Goal: Information Seeking & Learning: Check status

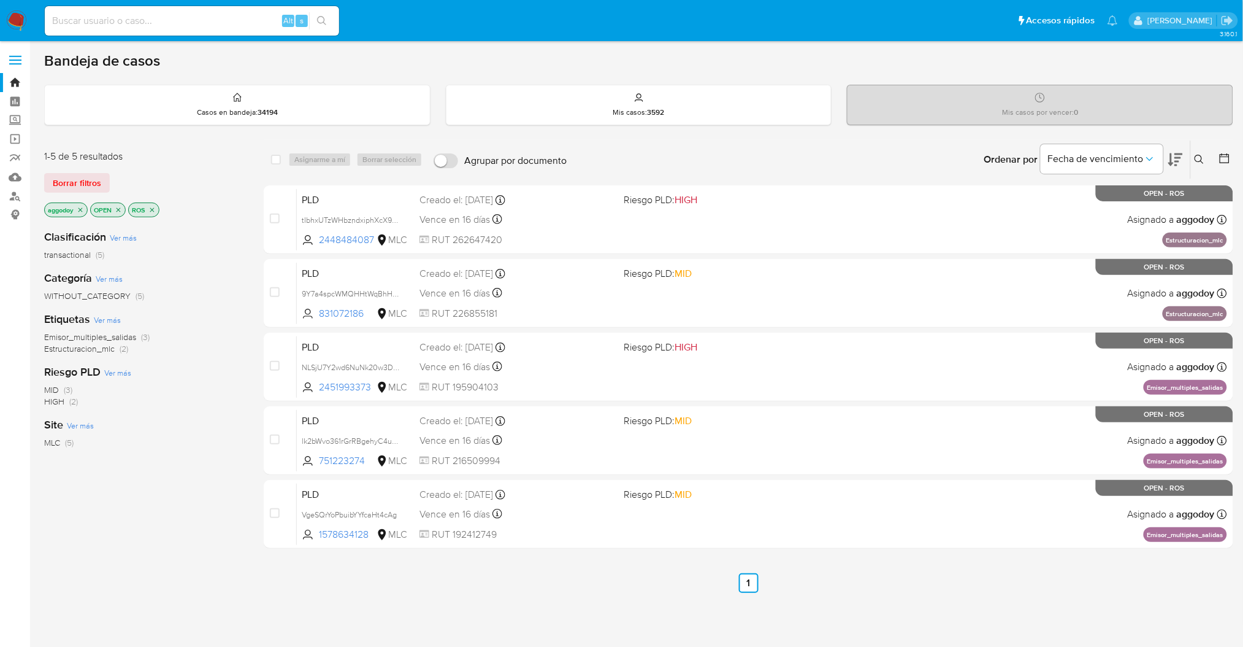
click at [153, 209] on icon "close-filter" at bounding box center [152, 209] width 4 height 4
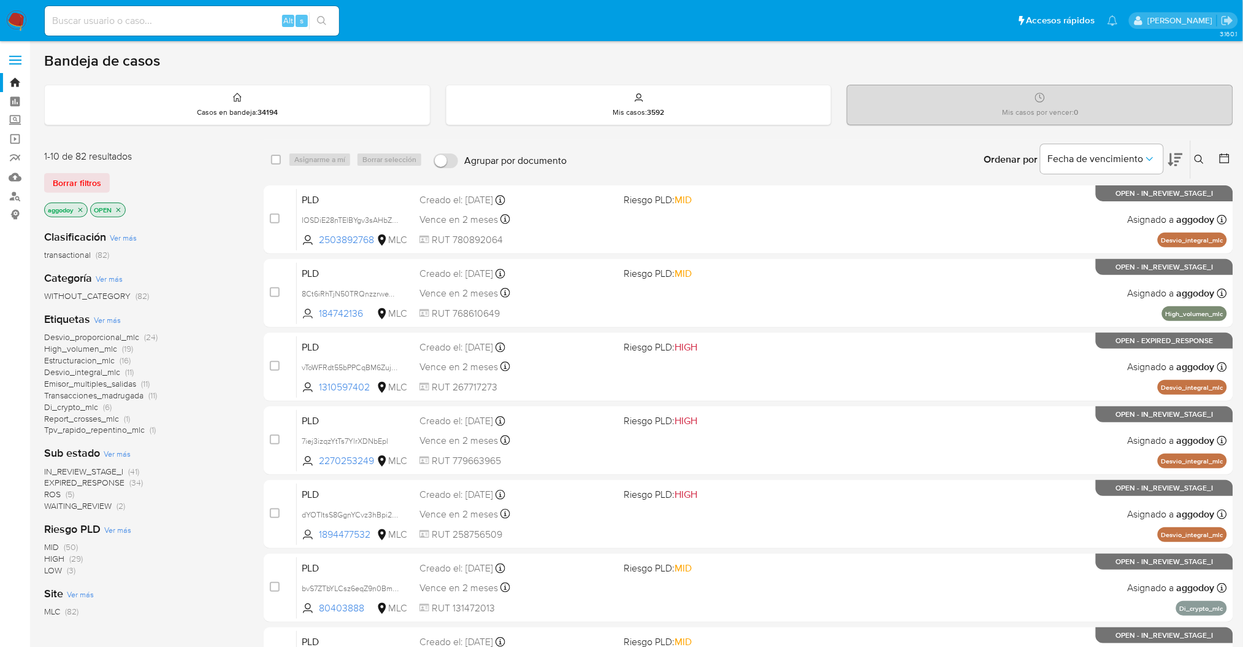
click at [166, 520] on div "Clasificación Ver más transactional (82) Categoría Ver más WITHOUT_CATEGORY (82…" at bounding box center [144, 428] width 200 height 417
drag, startPoint x: 157, startPoint y: 497, endPoint x: 135, endPoint y: 485, distance: 25.0
click at [155, 496] on div "IN_REVIEW_STAGE_I (41) EXPIRED_RESPONSE (34) ROS (5) WAITING_REVIEW (2)" at bounding box center [144, 489] width 200 height 47
click at [130, 480] on span "(34)" at bounding box center [135, 482] width 13 height 12
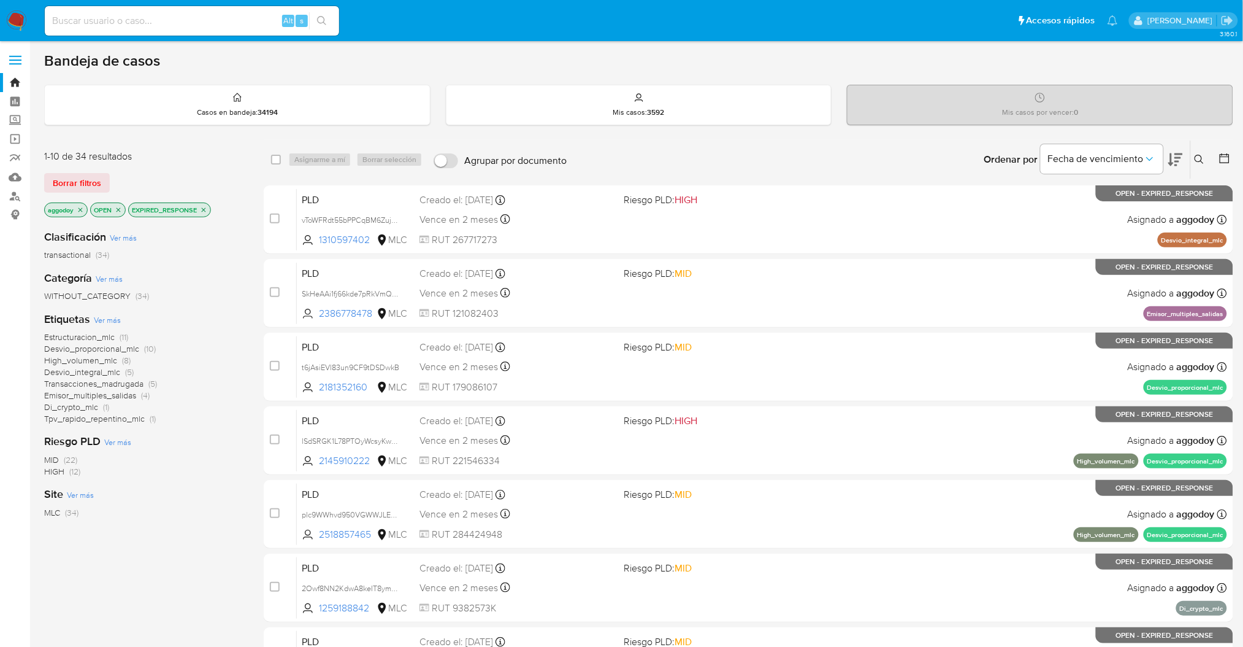
click at [1178, 160] on icon at bounding box center [1176, 159] width 15 height 13
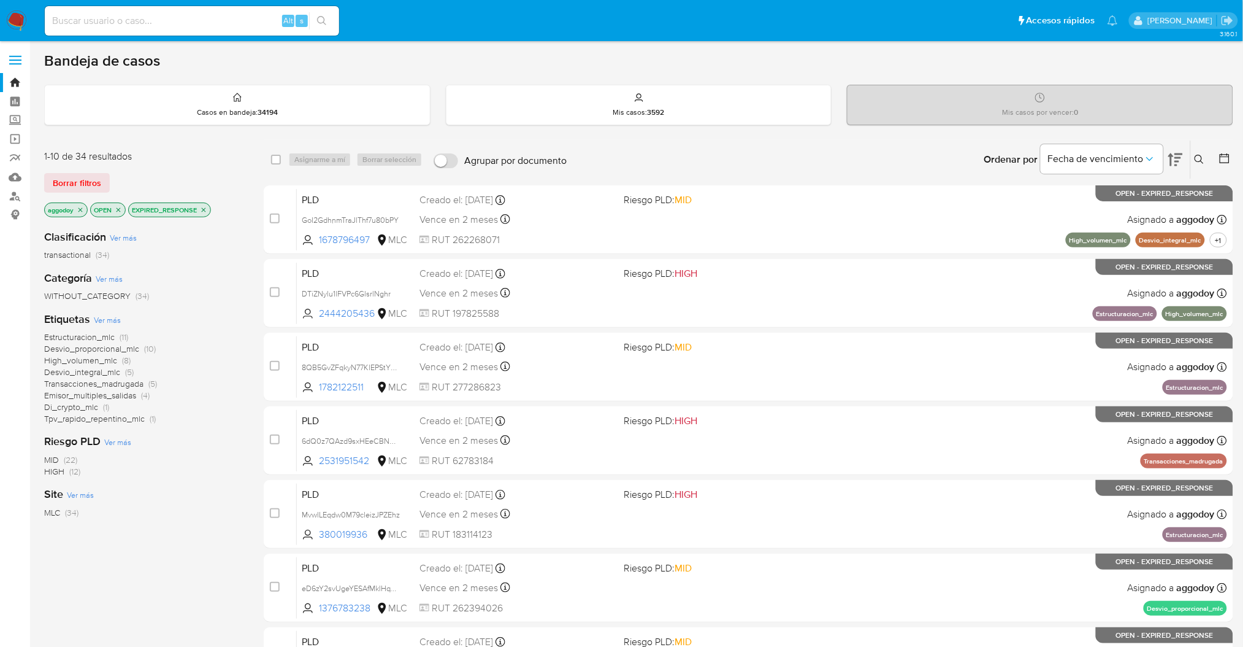
click at [1178, 160] on icon at bounding box center [1176, 159] width 15 height 13
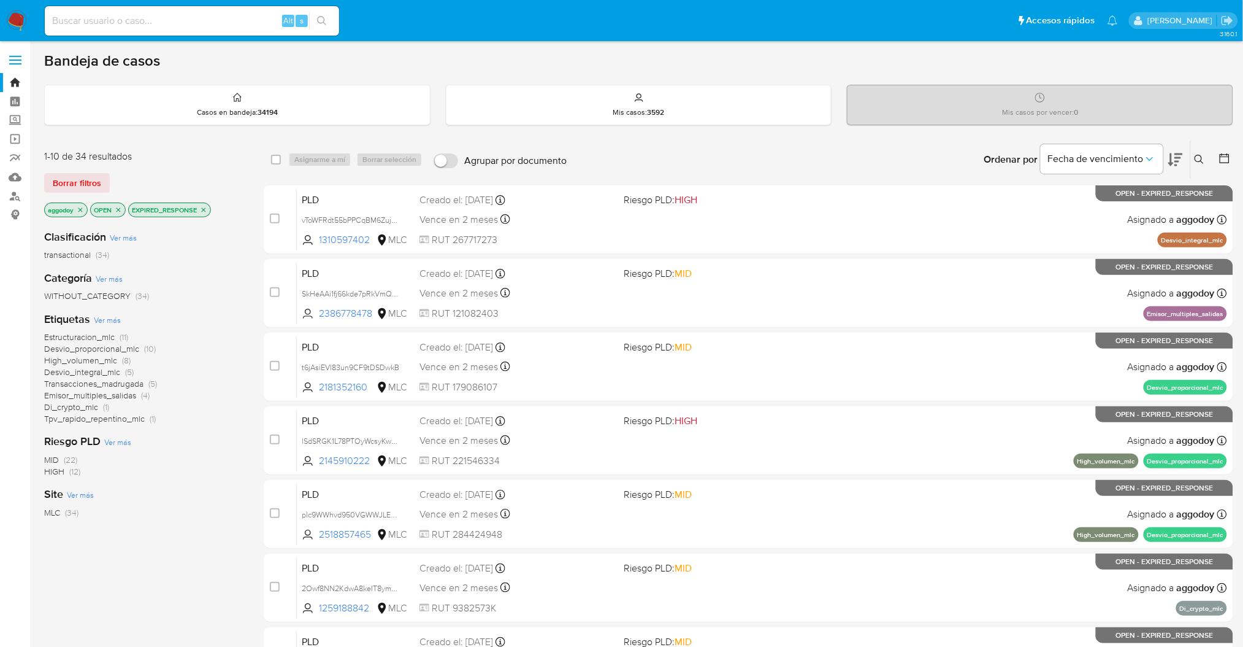
click at [99, 337] on span "Estructuracion_mlc" at bounding box center [79, 337] width 71 height 12
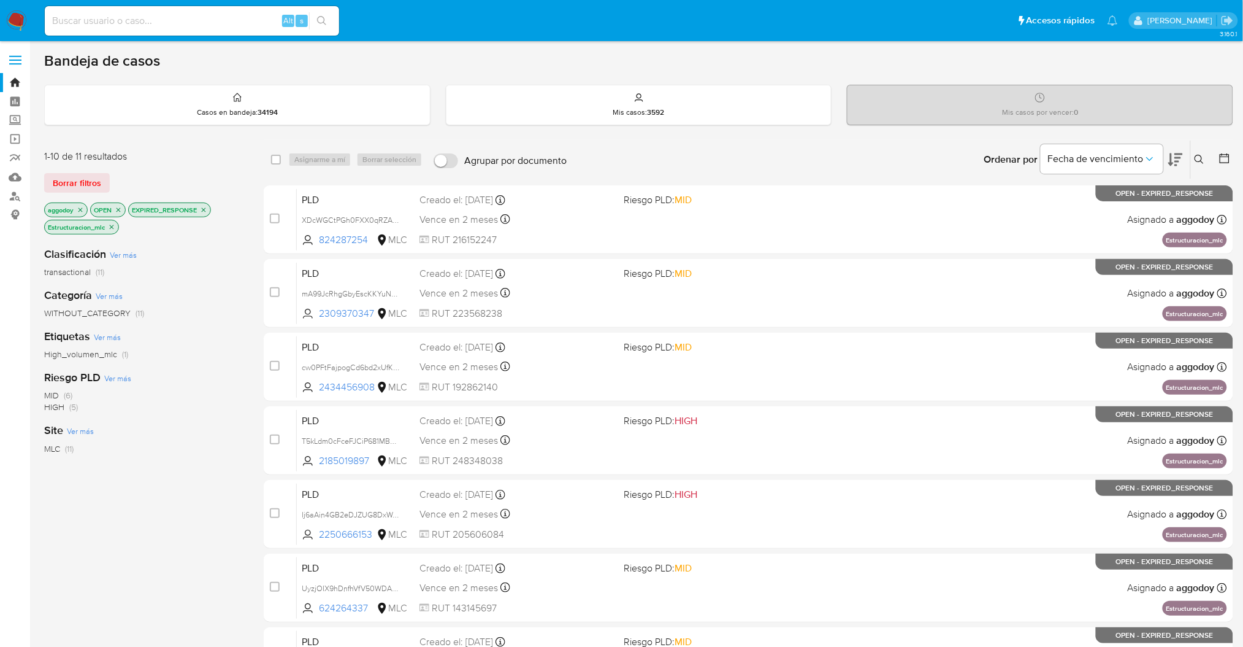
click at [79, 211] on icon "close-filter" at bounding box center [80, 209] width 7 height 7
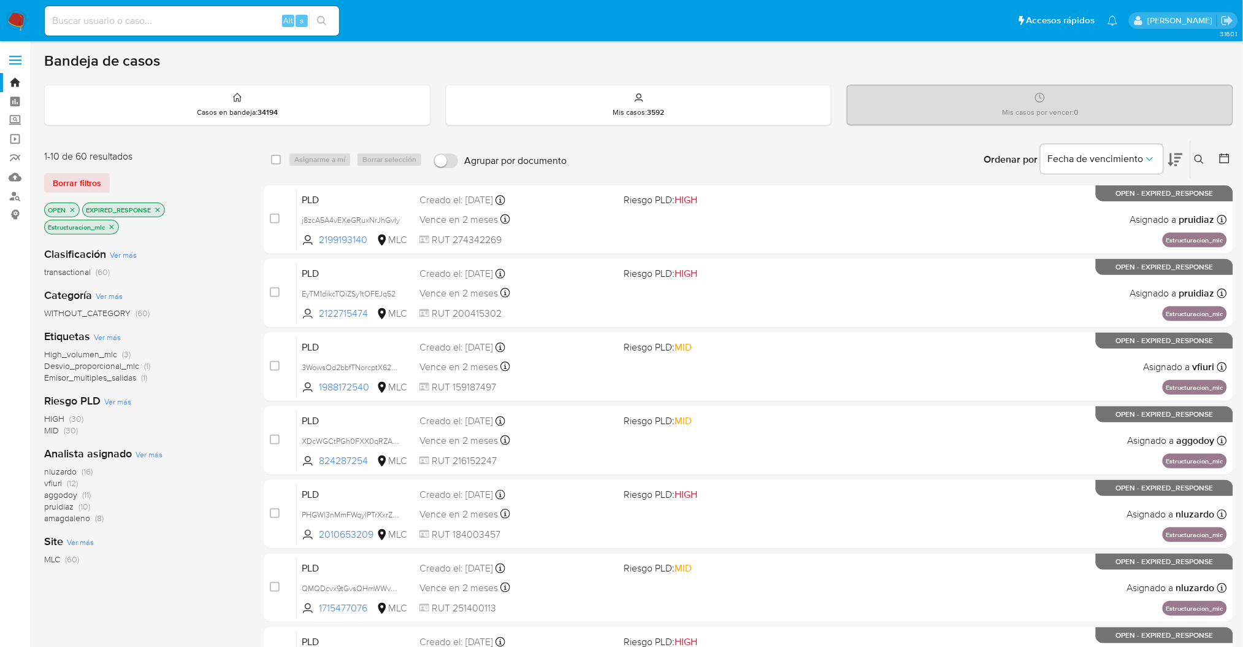
click at [1176, 167] on button at bounding box center [1176, 159] width 15 height 38
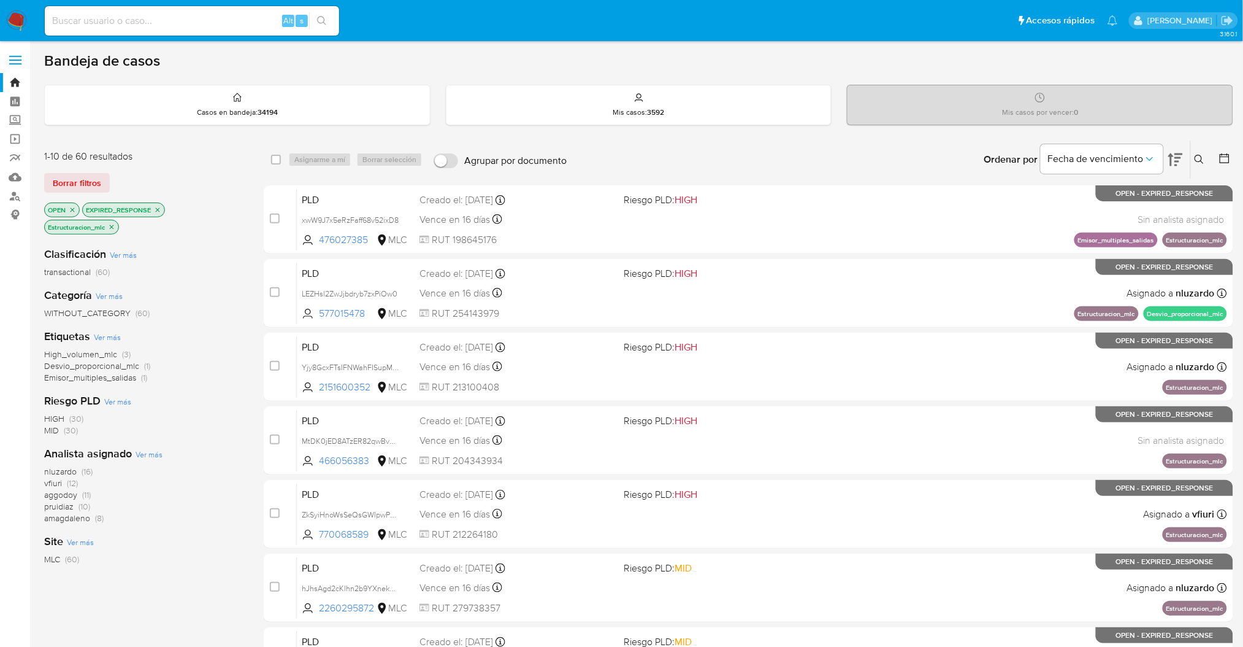
click at [72, 480] on span "(12)" at bounding box center [72, 483] width 11 height 12
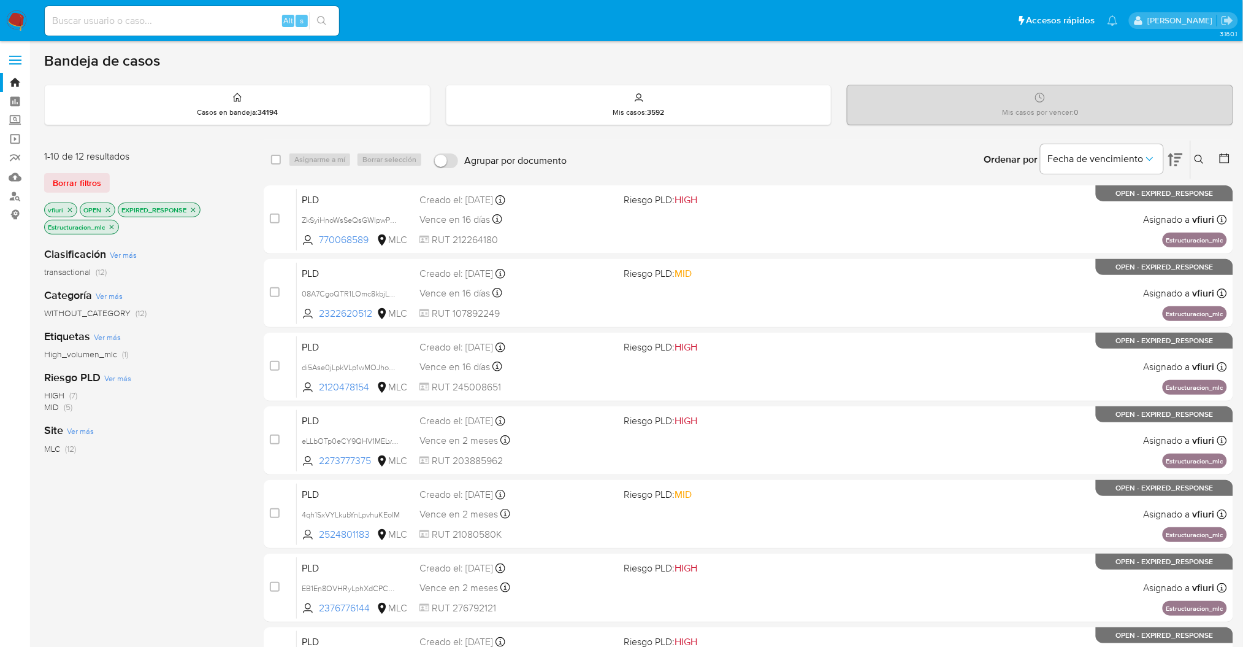
click at [69, 211] on icon "close-filter" at bounding box center [69, 209] width 7 height 7
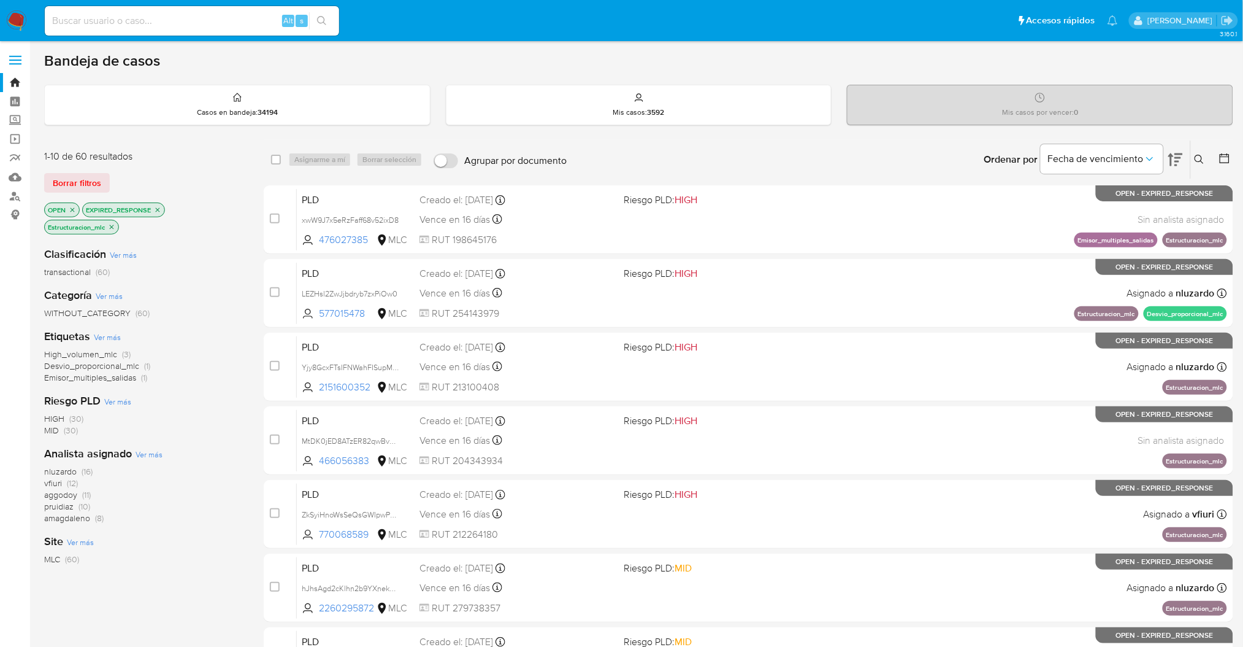
click at [75, 466] on span "nluzardo" at bounding box center [60, 471] width 33 height 12
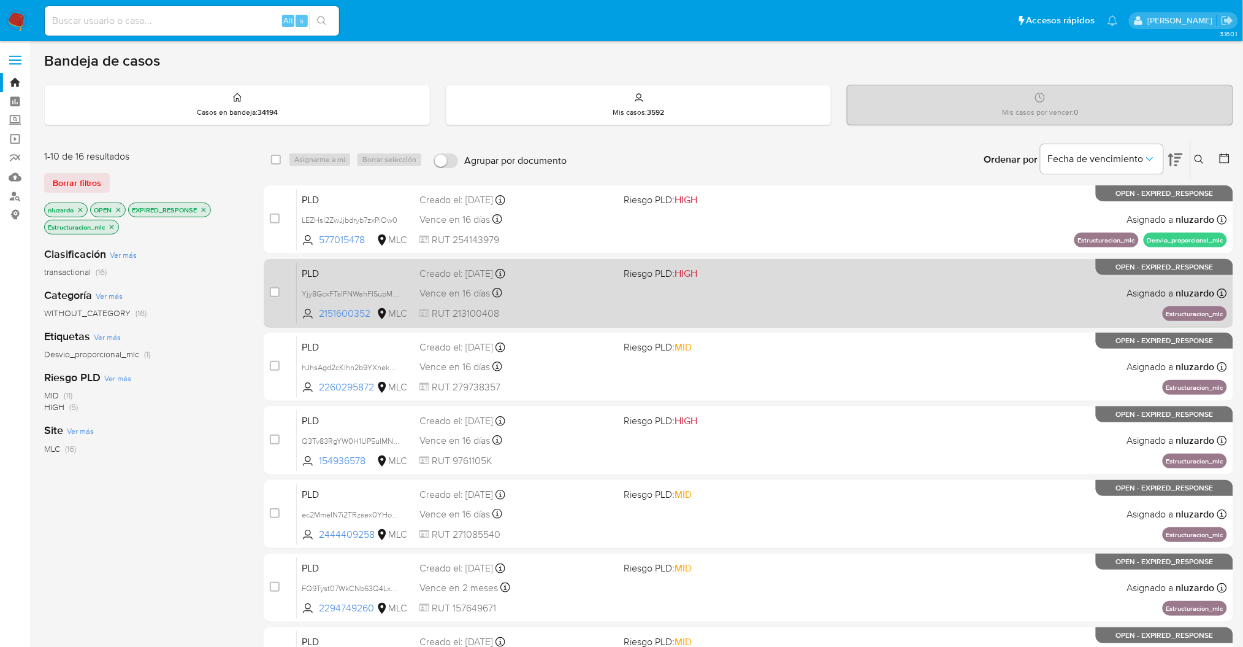
click at [823, 285] on div "PLD Yjy8GcxFTsIFNWahFISupM2q 2151600352 MLC Riesgo PLD: HIGH Creado el: 12/07/2…" at bounding box center [762, 293] width 931 height 62
click at [613, 304] on div "PLD Yjy8GcxFTsIFNWahFISupM2q 2151600352 MLC Riesgo PLD: HIGH Creado el: 12/07/2…" at bounding box center [762, 293] width 931 height 62
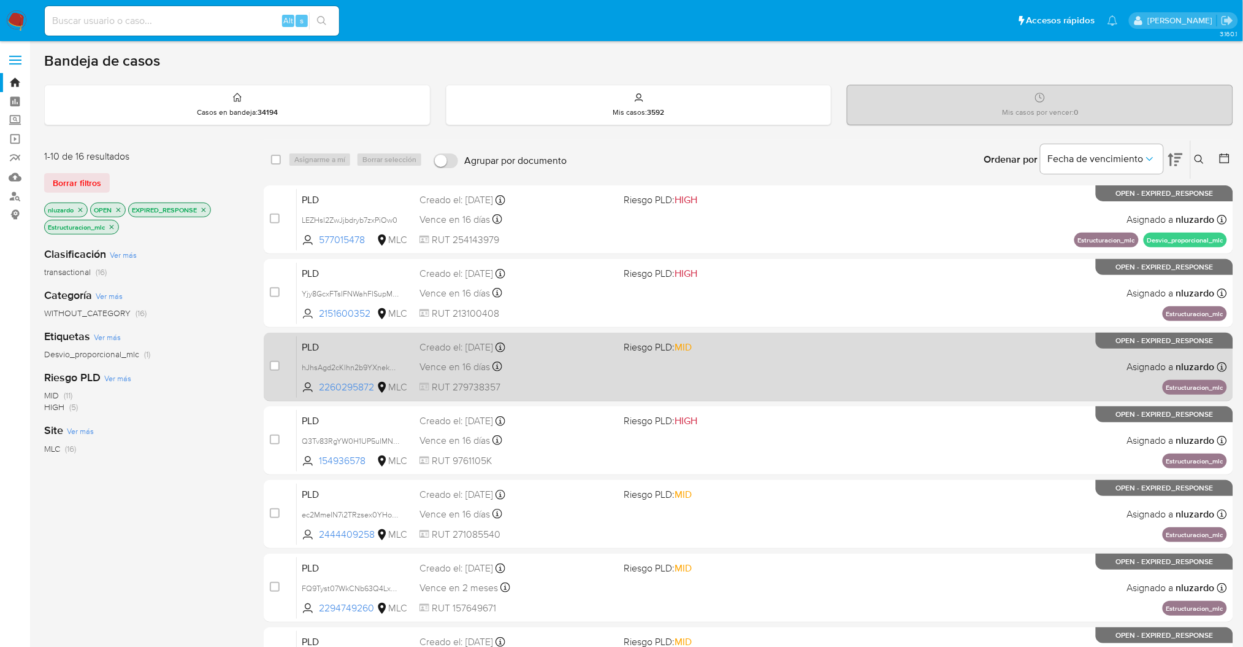
click at [759, 387] on div "PLD hJhsAgd2cKlhn2b9YXnekAQs 2260295872 MLC Riesgo PLD: MID Creado el: 12/07/20…" at bounding box center [762, 367] width 931 height 62
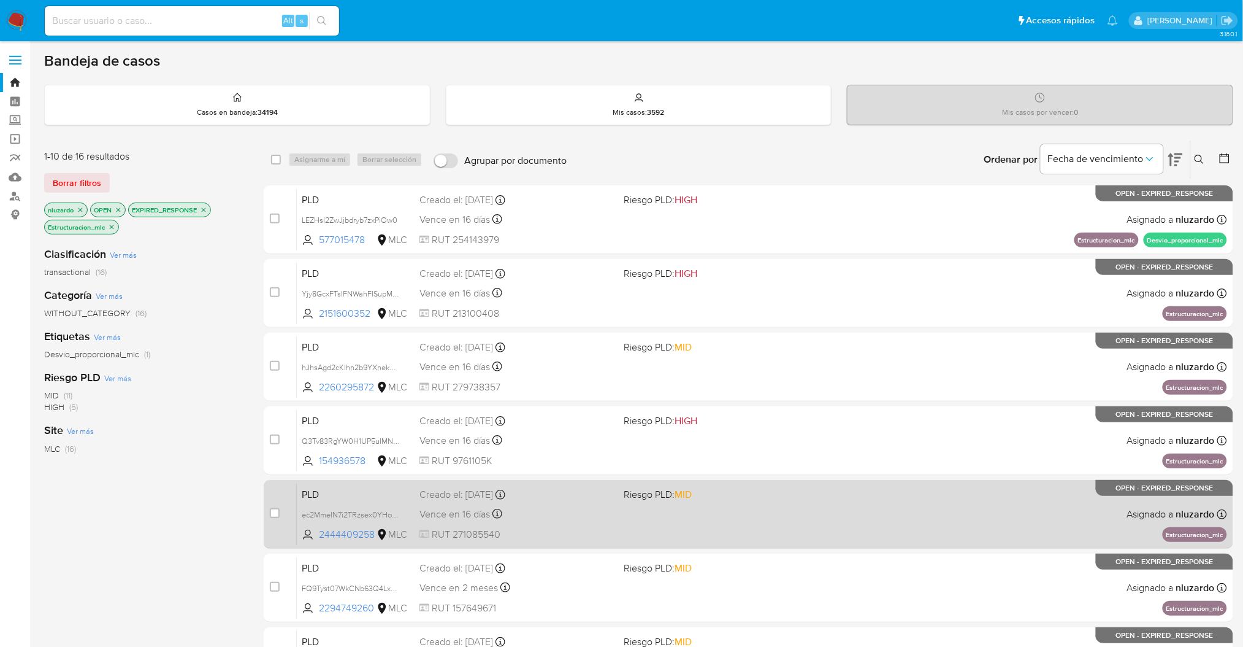
click at [853, 497] on div "PLD ec2MmeIN7i2TRzsex0YHoRJ1 2444409258 MLC Riesgo PLD: MID Creado el: 12/07/20…" at bounding box center [762, 514] width 931 height 62
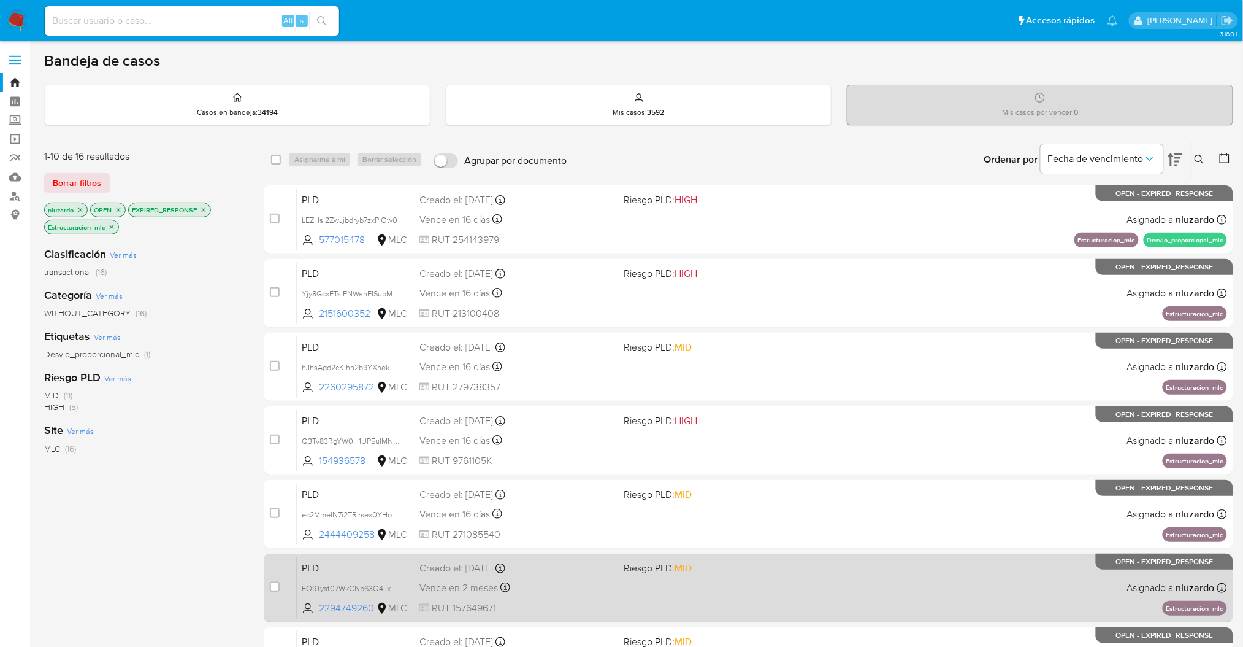
click at [994, 601] on div "PLD FQ9Tyst07WkCNb63Q4Lx2NDG 2294749260 MLC Riesgo PLD: MID Creado el: 12/08/20…" at bounding box center [762, 587] width 931 height 62
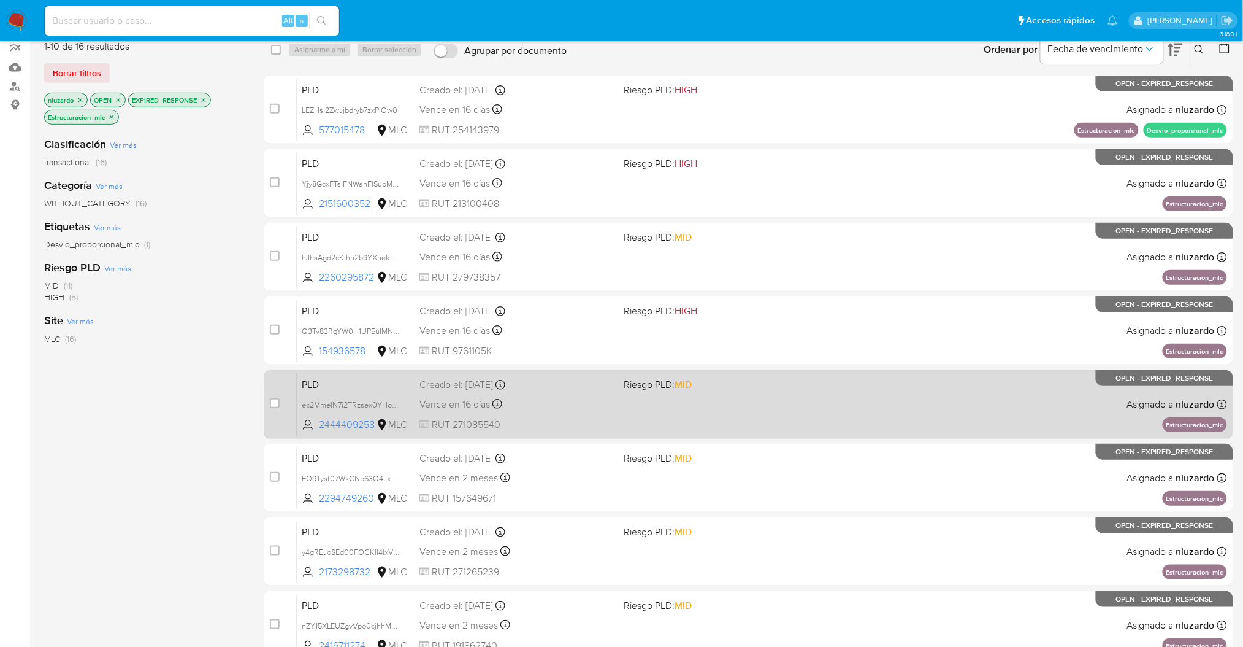
scroll to position [82, 0]
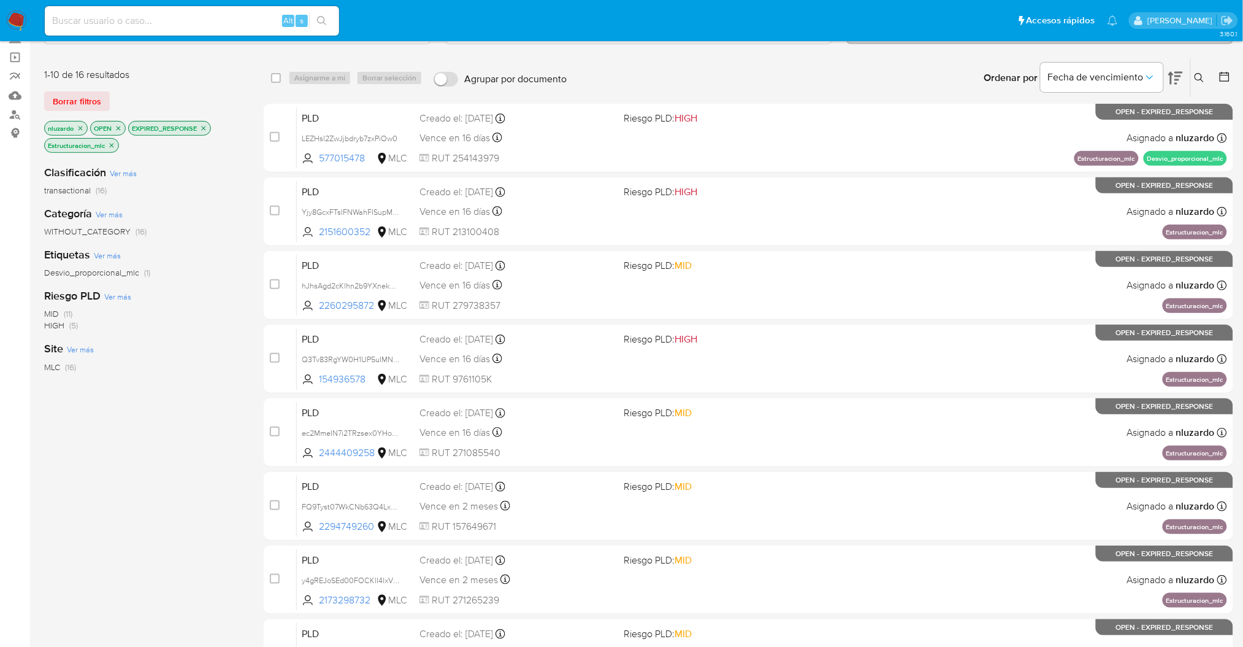
click at [209, 126] on p "EXPIRED_RESPONSE" at bounding box center [170, 127] width 82 height 13
click at [206, 126] on icon "close-filter" at bounding box center [204, 128] width 4 height 4
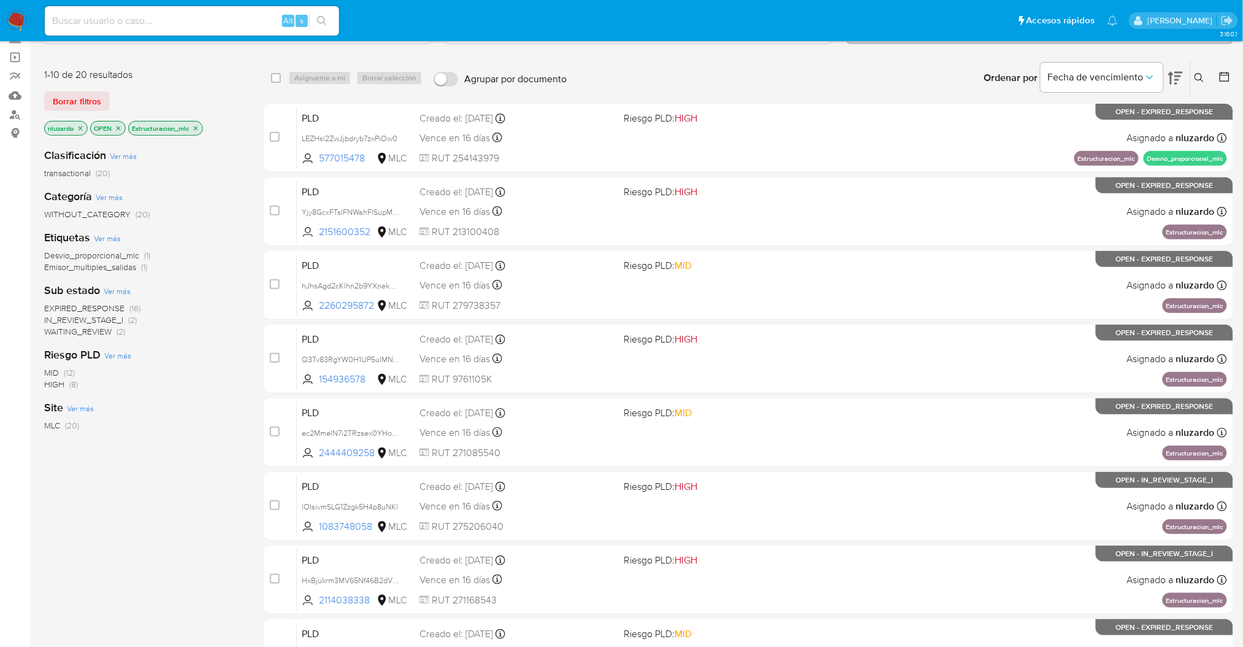
click at [83, 126] on icon "close-filter" at bounding box center [80, 128] width 7 height 7
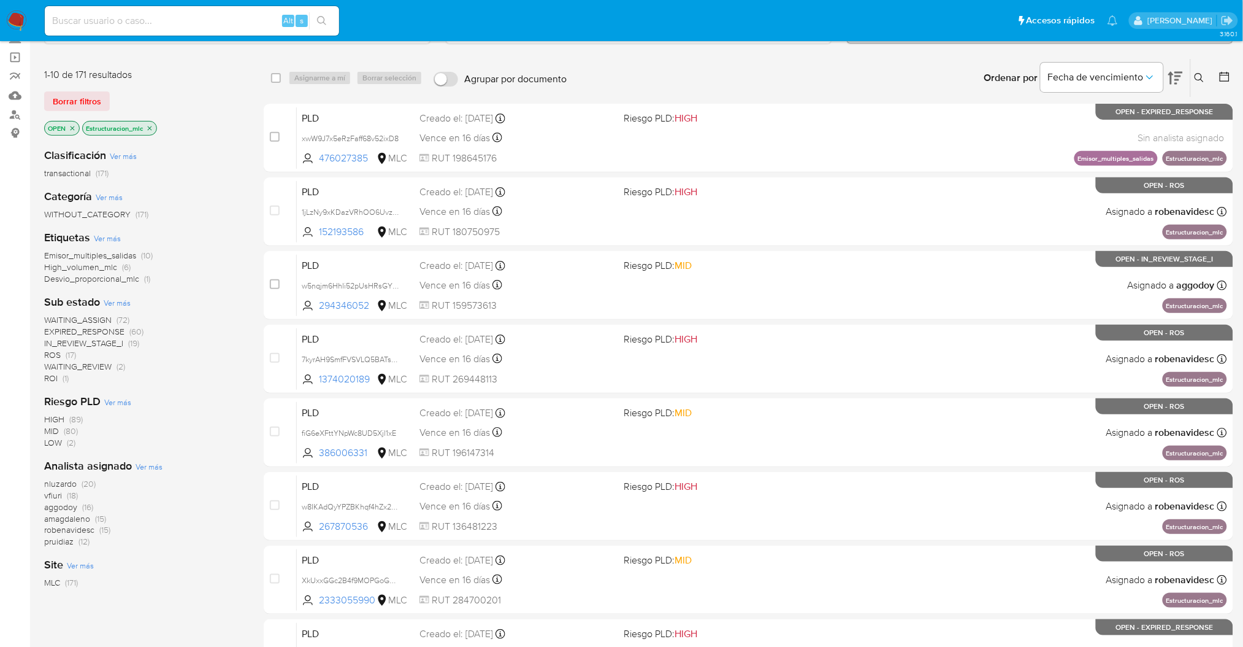
click at [153, 128] on icon "close-filter" at bounding box center [149, 128] width 7 height 7
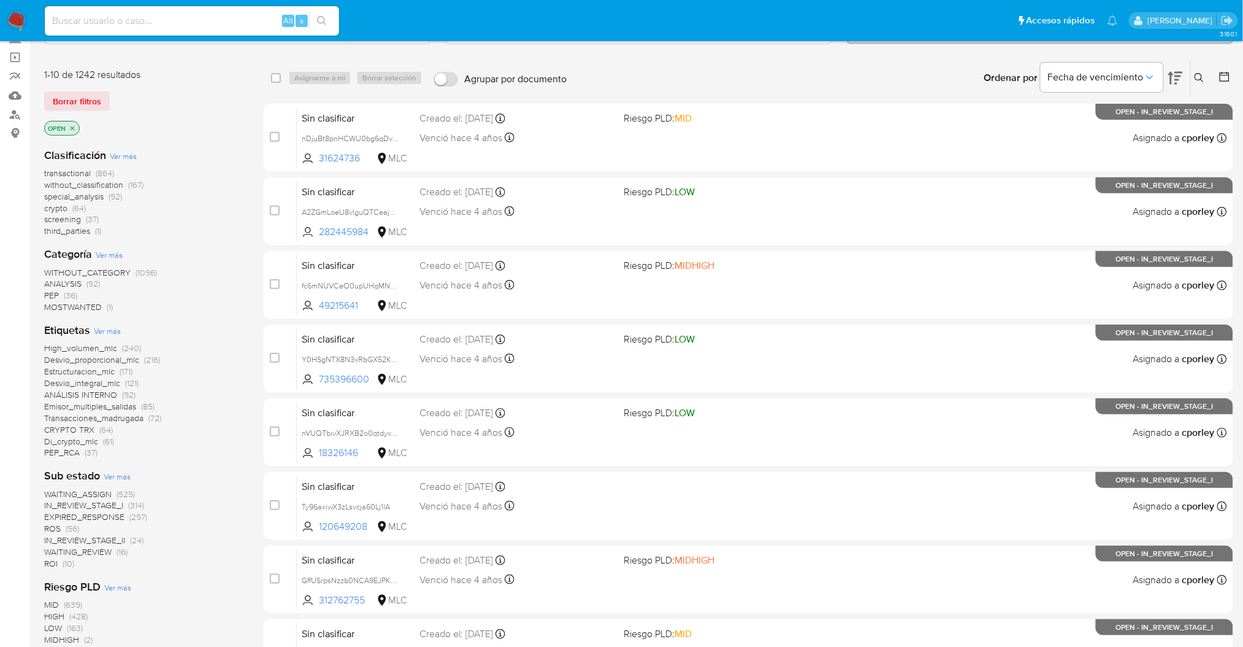
click at [69, 171] on span "transactional" at bounding box center [67, 173] width 47 height 12
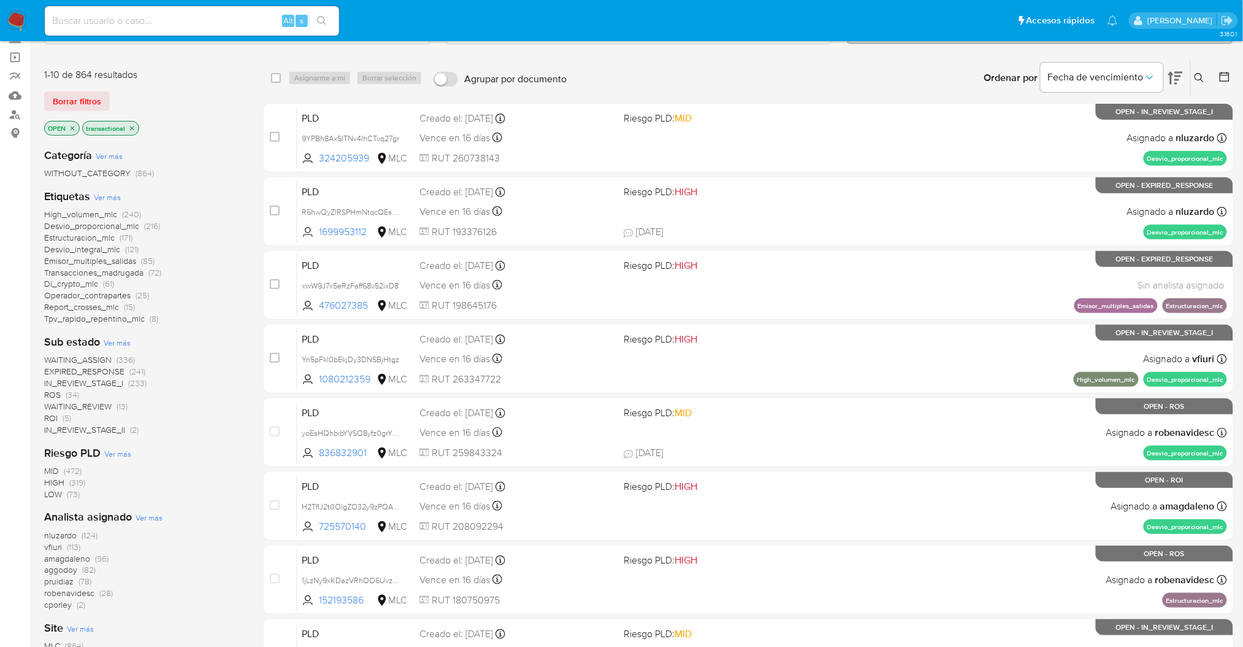
click at [67, 418] on span "(5)" at bounding box center [67, 418] width 9 height 12
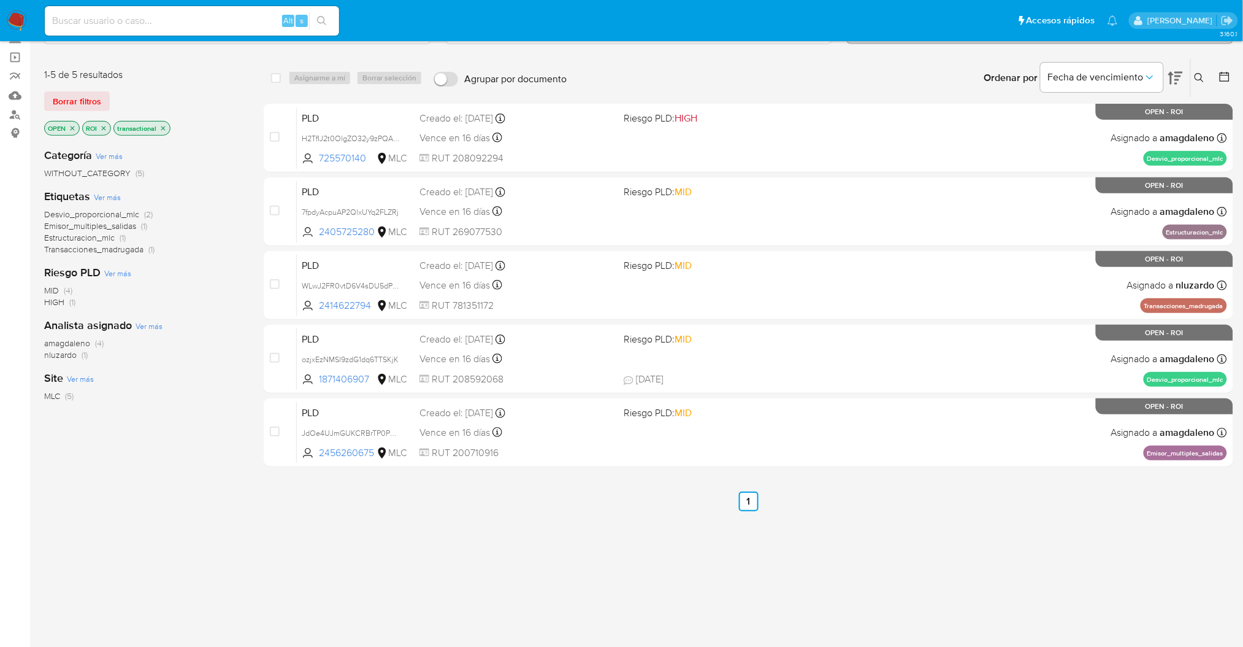
click at [161, 126] on icon "close-filter" at bounding box center [162, 128] width 7 height 7
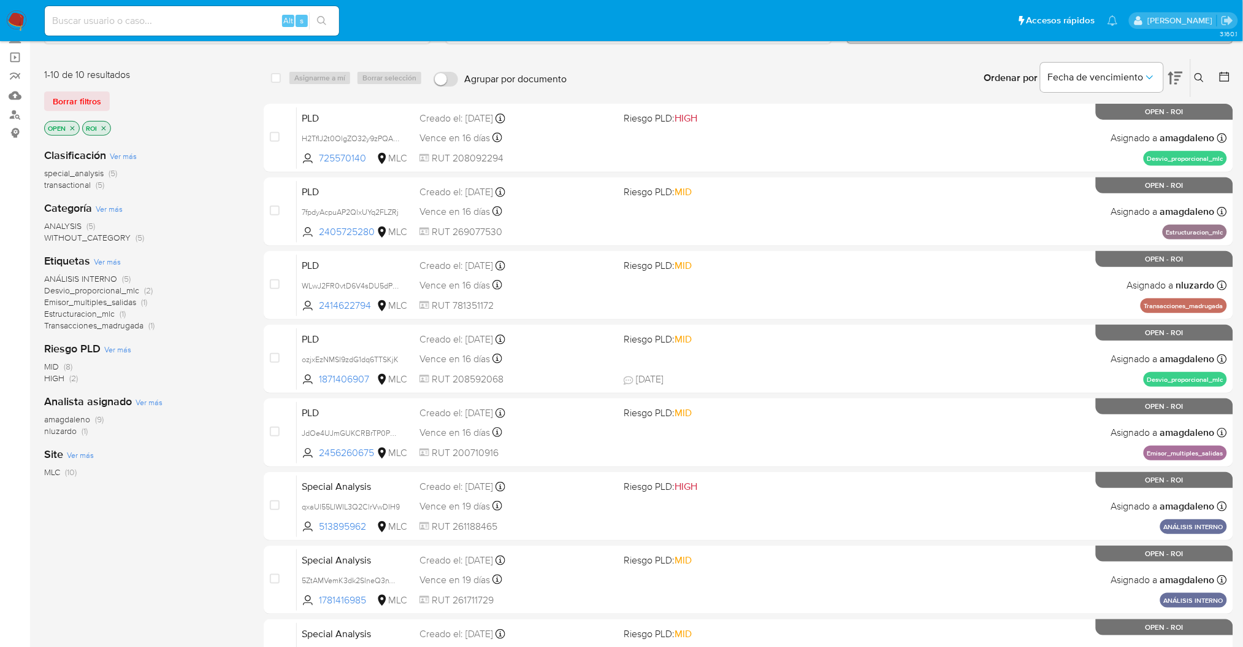
click at [106, 128] on icon "close-filter" at bounding box center [103, 128] width 7 height 7
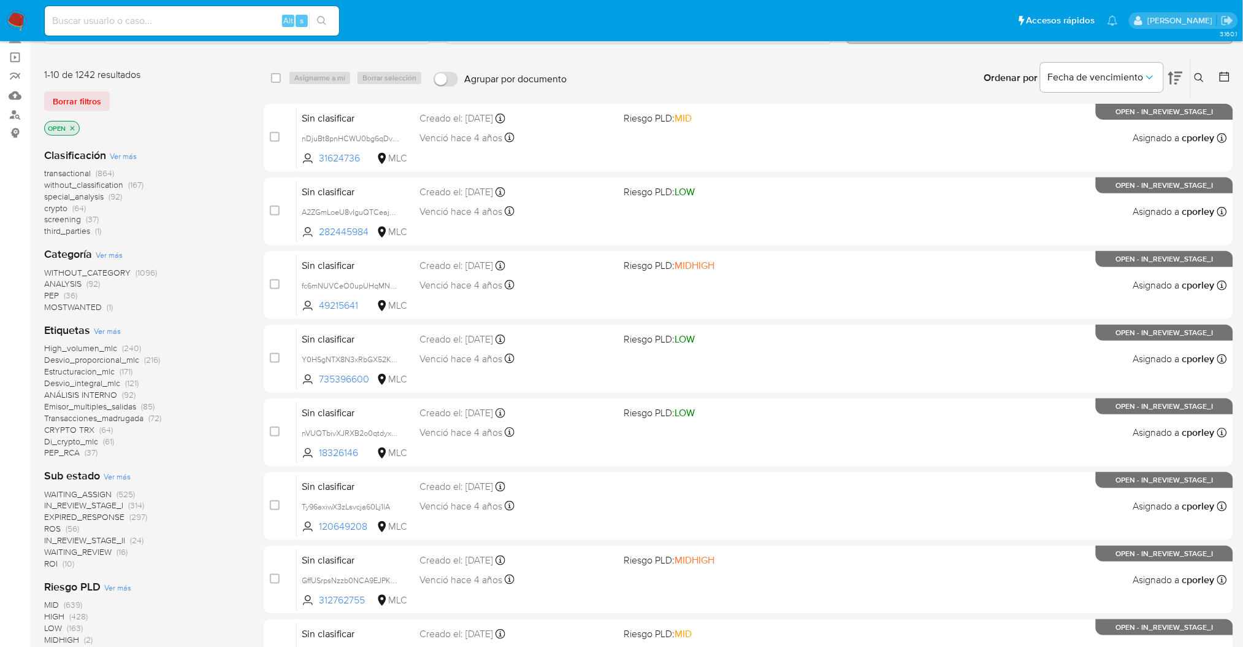
click at [128, 505] on span "IN_REVIEW_STAGE_I (314)" at bounding box center [94, 505] width 100 height 12
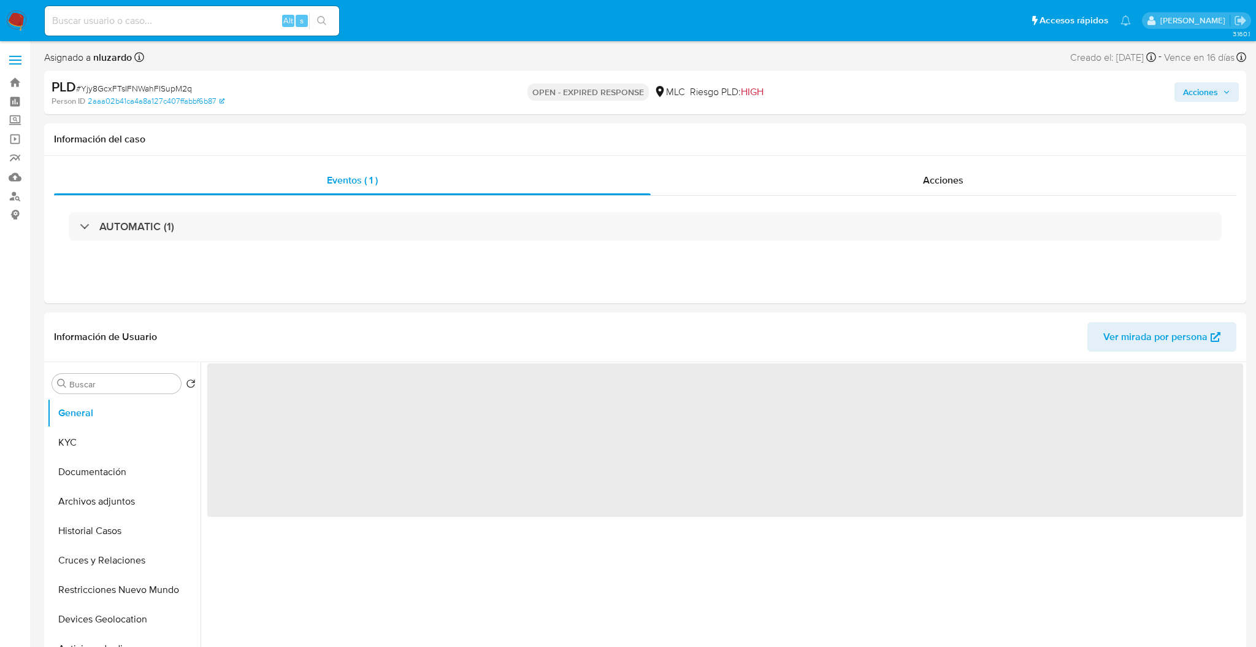
select select "10"
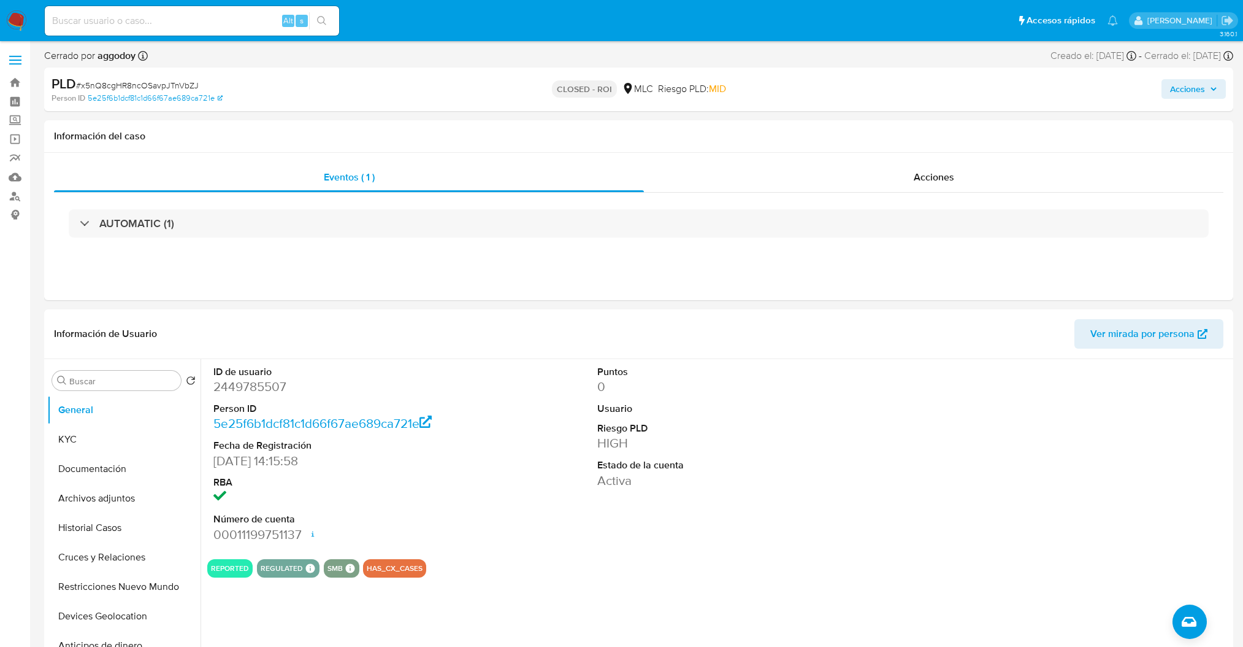
select select "10"
click at [7, 87] on link "Bandeja" at bounding box center [73, 82] width 146 height 19
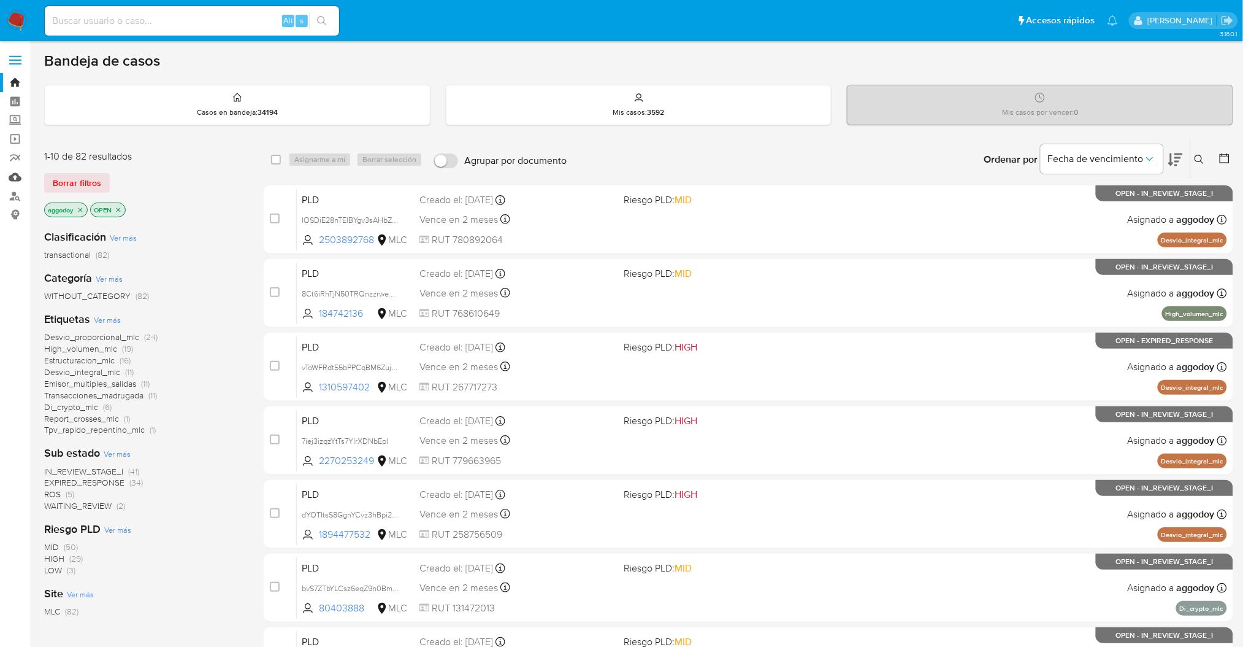
click at [13, 180] on link "Mulan" at bounding box center [73, 176] width 146 height 19
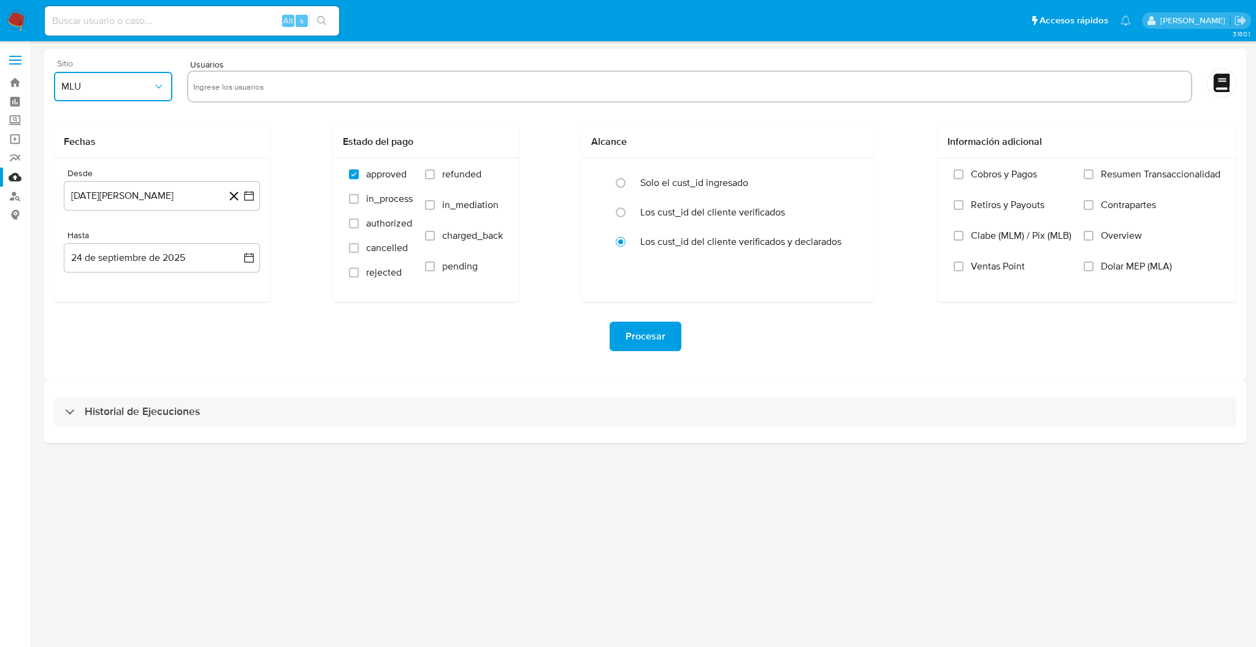
click at [134, 84] on span "MLU" at bounding box center [106, 86] width 91 height 12
click at [87, 288] on div "MLC" at bounding box center [109, 296] width 96 height 29
click at [248, 201] on icon "button" at bounding box center [249, 196] width 12 height 12
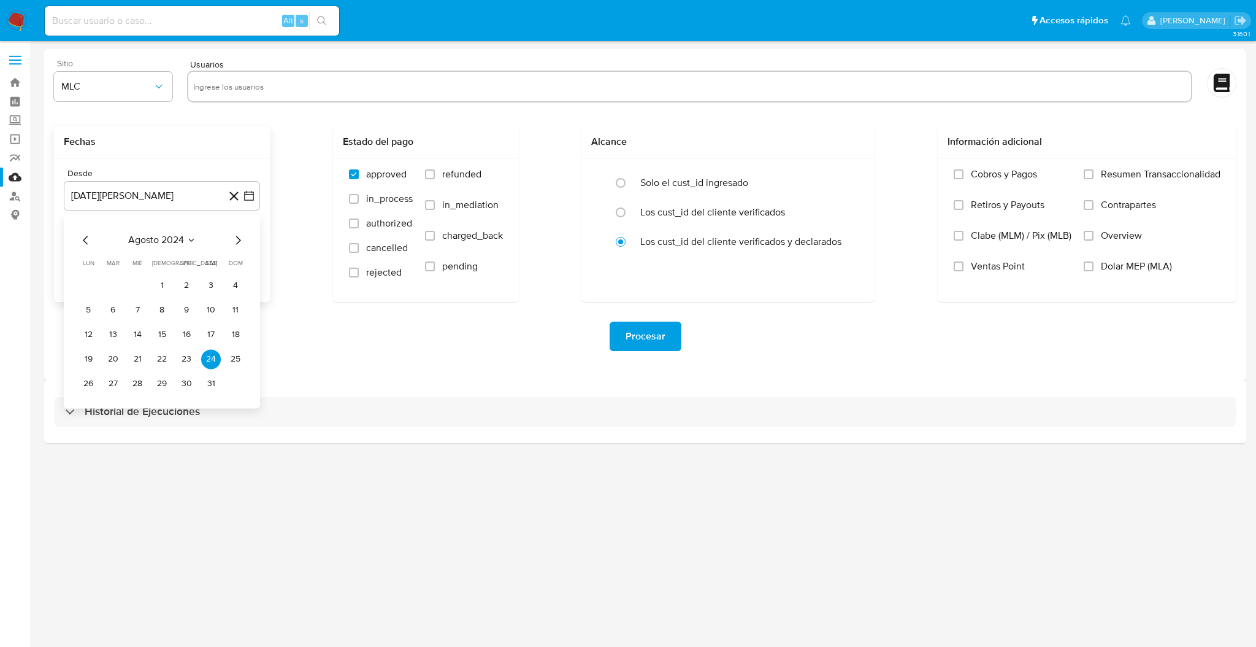
click at [91, 250] on div "agosto 2024 agosto 2024 lun lunes mar martes mié miércoles jue jueves vie viern…" at bounding box center [162, 312] width 167 height 161
click at [88, 245] on icon "Mes anterior" at bounding box center [86, 239] width 15 height 15
click at [240, 241] on icon "Mes siguiente" at bounding box center [238, 239] width 15 height 15
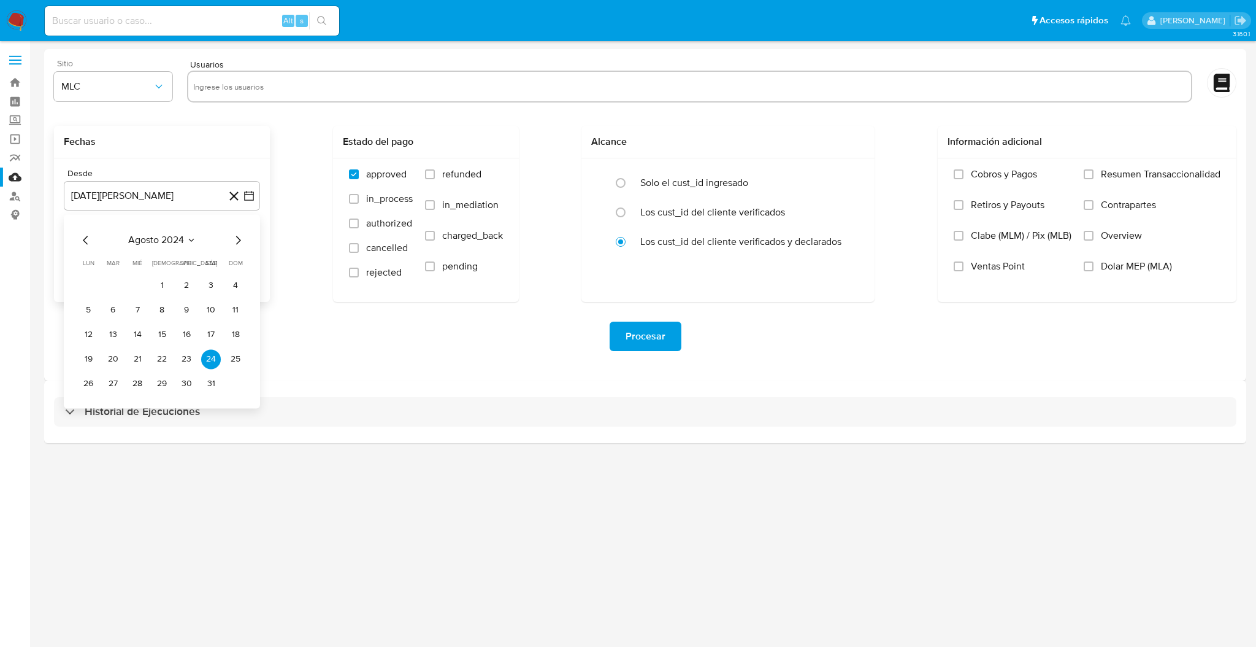
click at [240, 245] on icon "Mes siguiente" at bounding box center [238, 239] width 15 height 15
click at [110, 339] on button "10" at bounding box center [113, 335] width 20 height 20
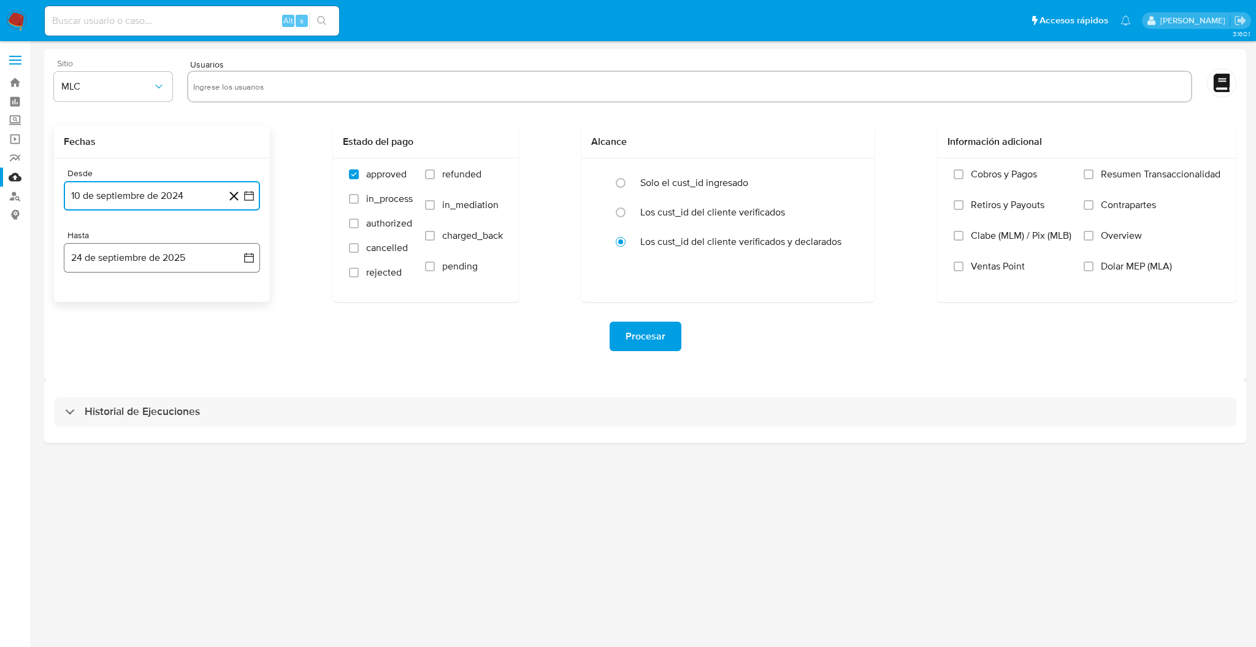
click at [242, 263] on button "24 de septiembre de 2025" at bounding box center [162, 257] width 196 height 29
click at [111, 373] on button "9" at bounding box center [113, 372] width 20 height 20
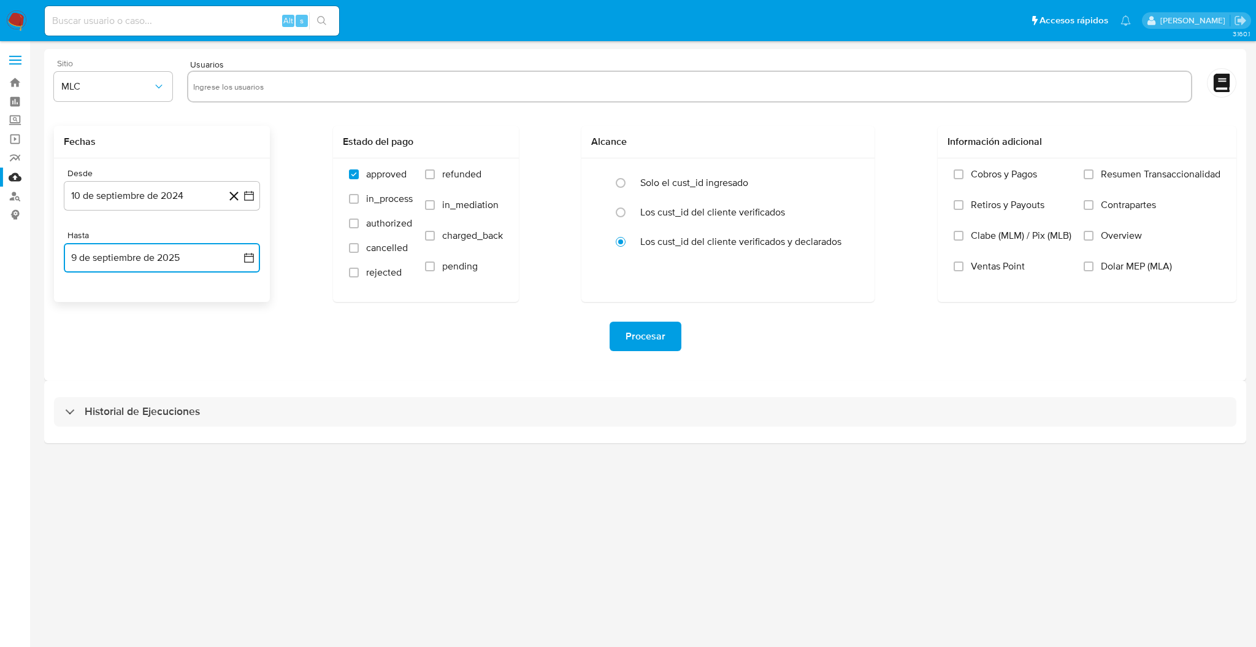
click at [275, 92] on input "text" at bounding box center [689, 87] width 993 height 20
type input "Por lo tanto y en base a lo expresado cierro el caso como ROI PROPOSAL"
click at [387, 94] on input "Por lo tanto y en base a lo expresado cierro el caso como ROI PROPOSAL" at bounding box center [689, 87] width 993 height 20
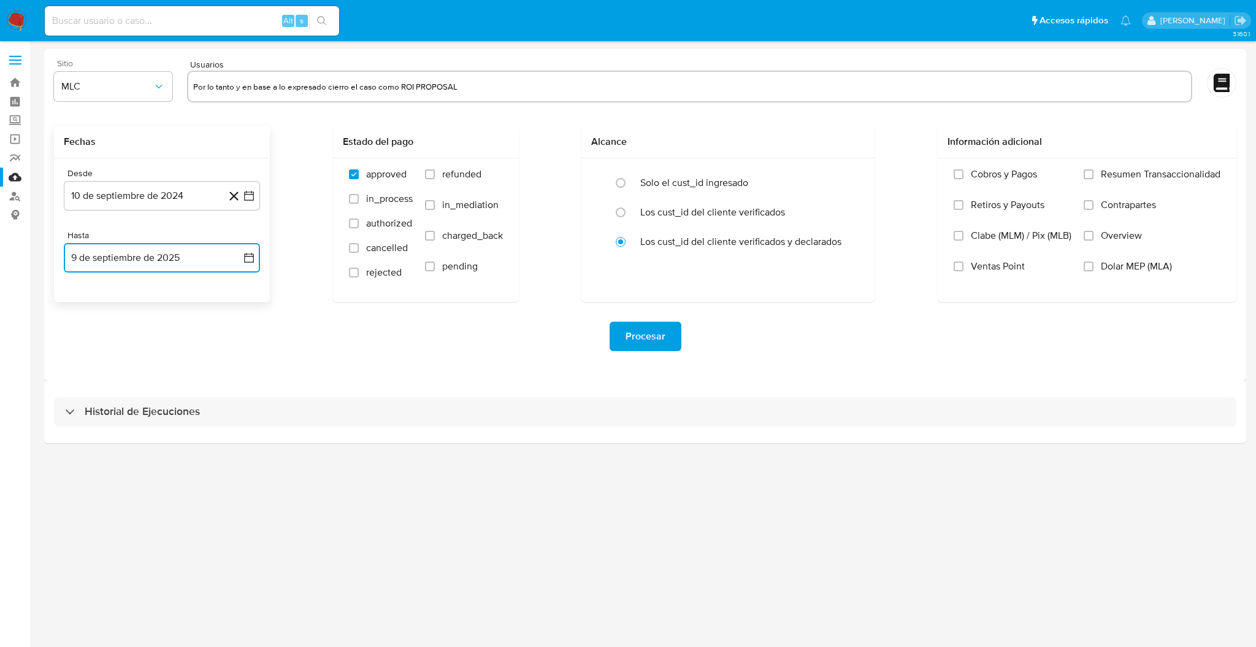
click at [387, 94] on input "Por lo tanto y en base a lo expresado cierro el caso como ROI PROPOSAL" at bounding box center [689, 87] width 993 height 20
paste input "2260295872"
type input "2260295872"
paste input "2294749260"
type input "2294749260"
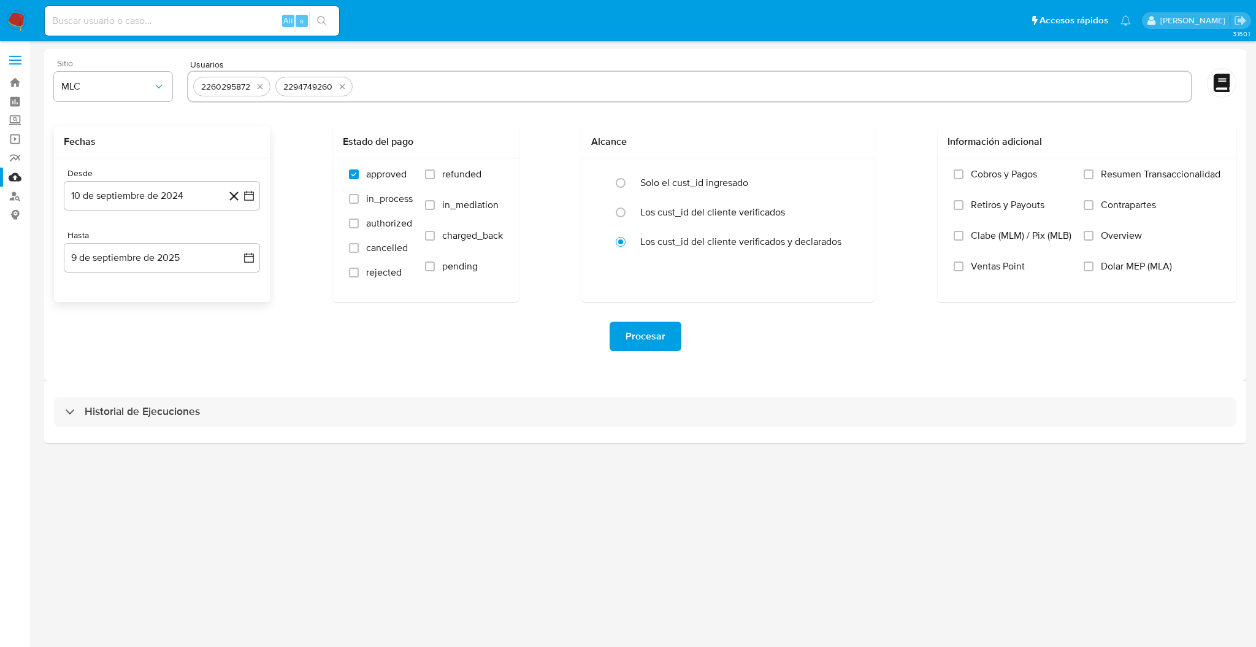
paste input "2444409258"
type input "2444409258"
click at [631, 332] on span "Procesar" at bounding box center [646, 336] width 40 height 27
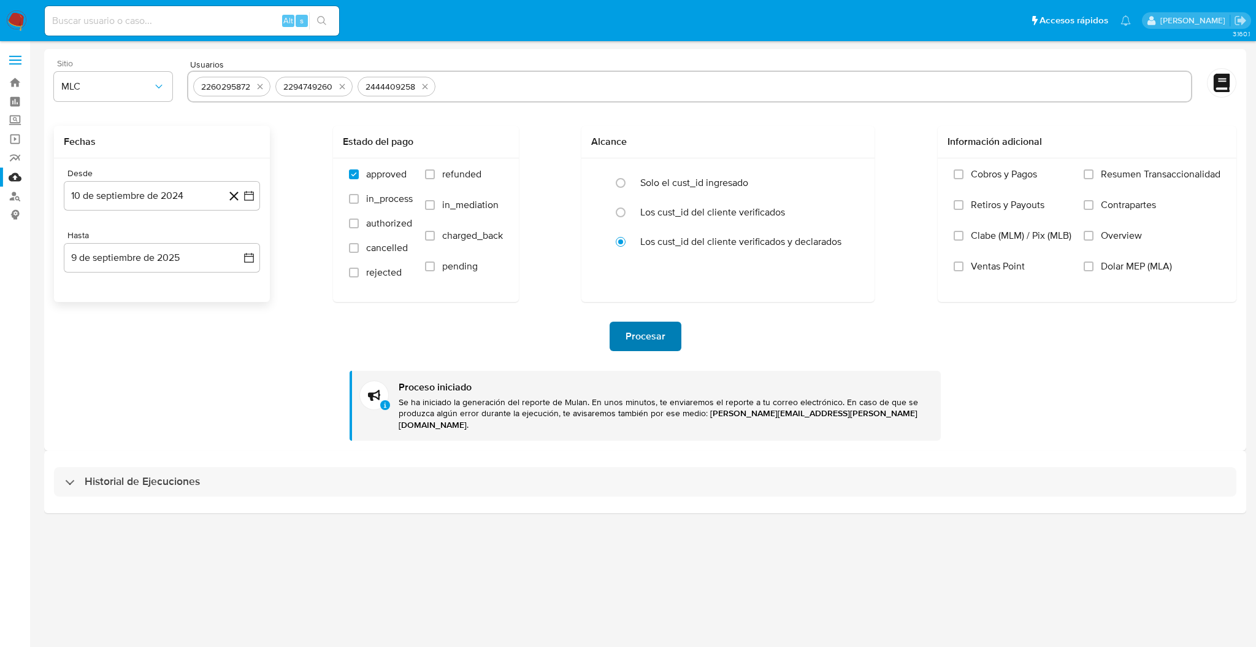
click at [629, 323] on span "Procesar" at bounding box center [646, 336] width 40 height 27
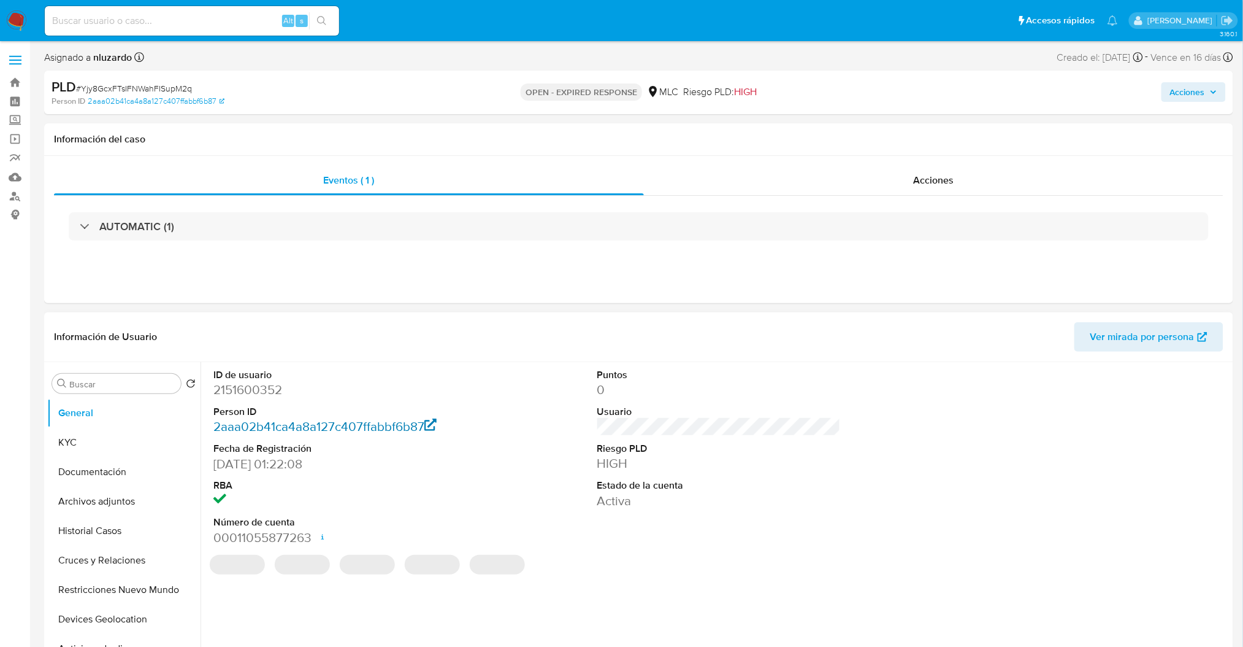
select select "10"
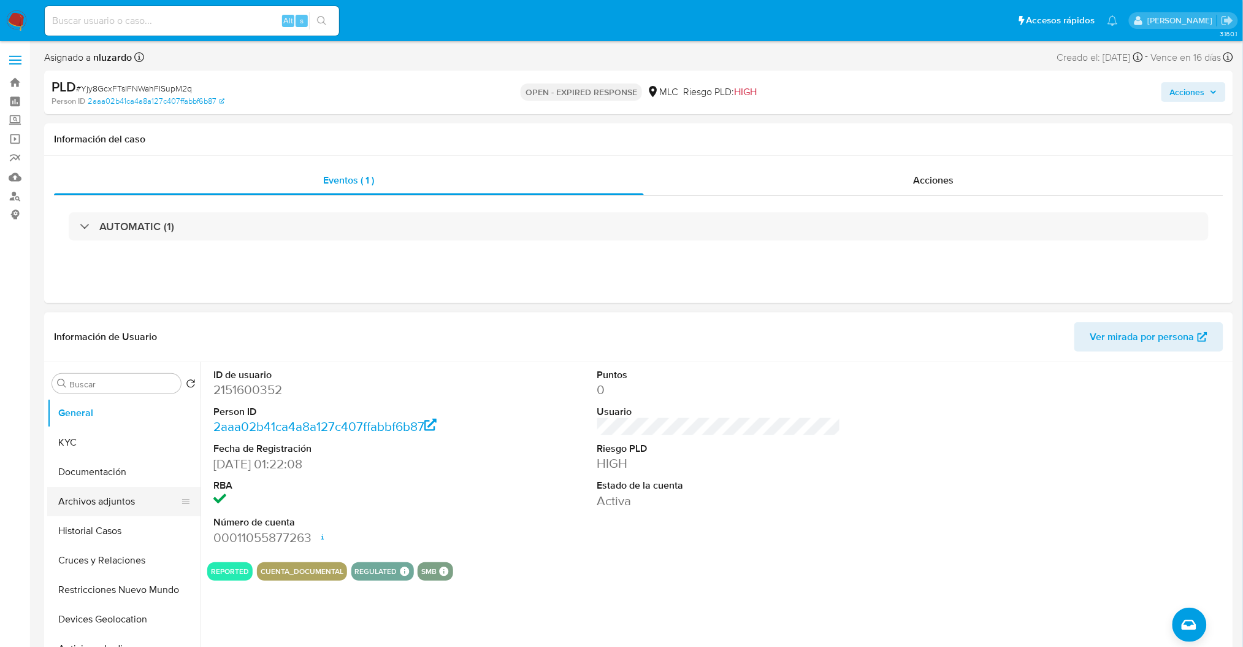
click at [75, 510] on button "Archivos adjuntos" at bounding box center [119, 500] width 144 height 29
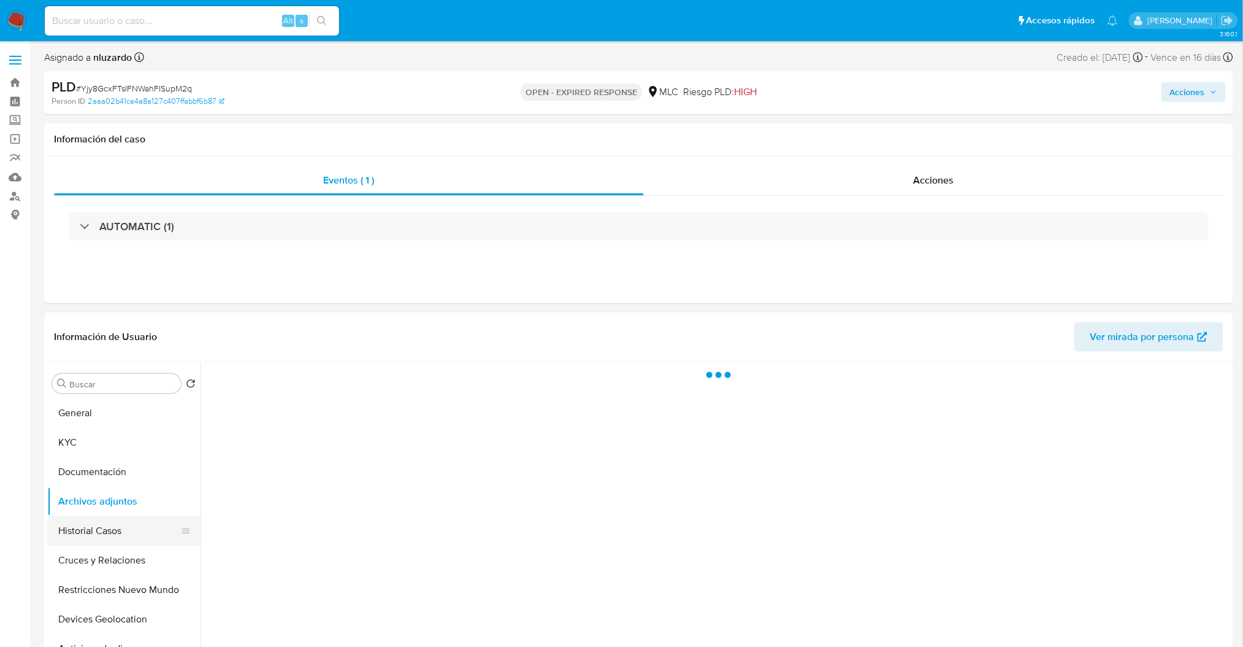
click at [75, 525] on button "Historial Casos" at bounding box center [119, 530] width 144 height 29
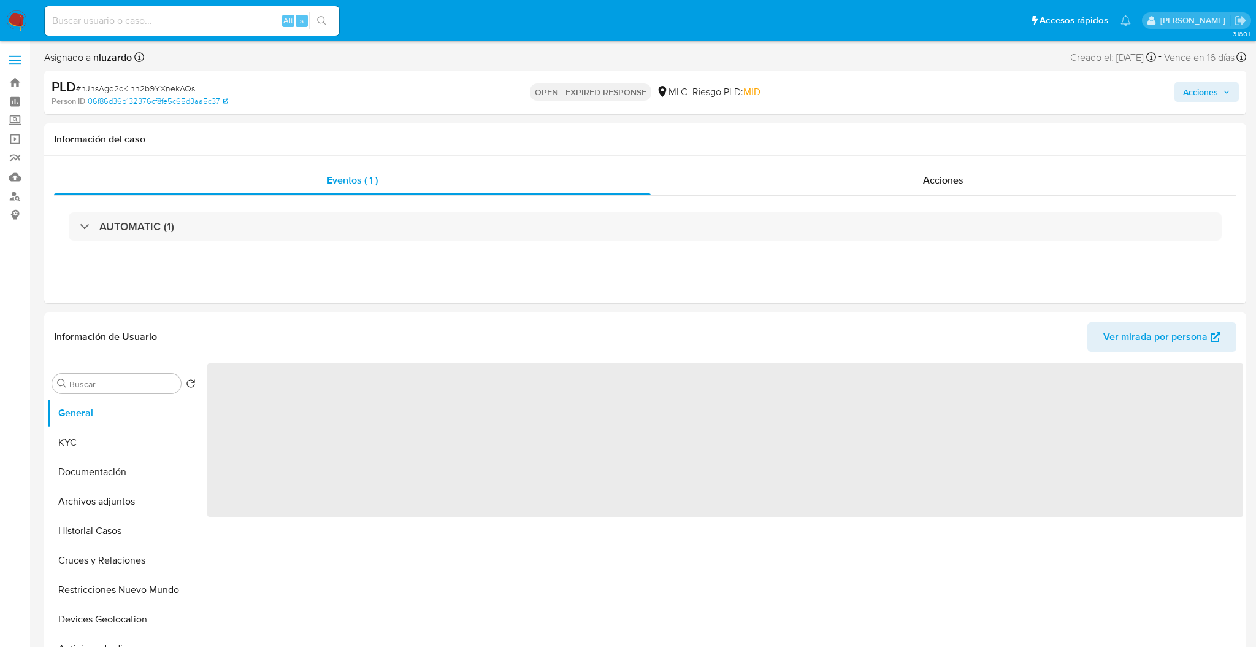
select select "10"
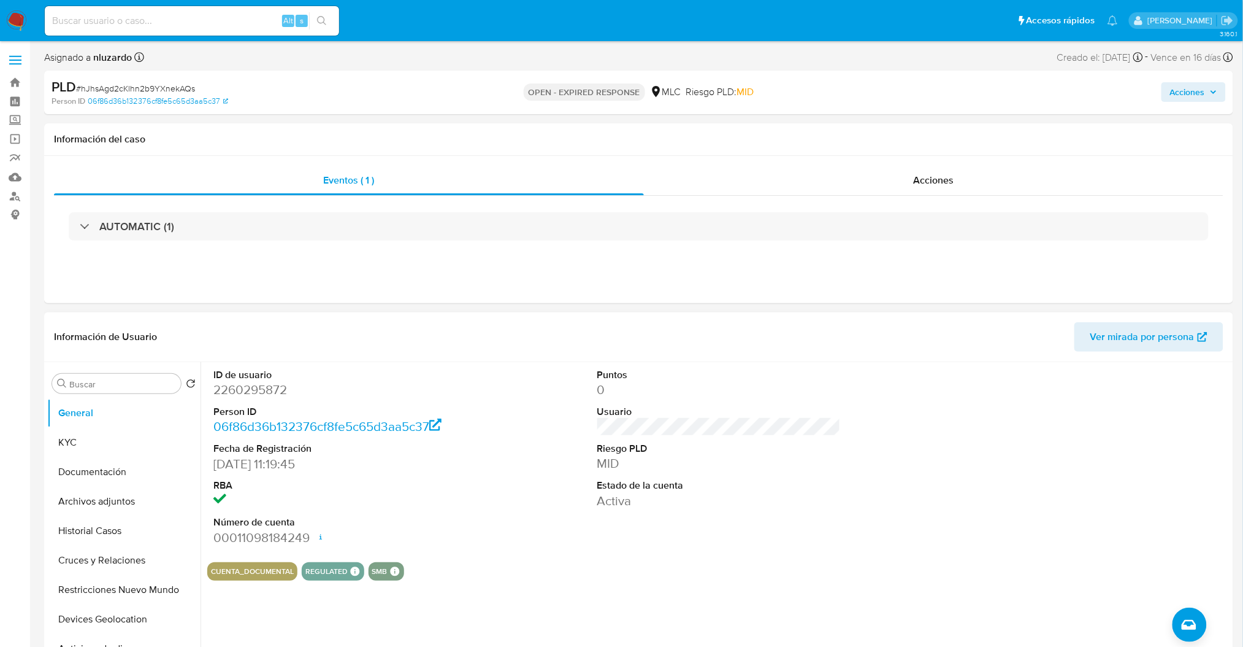
click at [254, 394] on dd "2260295872" at bounding box center [335, 389] width 244 height 17
copy dd "2260295872"
click at [130, 539] on button "Historial Casos" at bounding box center [119, 530] width 144 height 29
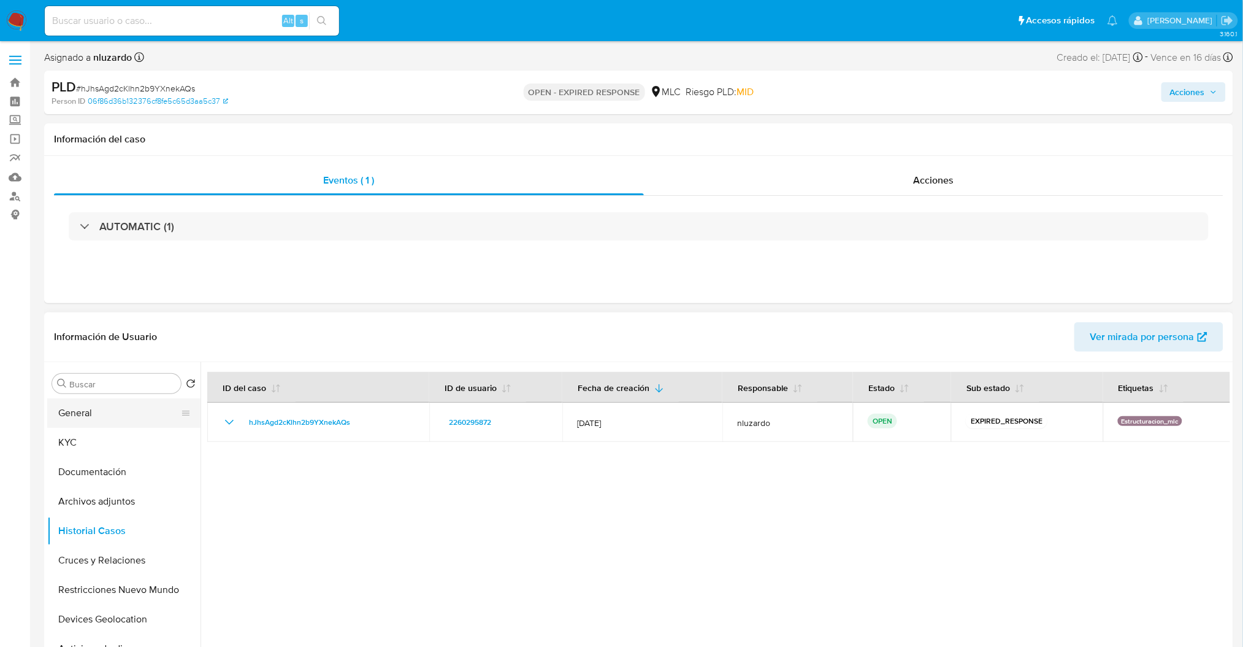
click at [144, 416] on button "General" at bounding box center [119, 412] width 144 height 29
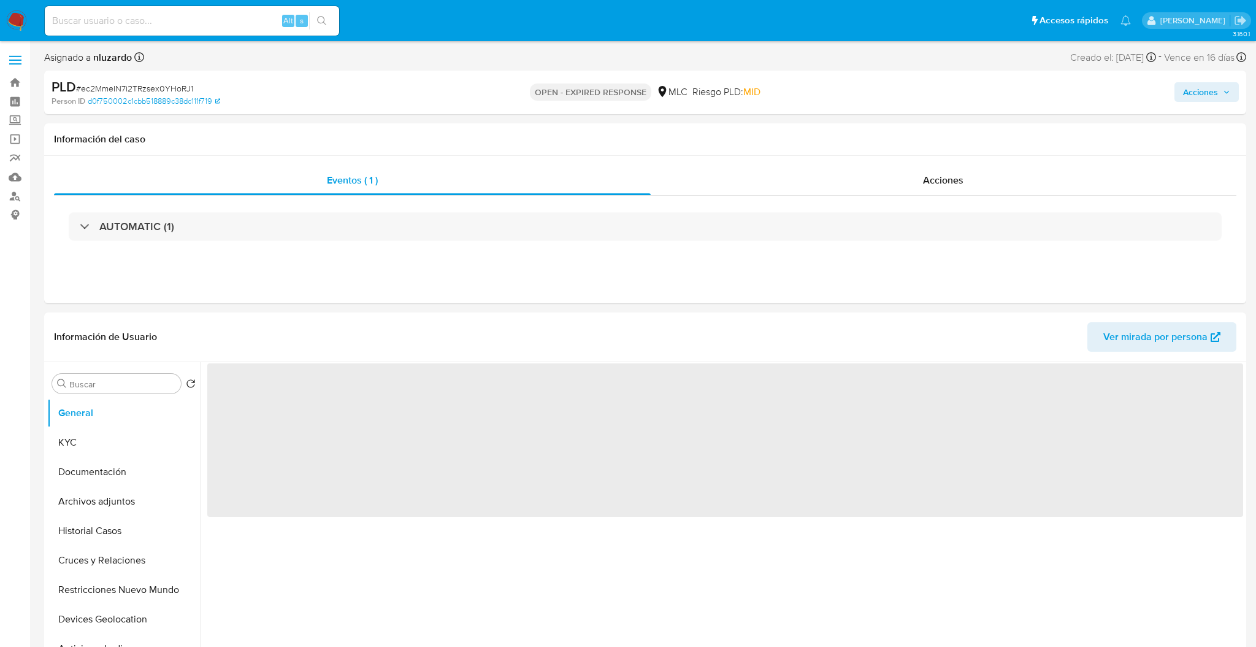
select select "10"
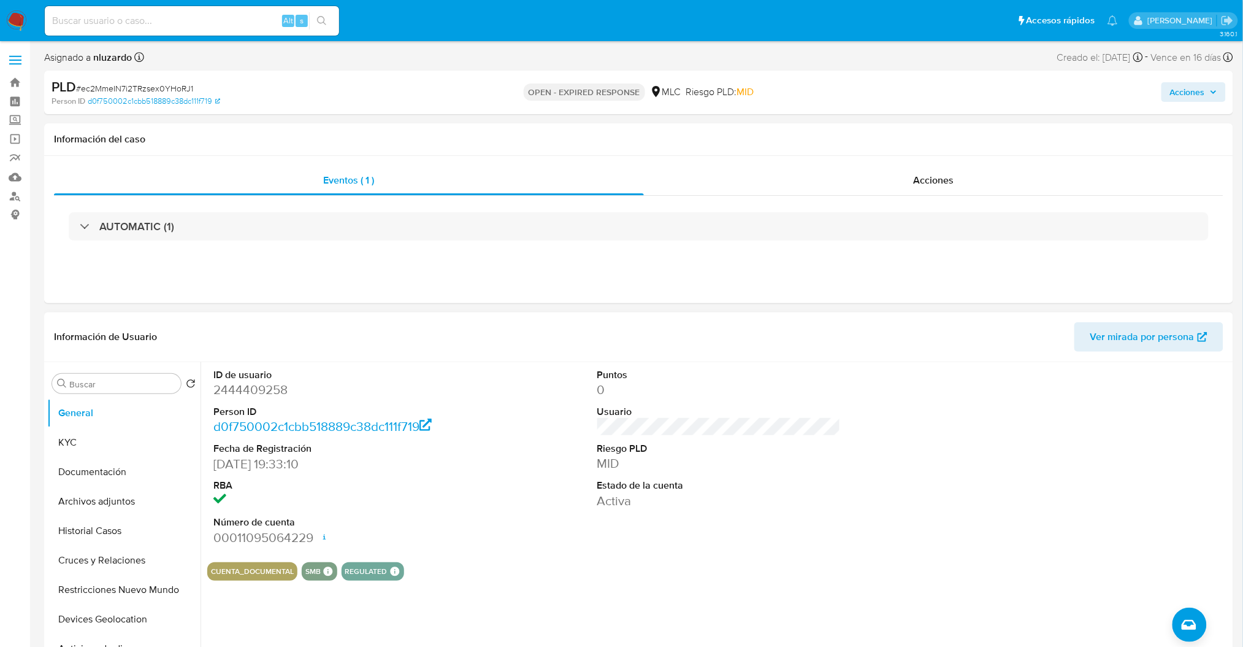
click at [266, 390] on dd "2444409258" at bounding box center [335, 389] width 244 height 17
copy dd "2444409258"
drag, startPoint x: 142, startPoint y: 524, endPoint x: 148, endPoint y: 518, distance: 8.7
click at [142, 524] on button "Historial Casos" at bounding box center [119, 530] width 144 height 29
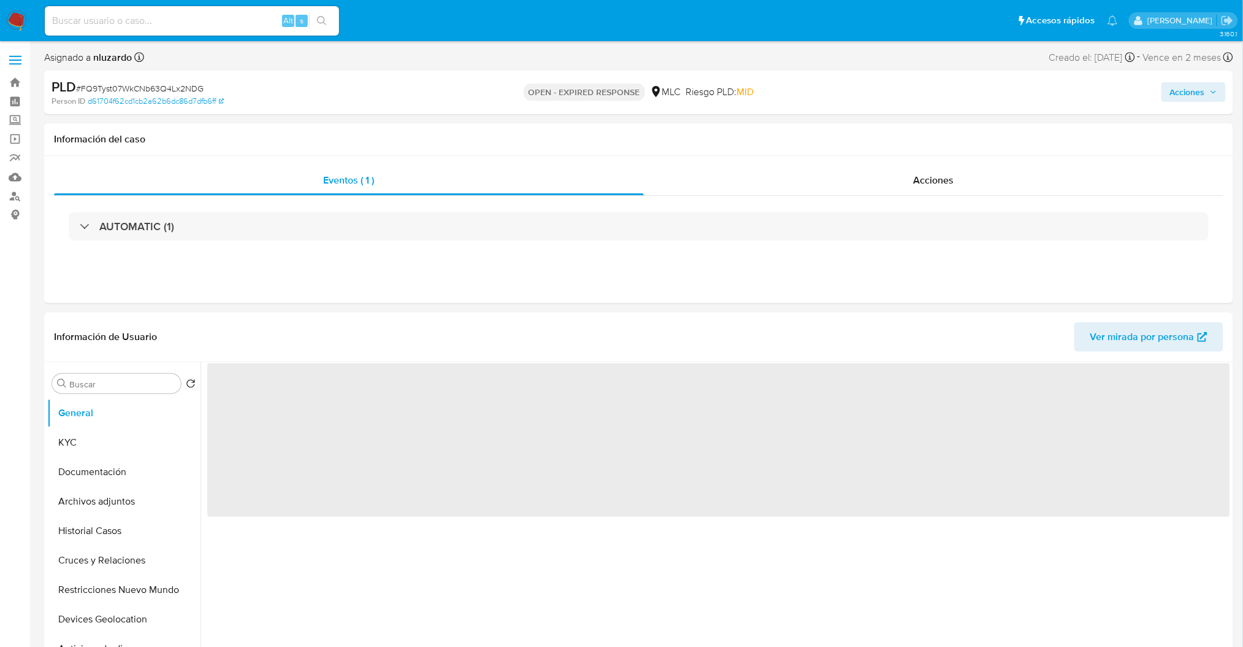
select select "10"
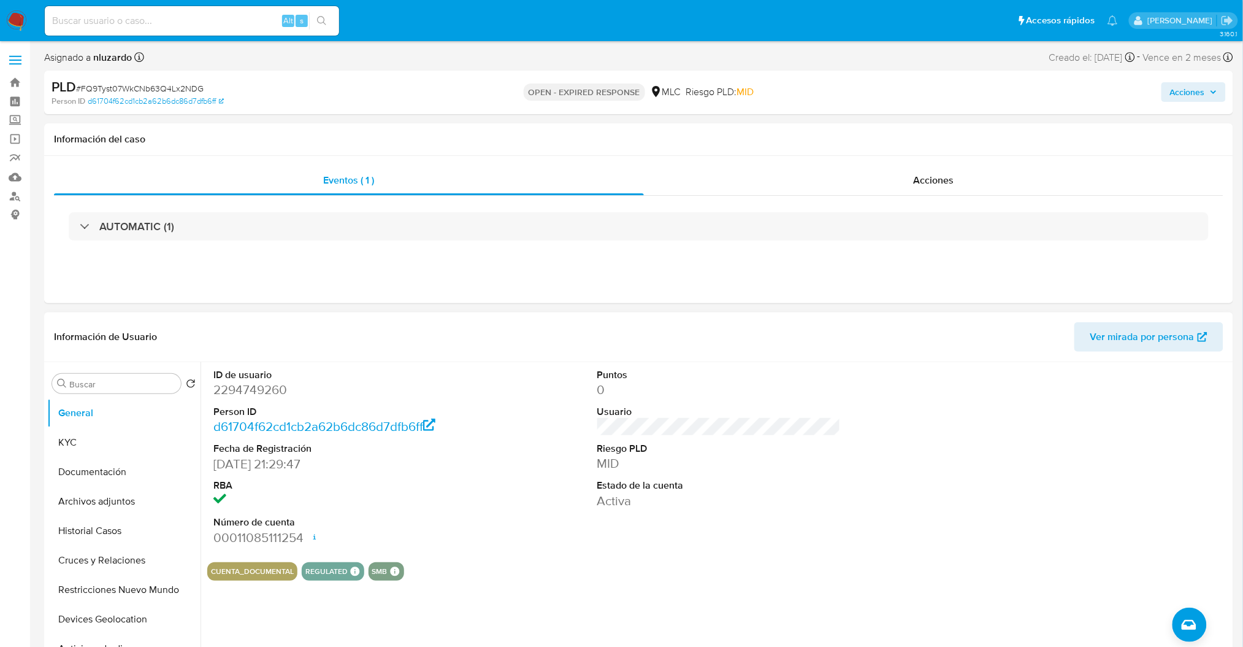
click at [269, 388] on dd "2294749260" at bounding box center [335, 389] width 244 height 17
copy dd "2294749260"
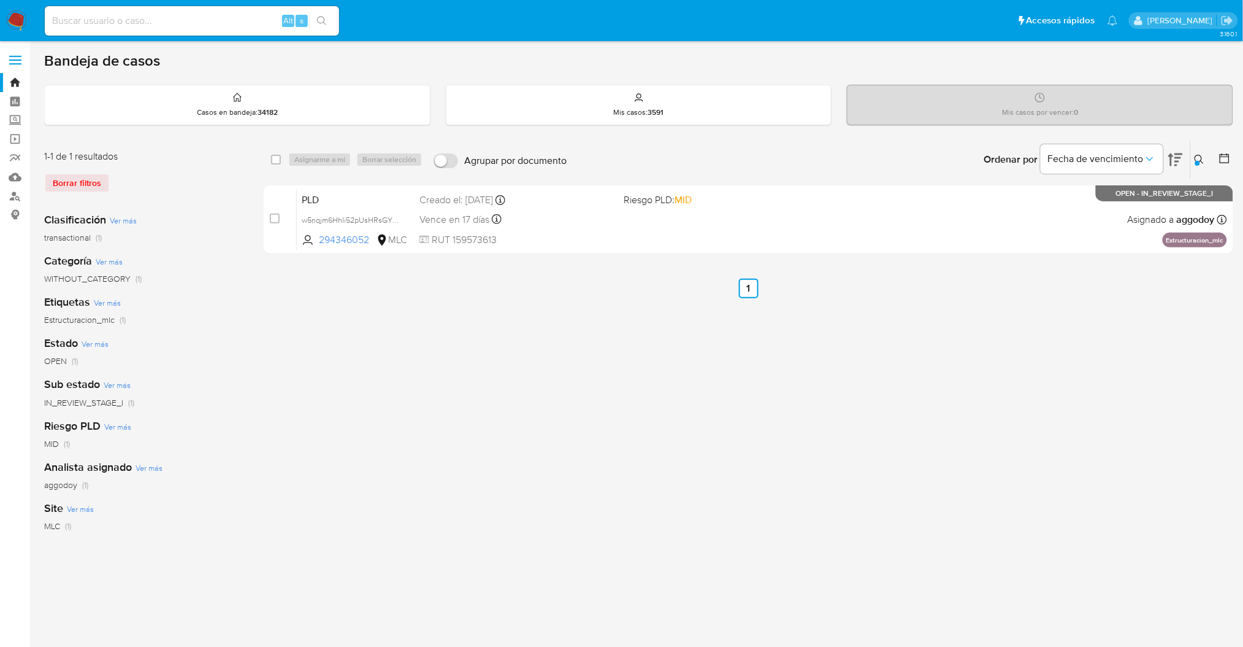
click at [1208, 153] on button at bounding box center [1201, 159] width 20 height 15
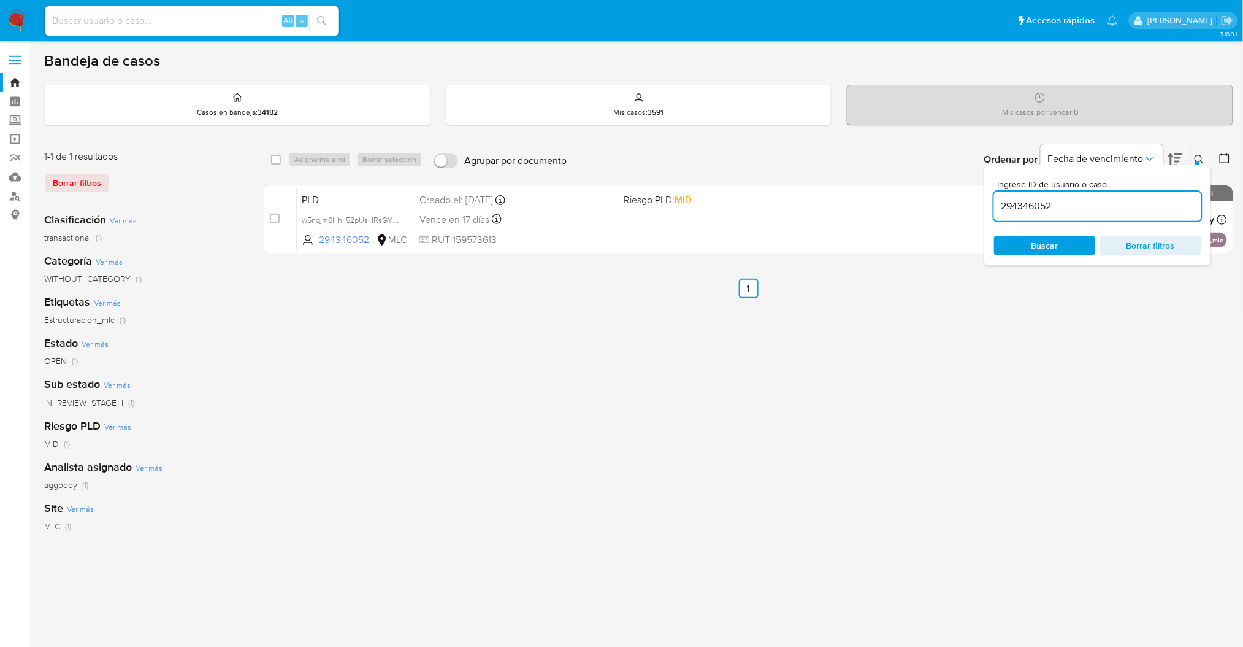
click at [1134, 207] on input "294346052" at bounding box center [1097, 206] width 207 height 16
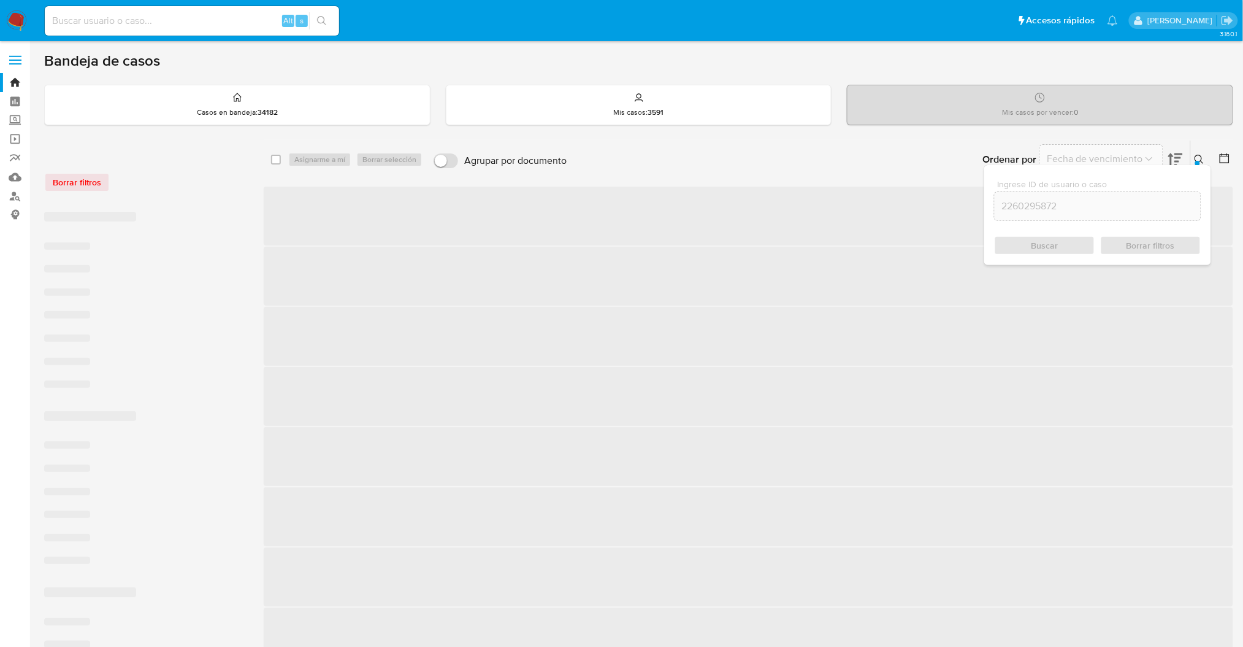
click at [1091, 213] on div "2260295872" at bounding box center [1097, 205] width 207 height 29
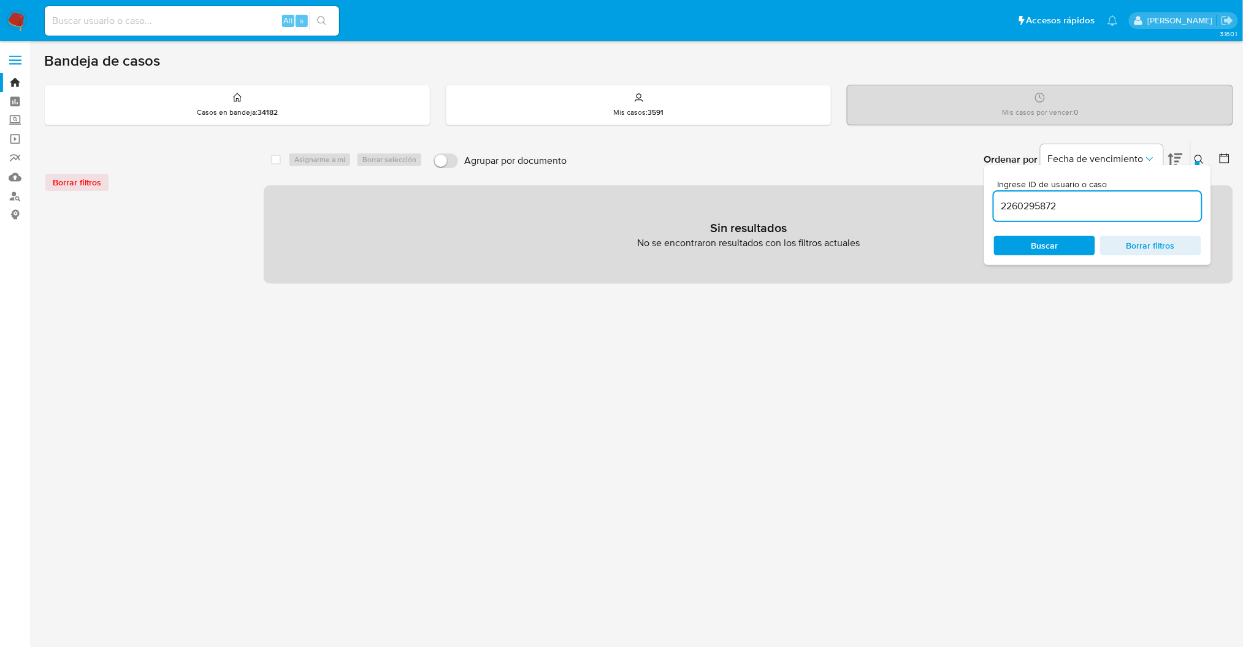
click at [1087, 207] on input "2260295872" at bounding box center [1097, 206] width 207 height 16
type input "2260295872"
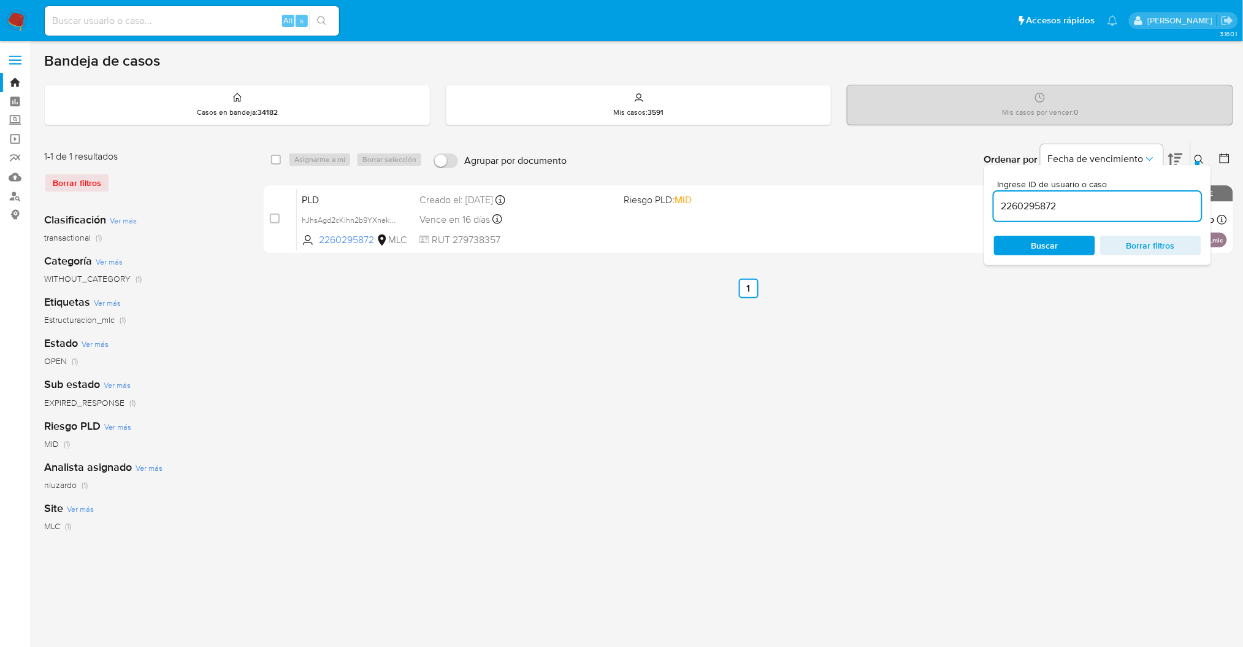
click at [1191, 161] on button at bounding box center [1201, 159] width 20 height 15
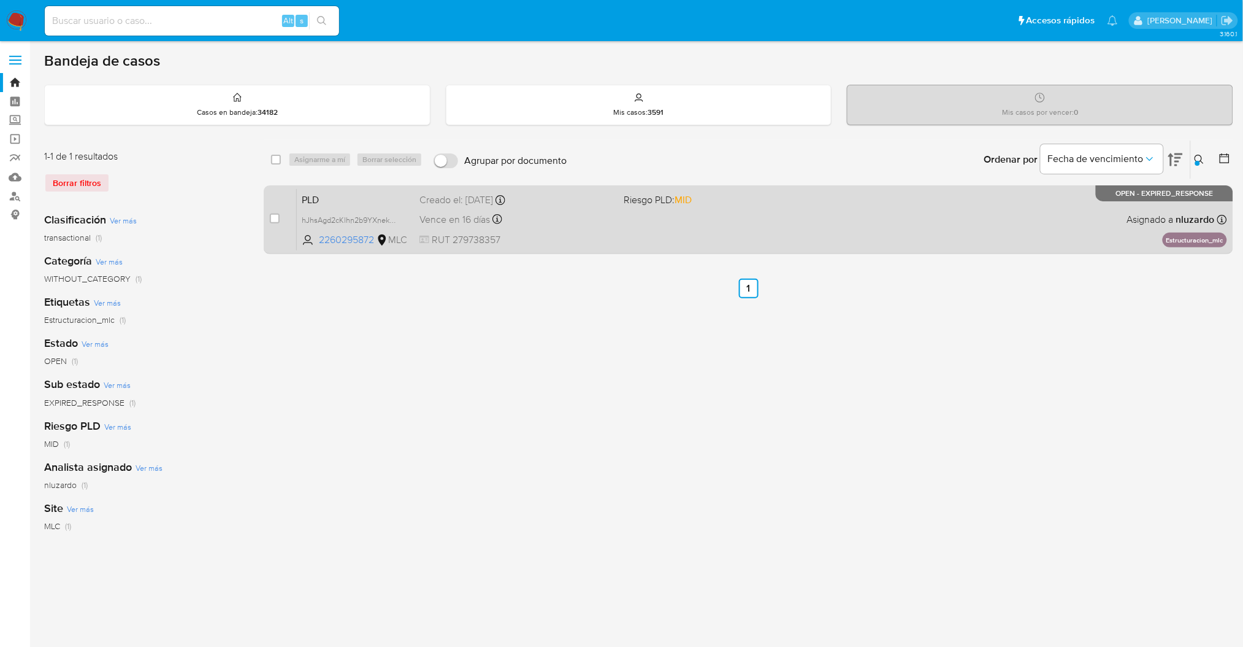
click at [607, 226] on div "Vence en 16 días Vence el 10/10/2025 16:08:33" at bounding box center [517, 219] width 194 height 17
click at [275, 216] on input "checkbox" at bounding box center [275, 218] width 10 height 10
checkbox input "true"
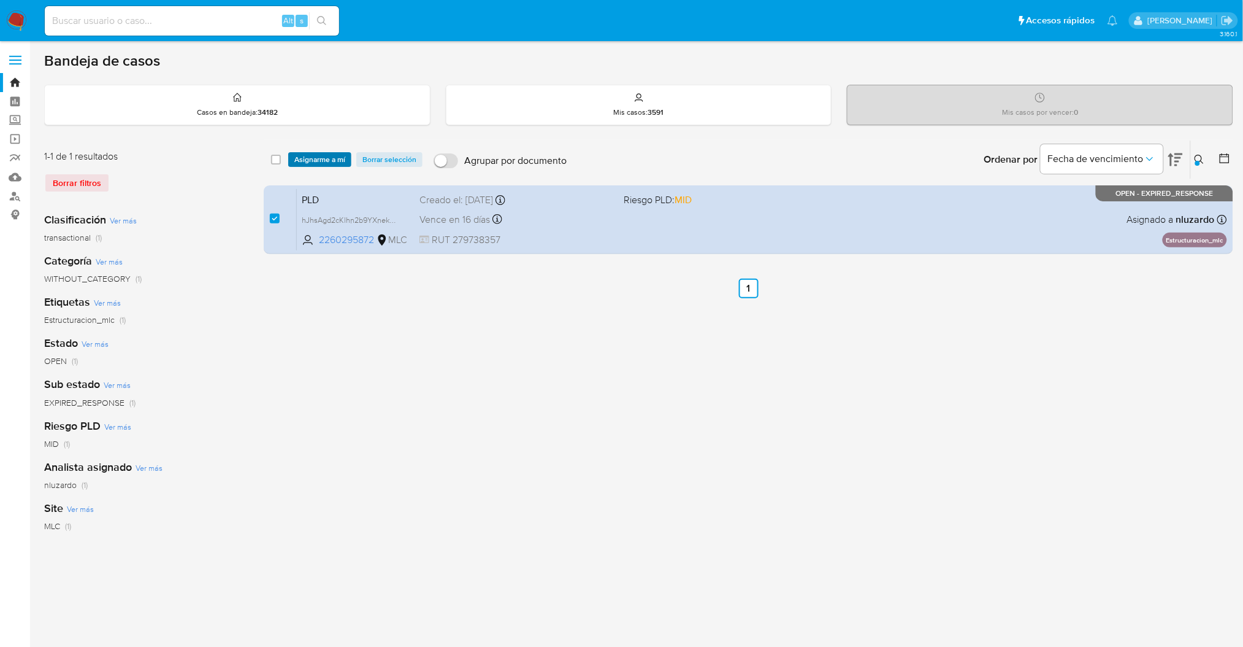
click at [317, 158] on span "Asignarme a mí" at bounding box center [319, 159] width 51 height 12
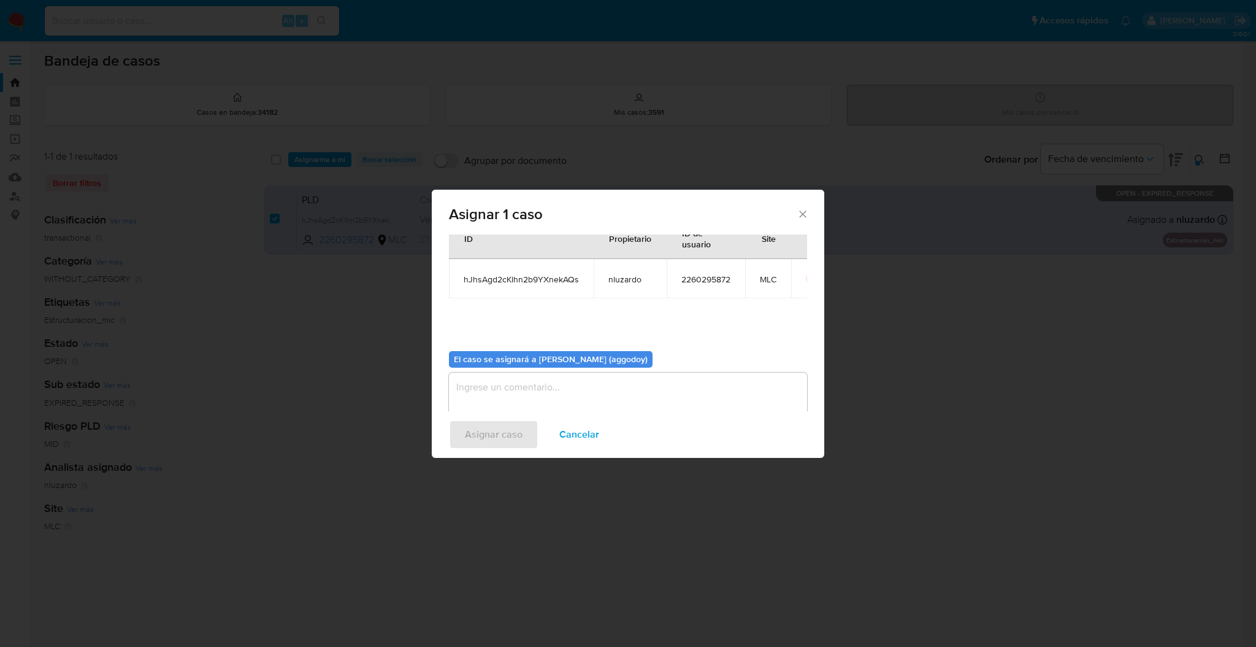
scroll to position [63, 0]
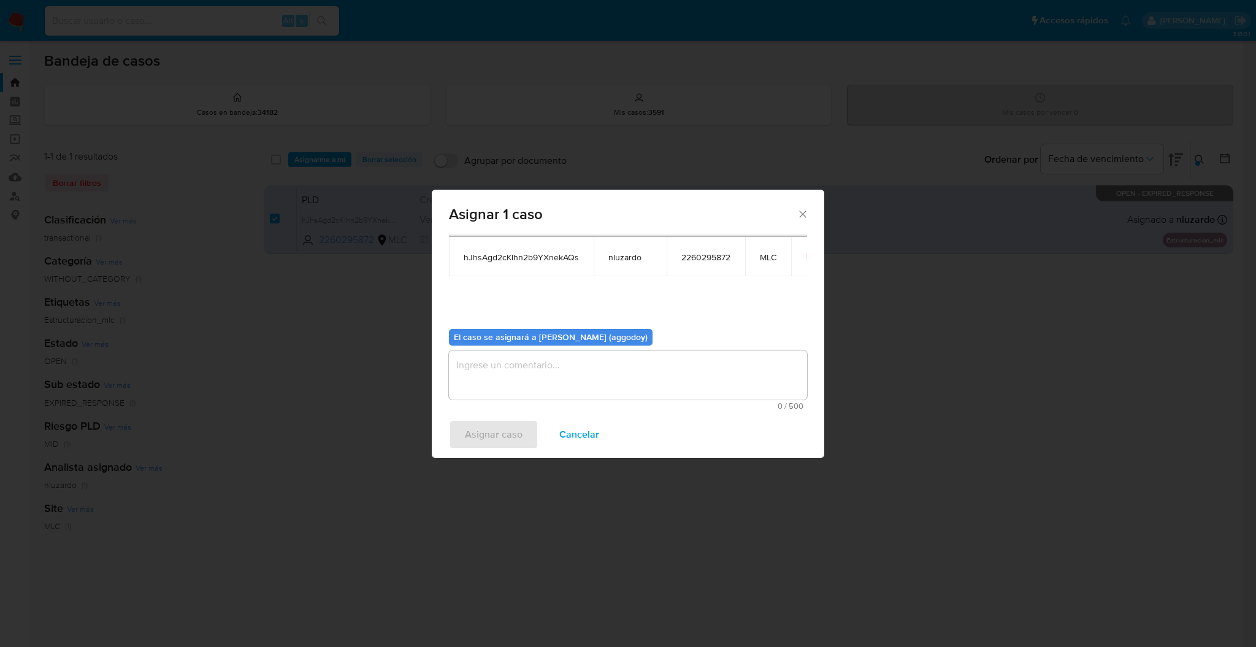
click at [498, 379] on textarea "assign-modal" at bounding box center [628, 374] width 358 height 49
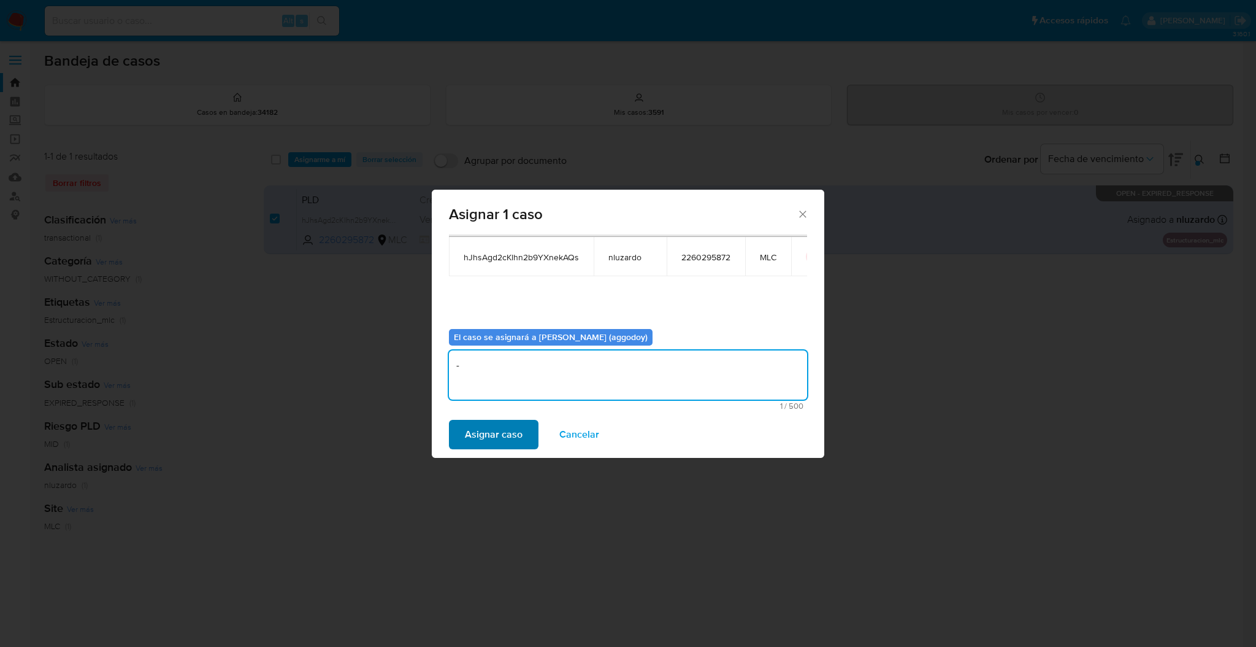
type textarea "-"
drag, startPoint x: 472, startPoint y: 437, endPoint x: 275, endPoint y: 99, distance: 391.2
click at [470, 437] on span "Asignar caso" at bounding box center [494, 434] width 58 height 27
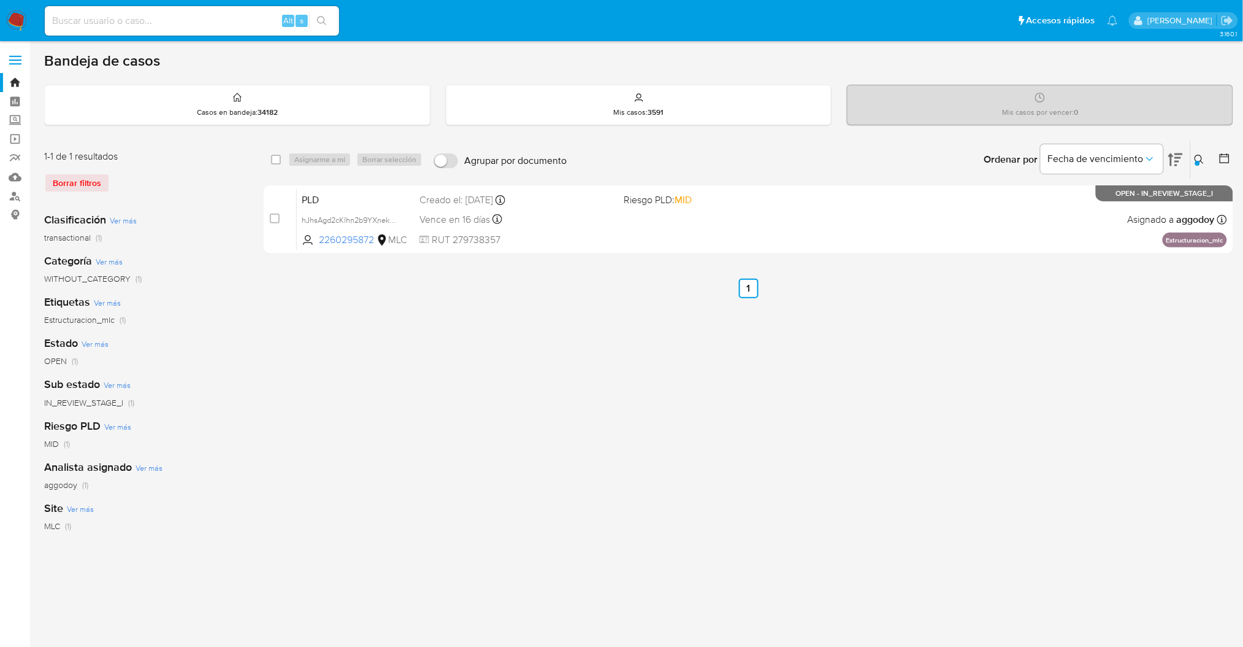
click at [1209, 173] on div "Ingrese ID de usuario o caso 2260295872 Buscar Borrar filtros" at bounding box center [1201, 159] width 21 height 38
click at [1204, 163] on icon at bounding box center [1200, 160] width 10 height 10
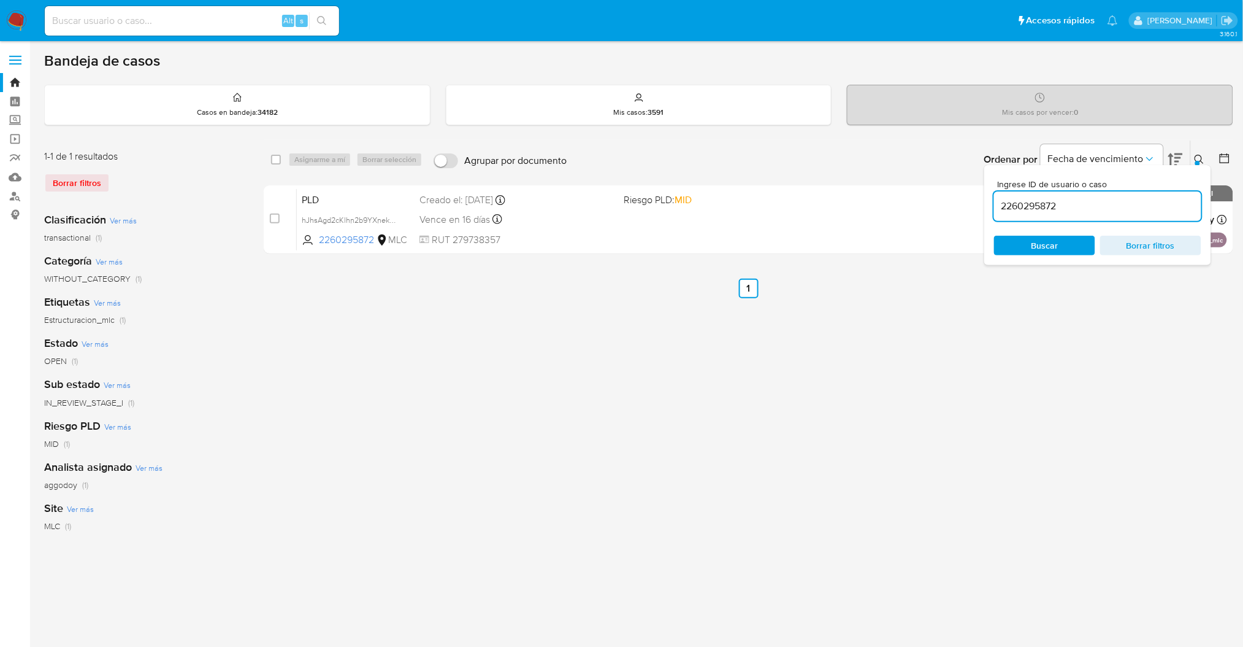
click at [1165, 214] on div "2260295872" at bounding box center [1097, 205] width 207 height 29
click at [1162, 209] on input "2260295872" at bounding box center [1097, 206] width 207 height 16
paste input "94749260"
type input "2294749260"
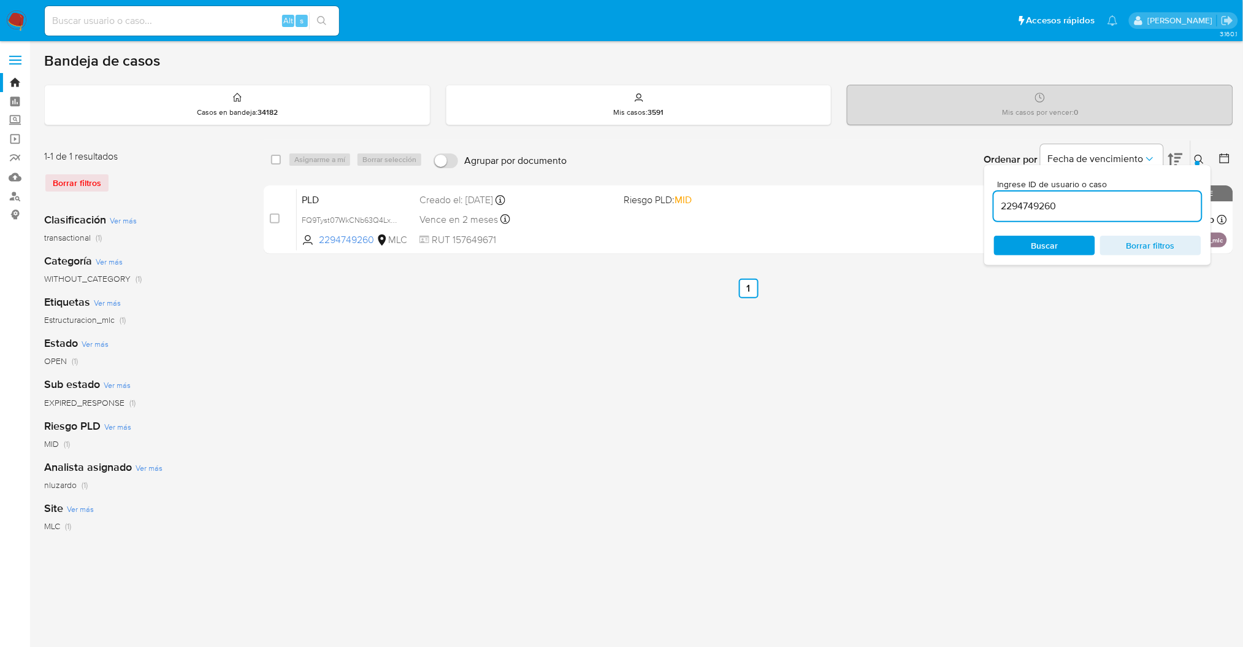
click at [989, 307] on div "select-all-cases-checkbox Asignarme a mí Borrar selección Agrupar por documento…" at bounding box center [749, 409] width 970 height 539
click at [1069, 243] on span "Buscar" at bounding box center [1045, 245] width 84 height 17
click at [1082, 202] on input "2294749260" at bounding box center [1097, 206] width 207 height 16
drag, startPoint x: 1082, startPoint y: 202, endPoint x: 1198, endPoint y: 144, distance: 130.0
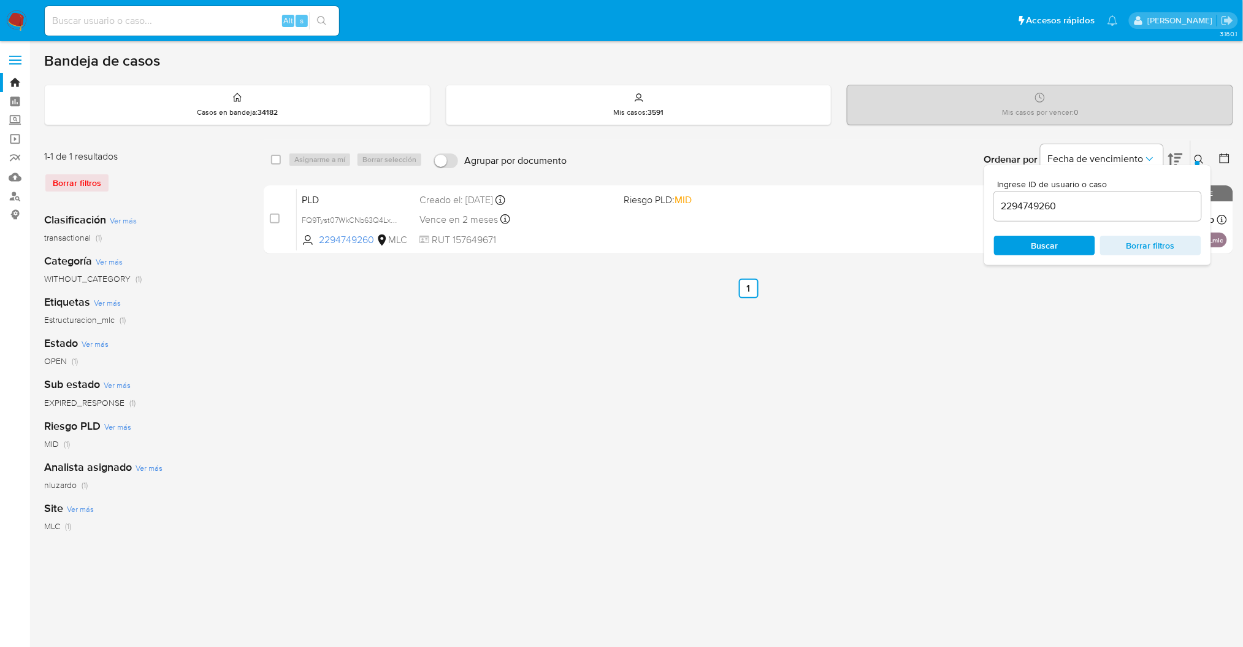
click at [1198, 144] on div "Ingrese ID de usuario o caso 2294749260 Buscar Borrar filtros" at bounding box center [1201, 159] width 21 height 38
click at [1204, 175] on div "Ingrese ID de usuario o caso 2294749260 Buscar Borrar filtros" at bounding box center [1098, 215] width 227 height 100
click at [1201, 165] on div "Ingrese ID de usuario o caso 2294749260 Buscar Borrar filtros" at bounding box center [1098, 215] width 227 height 100
click at [1199, 155] on icon at bounding box center [1200, 160] width 10 height 10
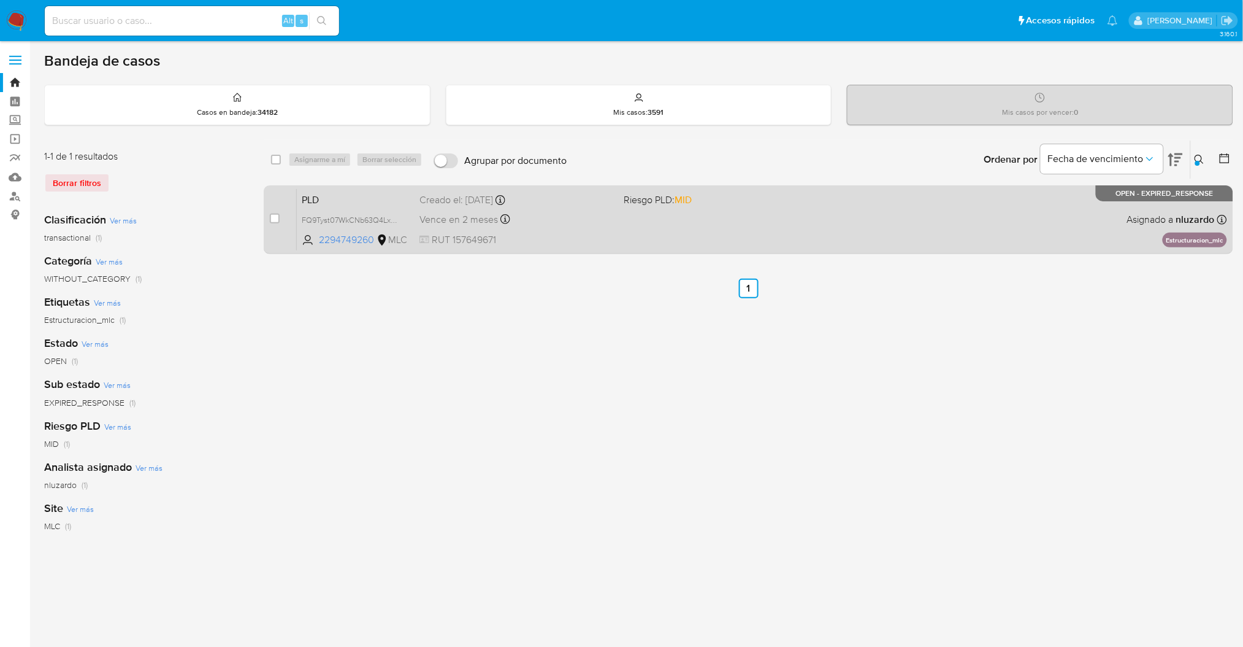
click at [720, 210] on div "PLD FQ9Tyst07WkCNb63Q4Lx2NDG 2294749260 MLC Riesgo PLD: MID Creado el: 12/08/20…" at bounding box center [762, 219] width 931 height 62
click at [272, 221] on input "checkbox" at bounding box center [275, 218] width 10 height 10
checkbox input "true"
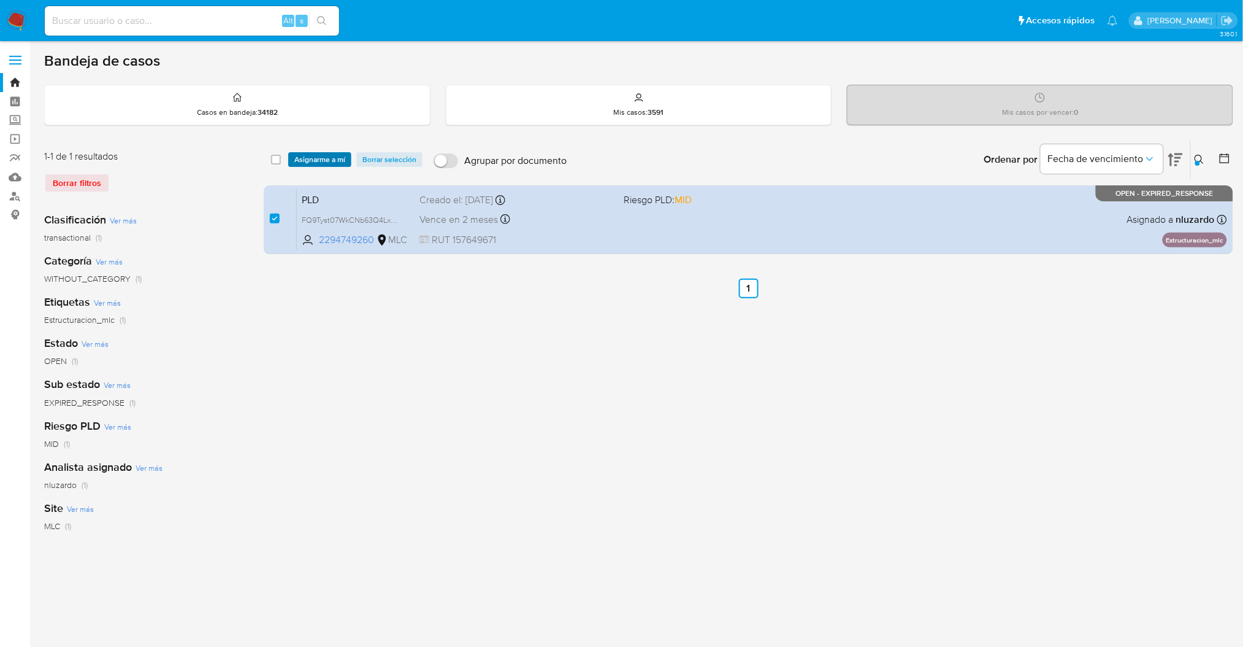
click at [304, 153] on span "Asignarme a mí" at bounding box center [319, 159] width 51 height 12
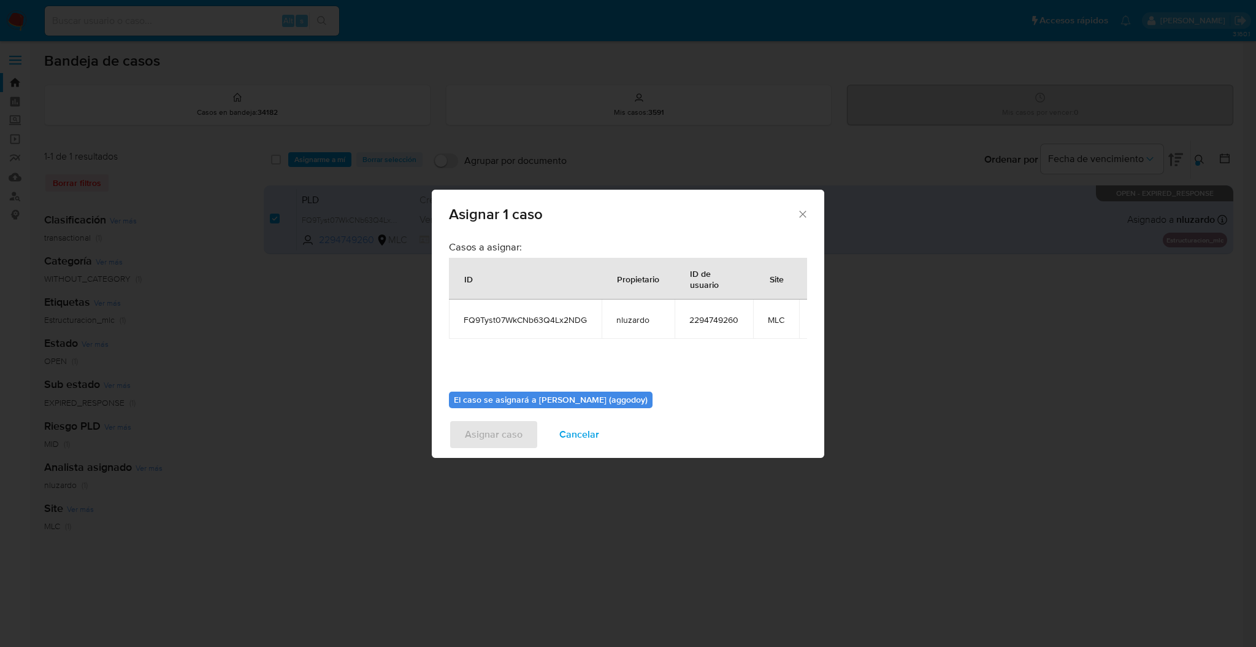
scroll to position [75, 0]
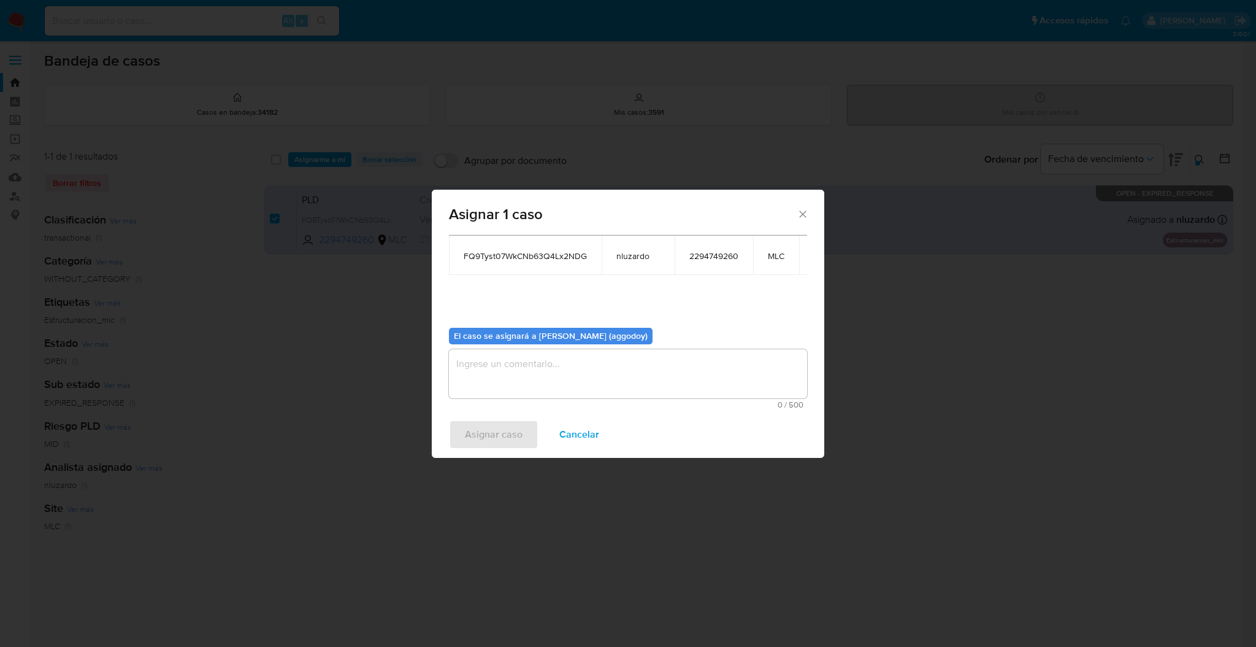
click at [512, 370] on textarea "assign-modal" at bounding box center [628, 373] width 358 height 49
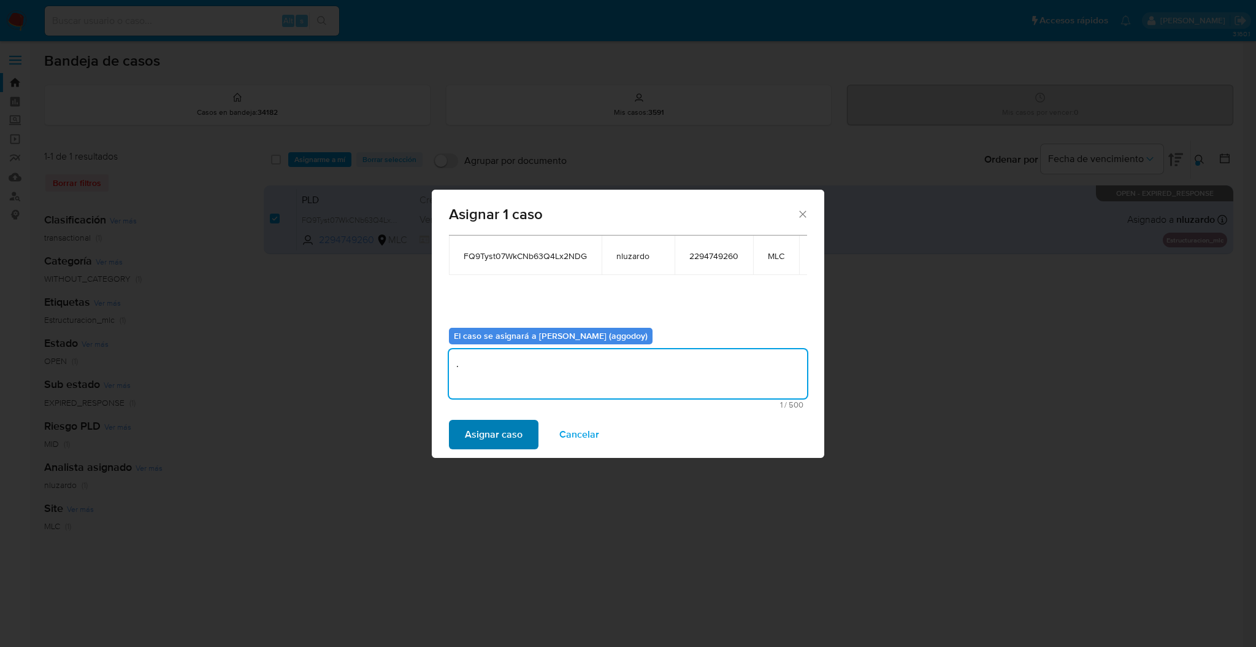
type textarea "."
click at [516, 444] on span "Asignar caso" at bounding box center [494, 434] width 58 height 27
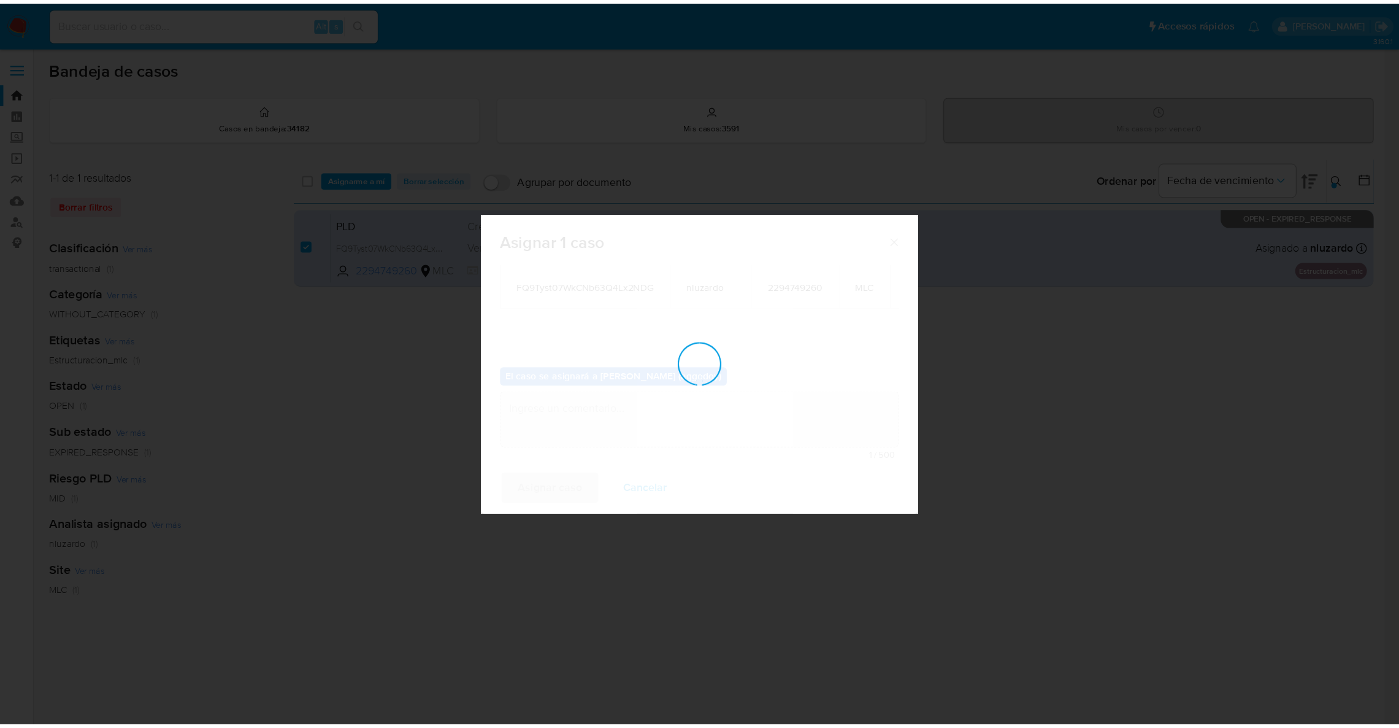
scroll to position [73, 0]
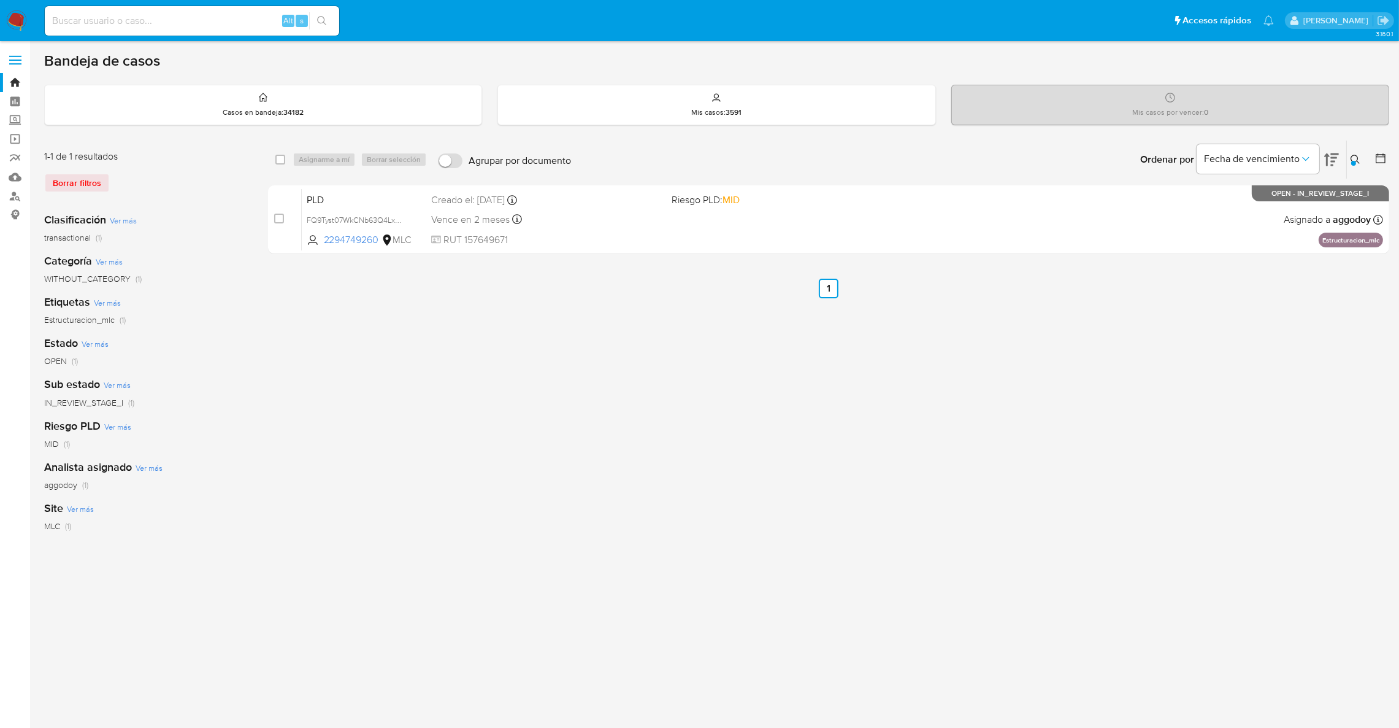
click at [1243, 162] on button at bounding box center [1357, 159] width 20 height 15
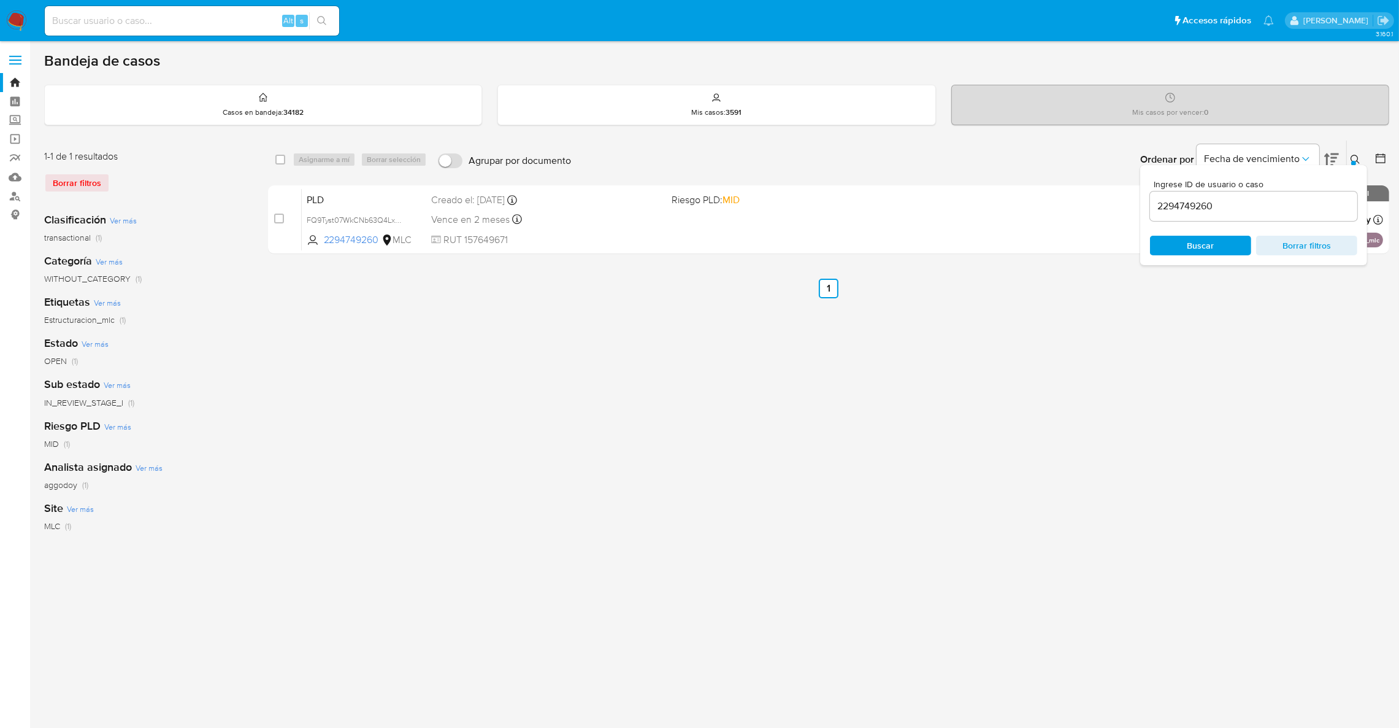
click at [1243, 217] on div "2294749260" at bounding box center [1253, 205] width 207 height 29
click at [1243, 206] on input "2294749260" at bounding box center [1253, 206] width 207 height 16
paste input "444409258"
type input "2444409258"
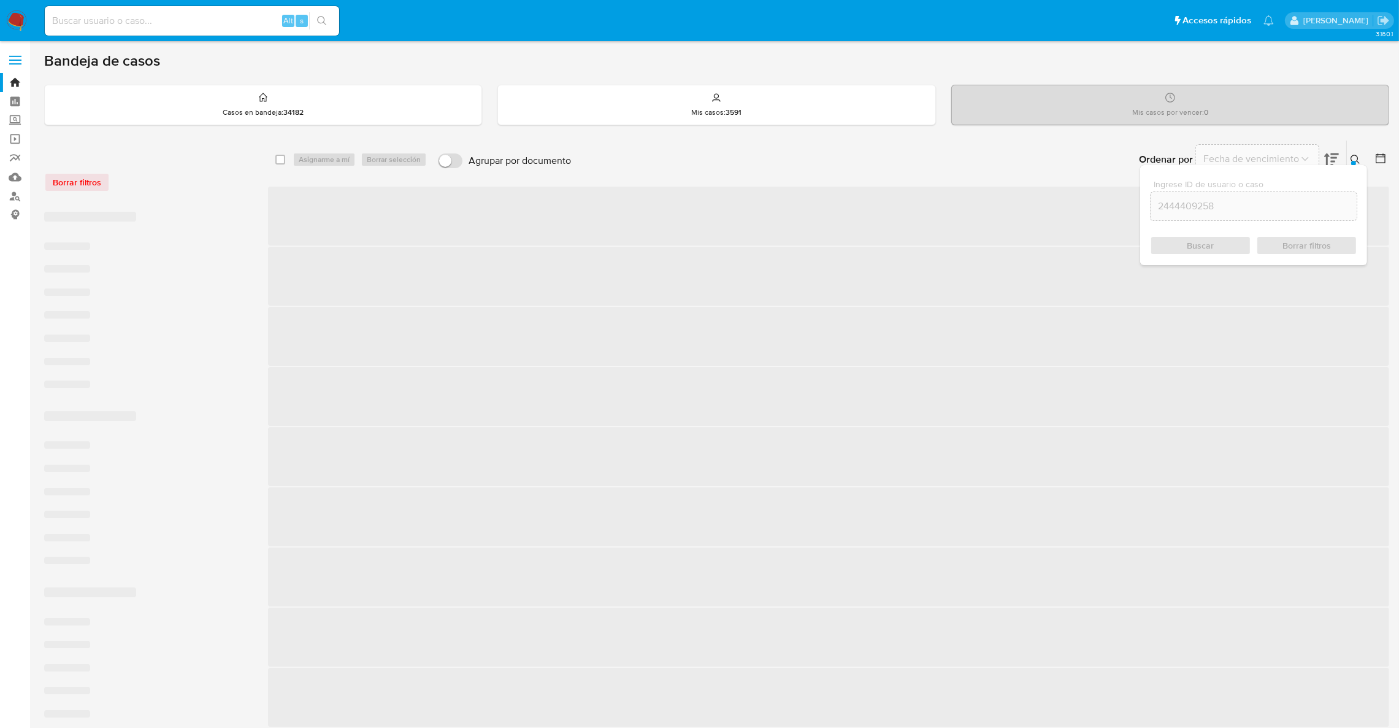
click at [1243, 163] on div at bounding box center [1353, 163] width 5 height 5
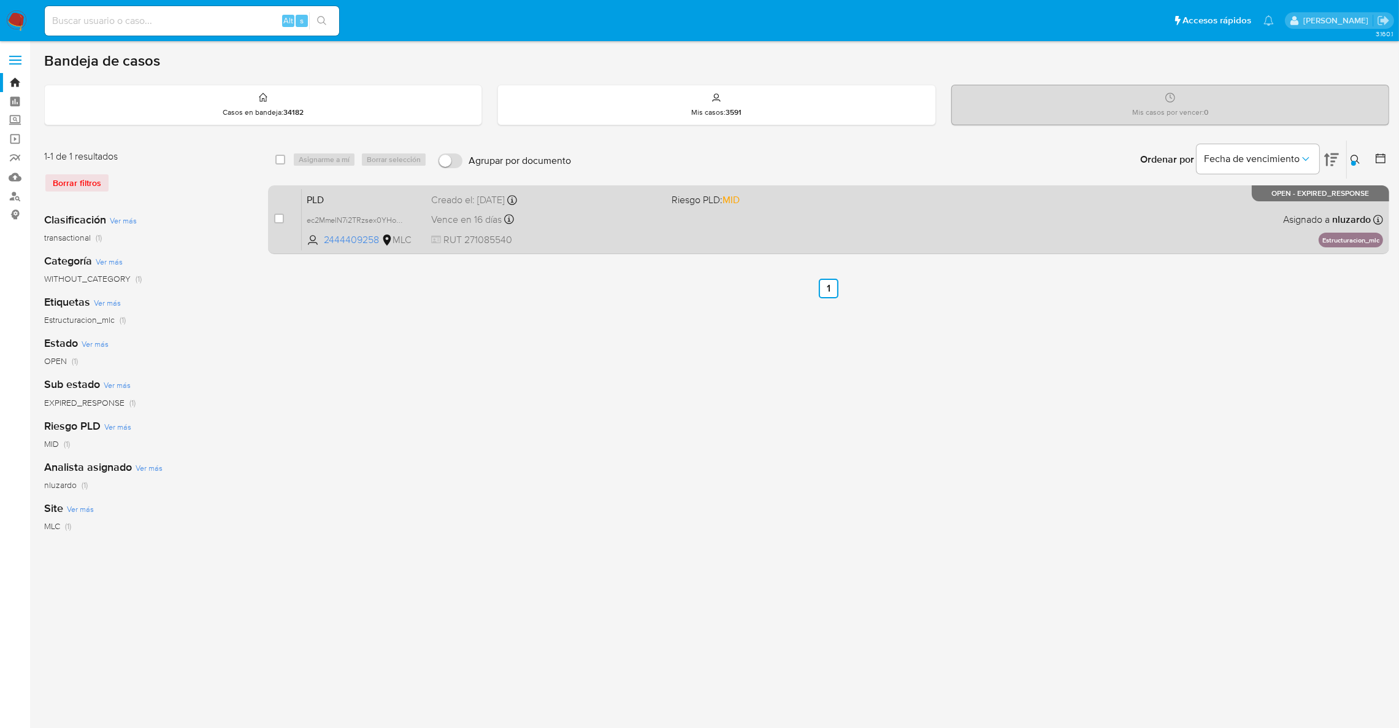
click at [591, 221] on div "Vence en 16 días Vence el 10/10/2025 16:09:09" at bounding box center [546, 219] width 231 height 17
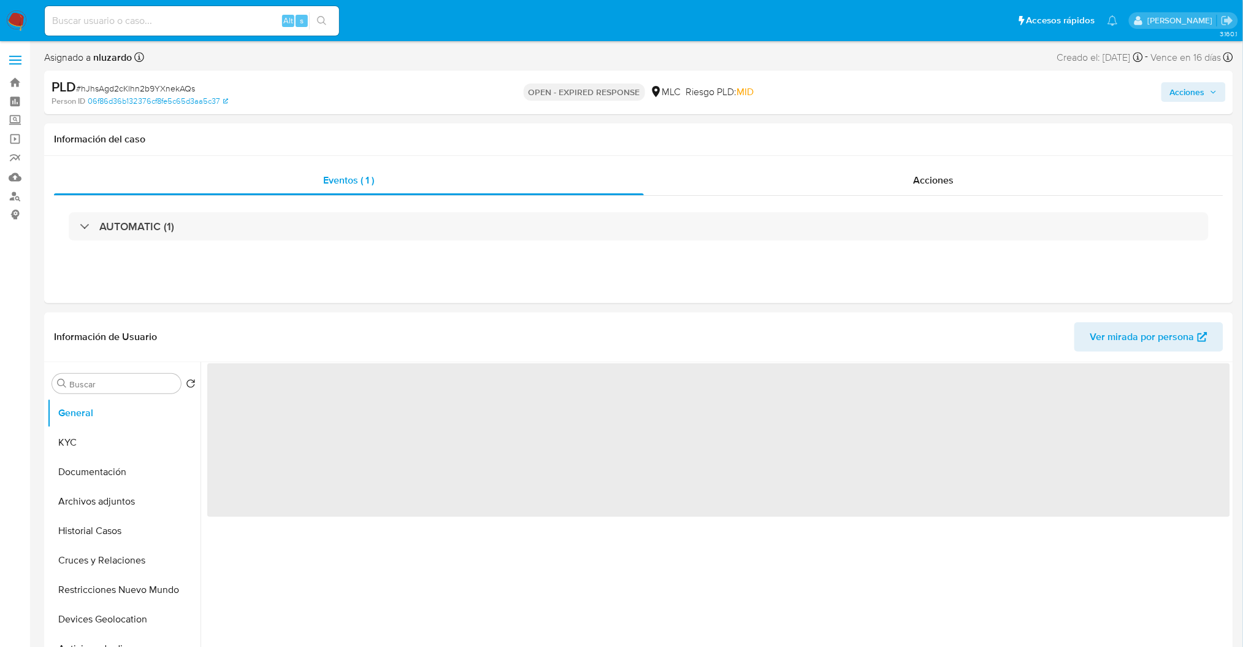
select select "10"
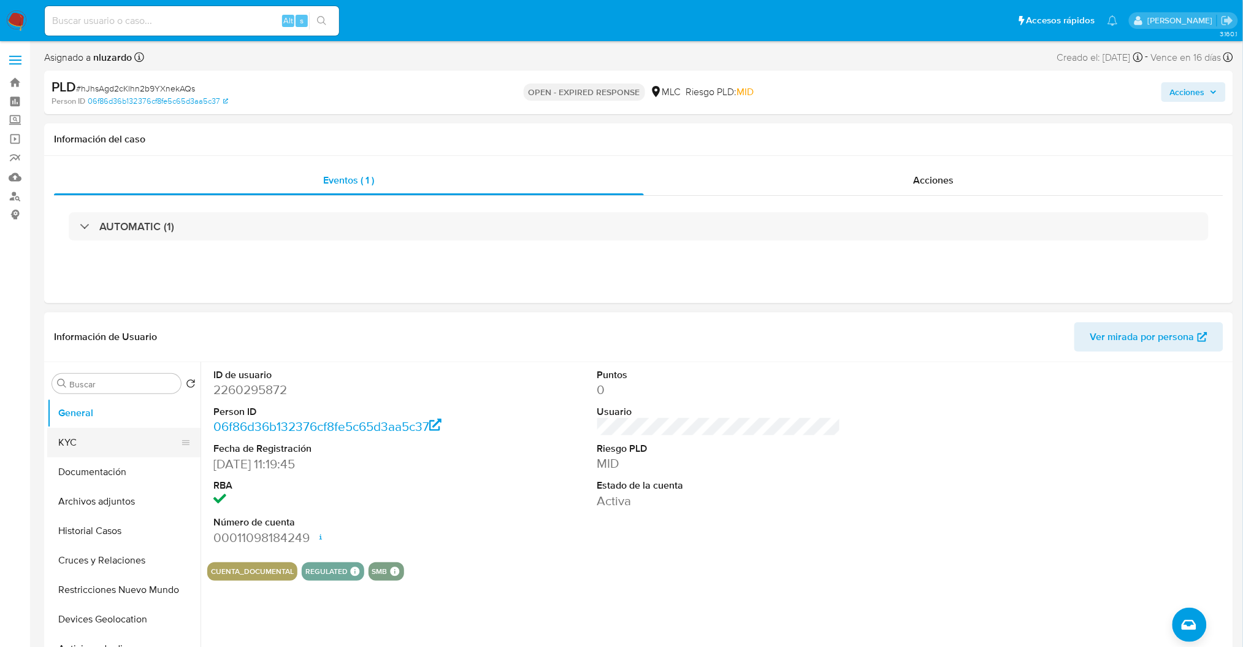
click at [131, 436] on button "KYC" at bounding box center [119, 442] width 144 height 29
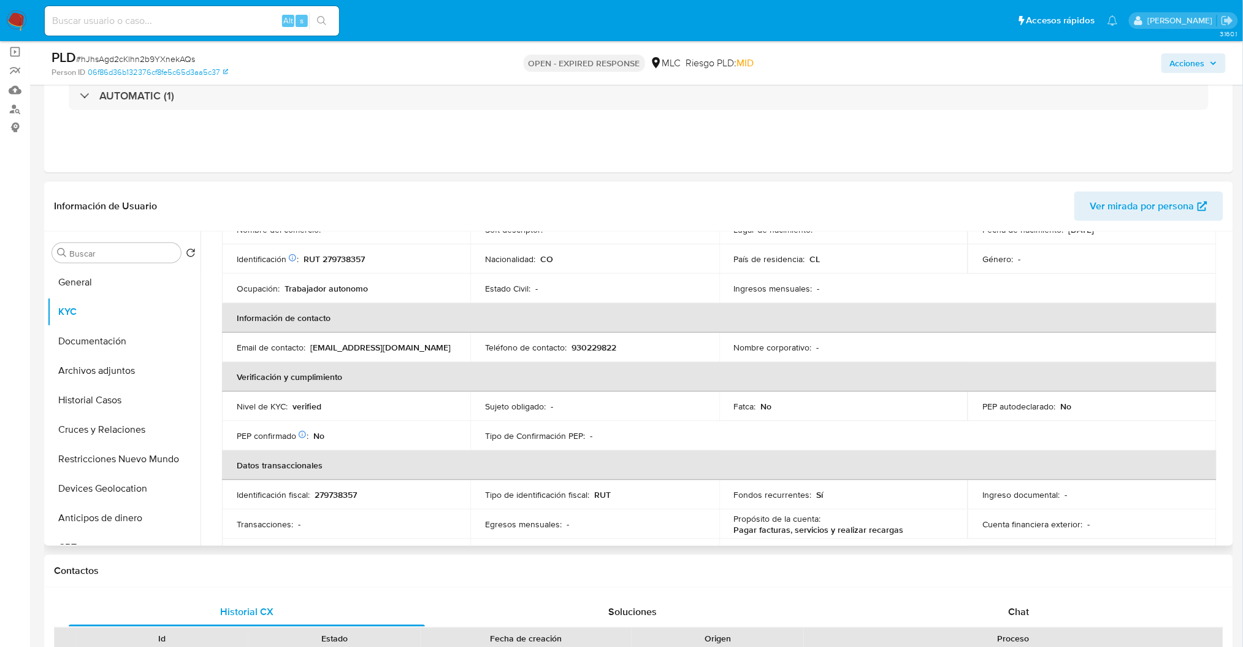
scroll to position [115, 0]
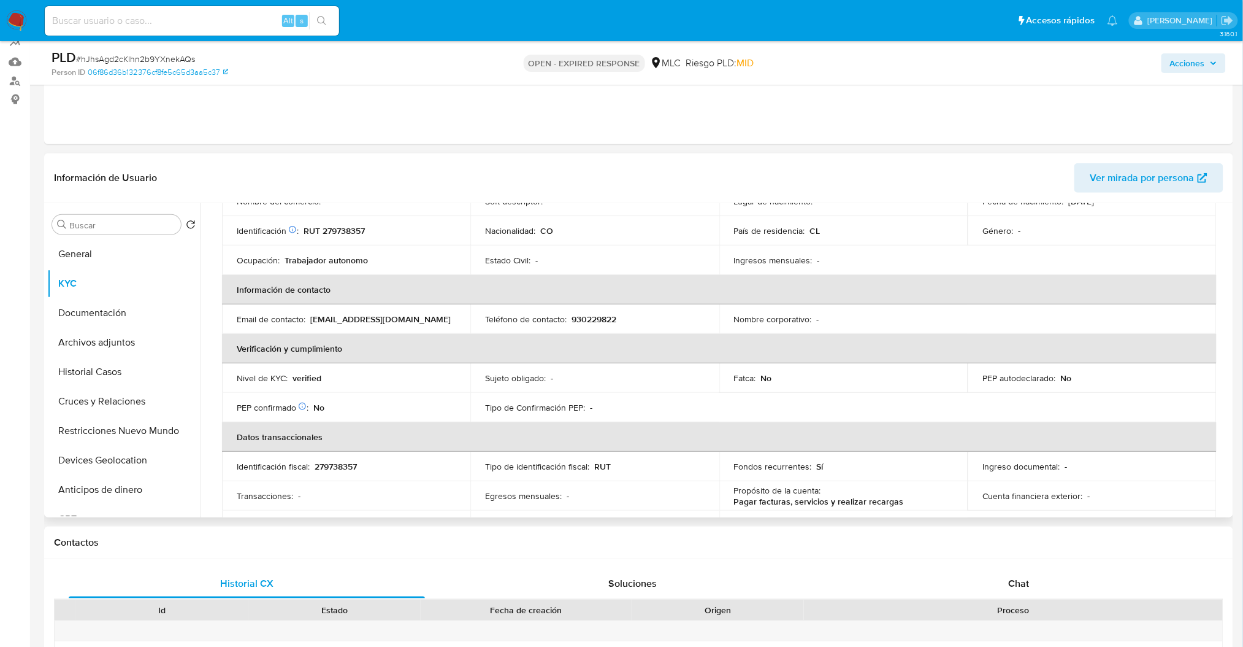
click at [1226, 349] on div "Actualizado hace un mes Creado: 09/02/2025 12:20:18 Actualizado: 20/08/2025 13:…" at bounding box center [718, 544] width 1023 height 949
drag, startPoint x: 1226, startPoint y: 347, endPoint x: 1224, endPoint y: 320, distance: 27.6
click at [1224, 320] on div "Actualizado hace un mes Creado: 09/02/2025 12:20:18 Actualizado: 20/08/2025 13:…" at bounding box center [718, 544] width 1023 height 949
click at [1224, 317] on div "Actualizado hace un mes Creado: 09/02/2025 12:20:18 Actualizado: 20/08/2025 13:…" at bounding box center [718, 544] width 1023 height 949
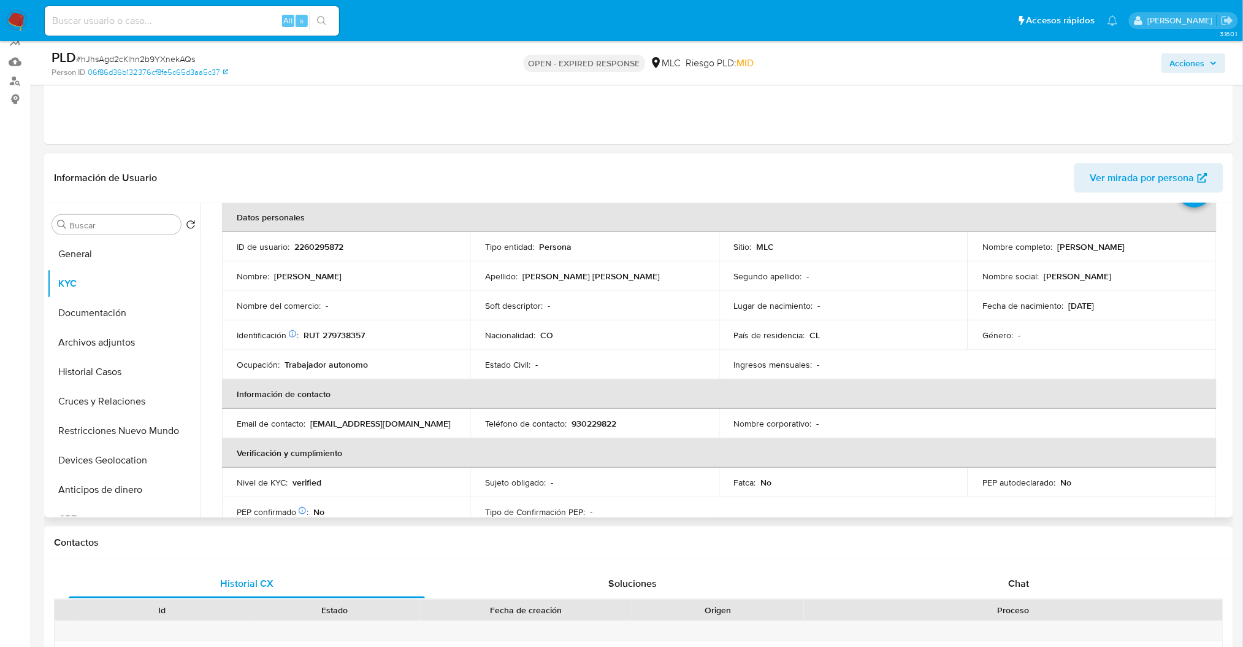
scroll to position [66, 0]
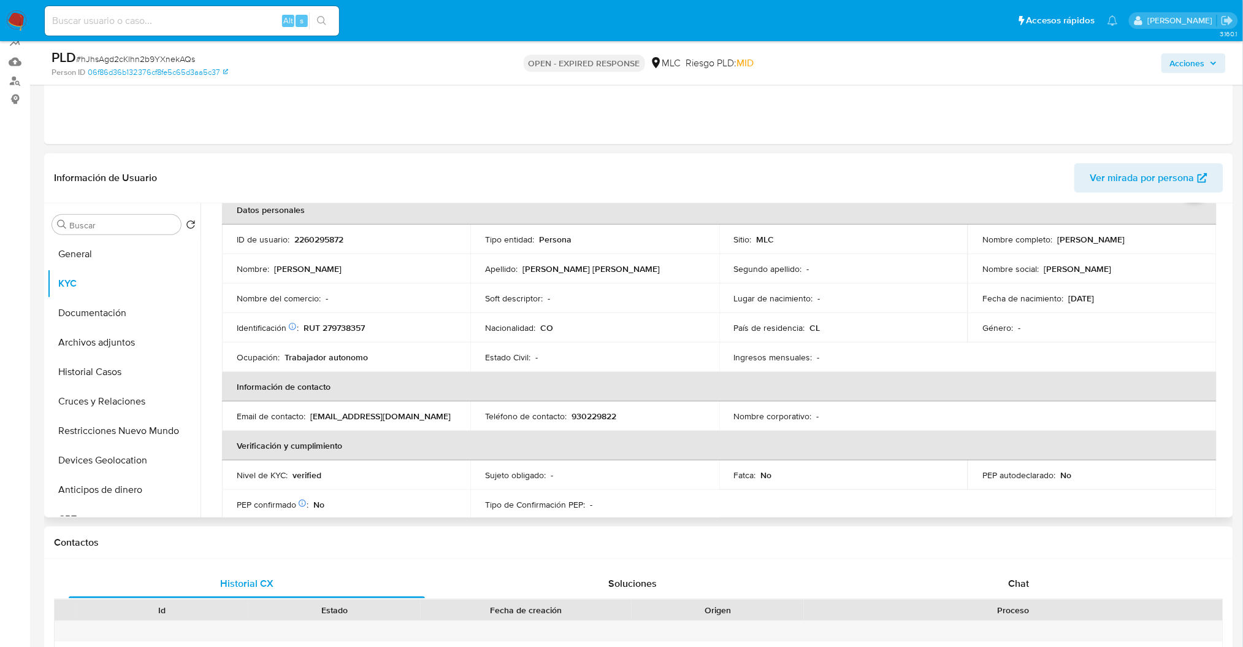
click at [352, 334] on td "Identificación Nº de serie: 603286769 : RUT 279738357" at bounding box center [346, 327] width 248 height 29
click at [352, 332] on td "Identificación Nº de serie: 603286769 : RUT 279738357" at bounding box center [346, 327] width 248 height 29
click at [348, 326] on p "RUT 279738357" at bounding box center [334, 327] width 61 height 11
click at [349, 322] on p "RUT 279738357" at bounding box center [334, 327] width 61 height 11
copy p "279738357"
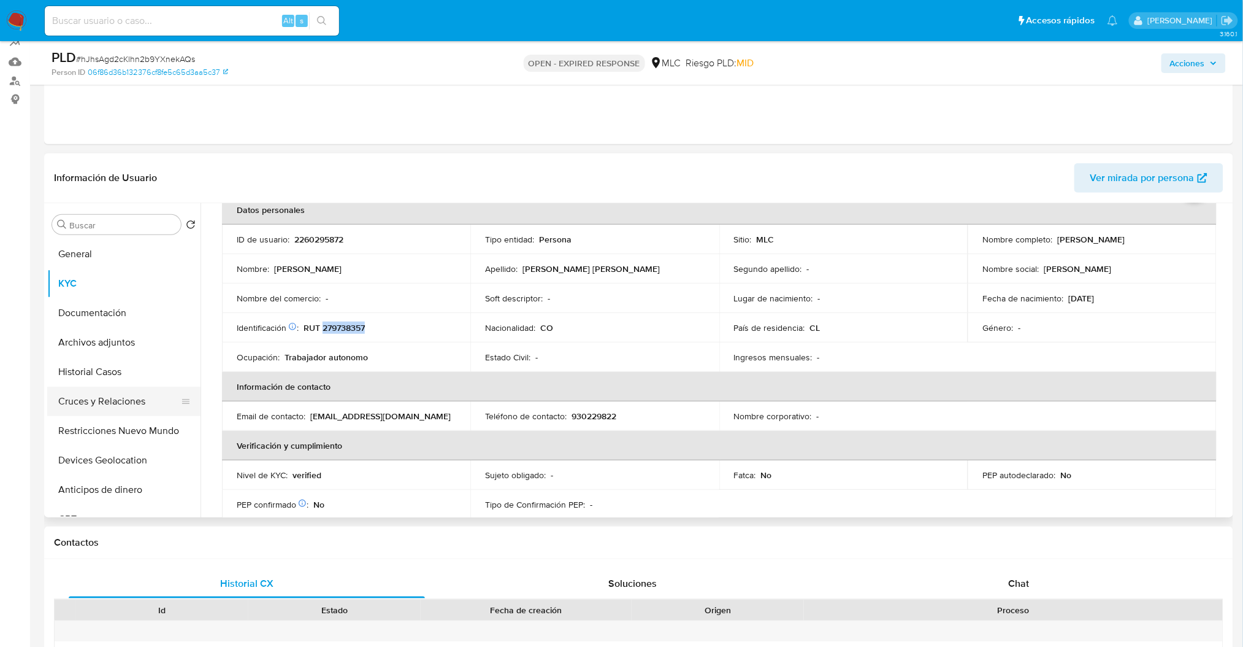
click at [109, 401] on button "Cruces y Relaciones" at bounding box center [119, 400] width 144 height 29
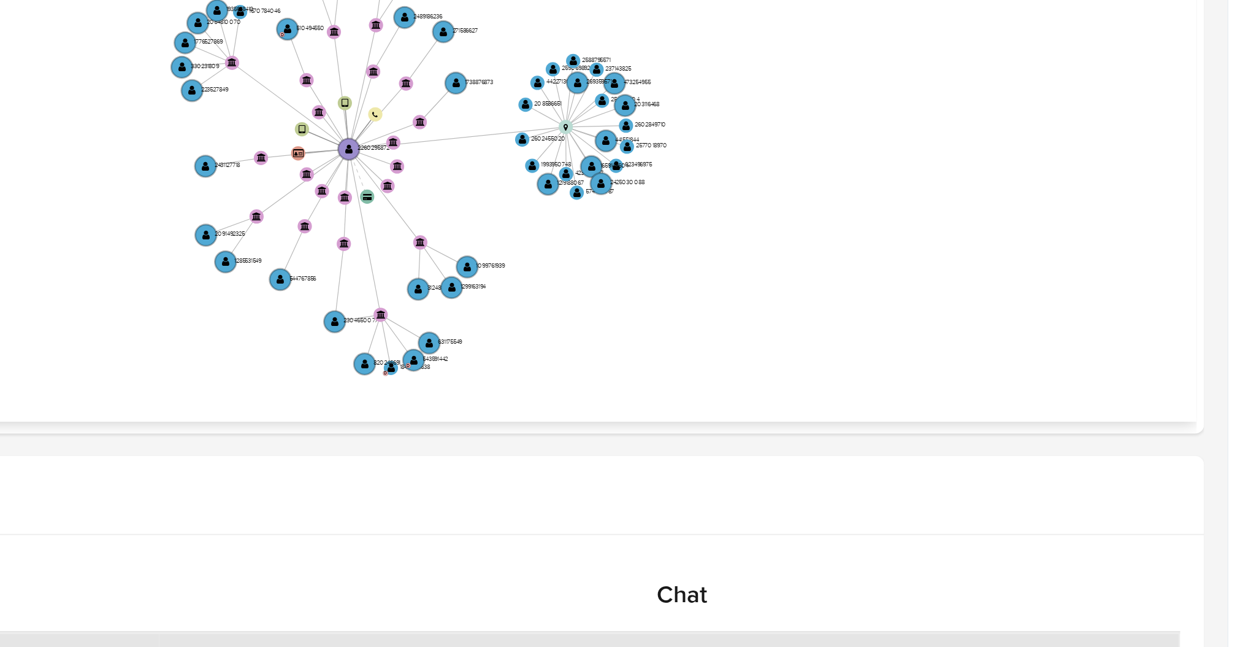
scroll to position [318, 0]
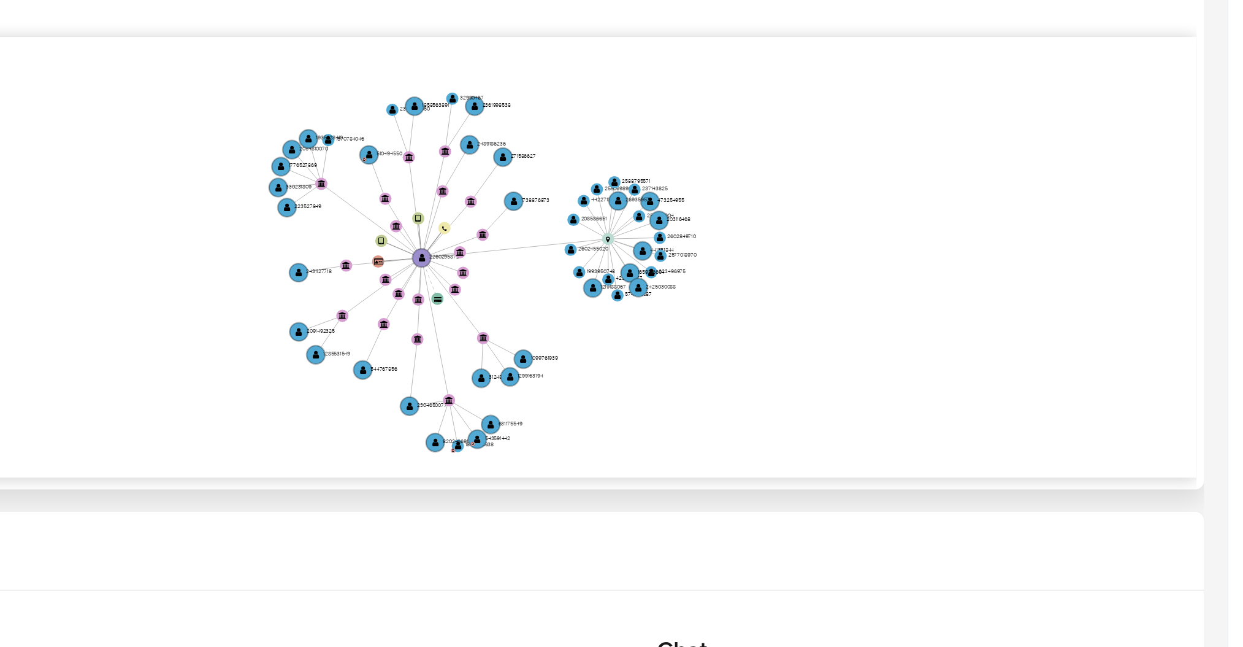
drag, startPoint x: 1081, startPoint y: 231, endPoint x: 1085, endPoint y: 240, distance: 9.3
click at [1085, 240] on icon "device-6838ebc15bf0e0463de566bb  user-2260295872  2260295872 device-67a8c7921…" at bounding box center [727, 217] width 1005 height 178
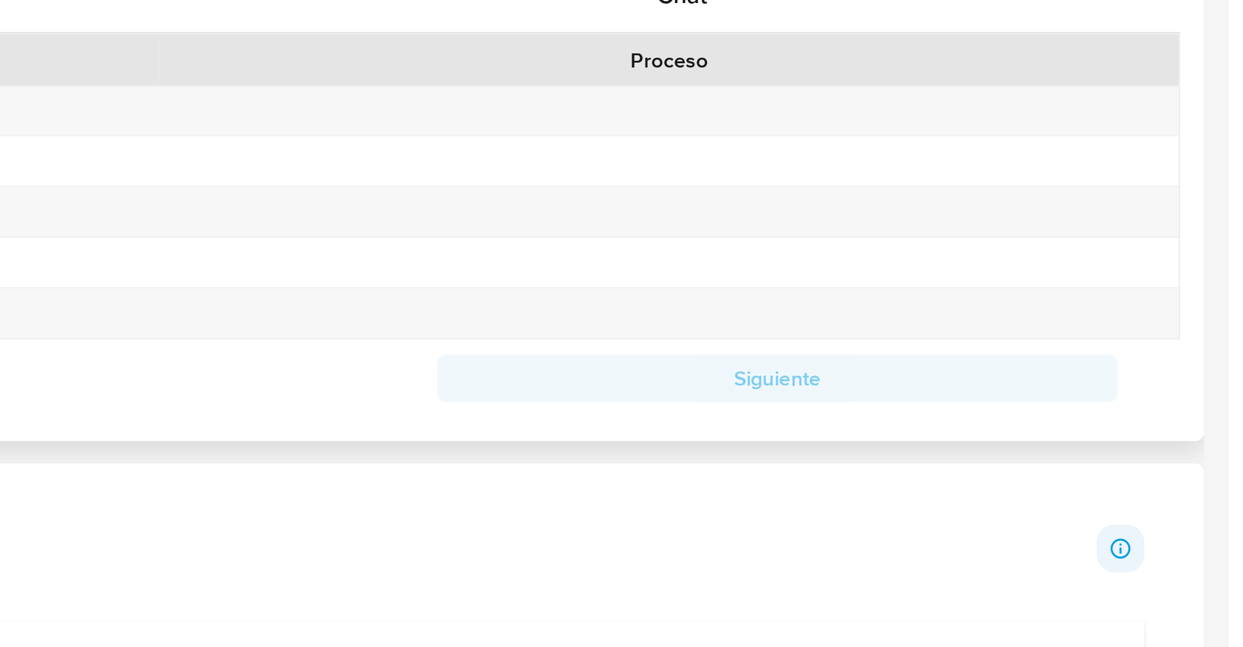
scroll to position [320, 0]
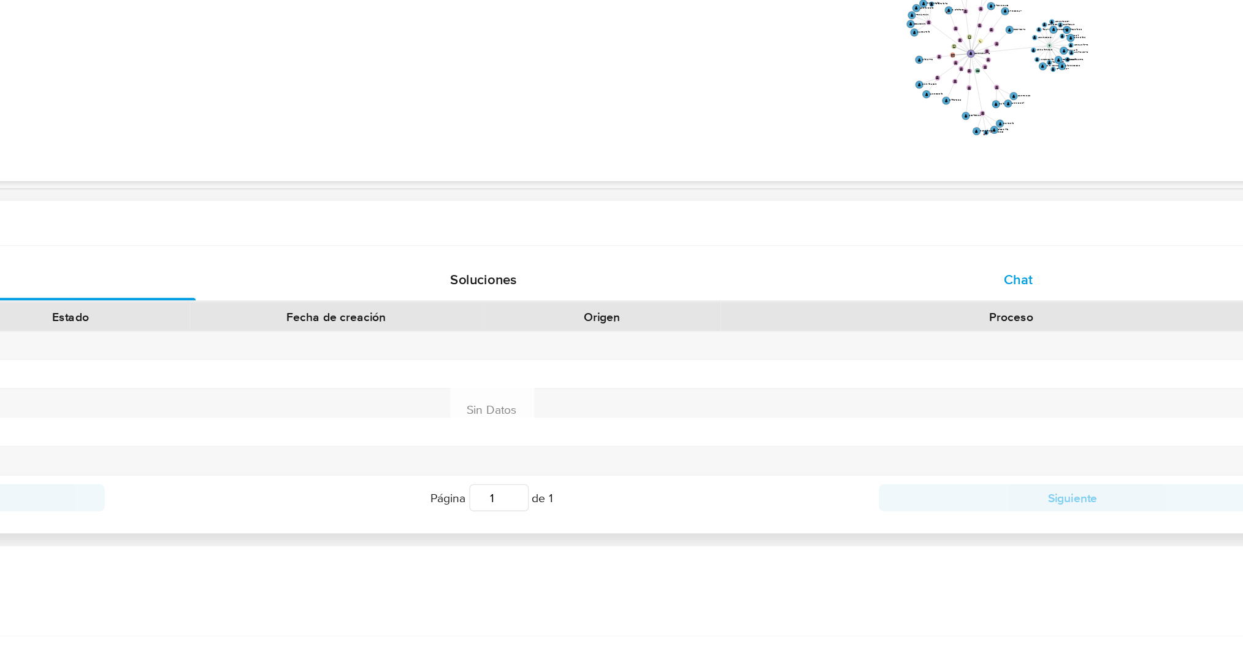
click at [1024, 373] on span "Chat" at bounding box center [1019, 379] width 21 height 14
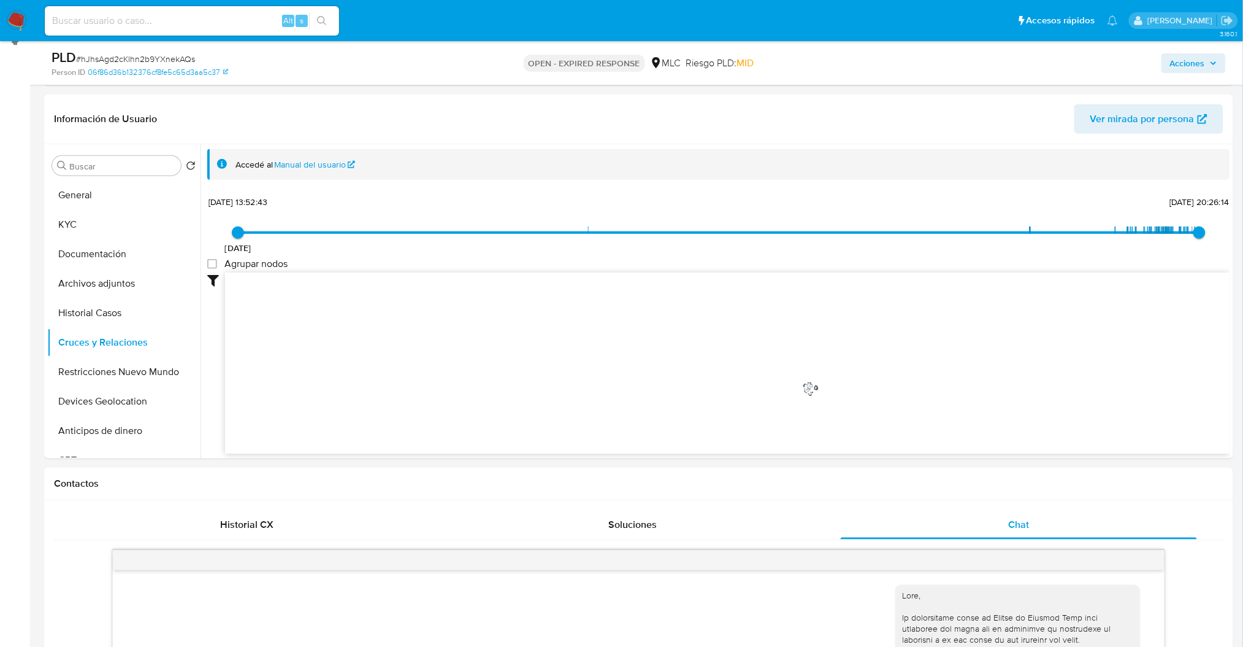
scroll to position [161, 0]
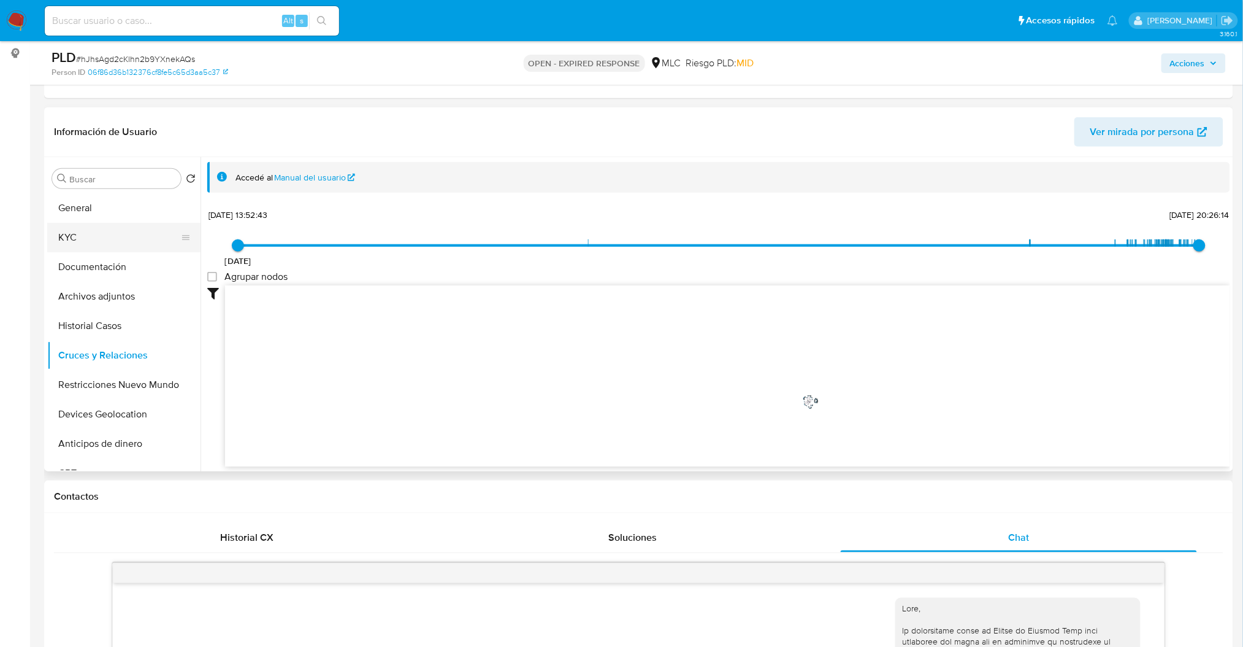
click at [80, 236] on button "KYC" at bounding box center [119, 237] width 144 height 29
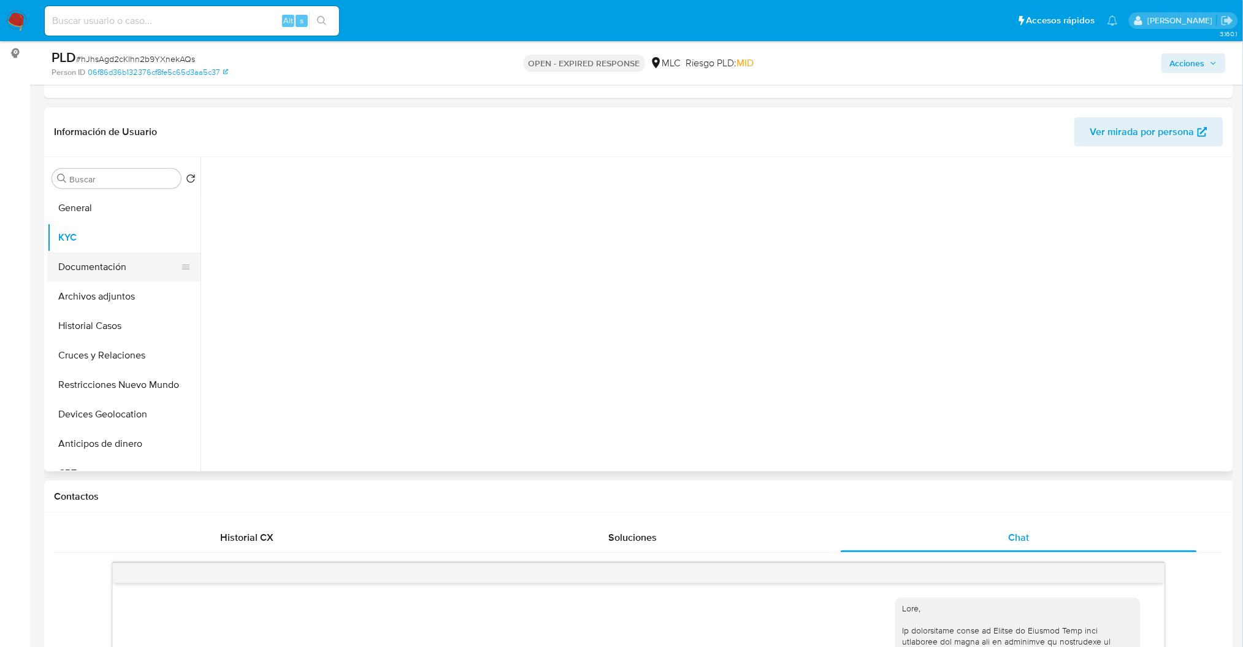
click at [99, 262] on button "Documentación" at bounding box center [119, 266] width 144 height 29
click at [144, 294] on button "Archivos adjuntos" at bounding box center [119, 296] width 144 height 29
click at [137, 266] on button "Documentación" at bounding box center [119, 266] width 144 height 29
click at [107, 231] on button "KYC" at bounding box center [119, 237] width 144 height 29
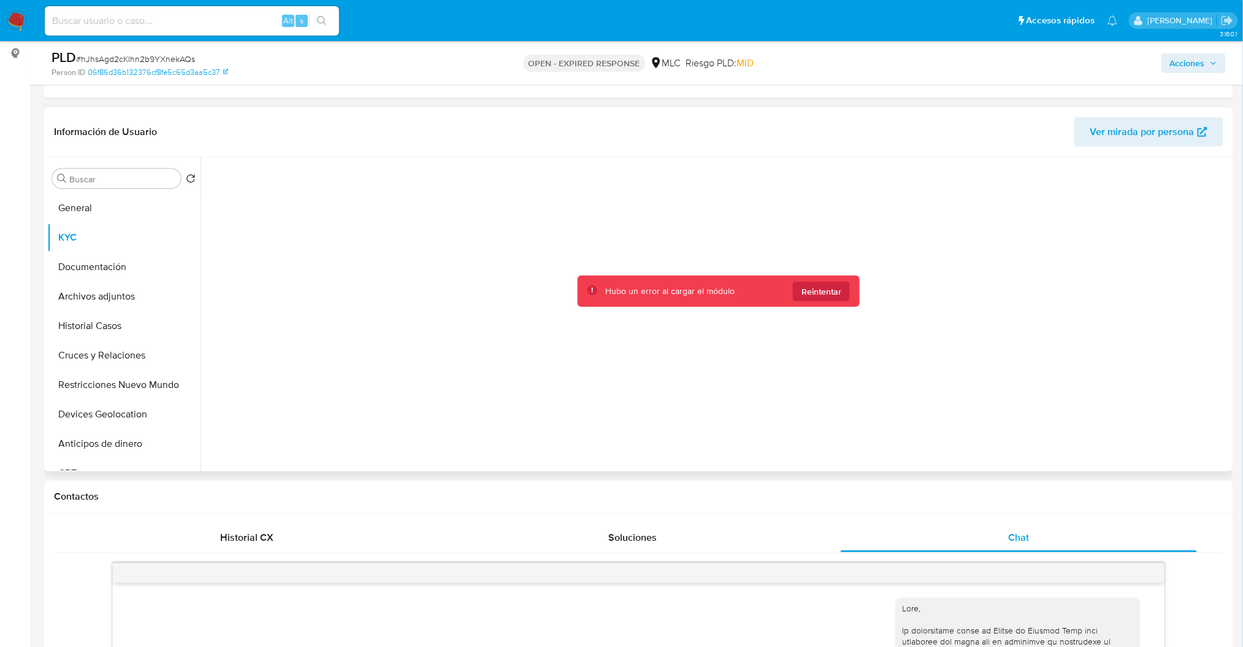
click at [817, 307] on div at bounding box center [718, 311] width 1023 height 308
click at [821, 294] on span "Reintentar" at bounding box center [822, 292] width 40 height 20
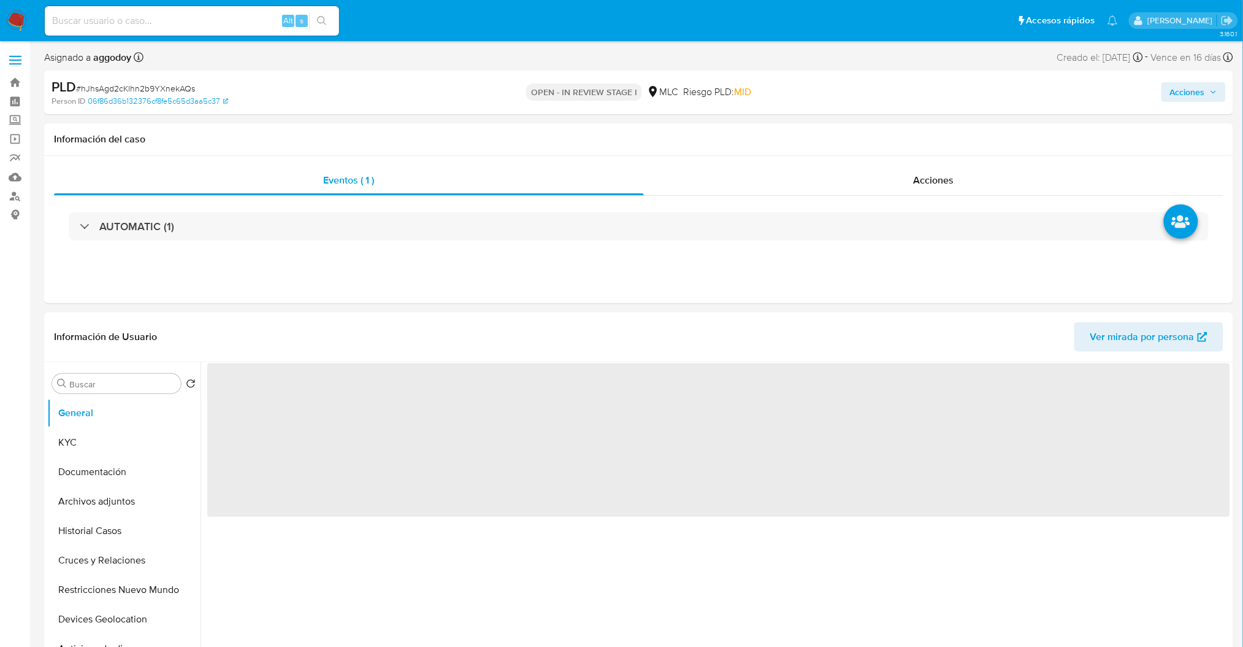
select select "10"
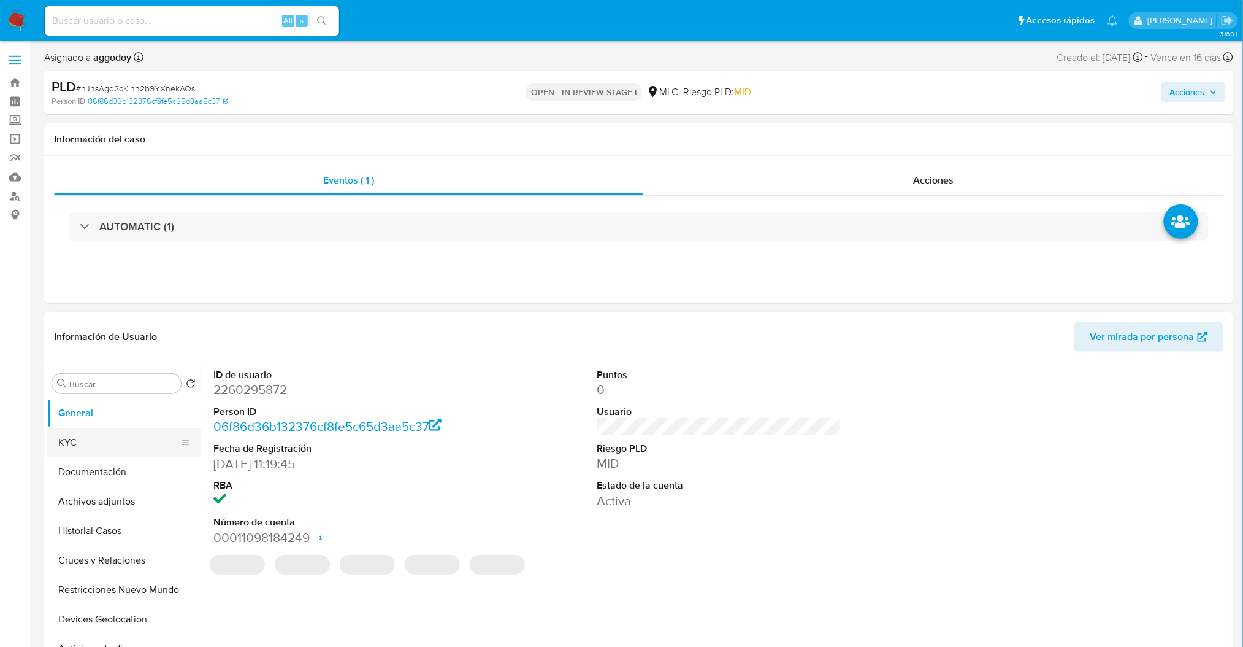
click at [71, 439] on button "KYC" at bounding box center [119, 442] width 144 height 29
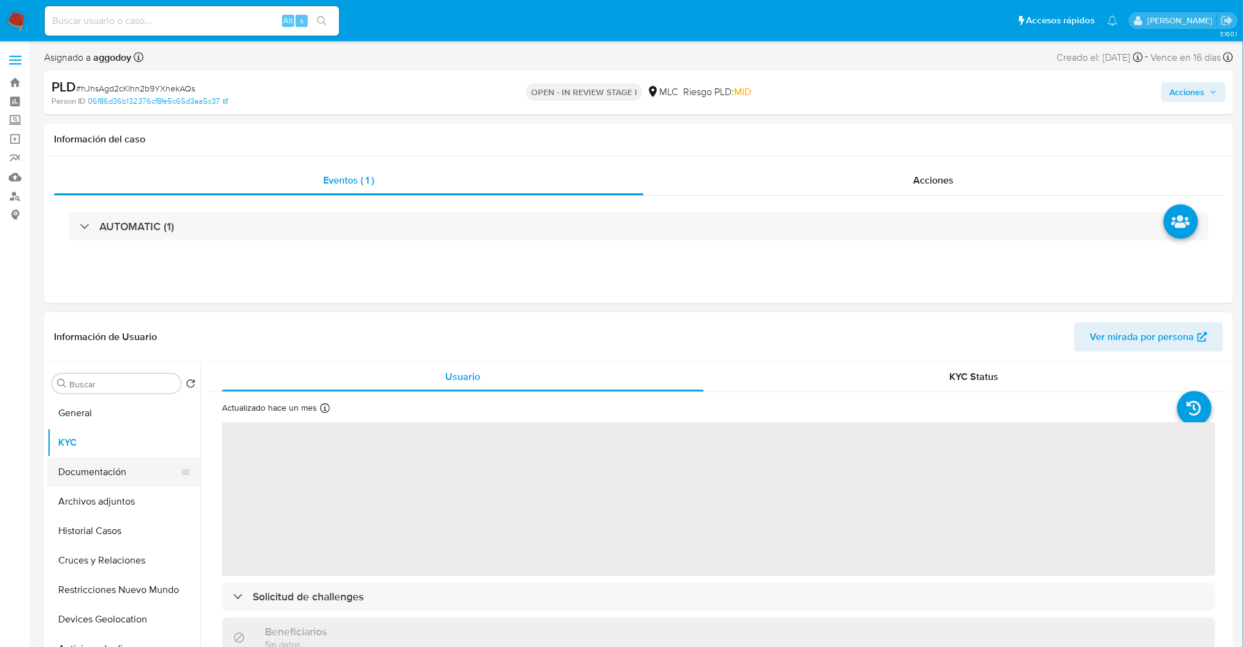
click at [110, 475] on button "Documentación" at bounding box center [119, 471] width 144 height 29
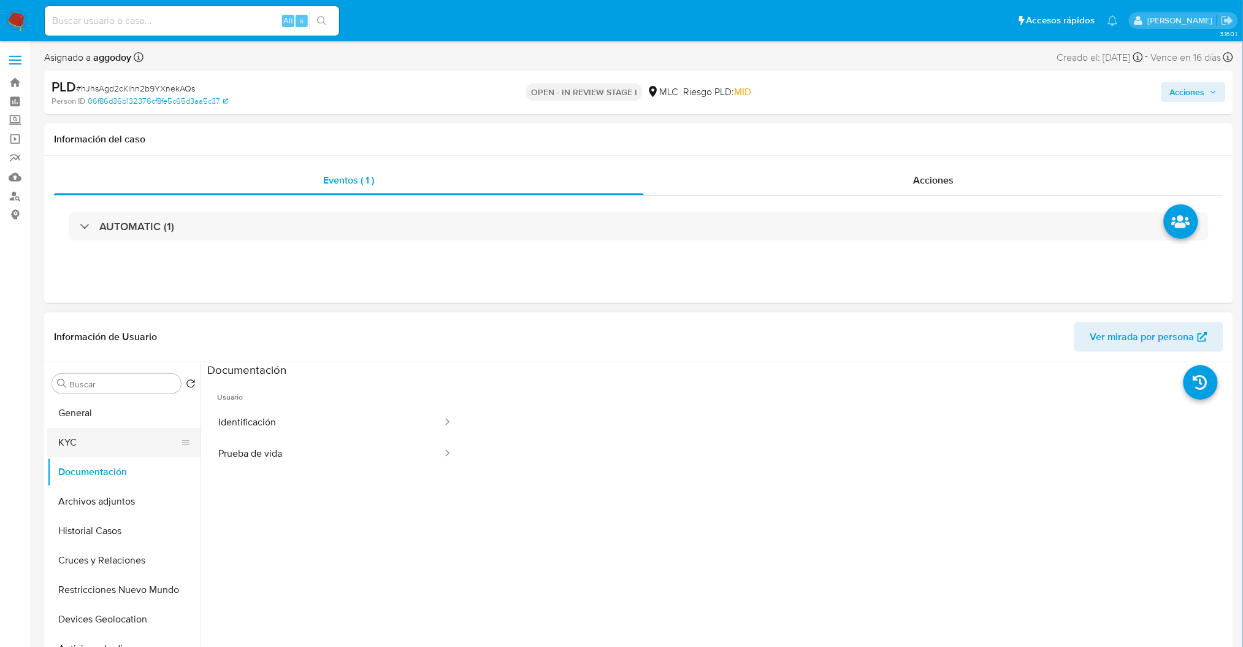
click at [135, 436] on button "KYC" at bounding box center [119, 442] width 144 height 29
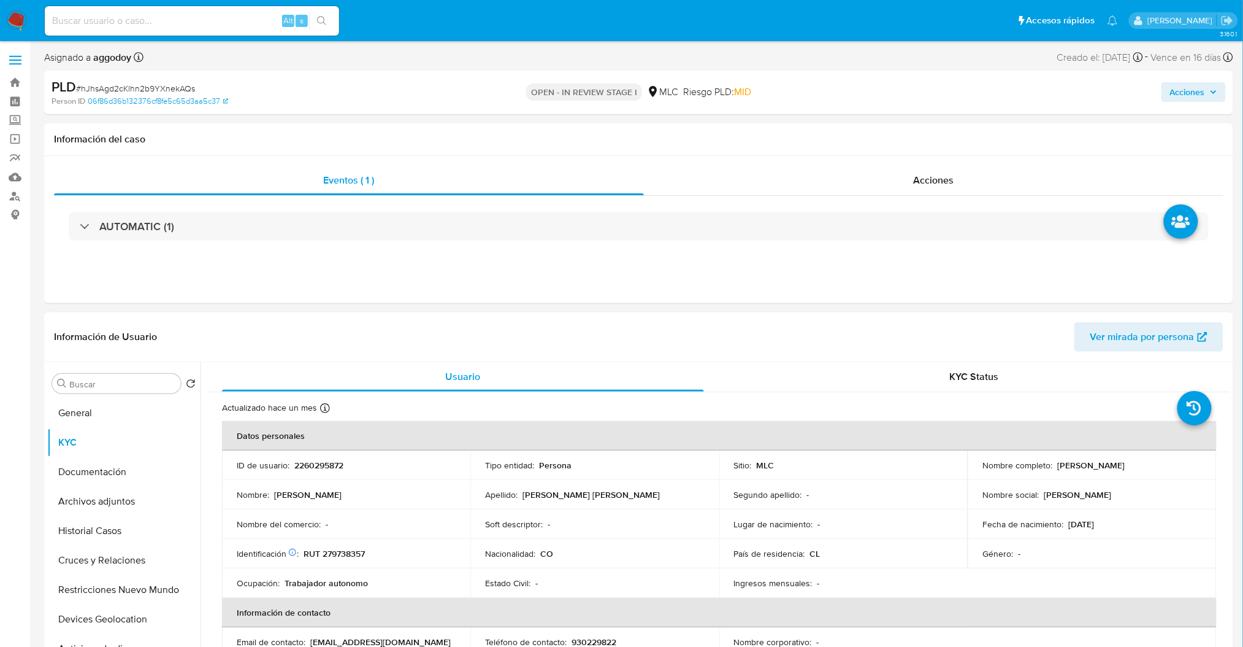
drag, startPoint x: 1050, startPoint y: 464, endPoint x: 1191, endPoint y: 467, distance: 141.1
click at [1191, 467] on div "Nombre completo : Jose Armando Suarez Narvaez" at bounding box center [1092, 464] width 219 height 11
copy div "[PERSON_NAME] [PERSON_NAME]"
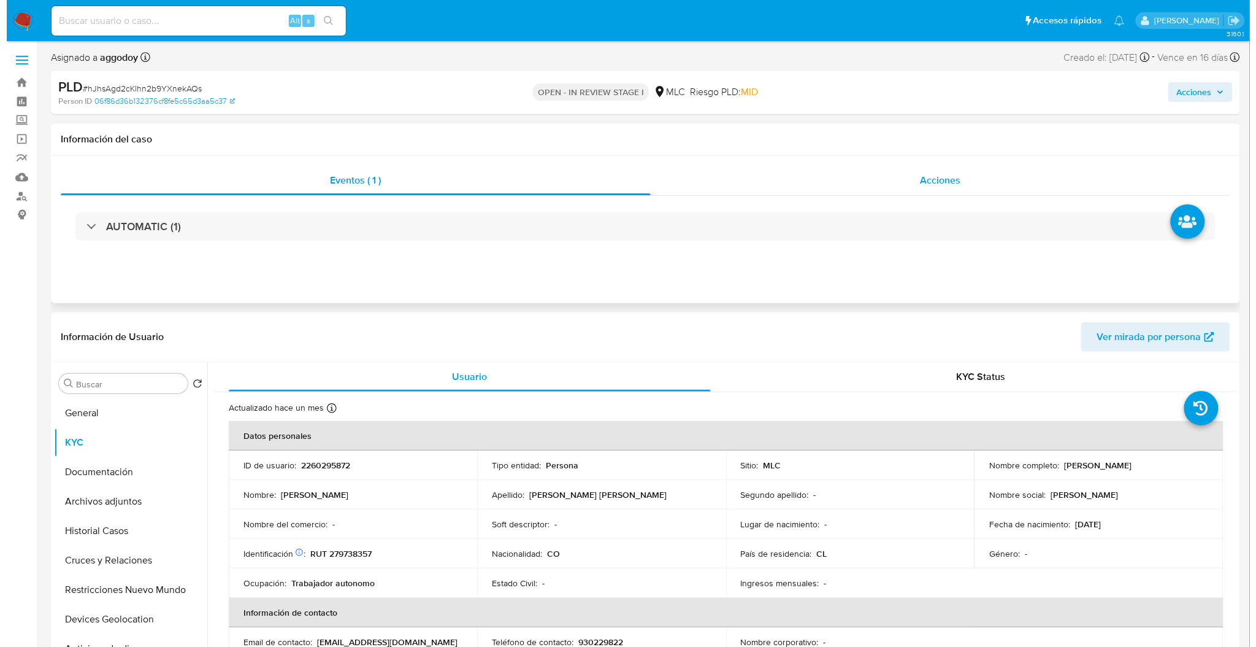
scroll to position [82, 0]
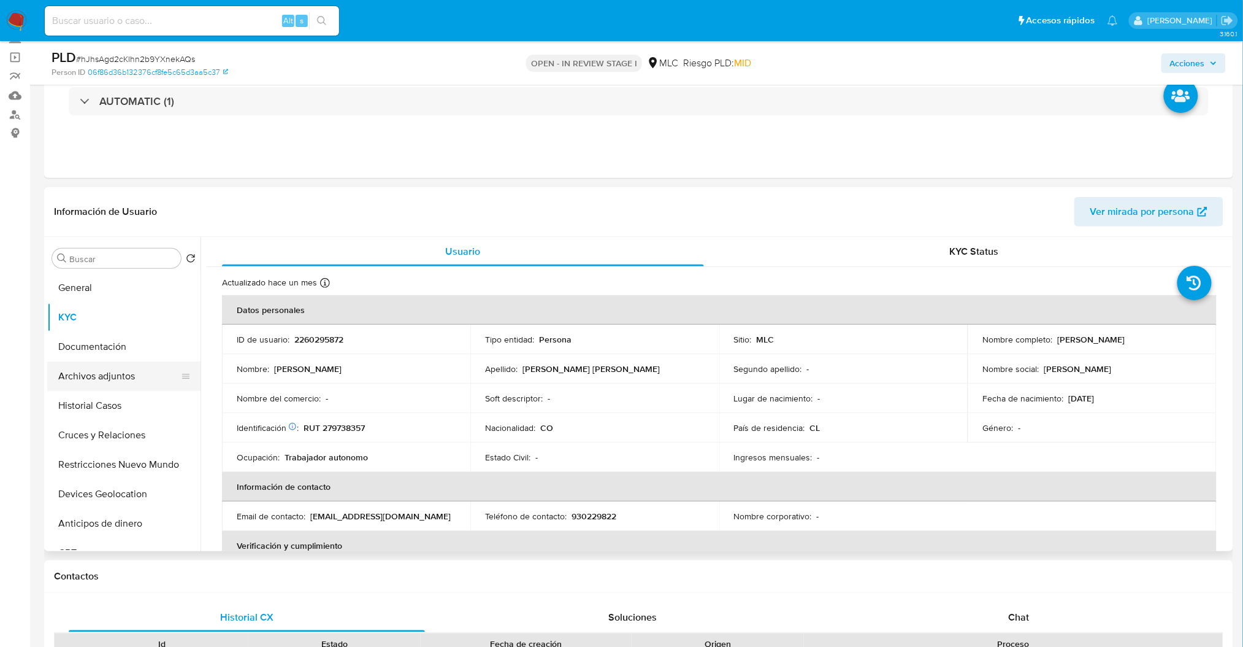
click at [101, 388] on button "Archivos adjuntos" at bounding box center [119, 375] width 144 height 29
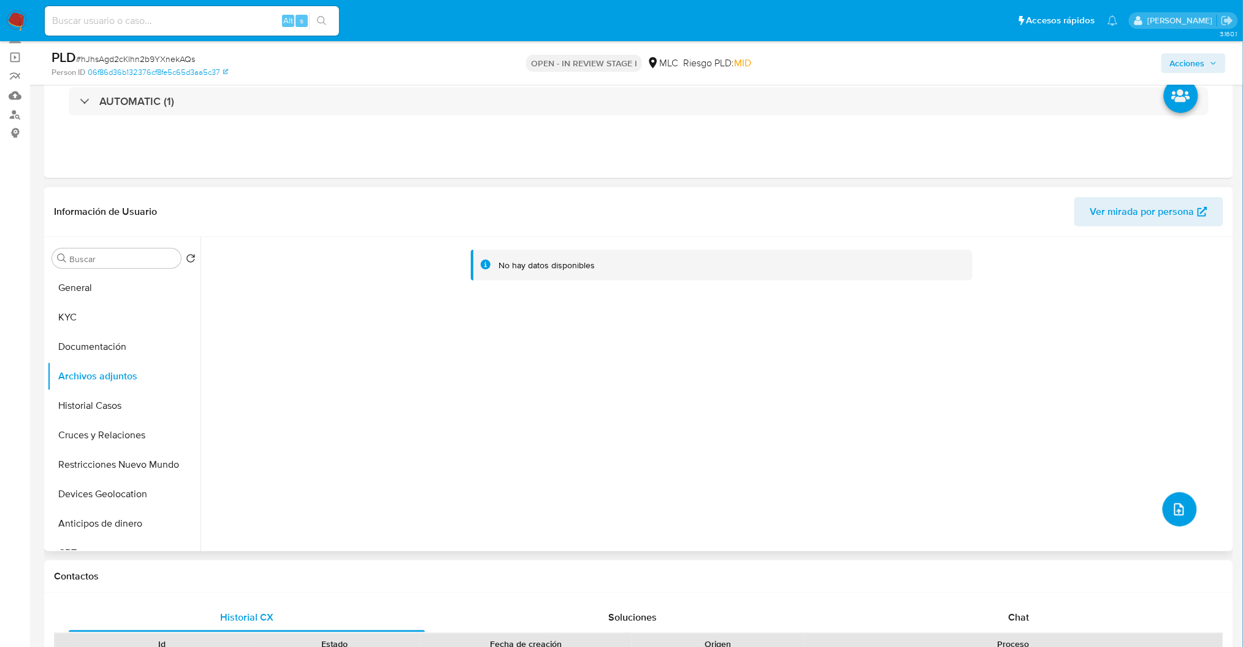
click at [1174, 502] on icon "upload-file" at bounding box center [1179, 509] width 15 height 15
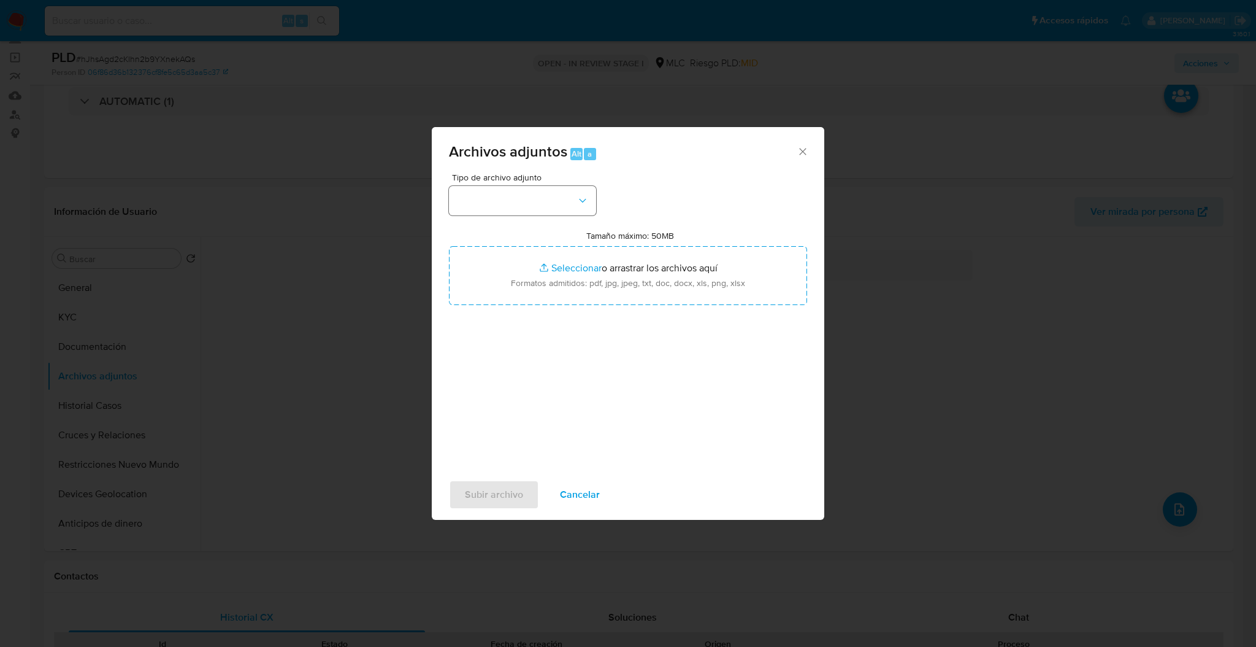
click at [607, 206] on div "Tipo de archivo adjunto Tamaño máximo: 50MB Seleccionar archivos Seleccionar o …" at bounding box center [628, 318] width 358 height 290
click at [574, 209] on button "button" at bounding box center [522, 200] width 147 height 29
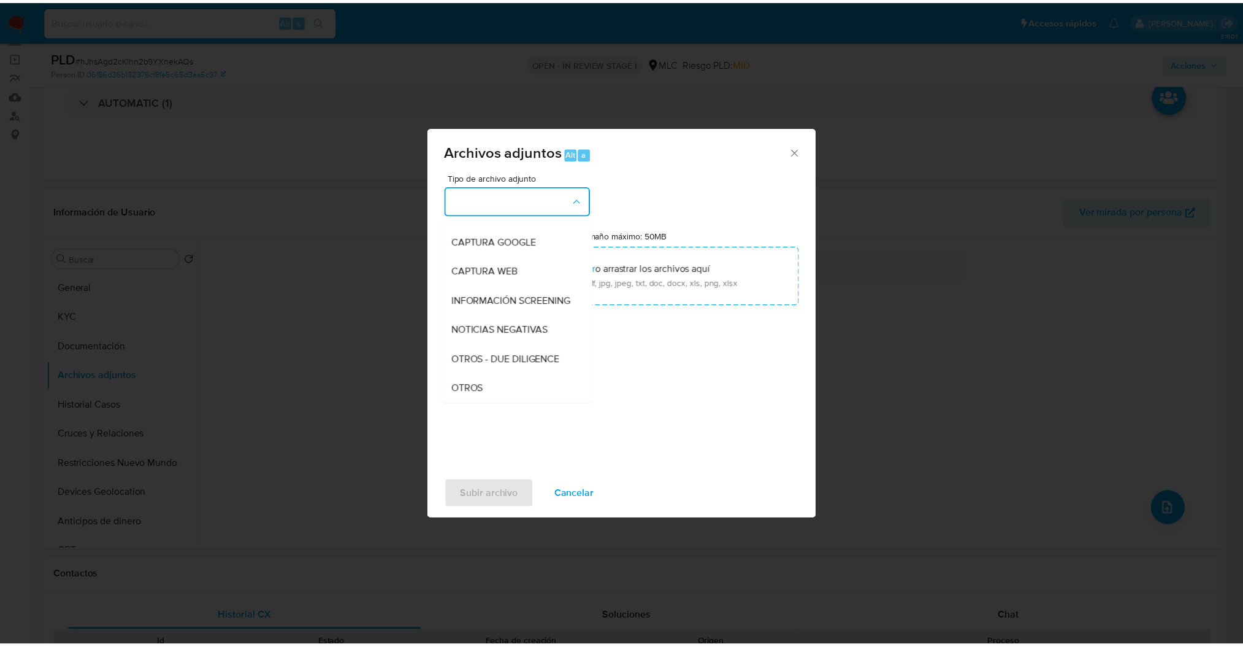
scroll to position [74, 0]
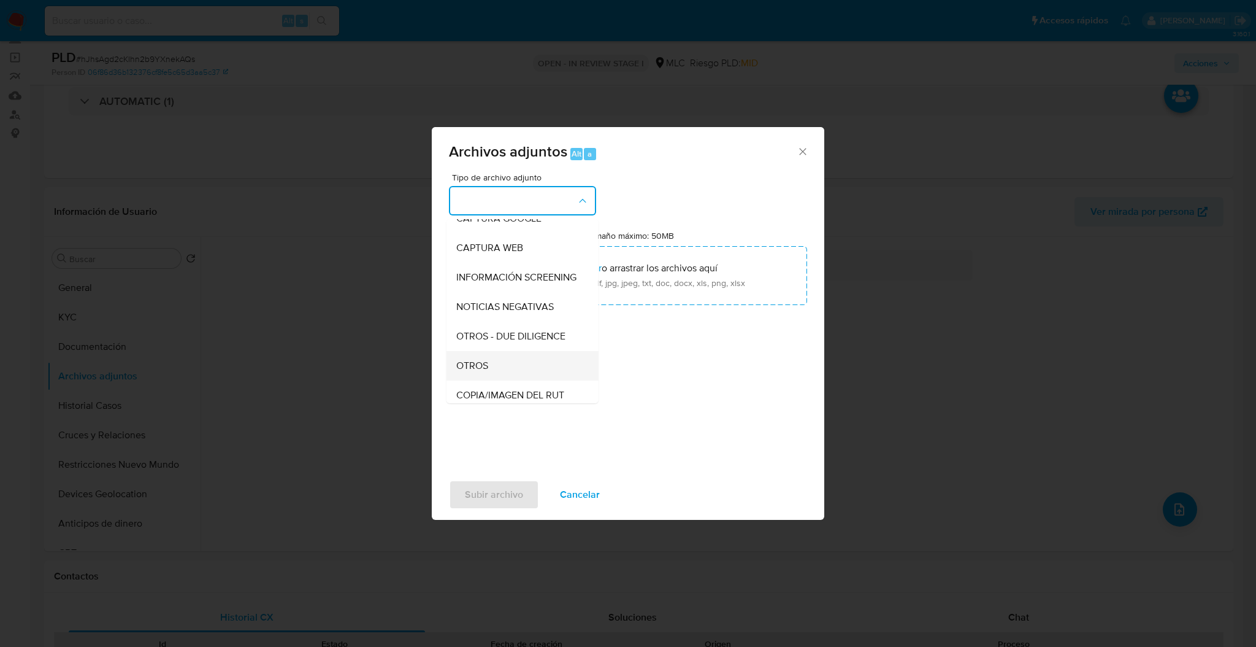
click at [483, 367] on div "OTROS" at bounding box center [518, 365] width 125 height 29
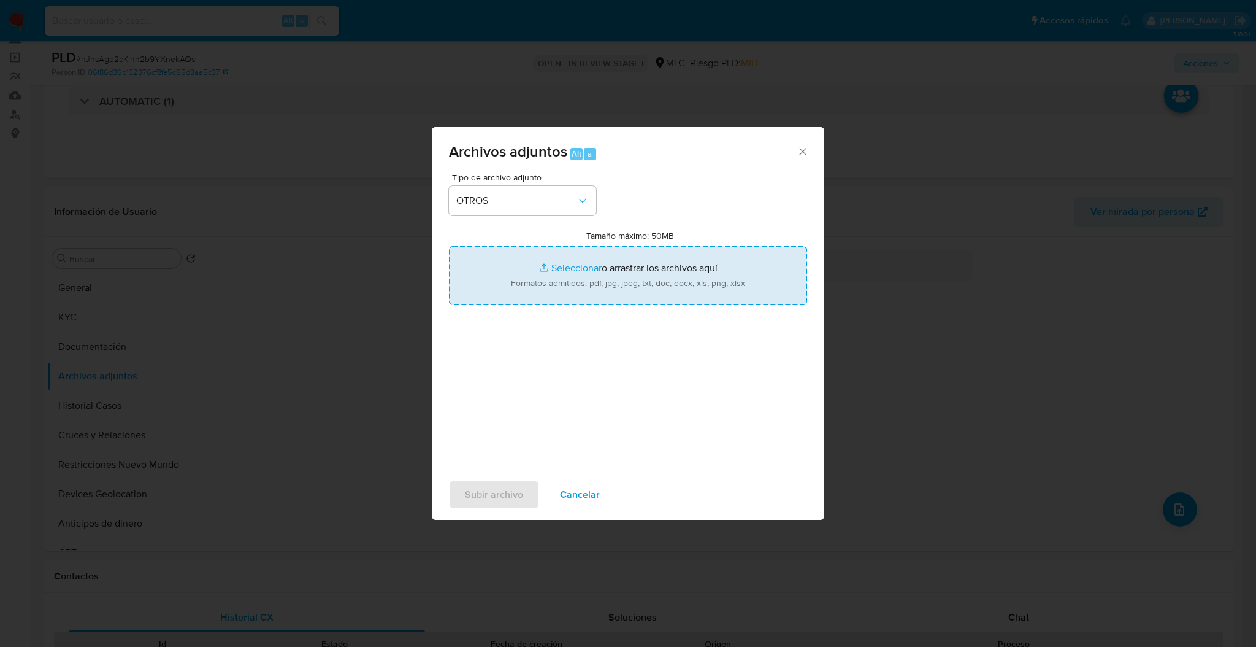
click at [622, 280] on input "Tamaño máximo: 50MB Seleccionar archivos" at bounding box center [628, 275] width 358 height 59
type input "C:\fakepath\2484413578Movimientos .xlsx"
click at [604, 290] on input "Tamaño máximo: 50MB Seleccionar archivos" at bounding box center [628, 275] width 358 height 59
type input "C:\fakepath\Case Log - 2260295872.pdf"
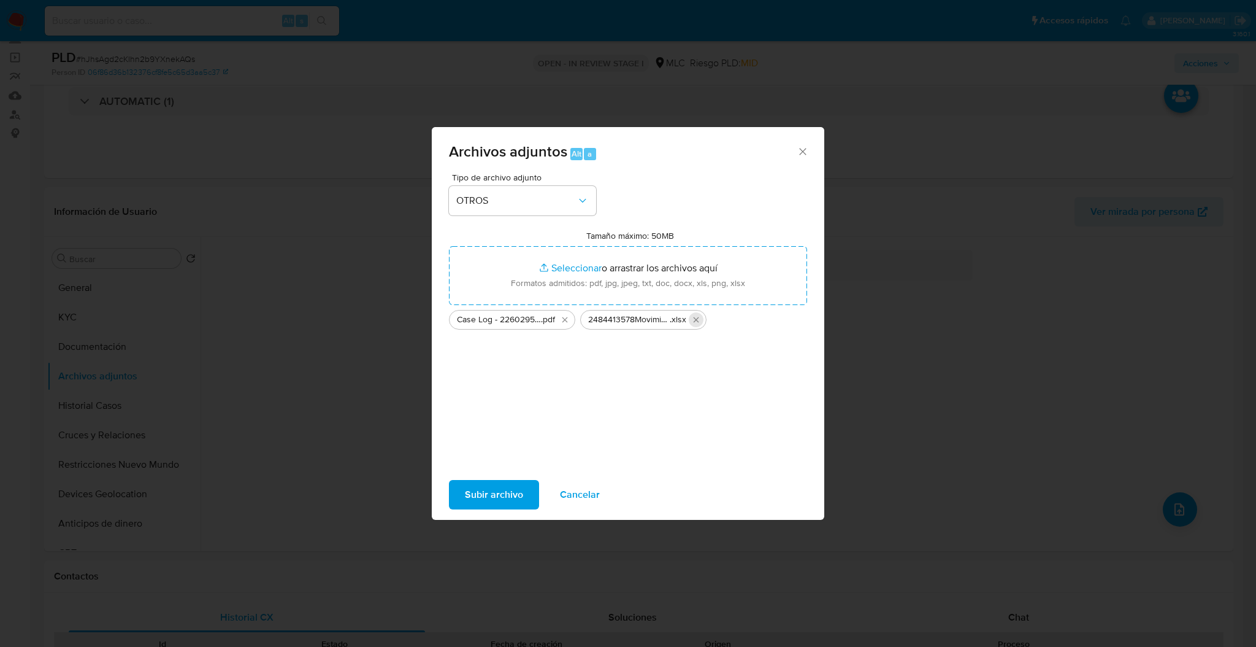
click at [694, 317] on icon "Eliminar 2484413578Movimientos .xlsx" at bounding box center [696, 320] width 10 height 10
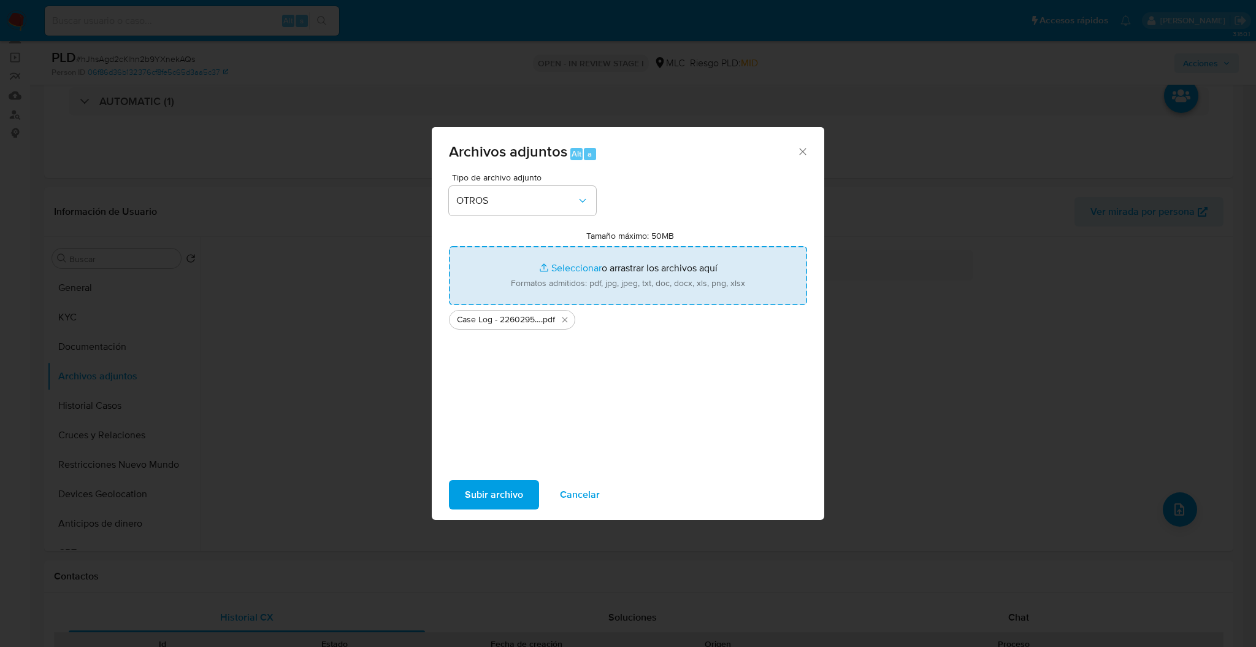
click at [582, 261] on input "Tamaño máximo: 50MB Seleccionar archivos" at bounding box center [628, 275] width 358 height 59
type input "C:\fakepath\2260295872Movimientos .xlsx"
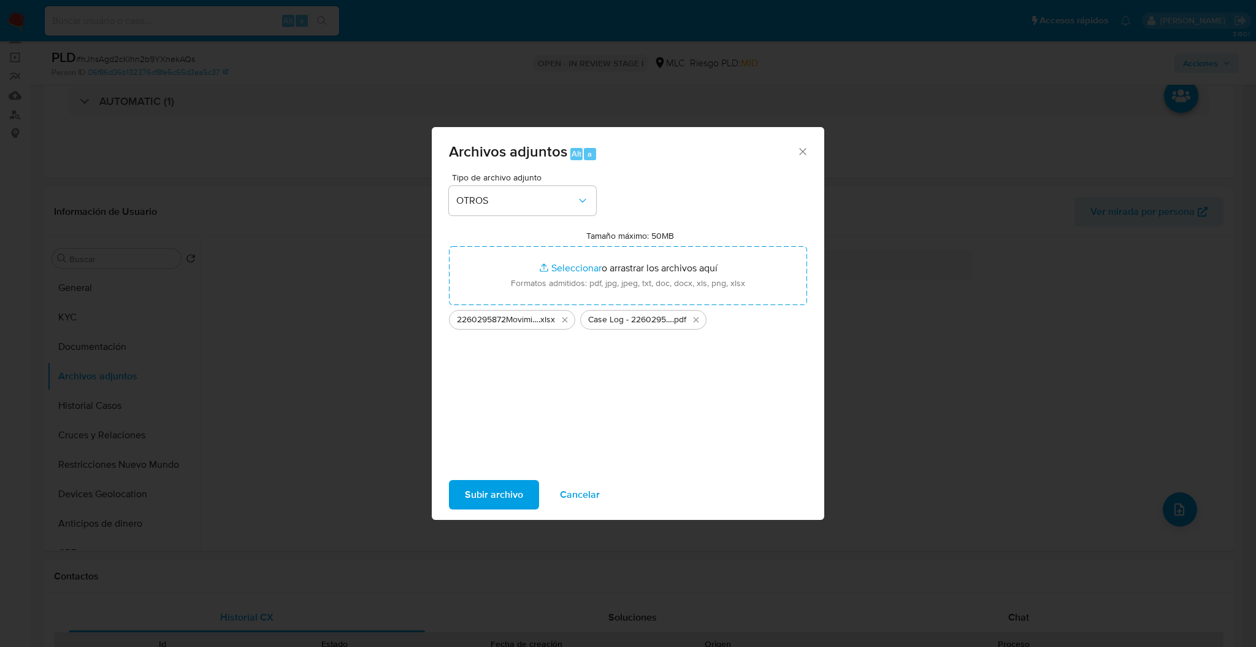
click at [517, 490] on span "Subir archivo" at bounding box center [494, 494] width 58 height 27
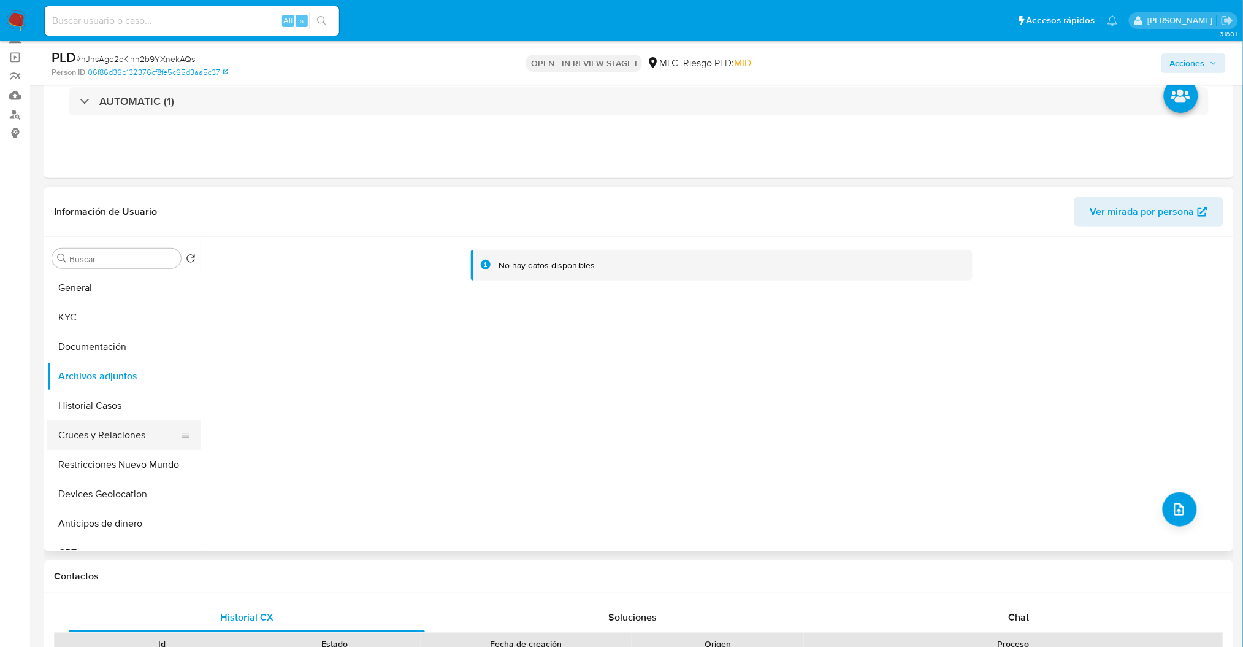
click at [90, 428] on button "Cruces y Relaciones" at bounding box center [119, 434] width 144 height 29
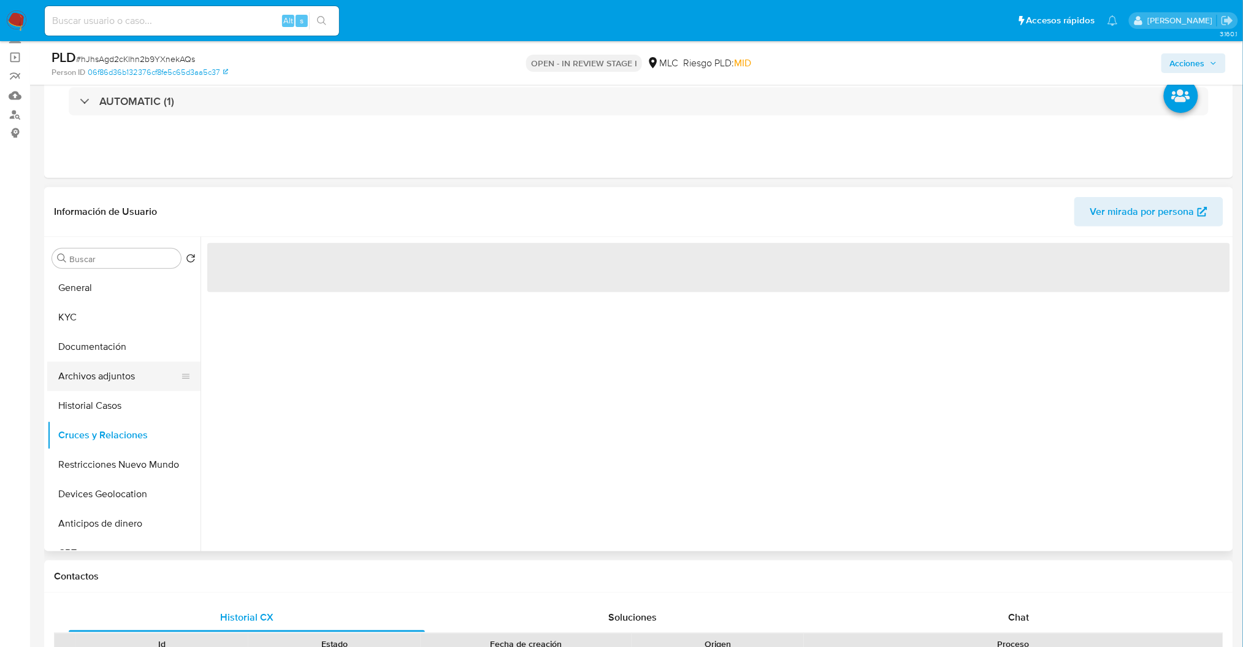
click at [102, 374] on button "Archivos adjuntos" at bounding box center [119, 375] width 144 height 29
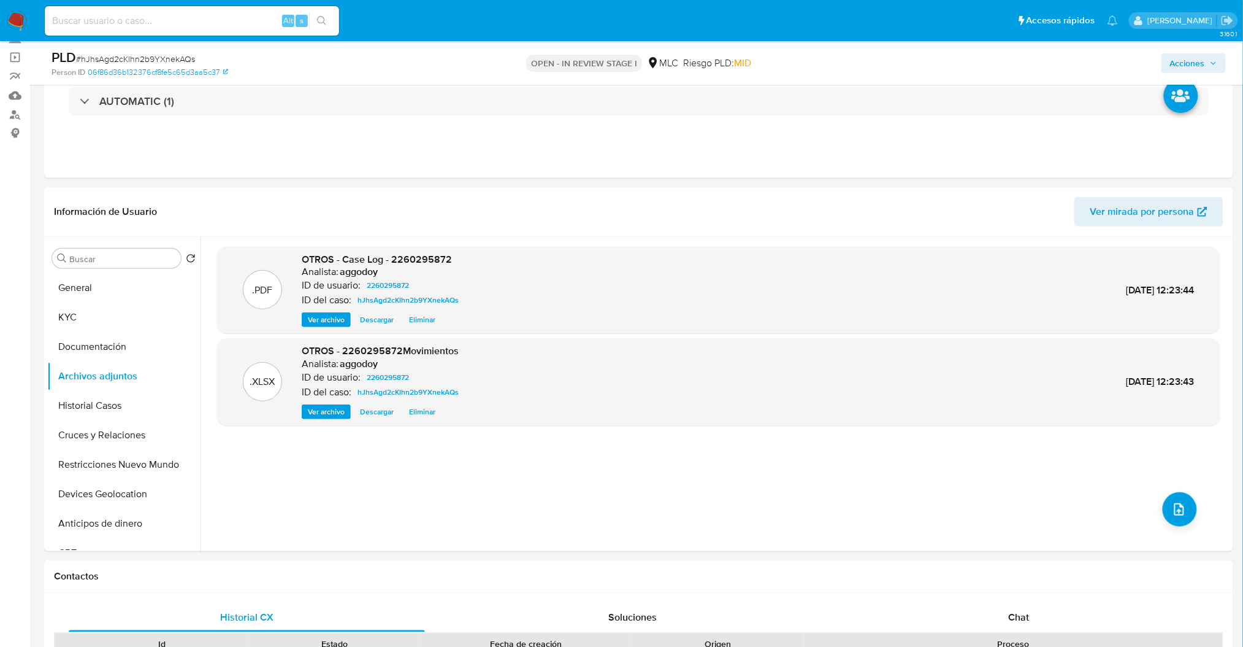
click at [1205, 64] on span "Acciones" at bounding box center [1187, 63] width 35 height 20
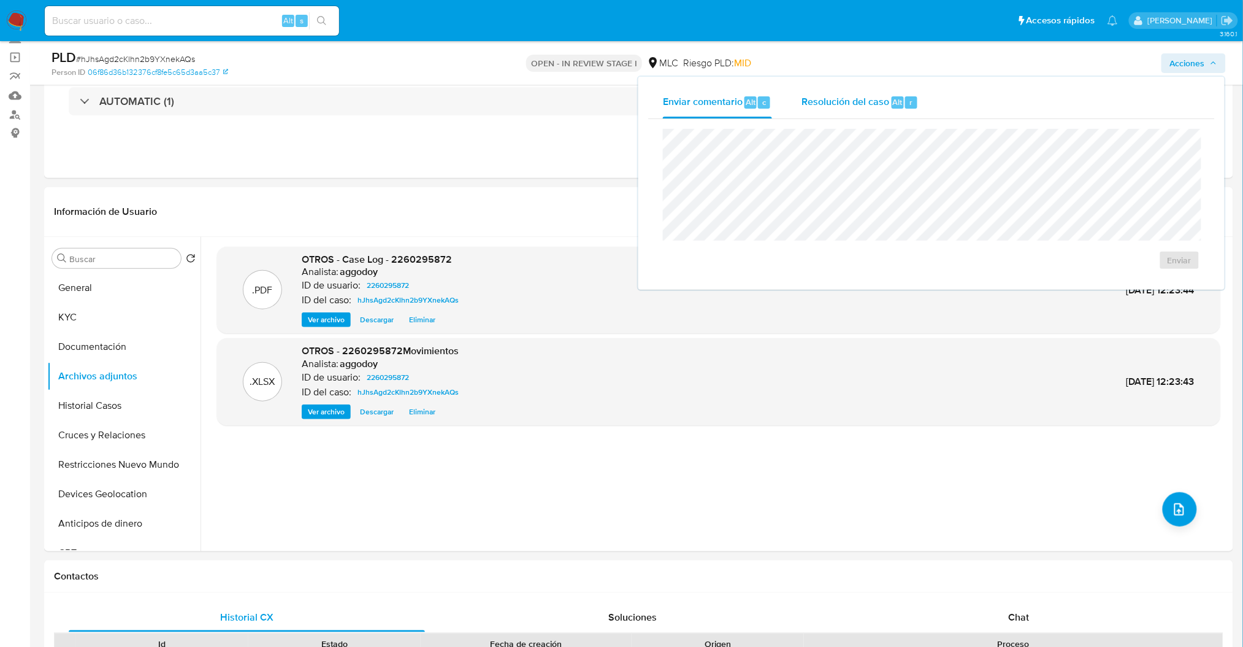
click at [894, 93] on div "Resolución del caso Alt r" at bounding box center [860, 102] width 117 height 32
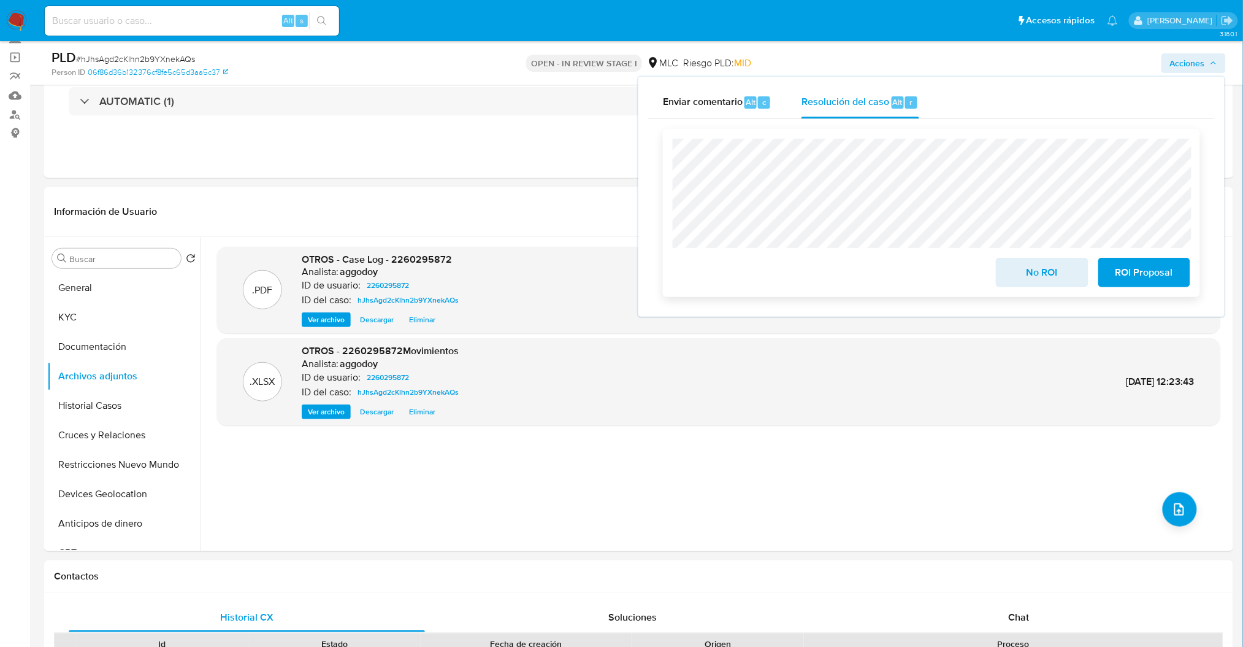
click at [1113, 266] on button "ROI Proposal" at bounding box center [1145, 272] width 92 height 29
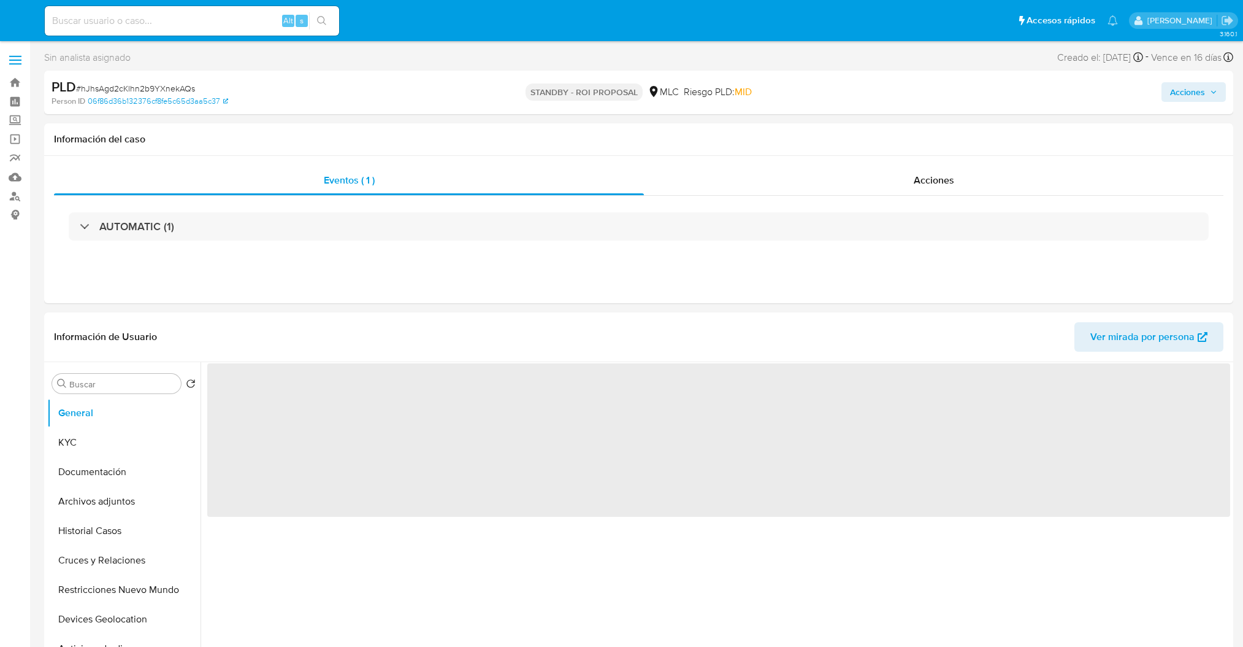
select select "10"
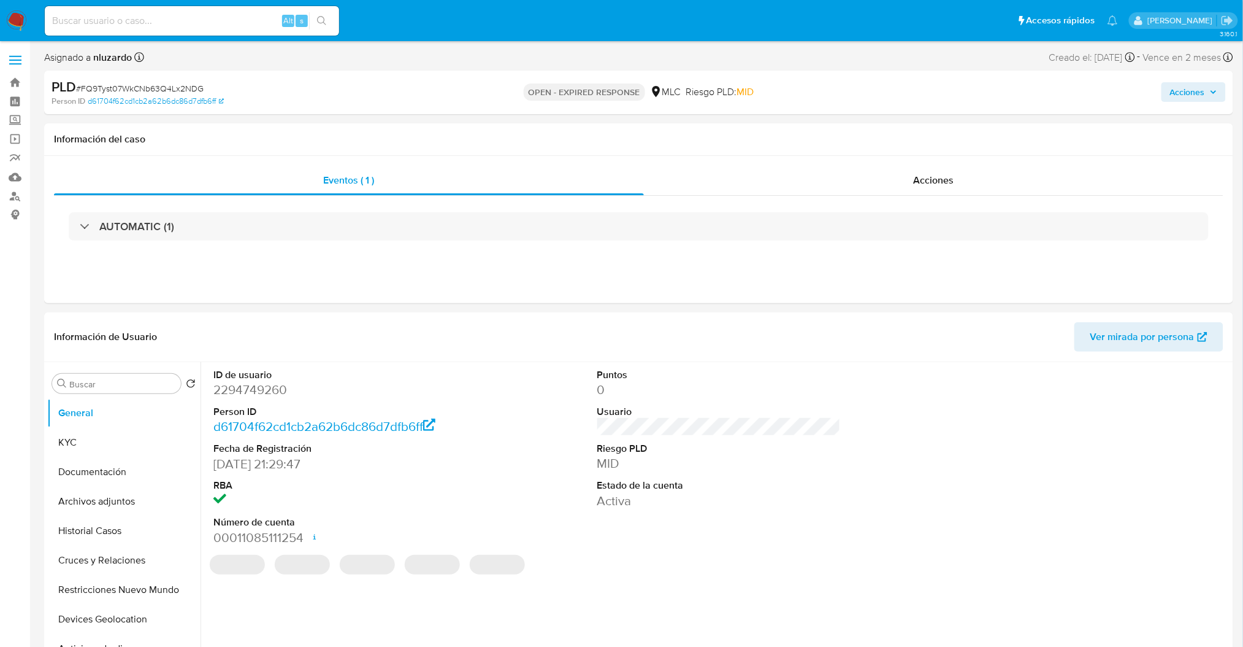
select select "10"
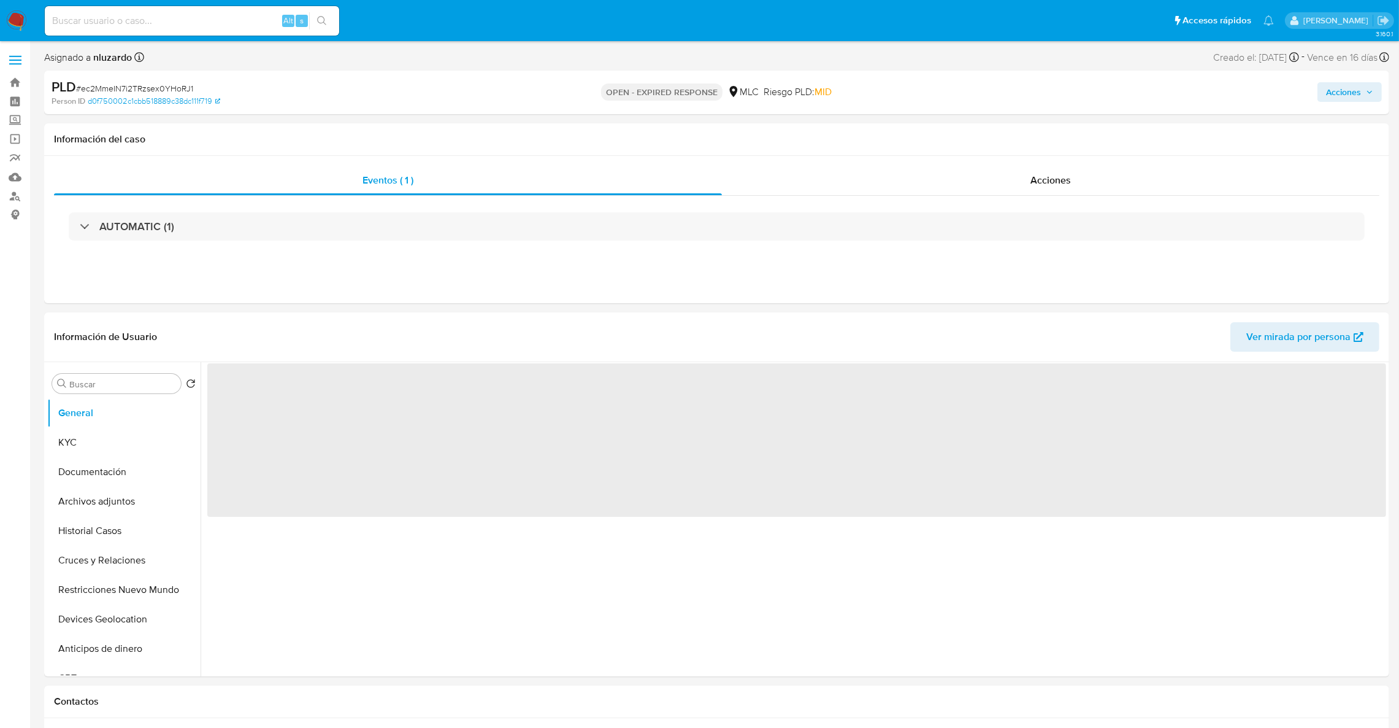
select select "10"
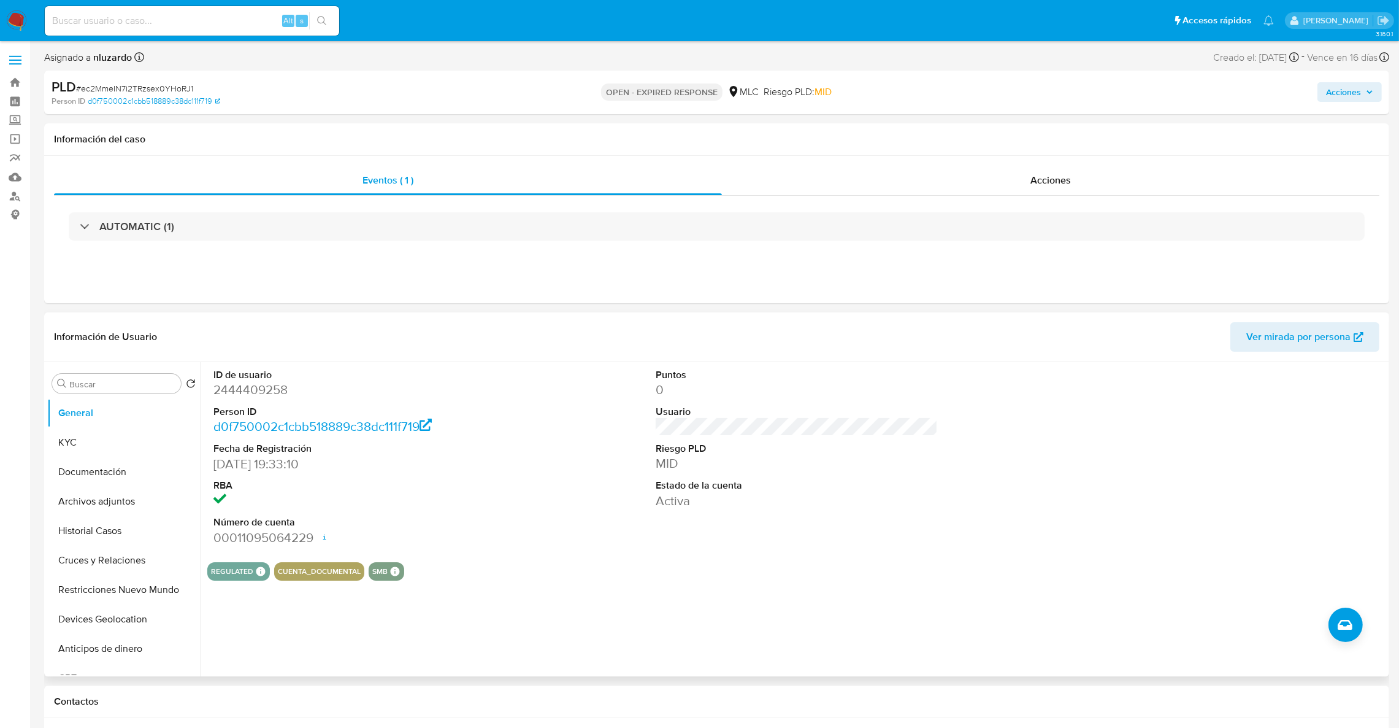
click at [285, 385] on dd "2444409258" at bounding box center [354, 389] width 283 height 17
drag, startPoint x: 284, startPoint y: 385, endPoint x: 277, endPoint y: 399, distance: 15.6
click at [277, 398] on dd "2444409258" at bounding box center [354, 389] width 283 height 17
click at [266, 385] on dd "2444409258" at bounding box center [354, 389] width 283 height 17
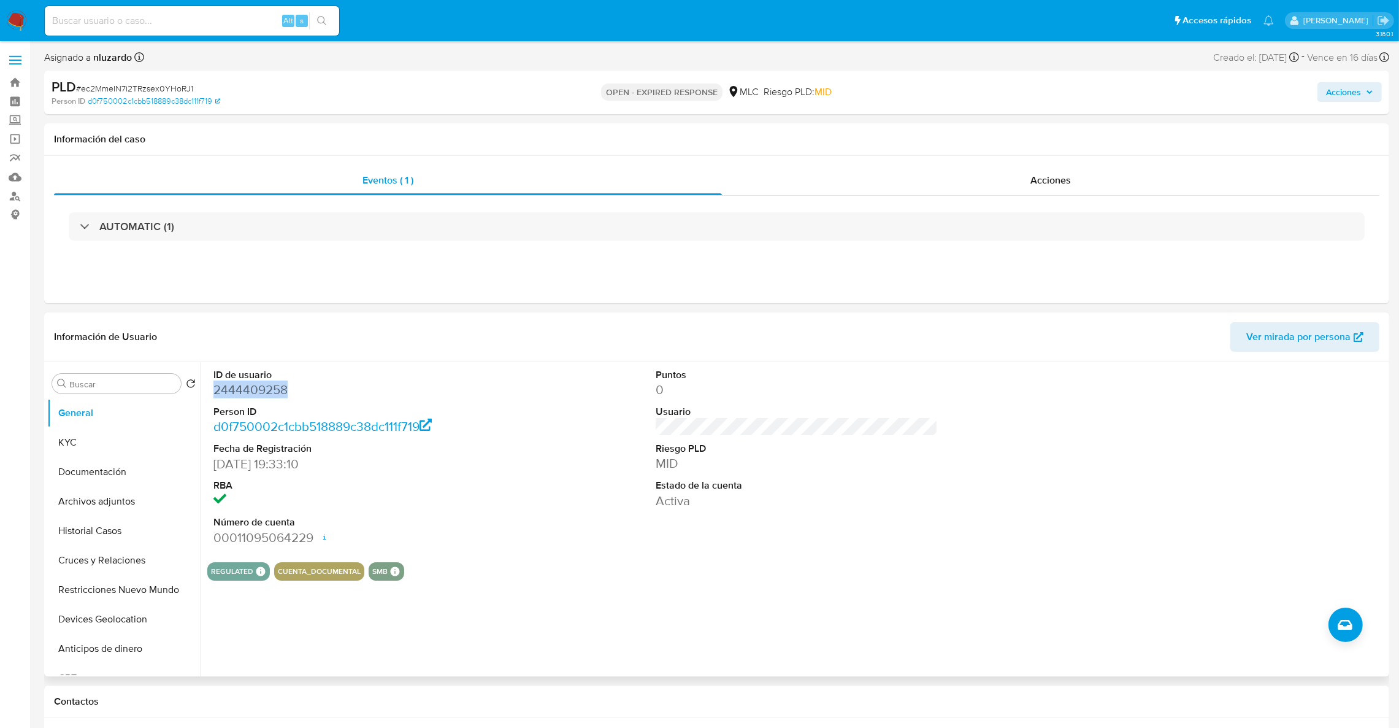
click at [266, 385] on dd "2444409258" at bounding box center [354, 389] width 283 height 17
copy dd "2444409258"
click at [104, 449] on button "KYC" at bounding box center [119, 442] width 144 height 29
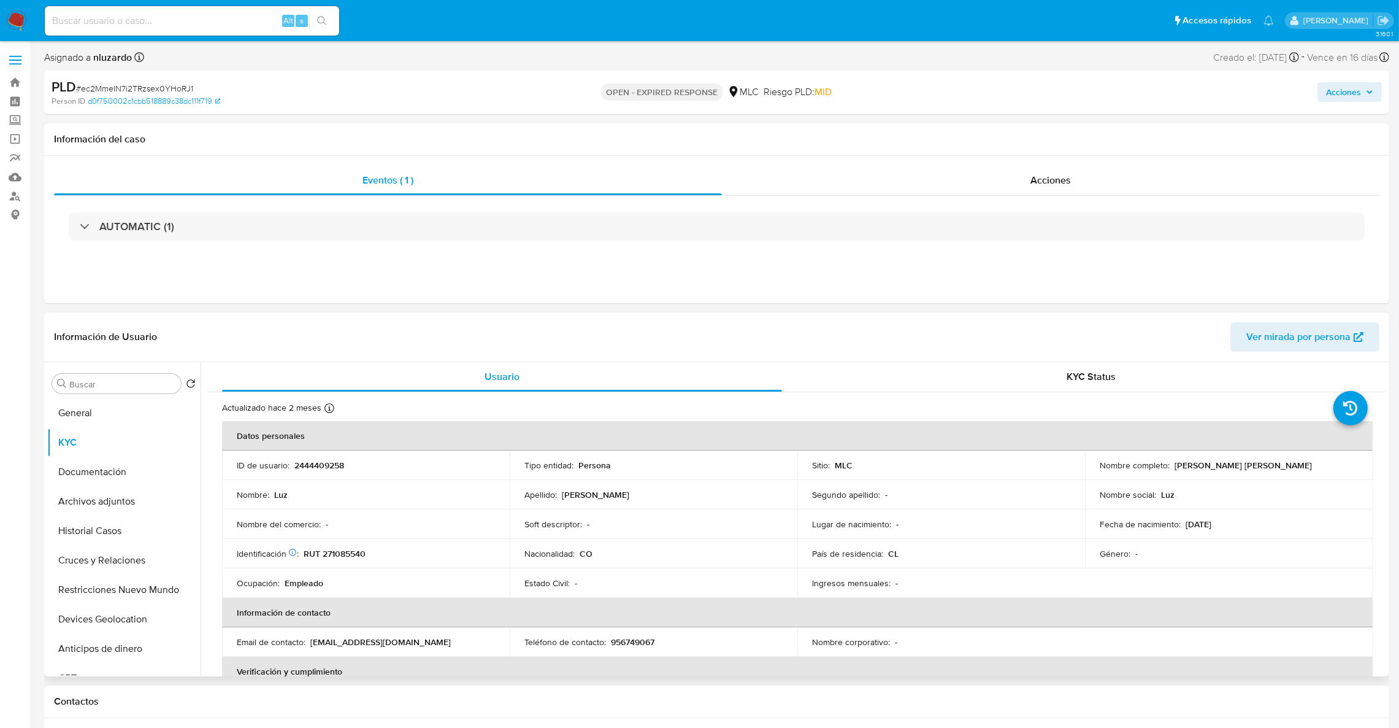
click at [347, 552] on p "RUT 271085540" at bounding box center [335, 553] width 62 height 11
copy p "271085540"
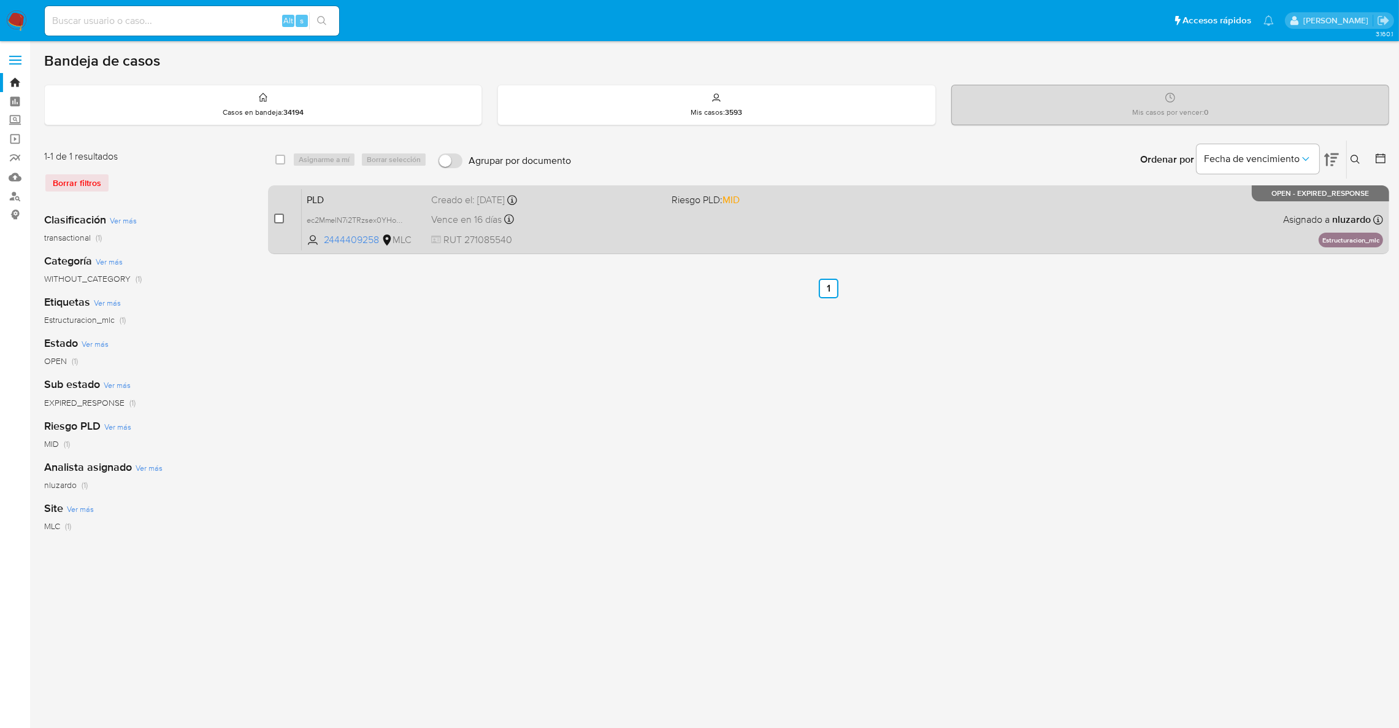
click at [274, 223] on div "case-item-checkbox" at bounding box center [279, 219] width 10 height 15
click at [279, 217] on input "checkbox" at bounding box center [279, 218] width 10 height 10
checkbox input "true"
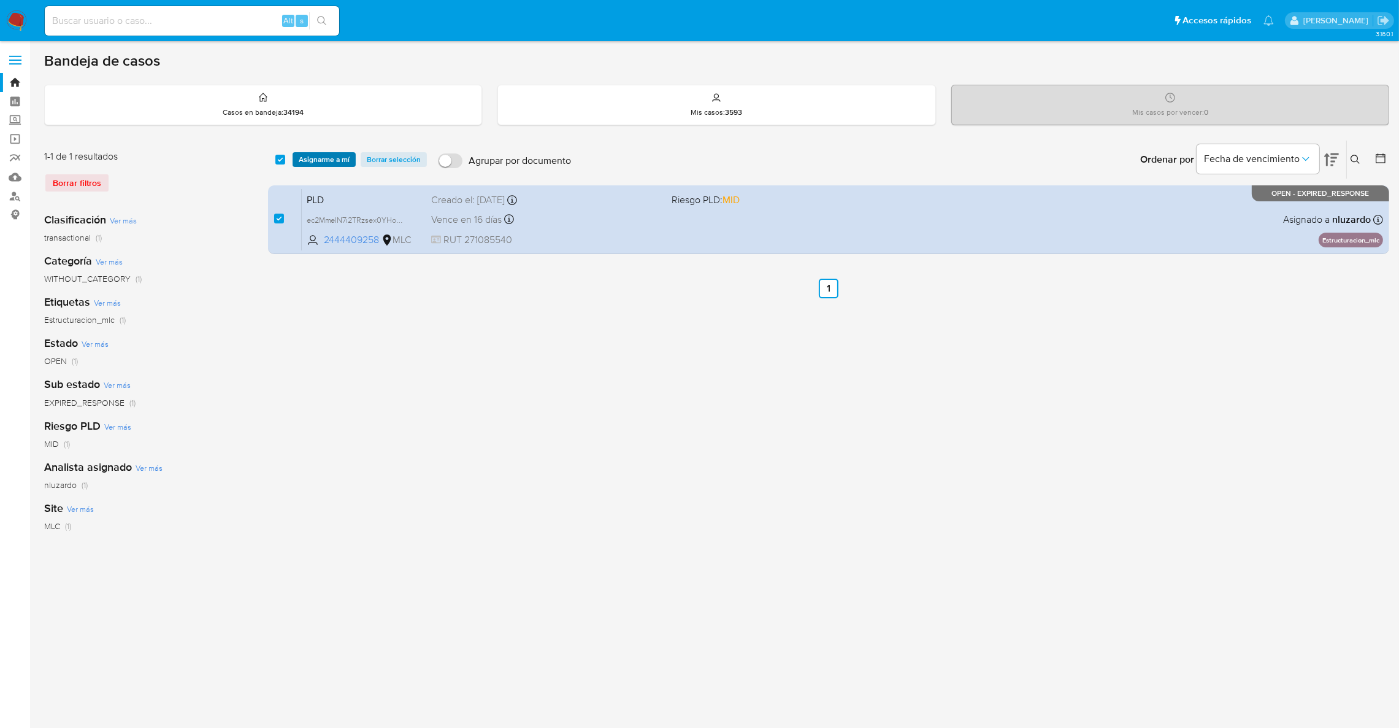
click at [299, 159] on span "Asignarme a mí" at bounding box center [324, 159] width 51 height 12
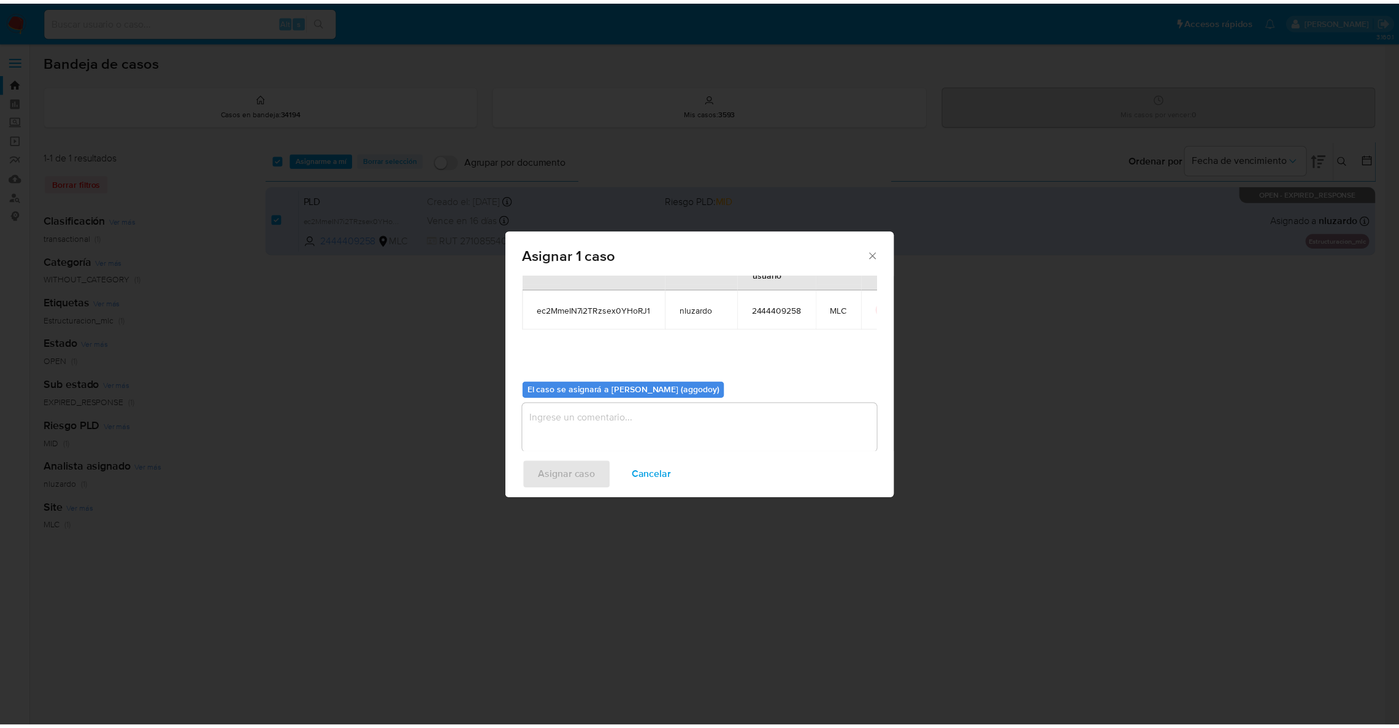
scroll to position [63, 0]
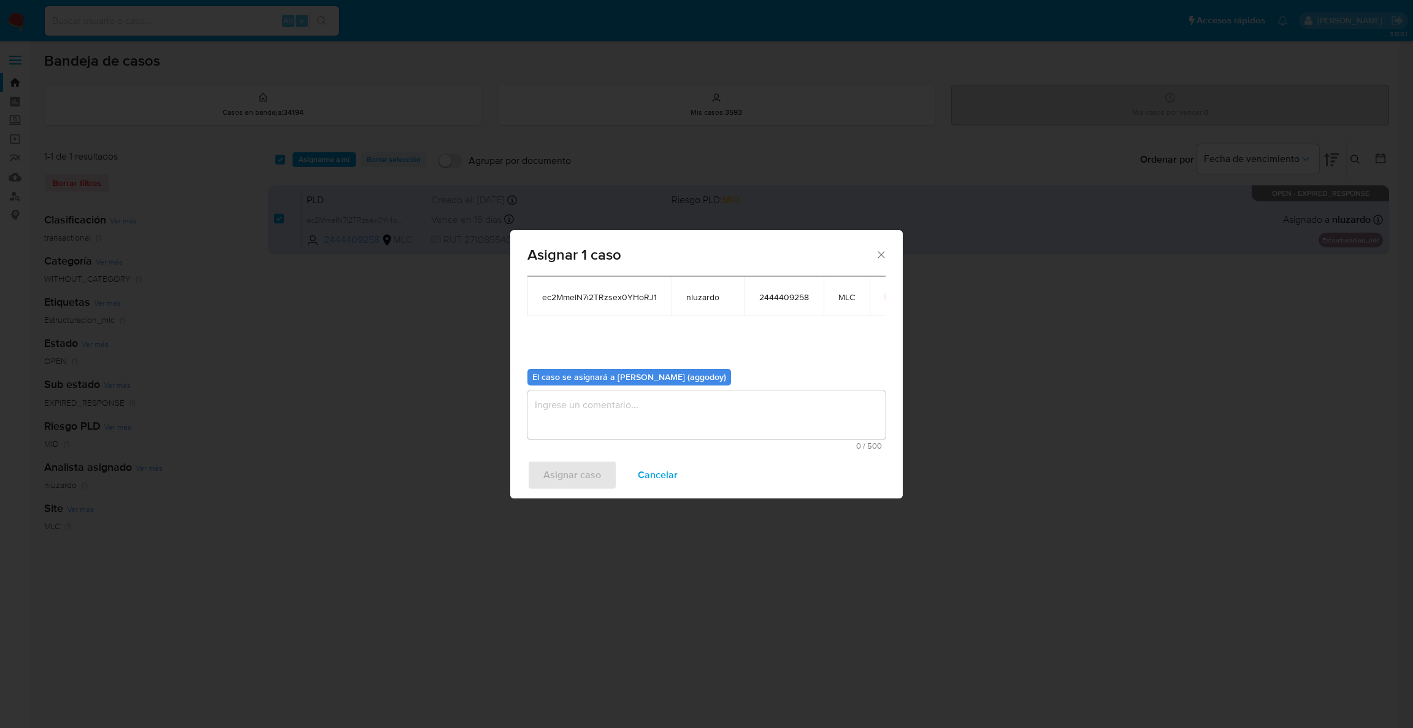
click at [593, 420] on textarea "assign-modal" at bounding box center [707, 414] width 358 height 49
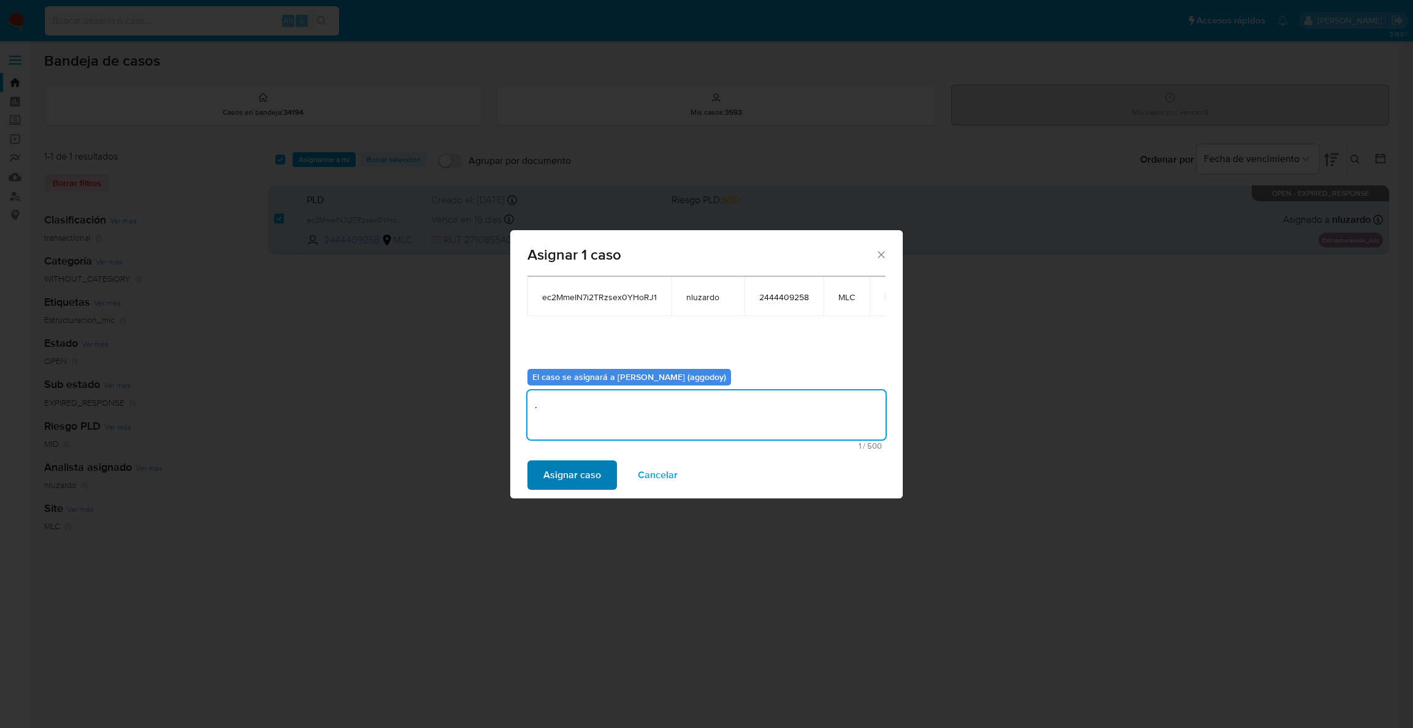
type textarea "."
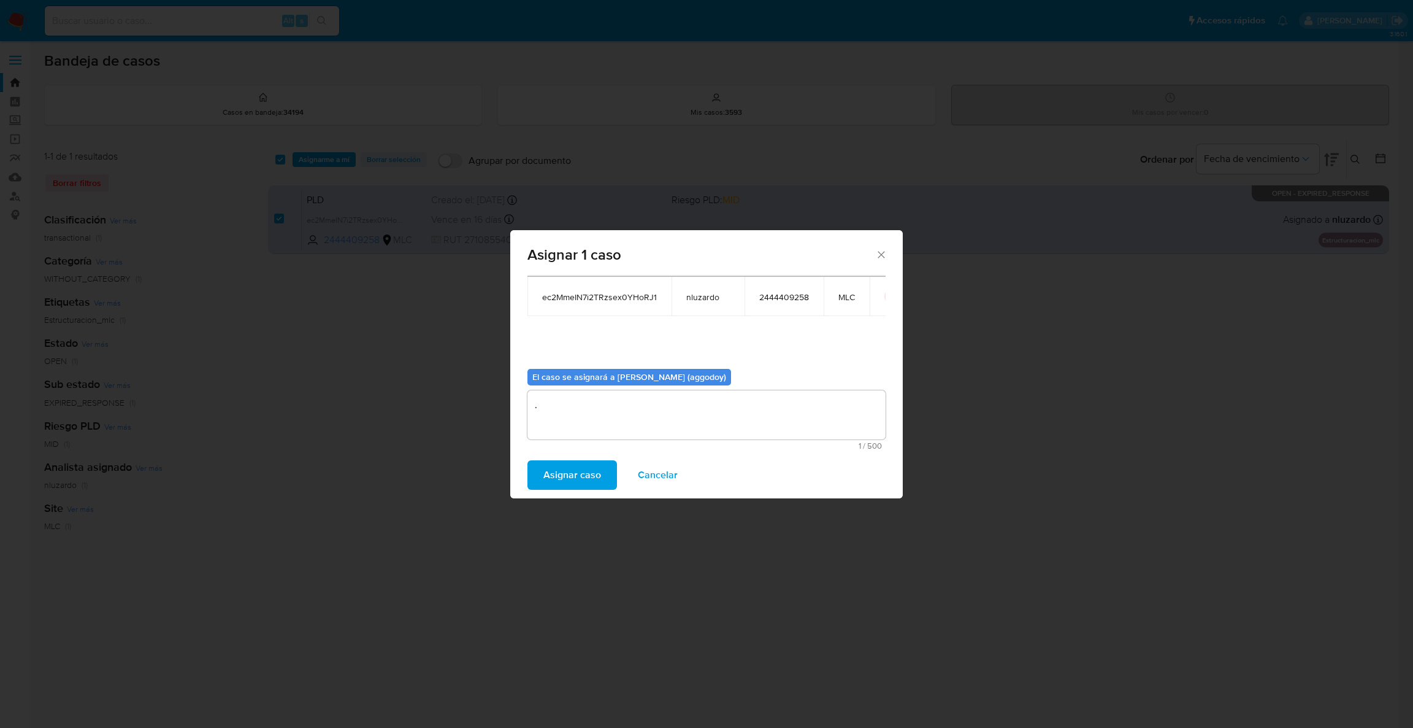
click at [559, 464] on span "Asignar caso" at bounding box center [573, 474] width 58 height 27
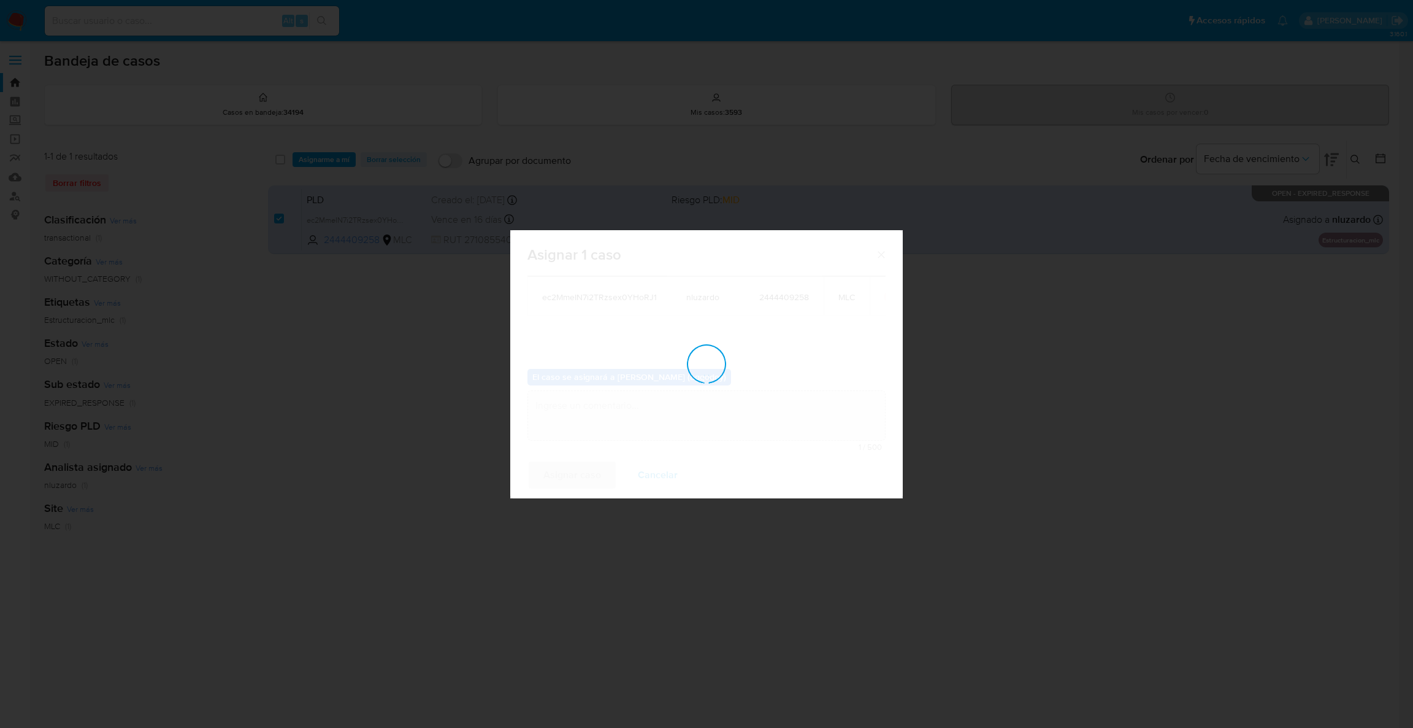
checkbox input "false"
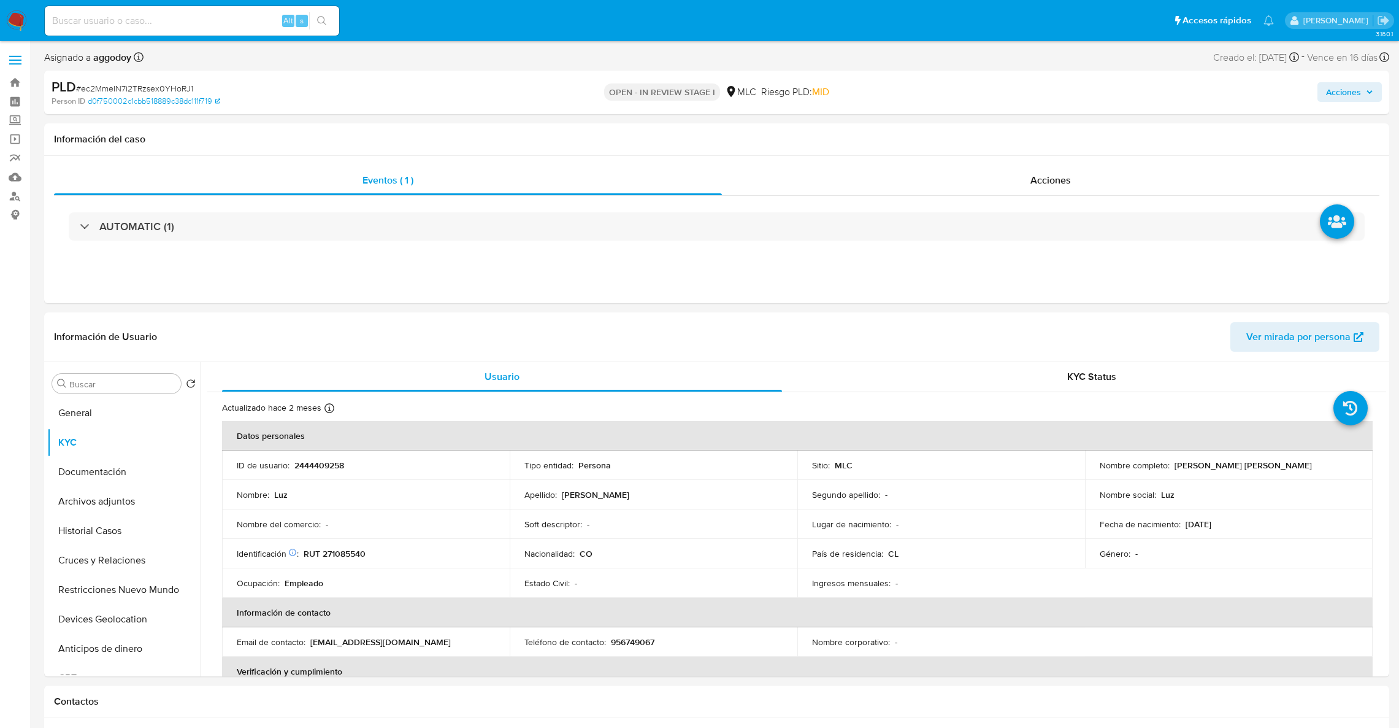
select select "10"
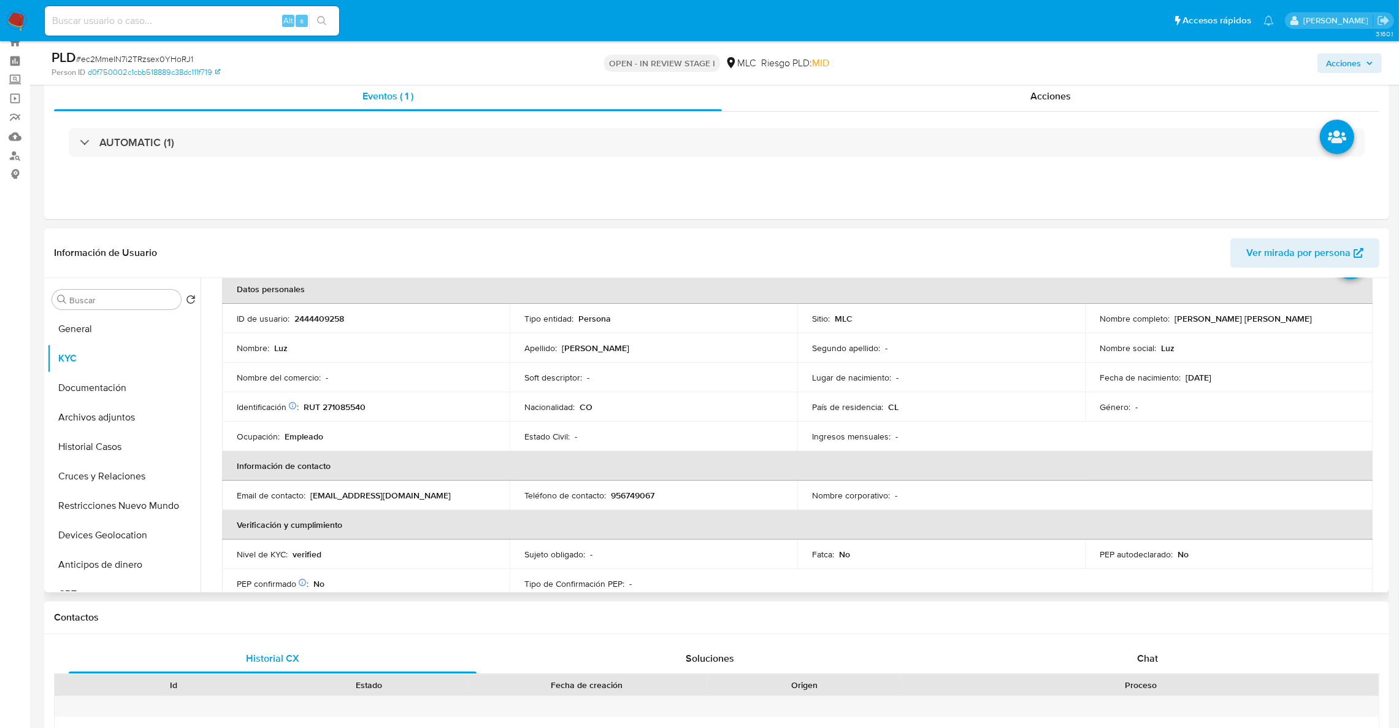
scroll to position [64, 0]
click at [1332, 377] on div "Fecha de nacimiento : 20/04/1977" at bounding box center [1229, 375] width 258 height 11
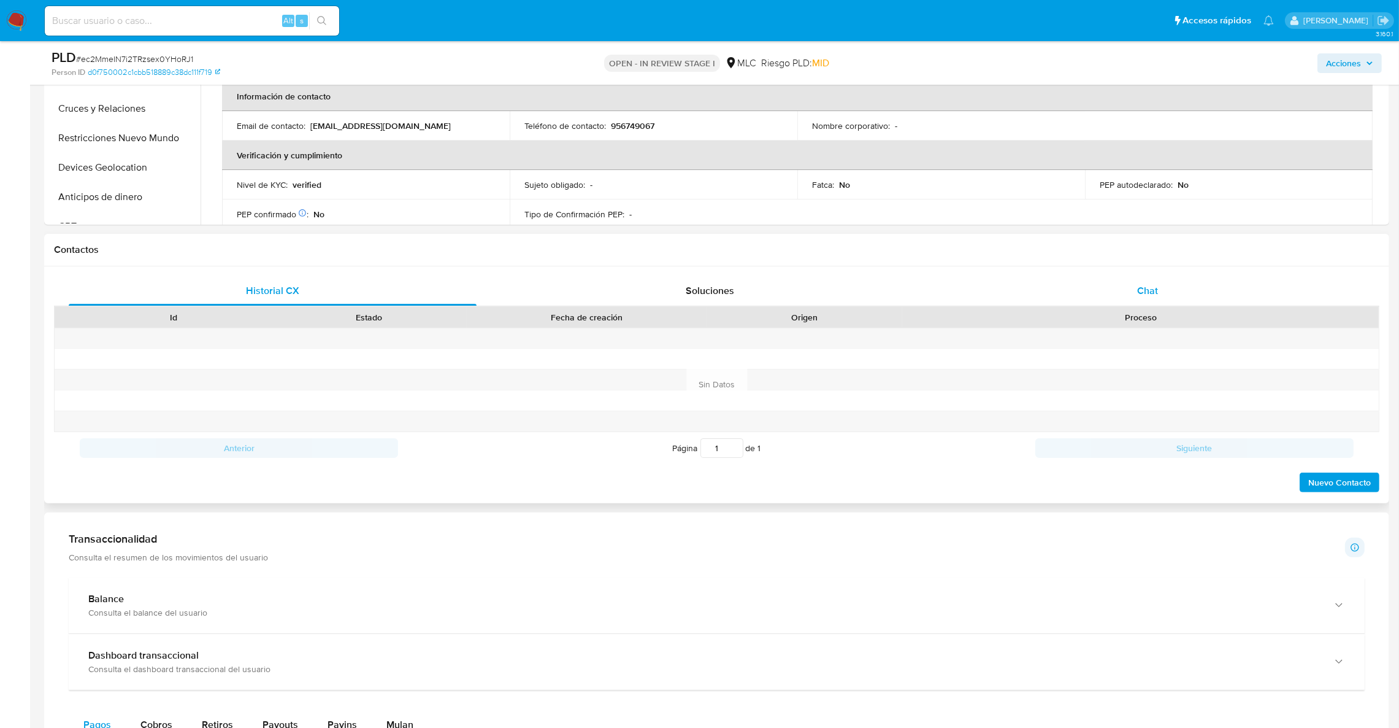
click at [1145, 302] on div "Chat" at bounding box center [1147, 290] width 408 height 29
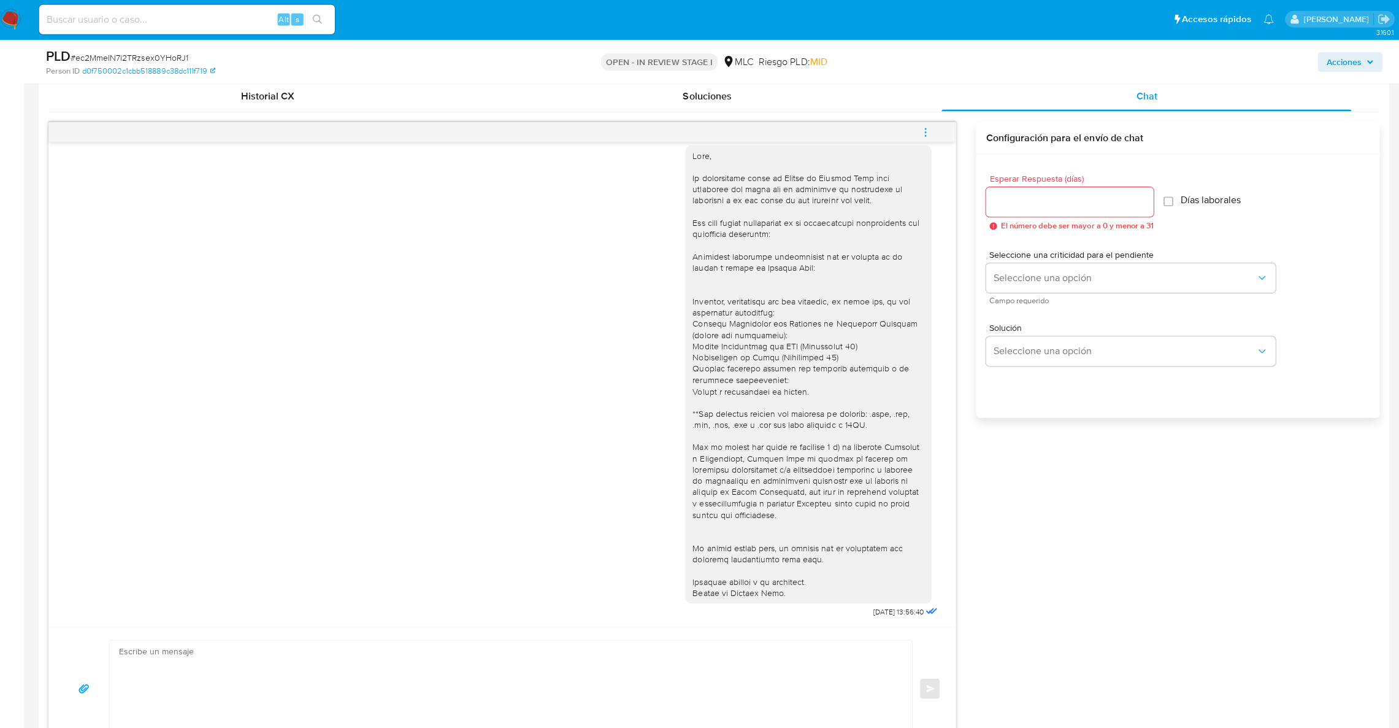
scroll to position [601, 0]
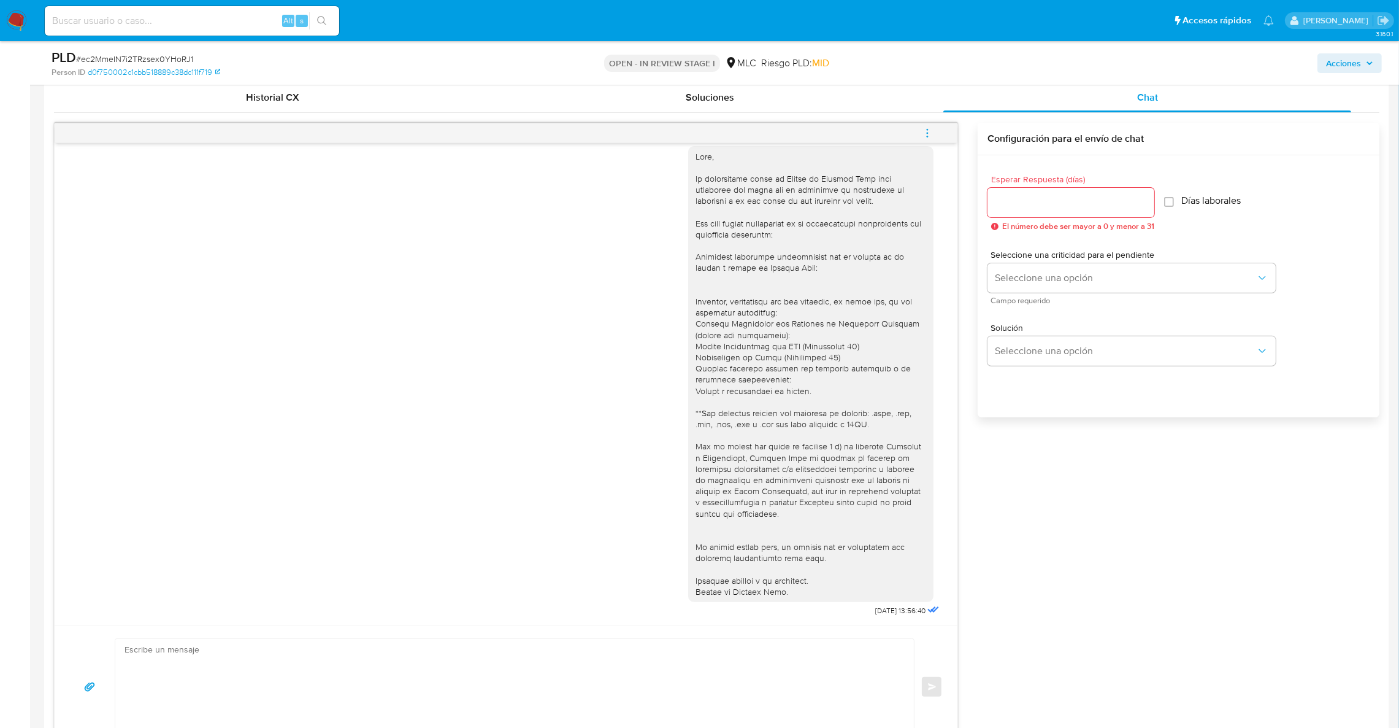
click at [1104, 616] on div "18/08/2025 13:56:40 Enviar Configuración para el envío de chat Esperar Respuest…" at bounding box center [717, 436] width 1326 height 626
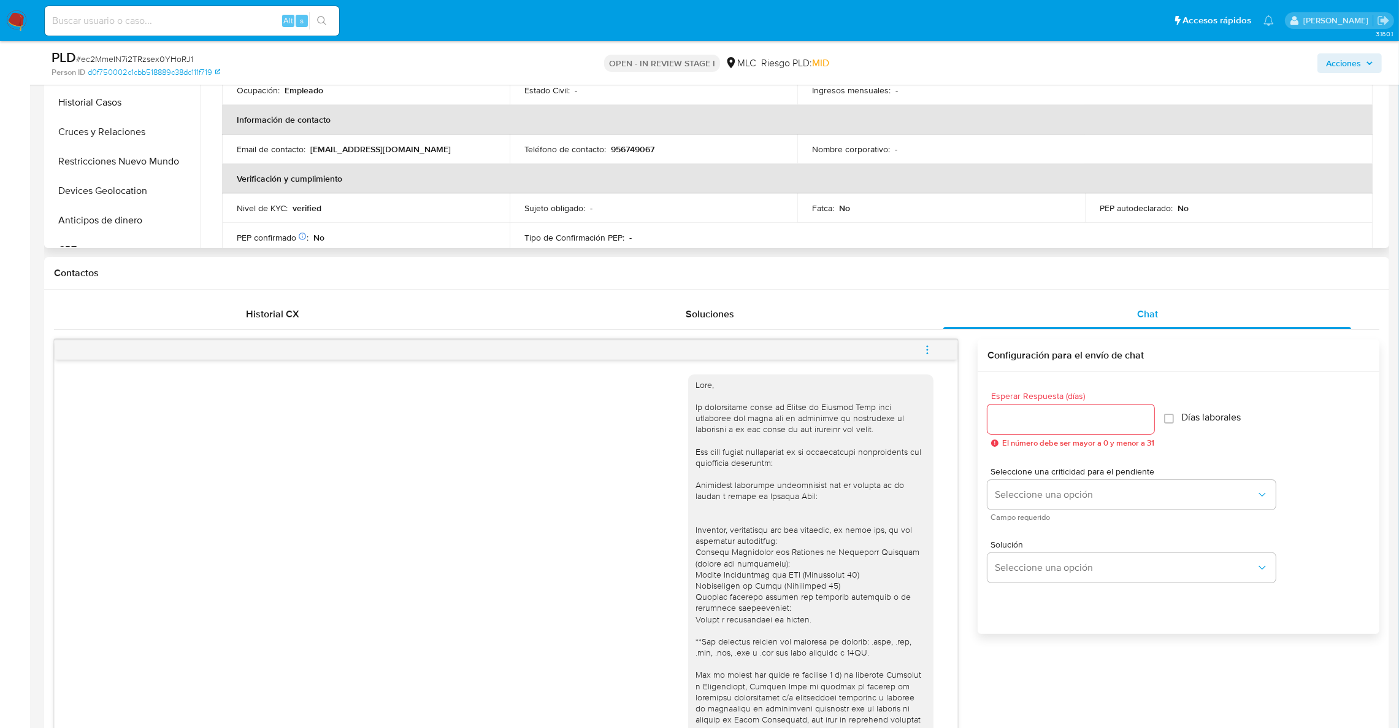
scroll to position [141, 0]
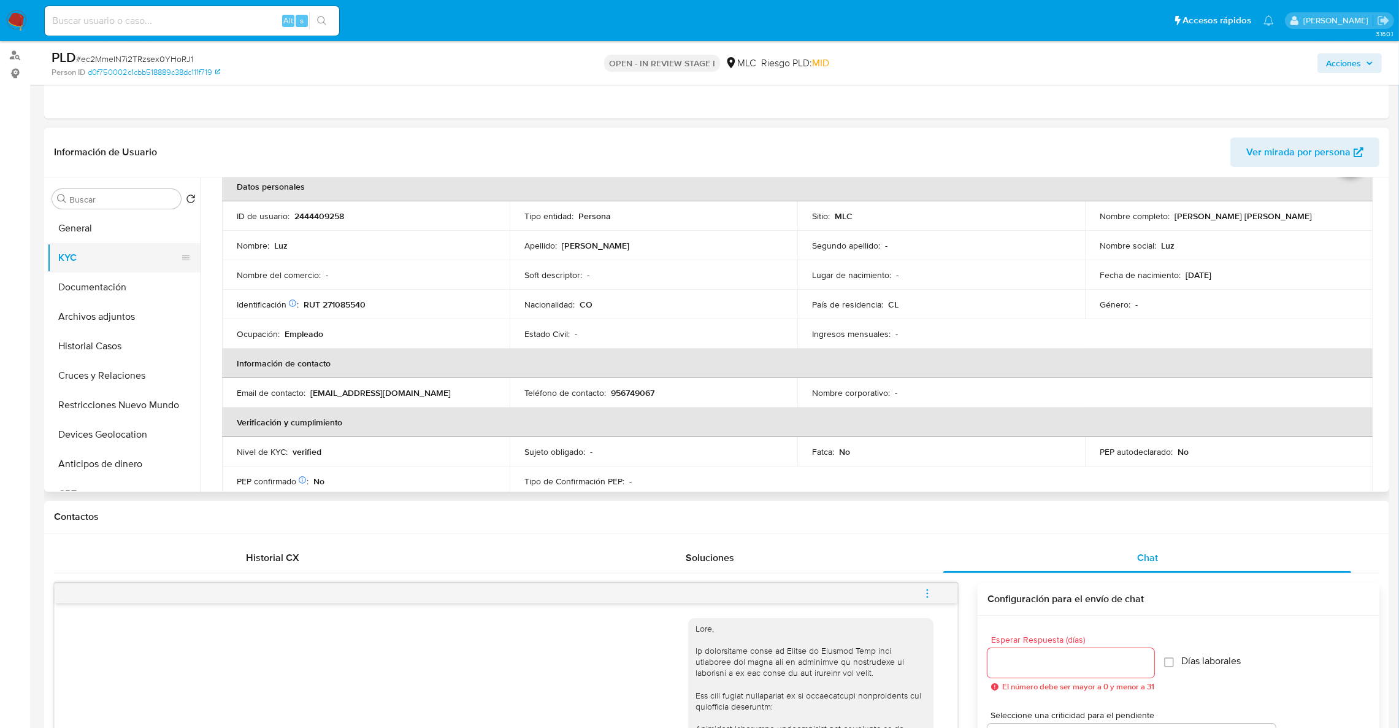
click at [112, 265] on button "KYC" at bounding box center [119, 257] width 144 height 29
drag, startPoint x: 1220, startPoint y: 223, endPoint x: 1258, endPoint y: 224, distance: 38.1
click at [1270, 226] on td "Nombre completo : Luz Mery Mena Torres" at bounding box center [1229, 215] width 288 height 29
copy div "Luz Mery Mena Torres"
click at [89, 374] on button "Cruces y Relaciones" at bounding box center [119, 375] width 144 height 29
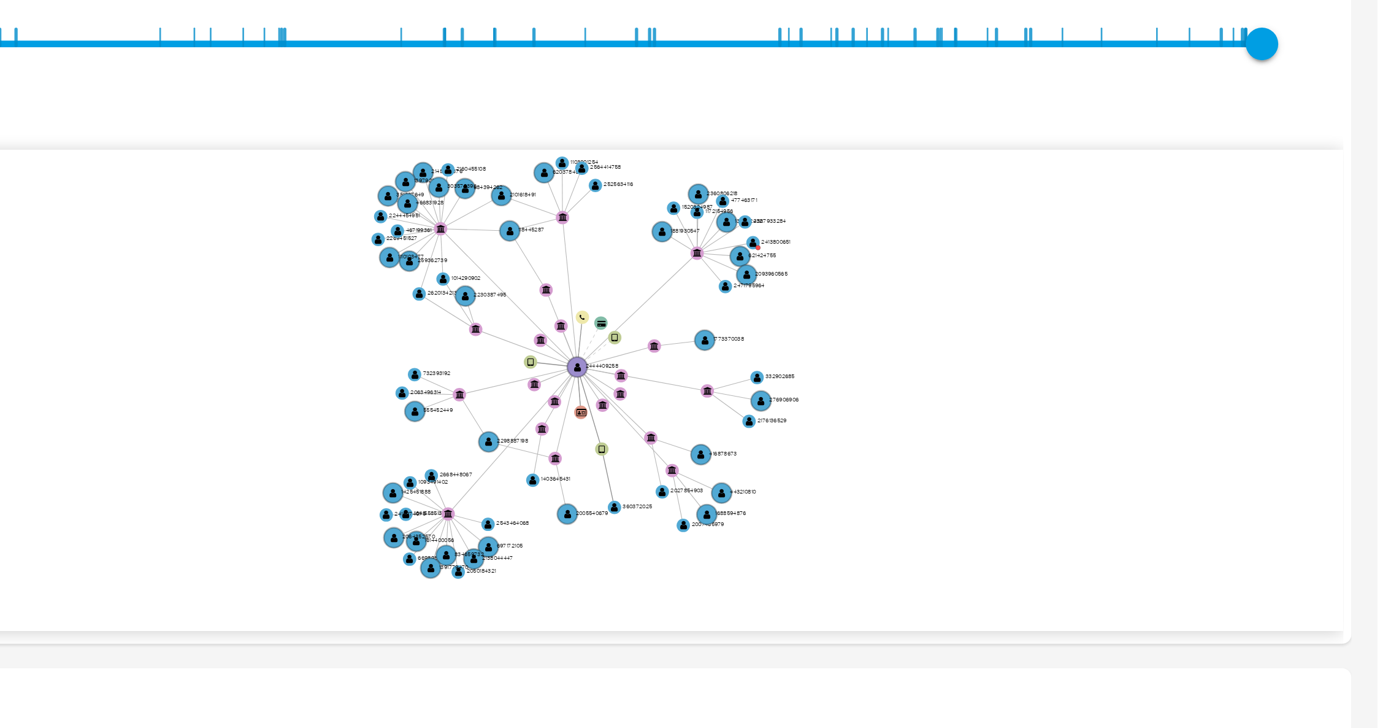
scroll to position [202, 0]
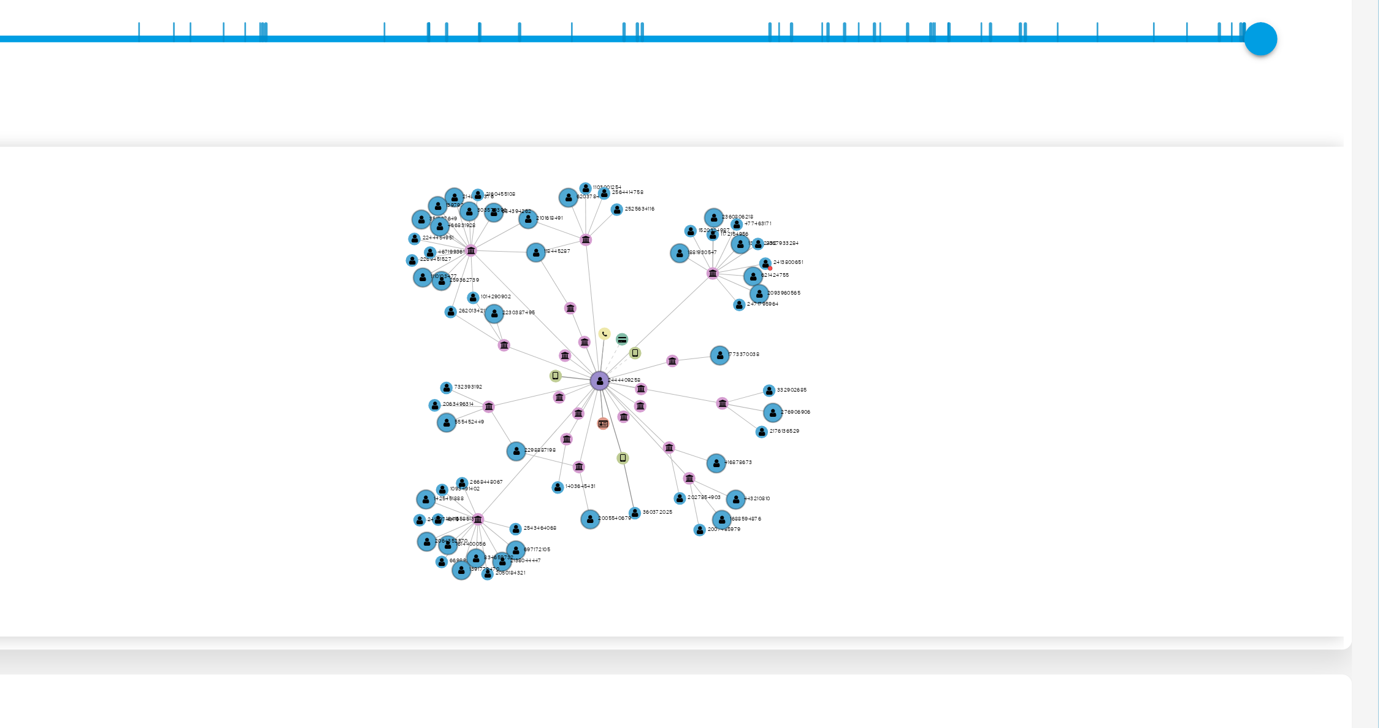
drag, startPoint x: 1279, startPoint y: 299, endPoint x: 1279, endPoint y: 307, distance: 8.0
click at [1279, 307] on icon "device-682679b659bdc9d52752c4c9  user-2444409258  2444409258 user-360372025 …" at bounding box center [805, 333] width 1161 height 178
click at [1356, 289] on icon "device-682679b659bdc9d52752c4c9  user-2444409258  2444409258 user-360372025 …" at bounding box center [805, 333] width 1161 height 178
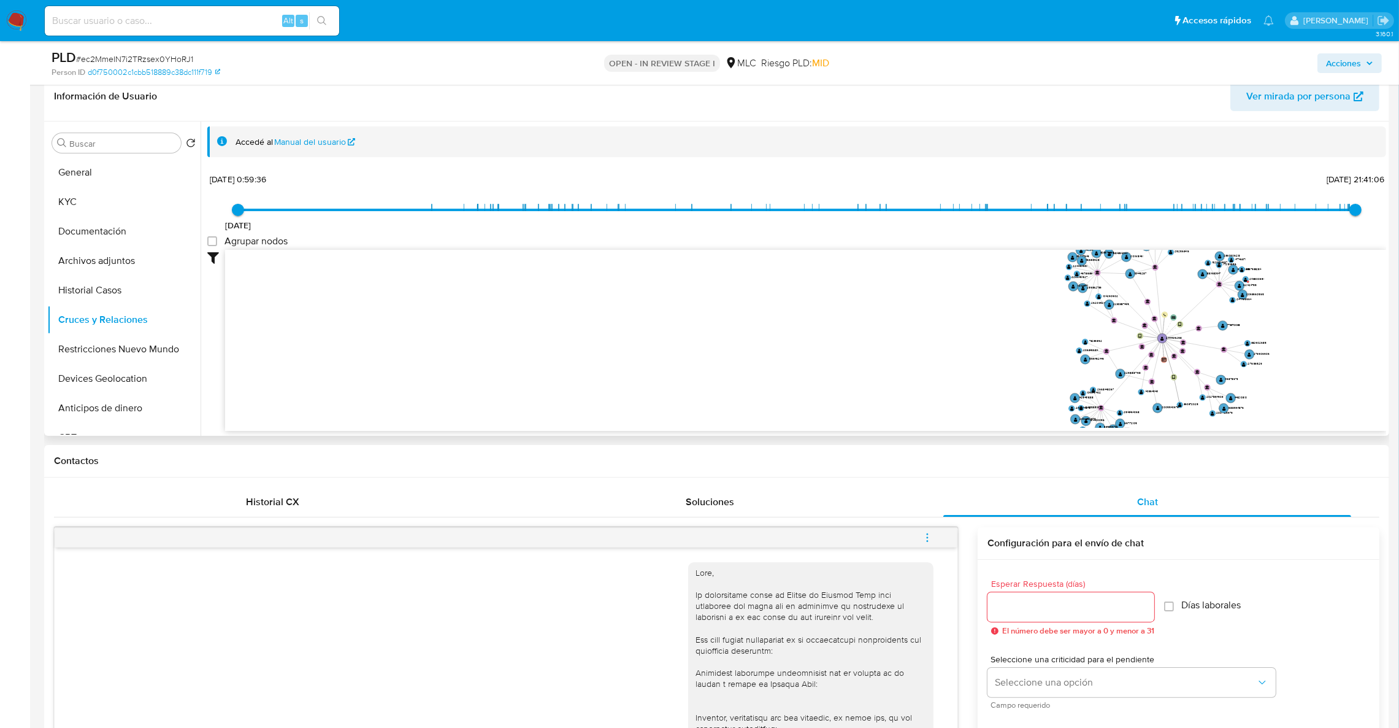
scroll to position [13, 0]
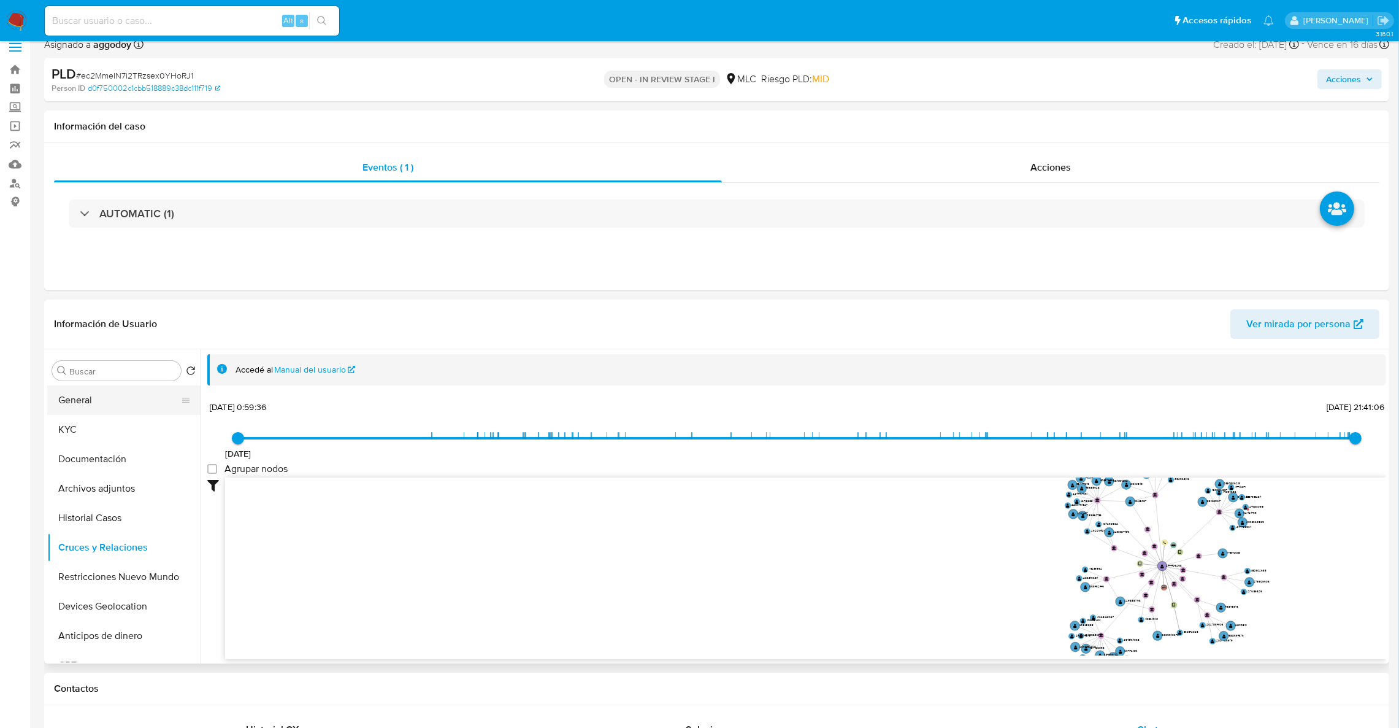
click at [109, 407] on button "General" at bounding box center [119, 399] width 144 height 29
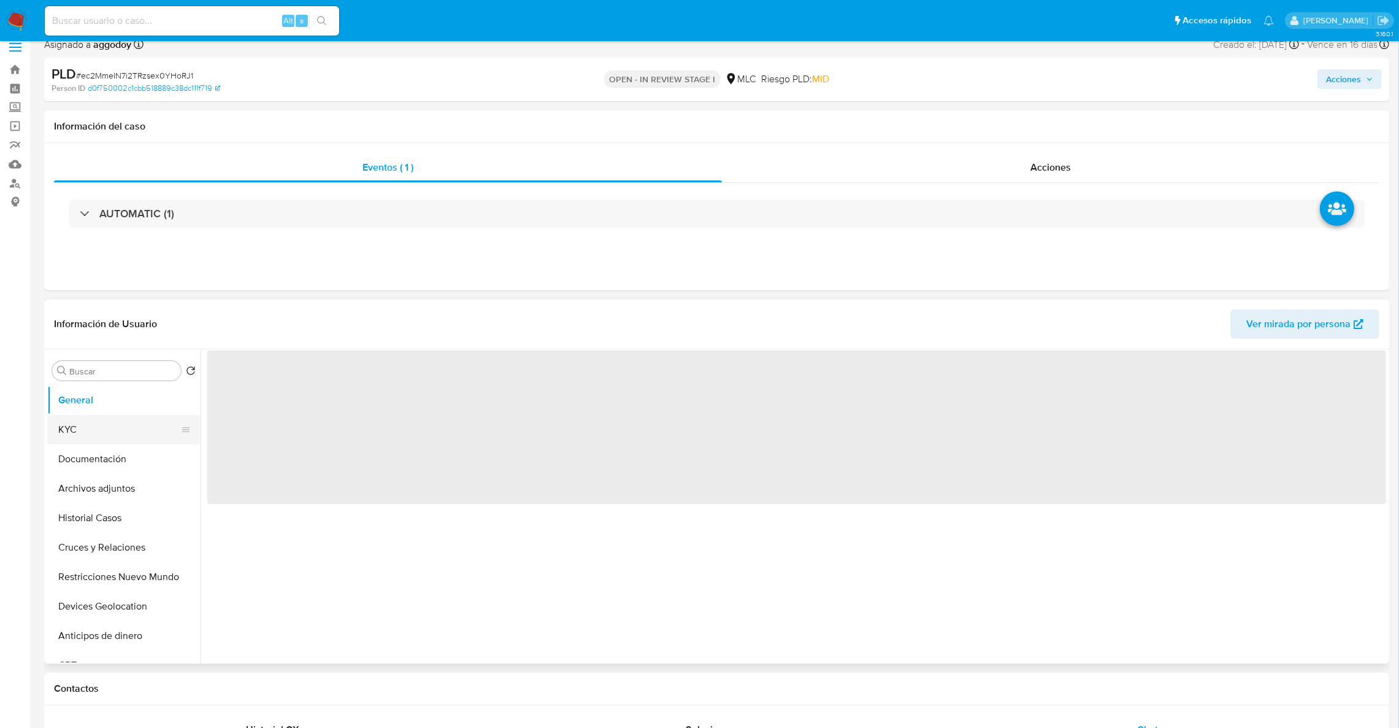
click at [116, 421] on button "KYC" at bounding box center [119, 429] width 144 height 29
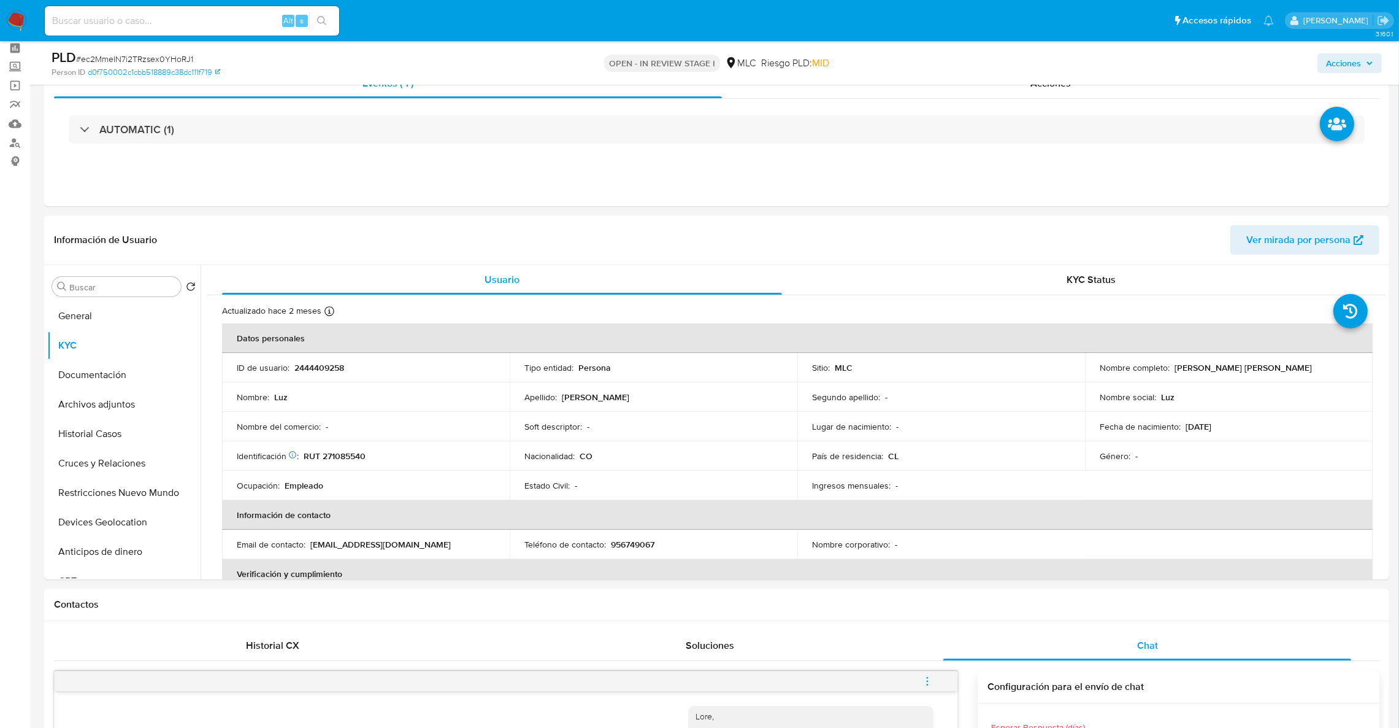
scroll to position [58, 0]
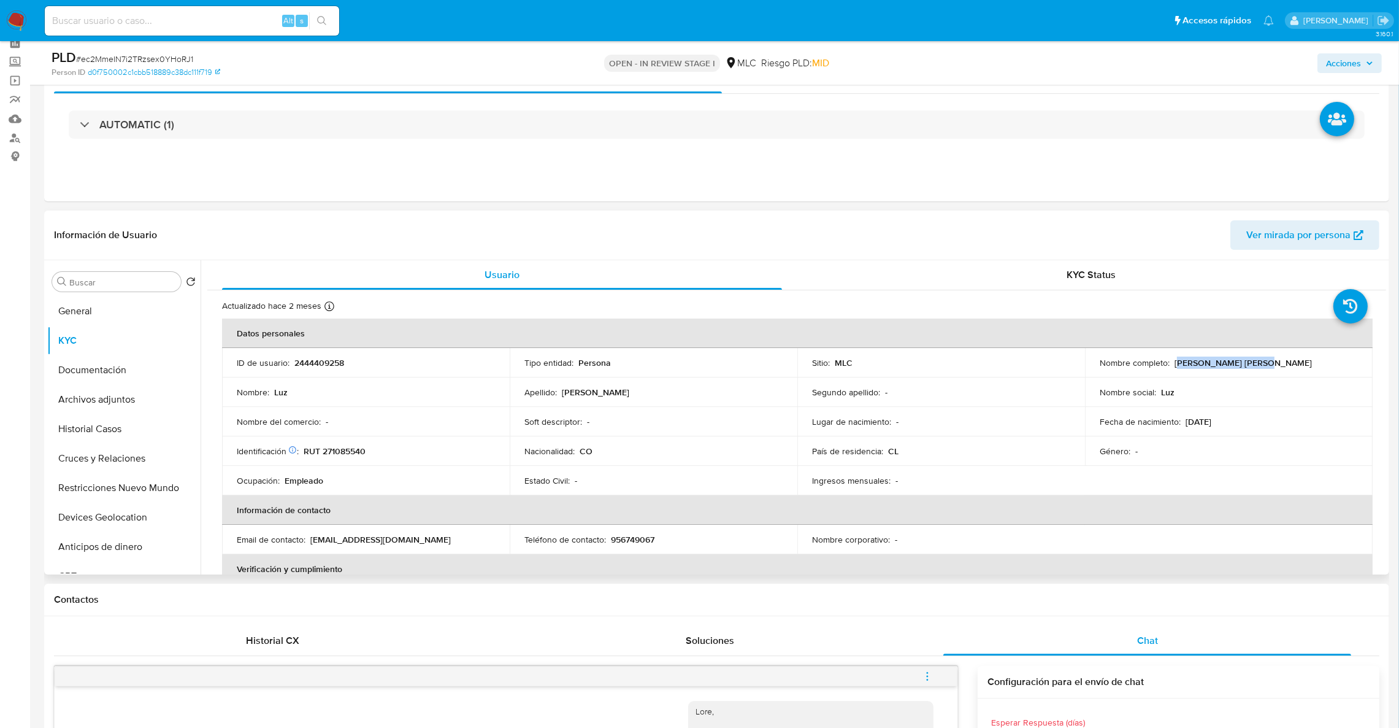
drag, startPoint x: 1175, startPoint y: 364, endPoint x: 1263, endPoint y: 364, distance: 88.3
click at [1263, 364] on div "Nombre completo : Luz Mery Mena Torres" at bounding box center [1229, 362] width 258 height 11
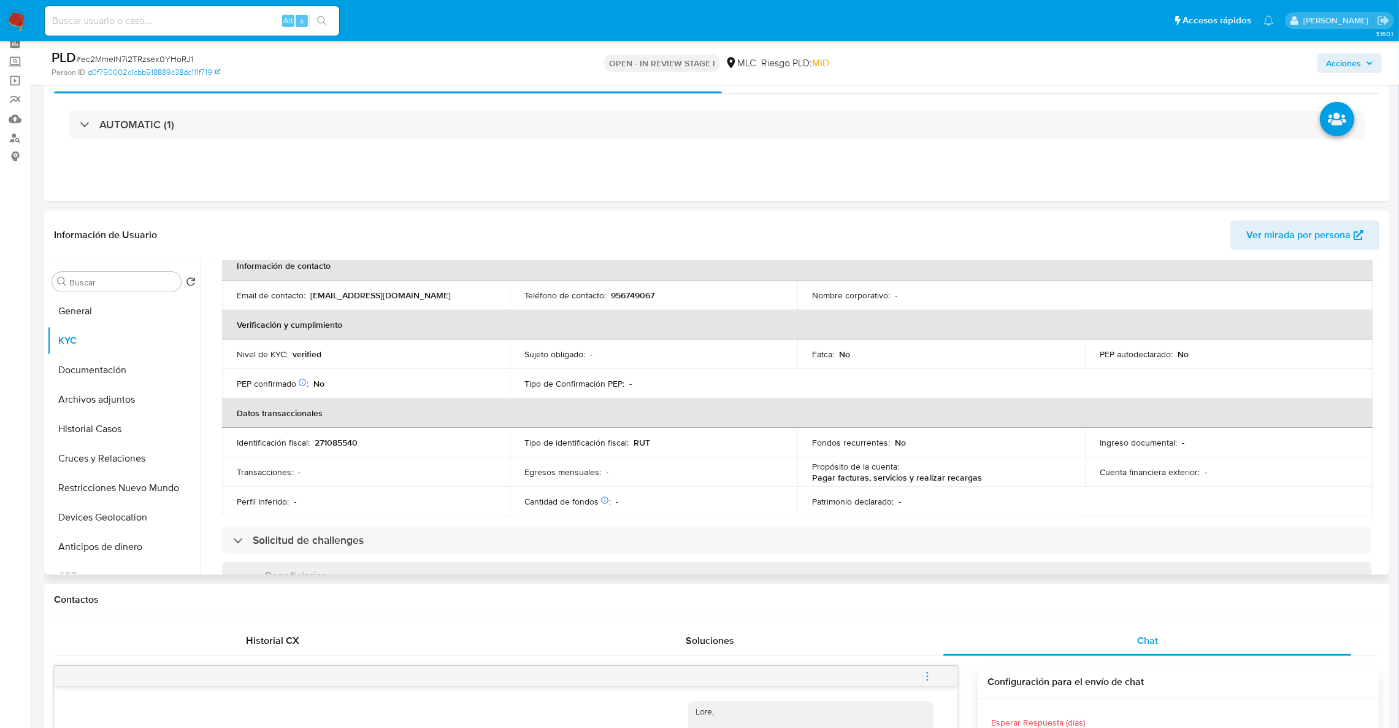
scroll to position [275, 0]
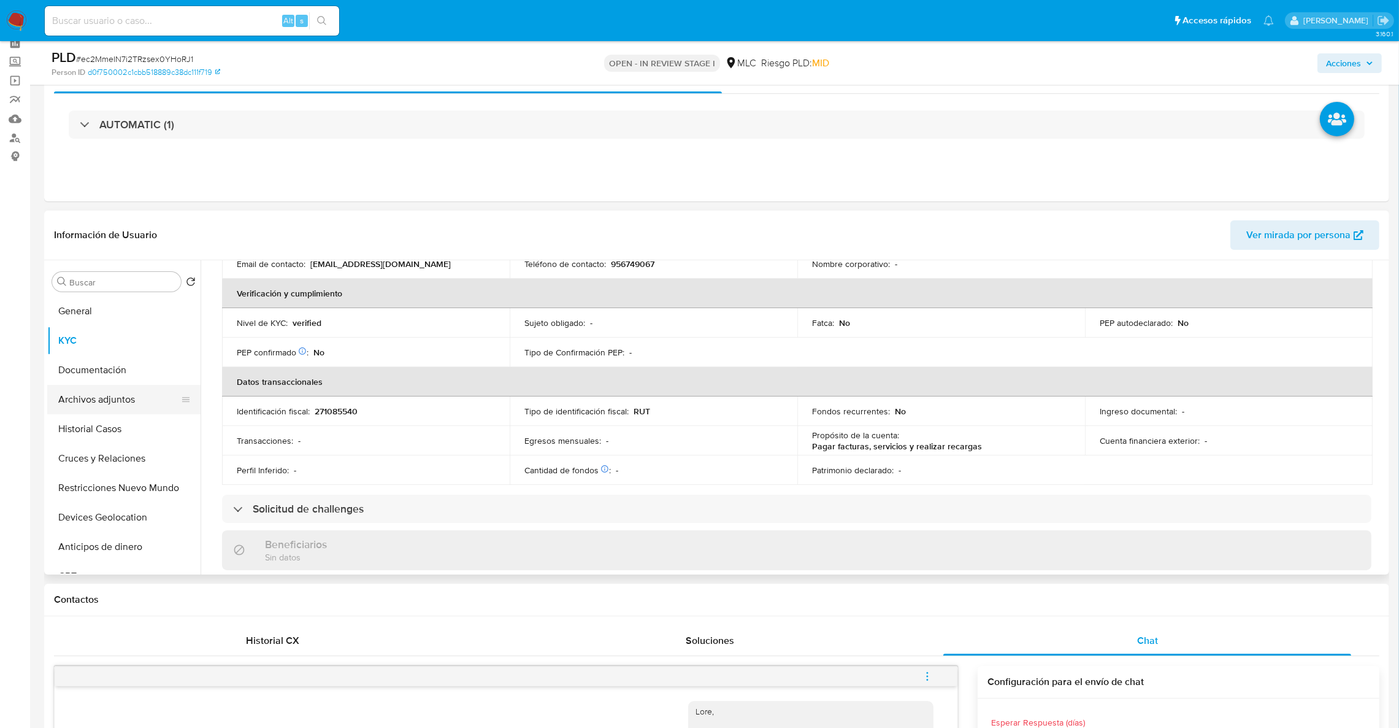
click at [83, 401] on button "Archivos adjuntos" at bounding box center [119, 399] width 144 height 29
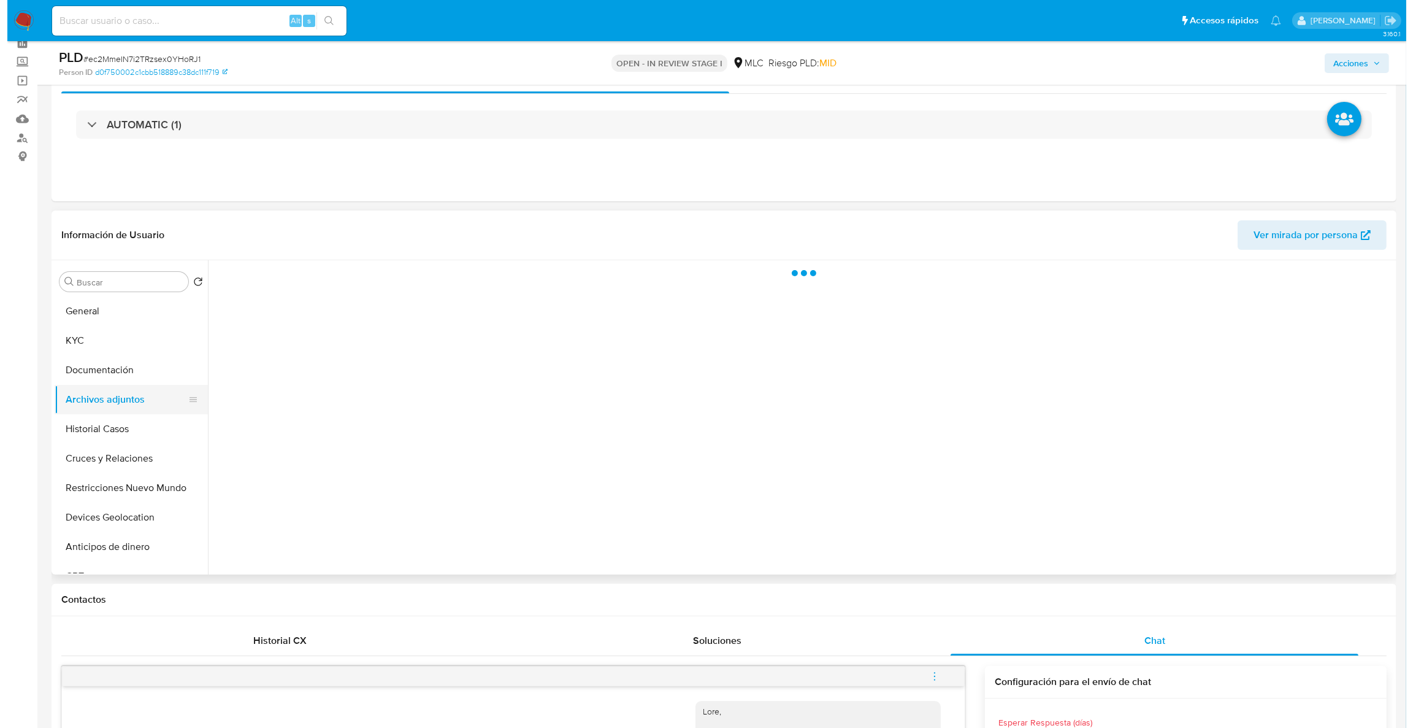
scroll to position [0, 0]
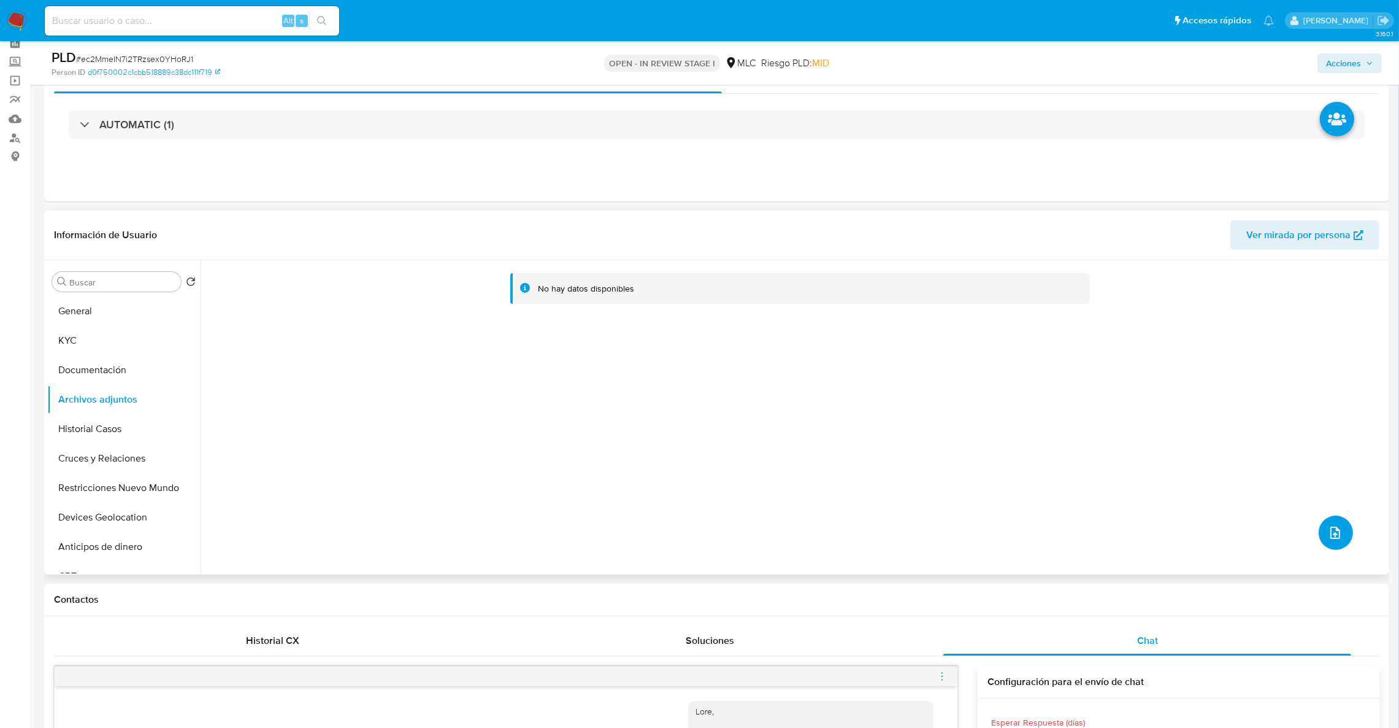
click at [1329, 544] on button "upload-file" at bounding box center [1336, 532] width 34 height 34
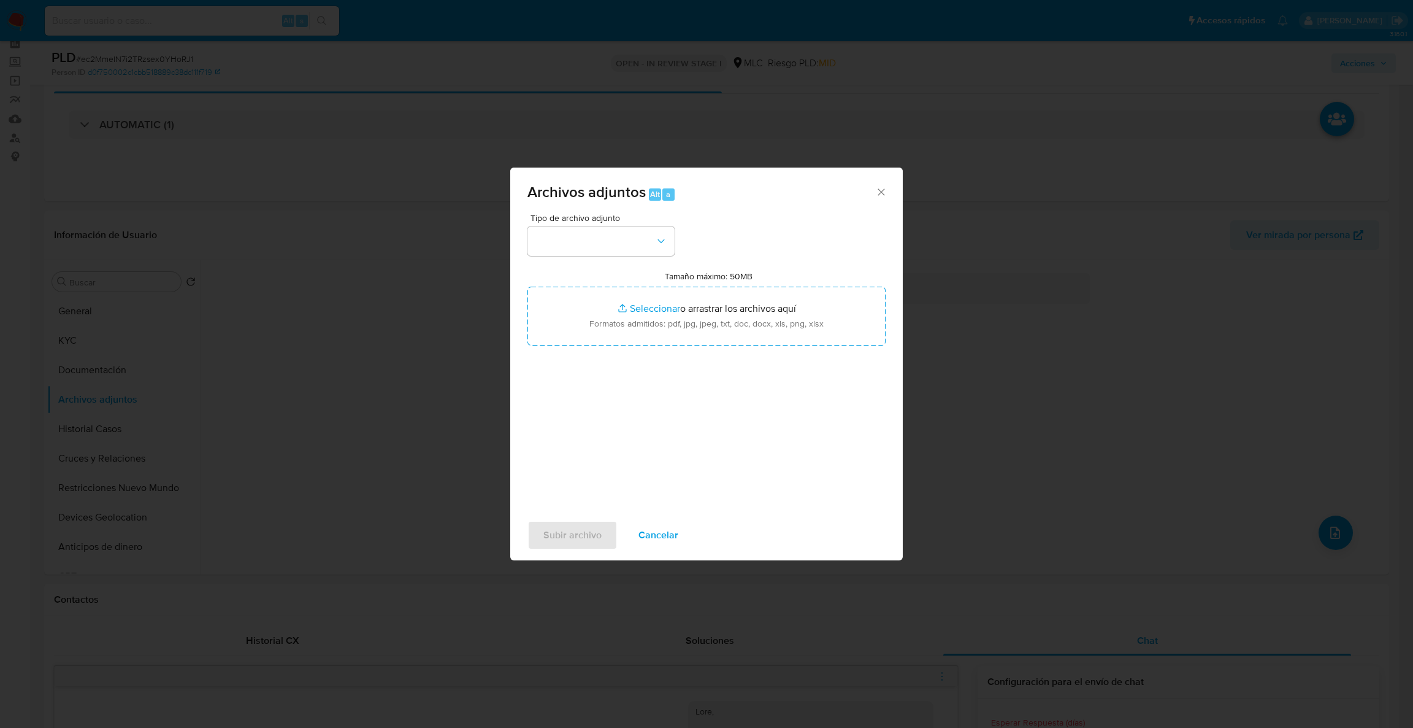
click at [613, 263] on div "Tipo de archivo adjunto Tamaño máximo: 50MB Seleccionar archivos Seleccionar o …" at bounding box center [707, 358] width 358 height 290
click at [625, 252] on button "button" at bounding box center [601, 240] width 147 height 29
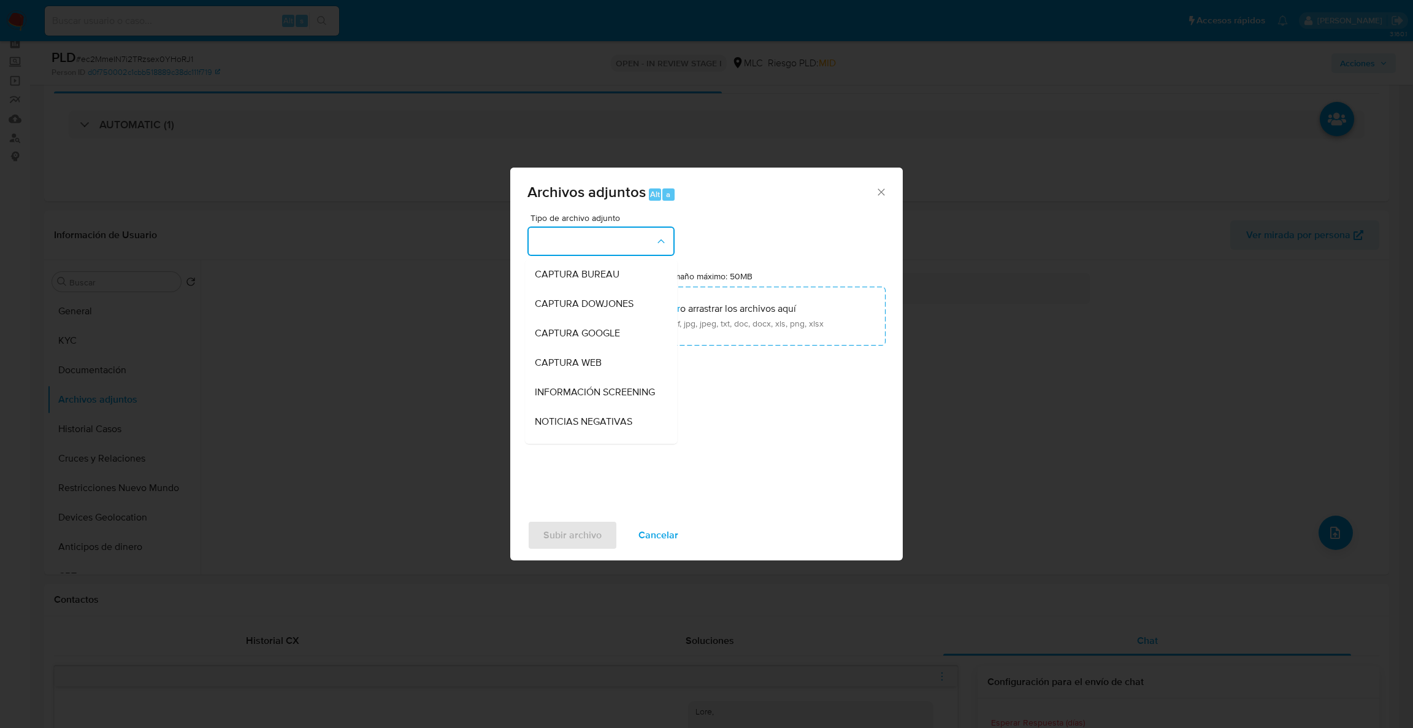
click at [218, 312] on div "Archivos adjuntos Alt a Tipo de archivo adjunto CAPTURA BUREAU CAPTURA DOWJONES…" at bounding box center [706, 364] width 1413 height 728
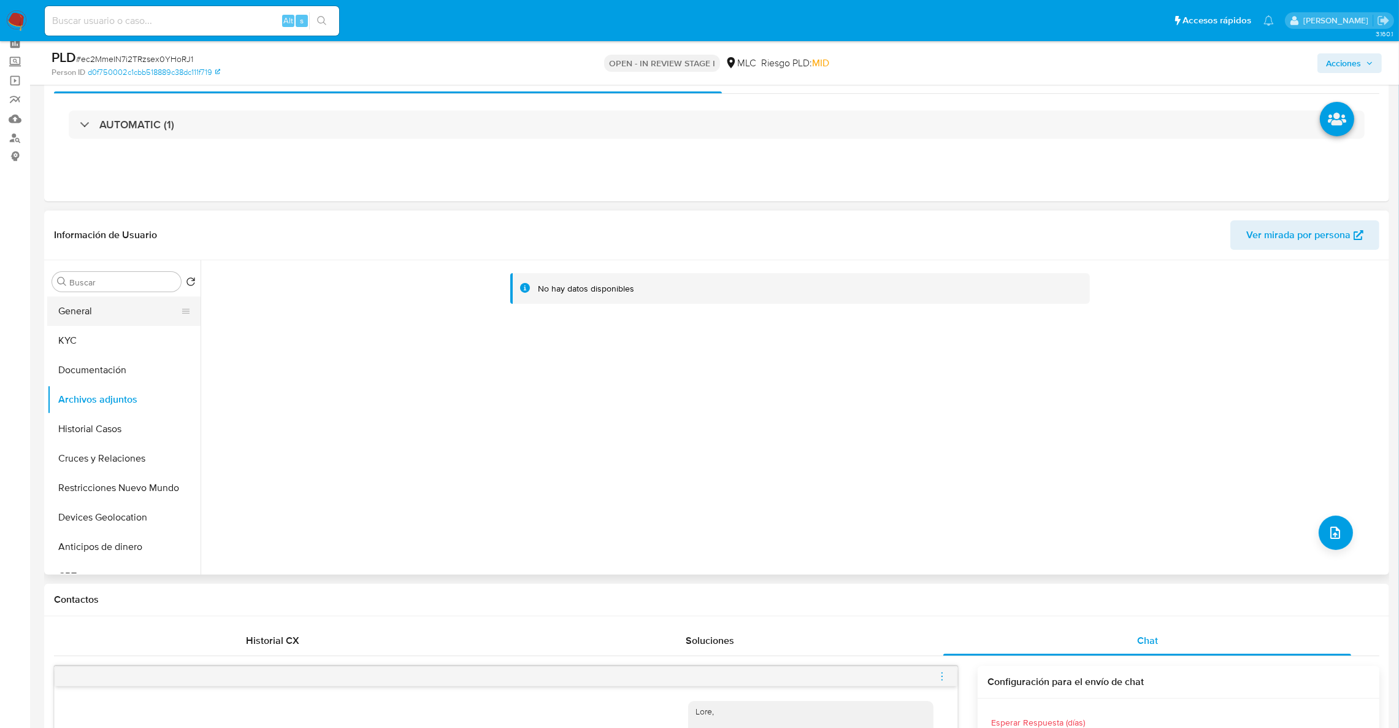
click at [117, 320] on button "General" at bounding box center [119, 310] width 144 height 29
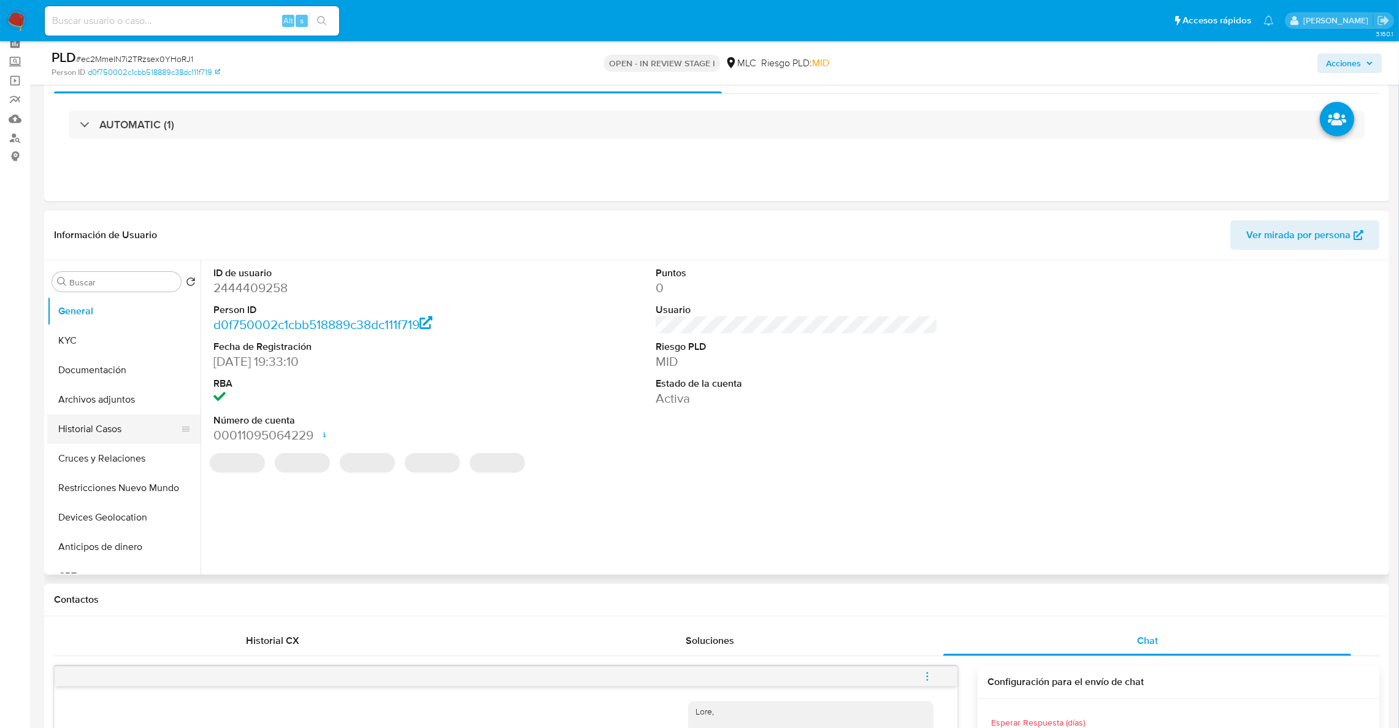
click at [127, 432] on button "Historial Casos" at bounding box center [119, 428] width 144 height 29
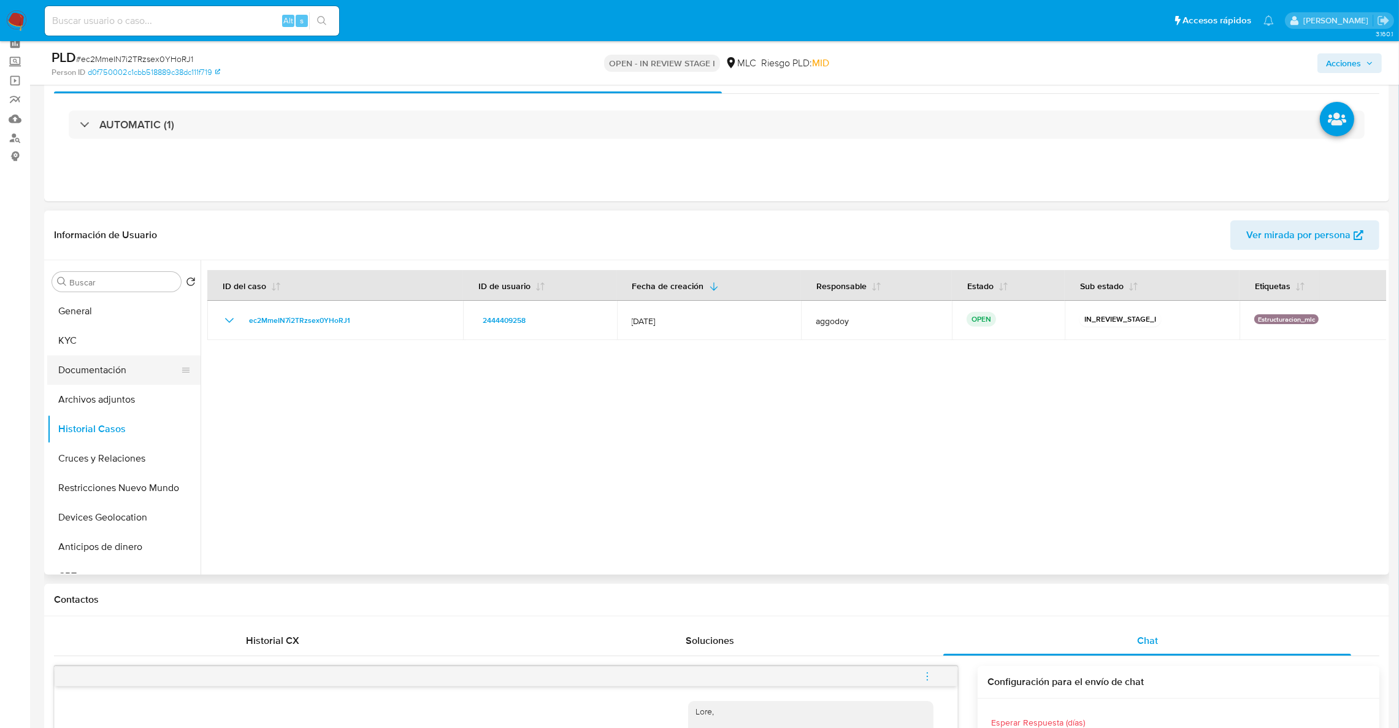
click at [129, 375] on button "Documentación" at bounding box center [119, 369] width 144 height 29
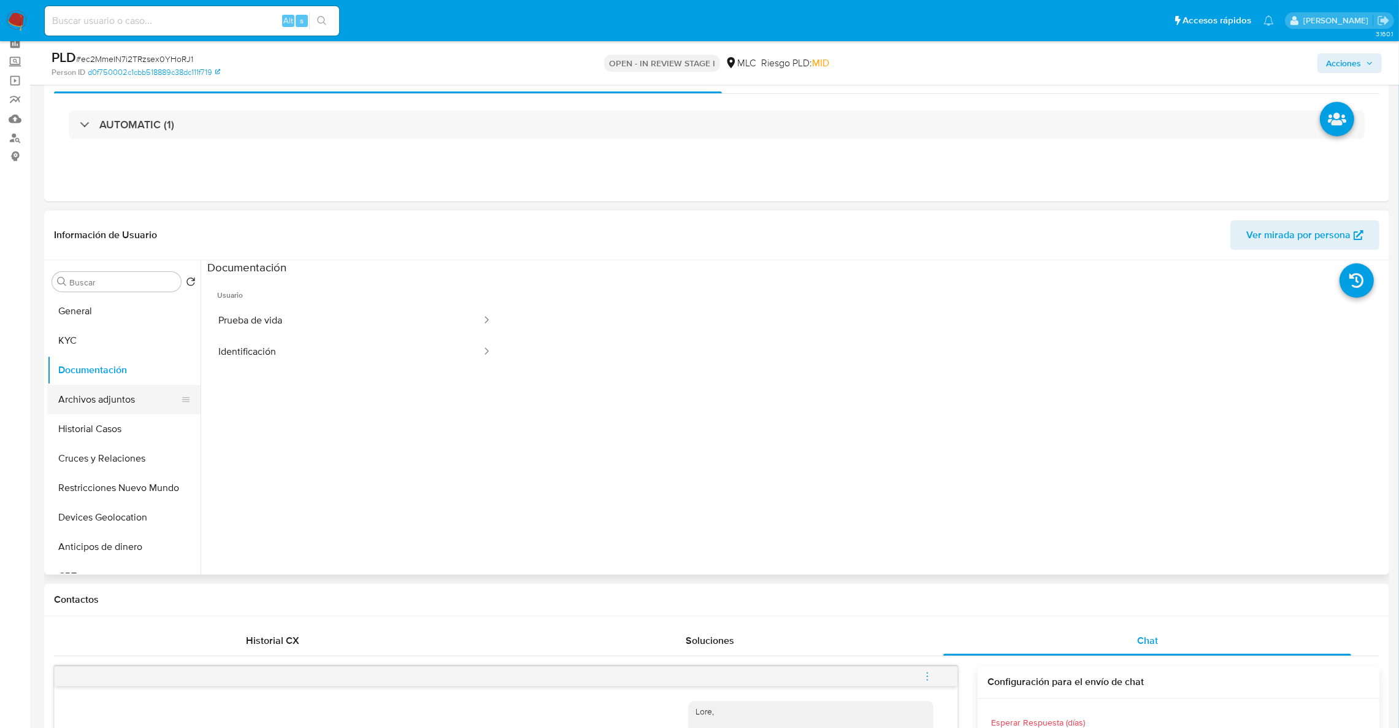
click at [122, 403] on button "Archivos adjuntos" at bounding box center [119, 399] width 144 height 29
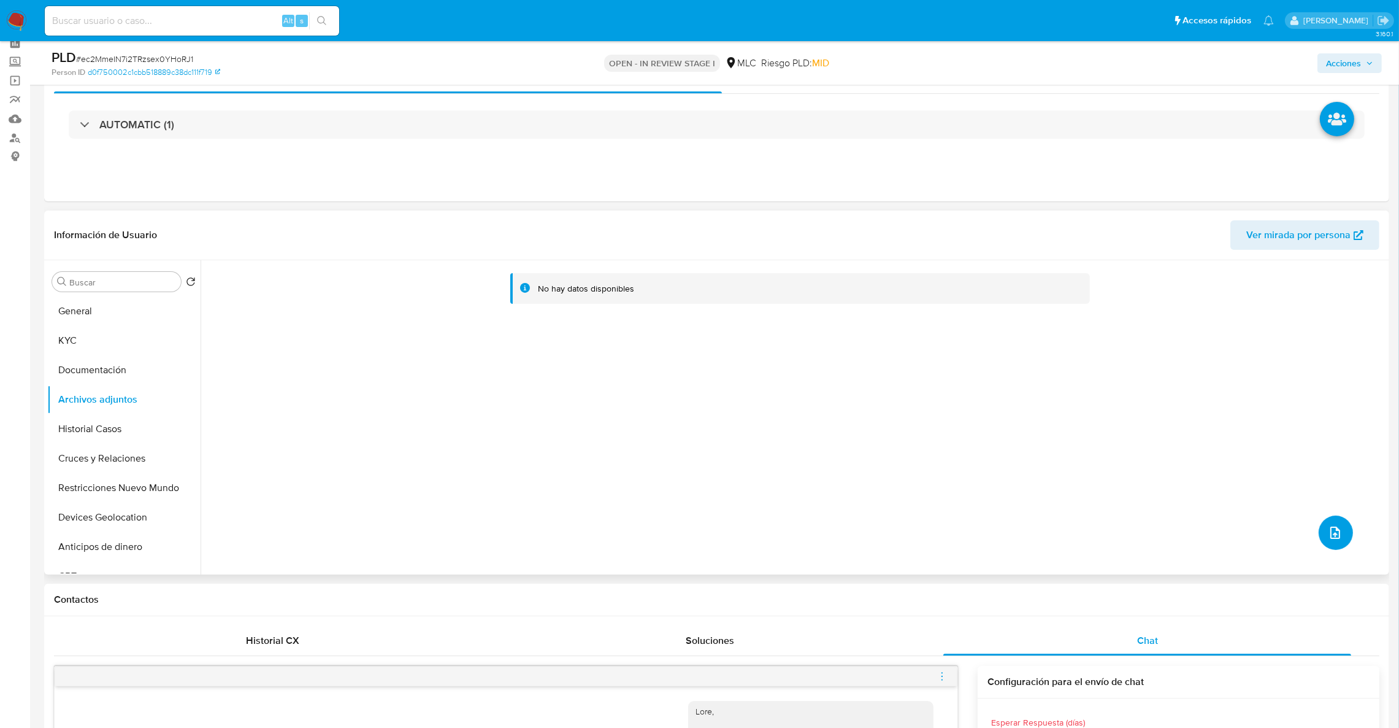
click at [1338, 532] on span "upload-file" at bounding box center [1335, 532] width 15 height 15
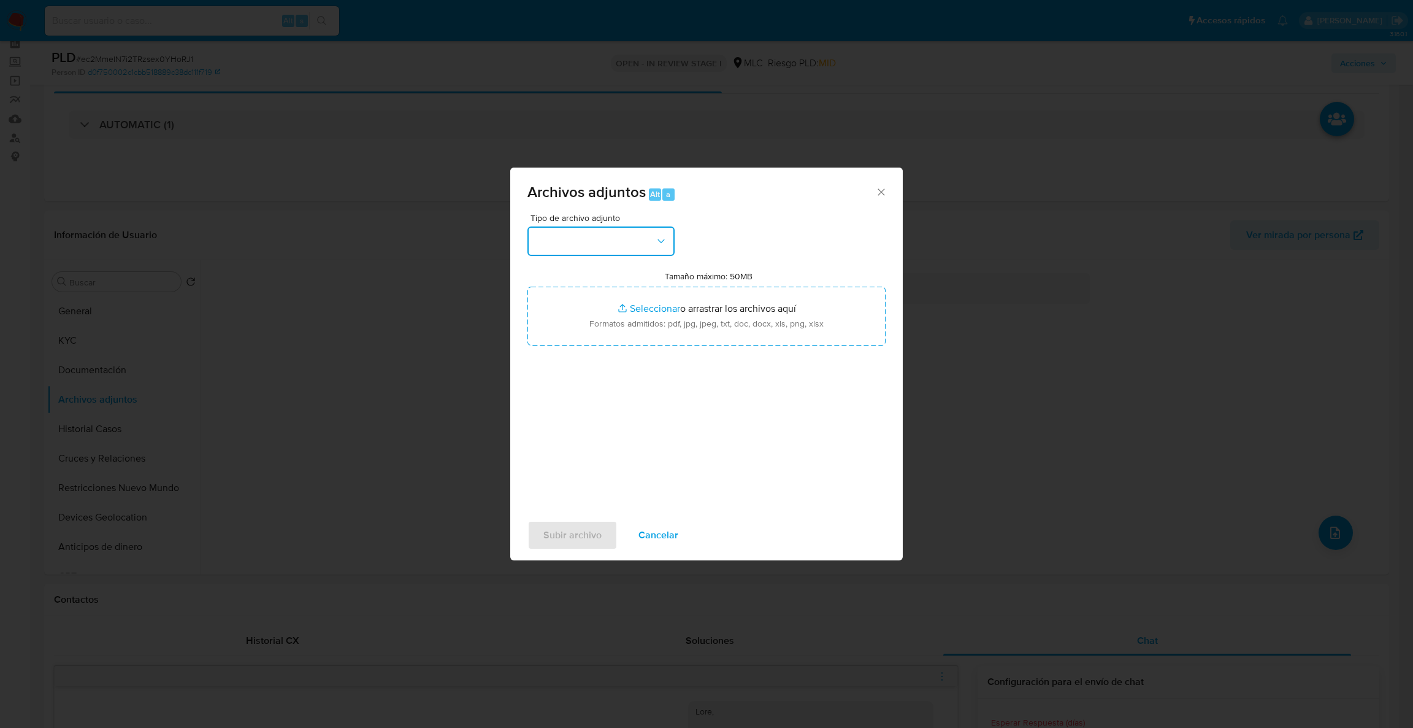
click at [655, 248] on button "button" at bounding box center [601, 240] width 147 height 29
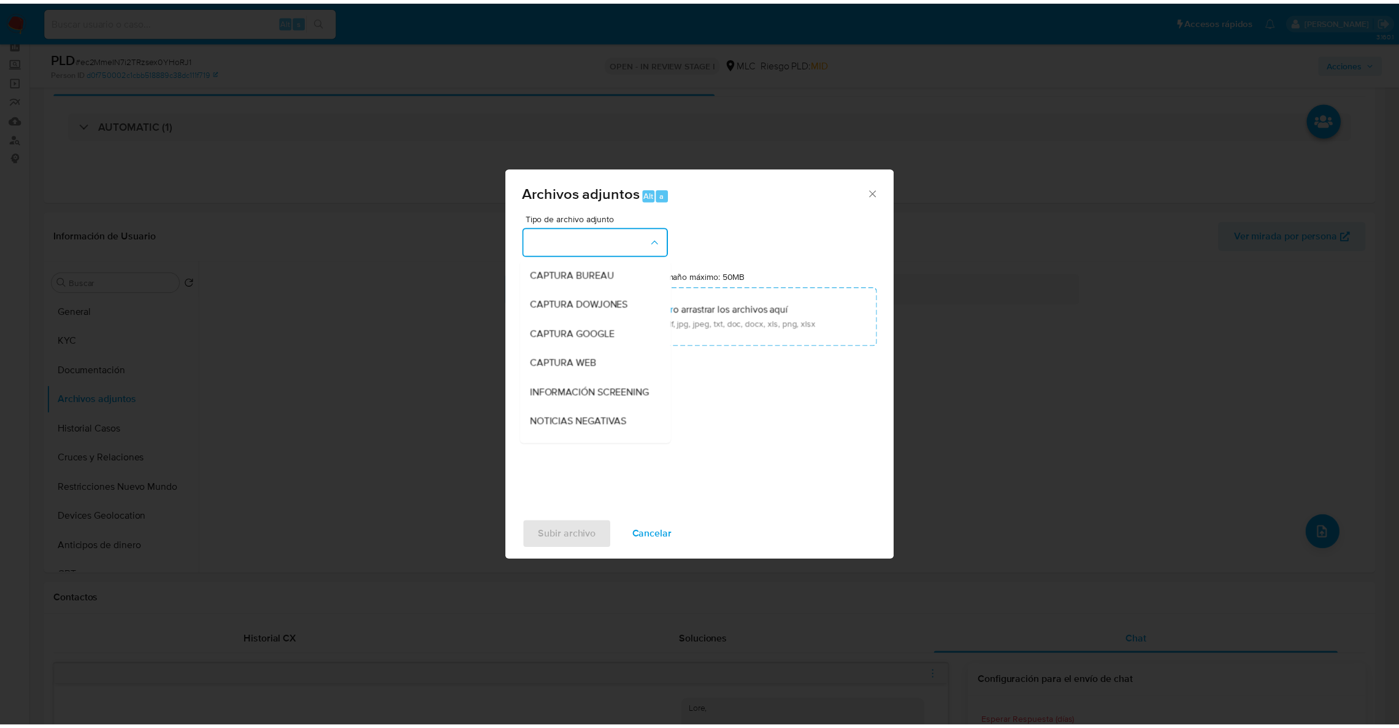
scroll to position [89, 0]
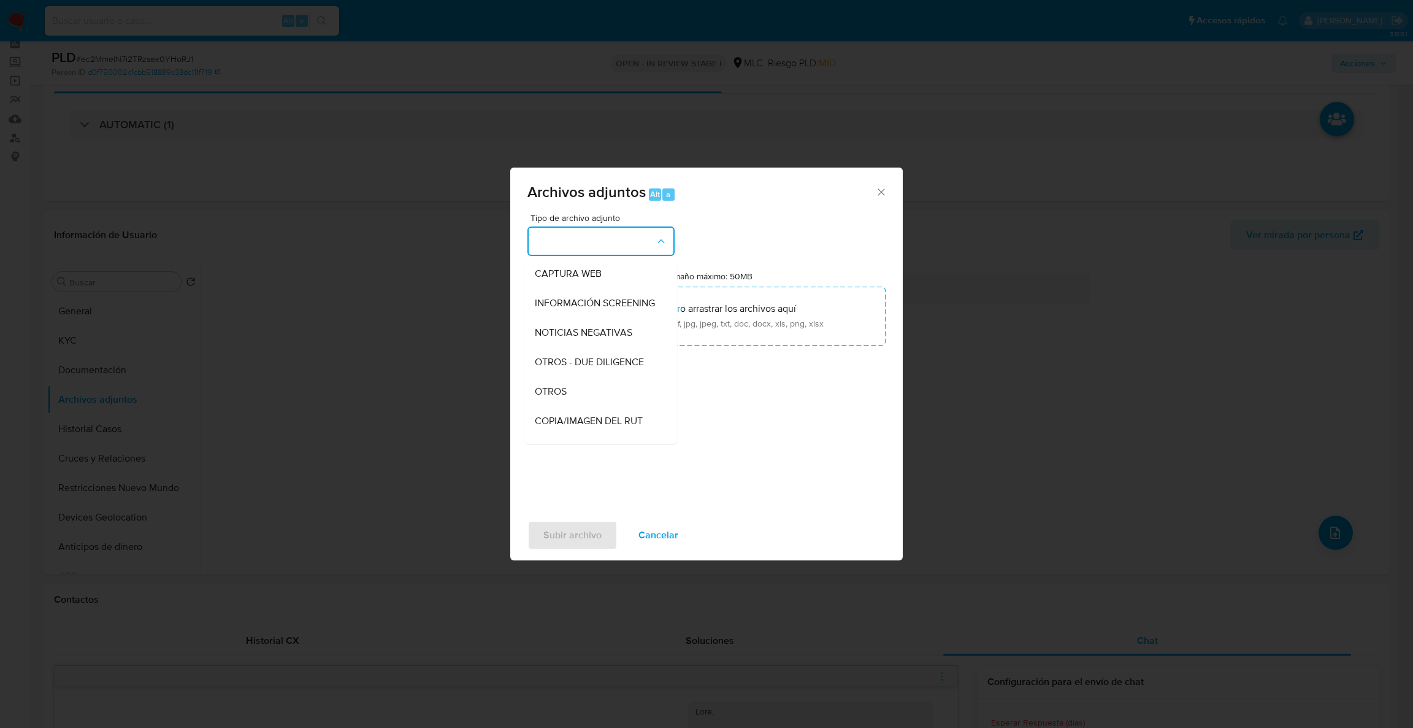
drag, startPoint x: 540, startPoint y: 400, endPoint x: 551, endPoint y: 349, distance: 52.1
click at [540, 398] on span "OTROS" at bounding box center [551, 391] width 32 height 12
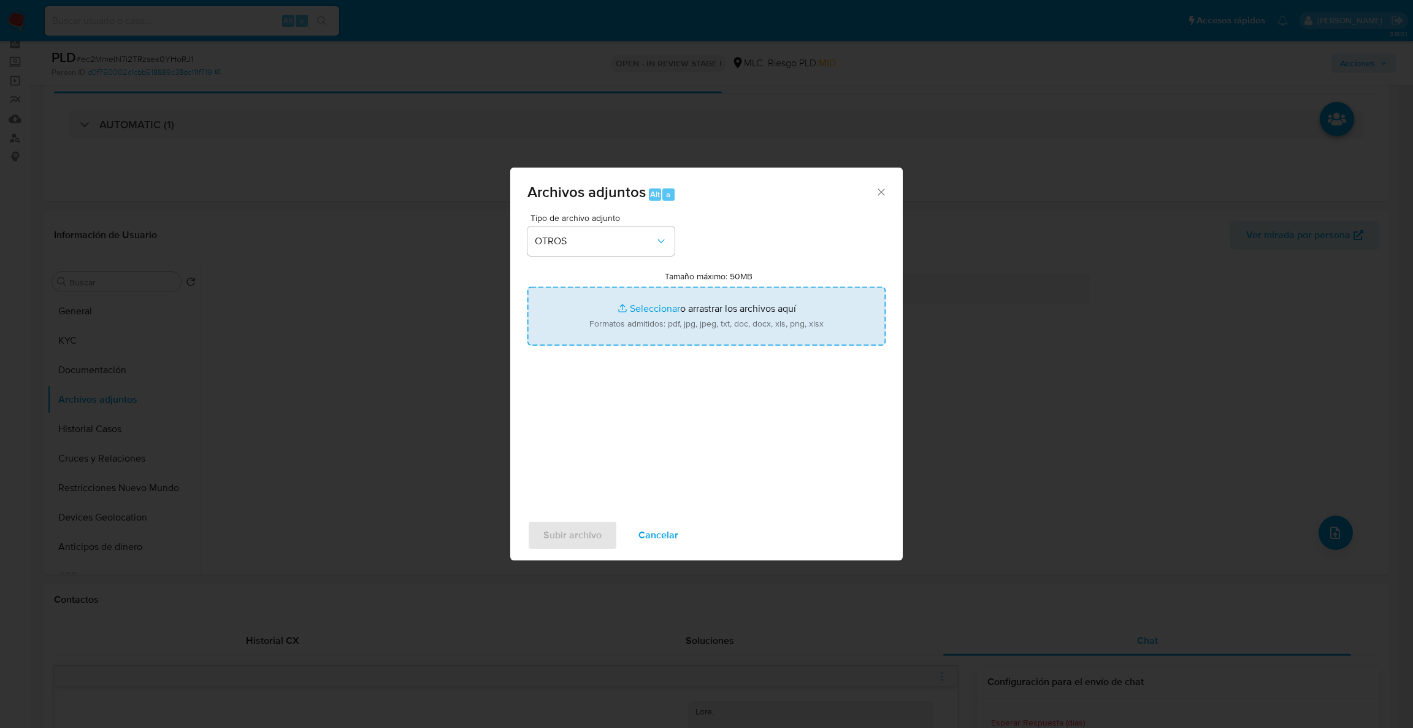
click at [565, 324] on input "Tamaño máximo: 50MB Seleccionar archivos" at bounding box center [707, 315] width 358 height 59
type input "C:\fakepath\2444409258Movimientos.xlsx"
click at [727, 318] on input "Tamaño máximo: 50MB Seleccionar archivos" at bounding box center [707, 315] width 358 height 59
type input "C:\fakepath\Case Log - 2444409258.pdf"
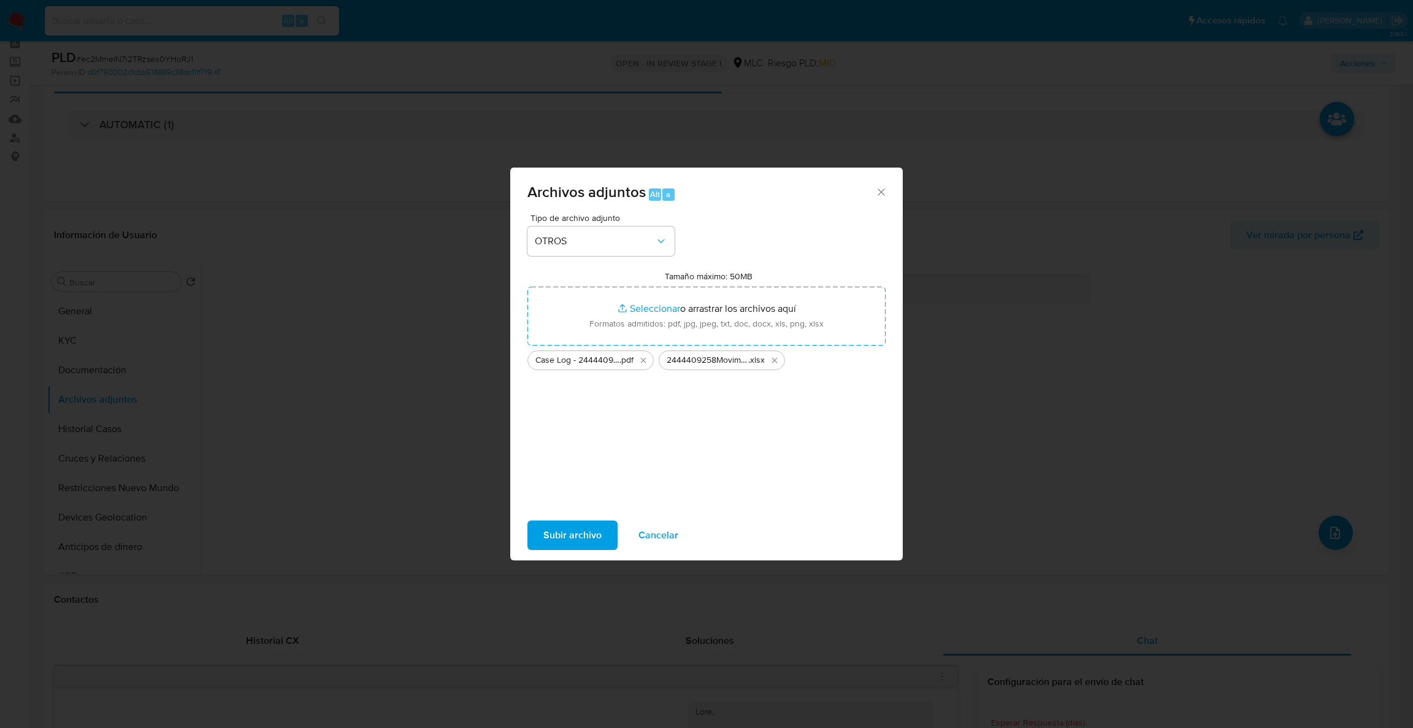
click at [553, 544] on span "Subir archivo" at bounding box center [573, 534] width 58 height 27
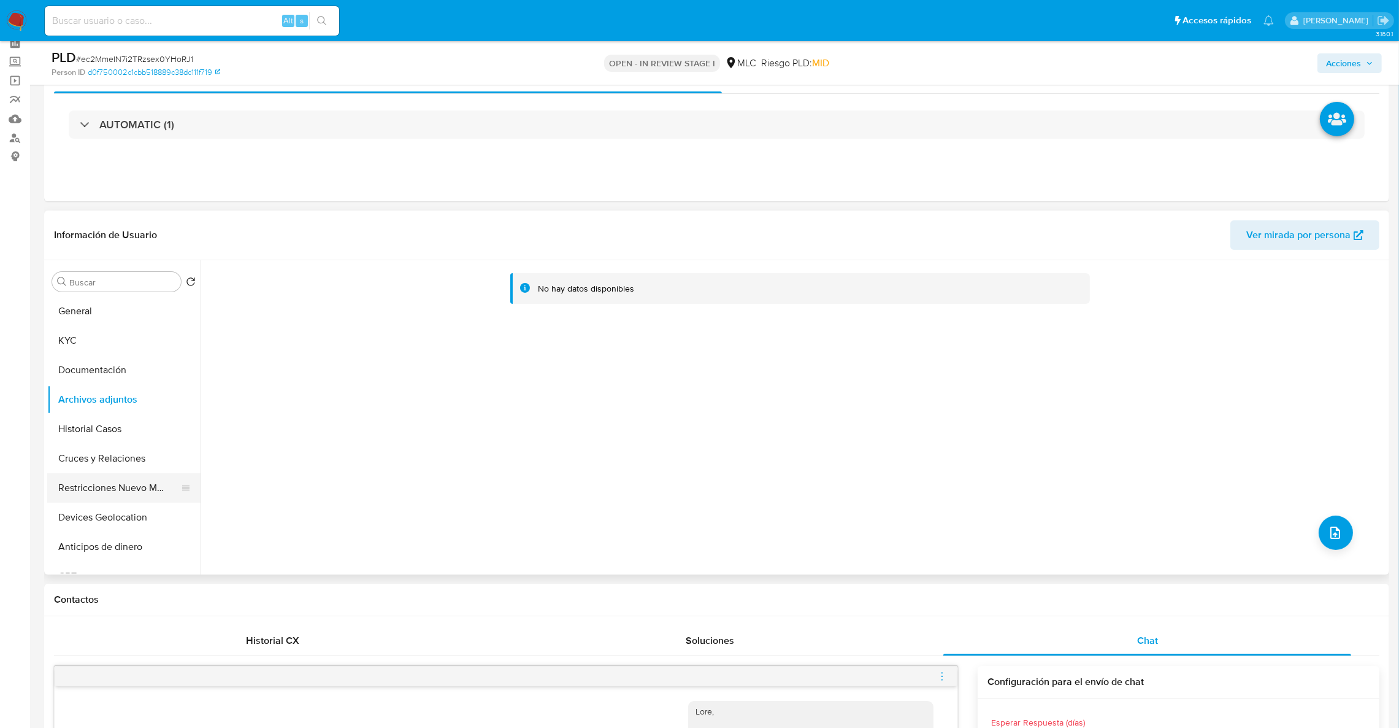
click at [111, 492] on button "Restricciones Nuevo Mundo" at bounding box center [119, 487] width 144 height 29
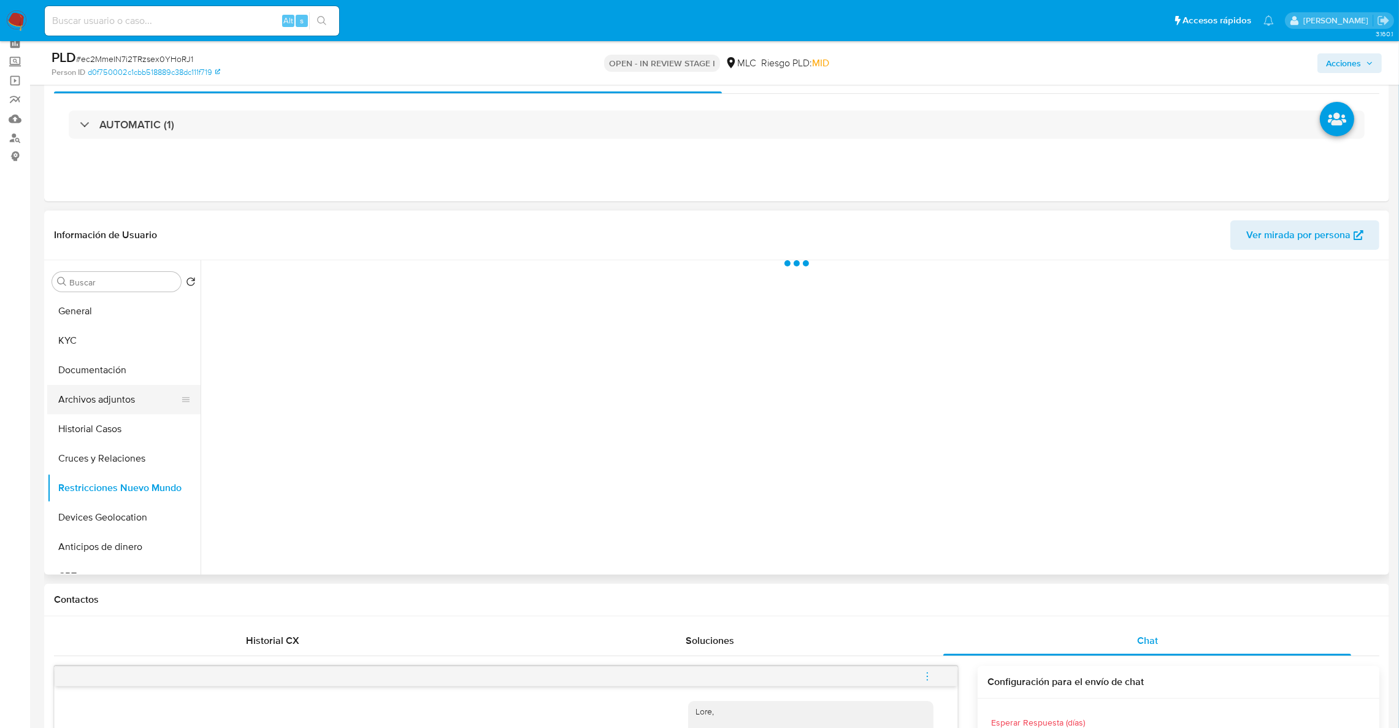
click at [102, 402] on button "Archivos adjuntos" at bounding box center [119, 399] width 144 height 29
click at [1356, 58] on span "Acciones" at bounding box center [1343, 63] width 35 height 20
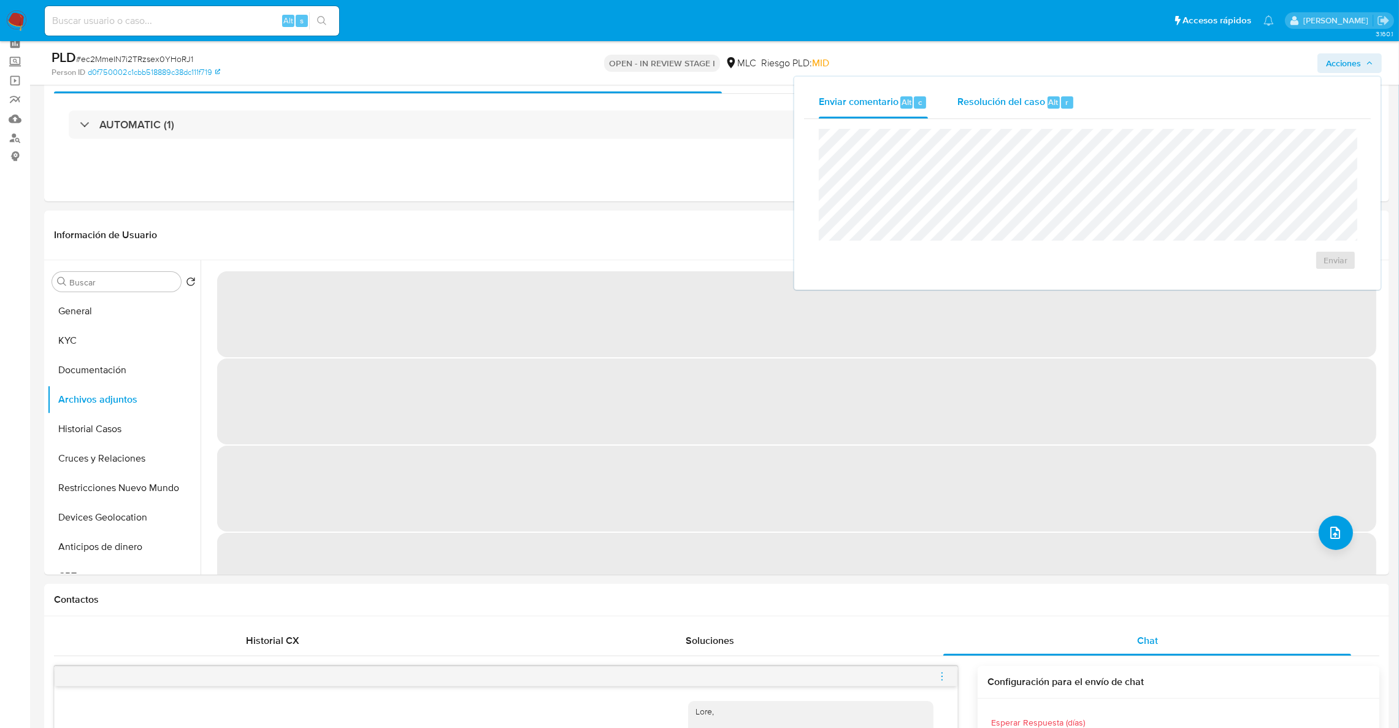
click at [967, 94] on span "Resolución del caso" at bounding box center [1002, 101] width 88 height 14
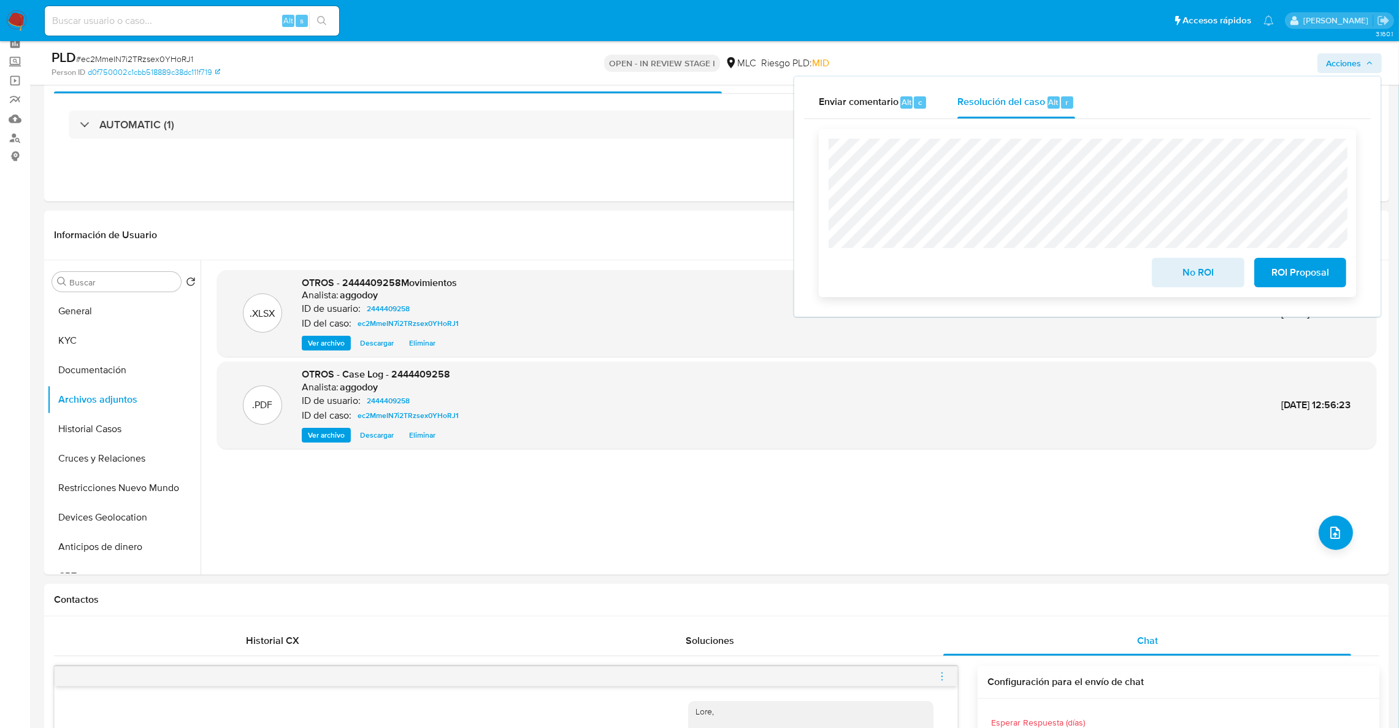
drag, startPoint x: 1304, startPoint y: 264, endPoint x: 1310, endPoint y: 278, distance: 14.8
click at [1304, 264] on span "ROI Proposal" at bounding box center [1300, 272] width 60 height 27
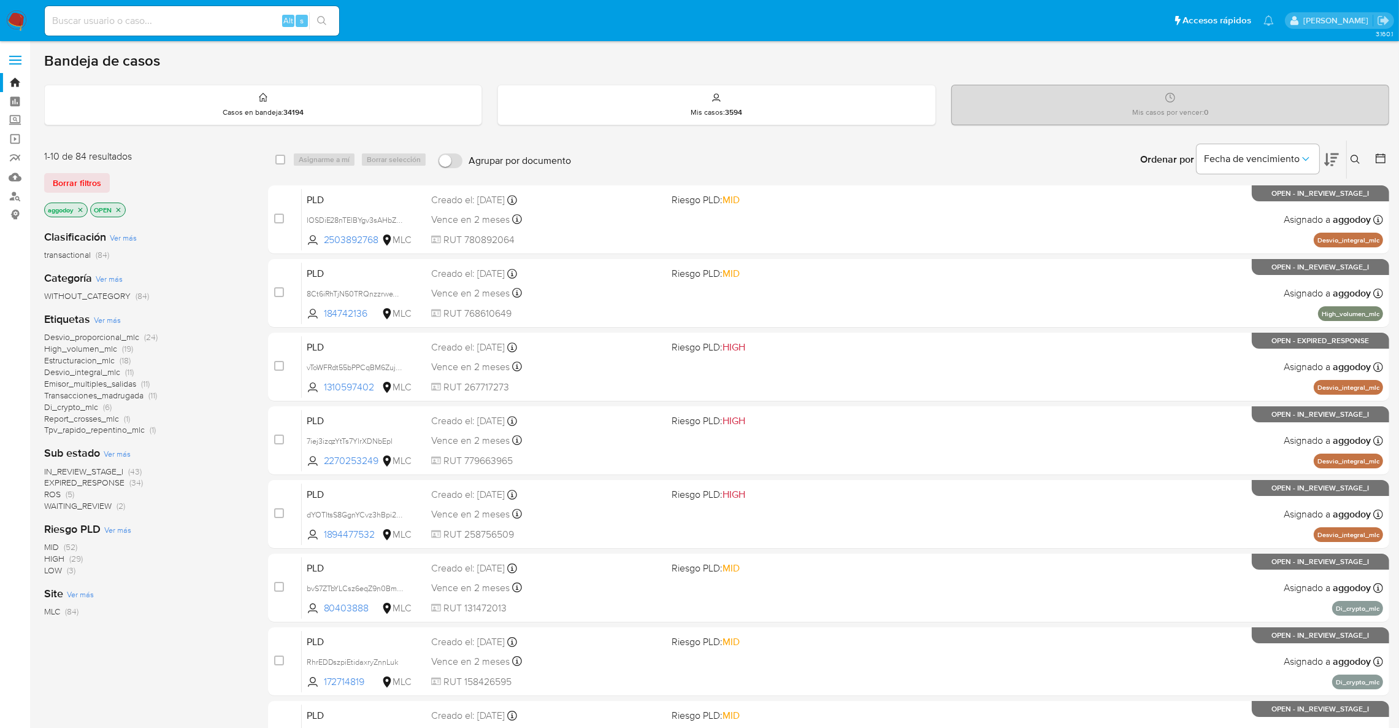
click at [101, 471] on span "IN_REVIEW_STAGE_I" at bounding box center [83, 471] width 79 height 12
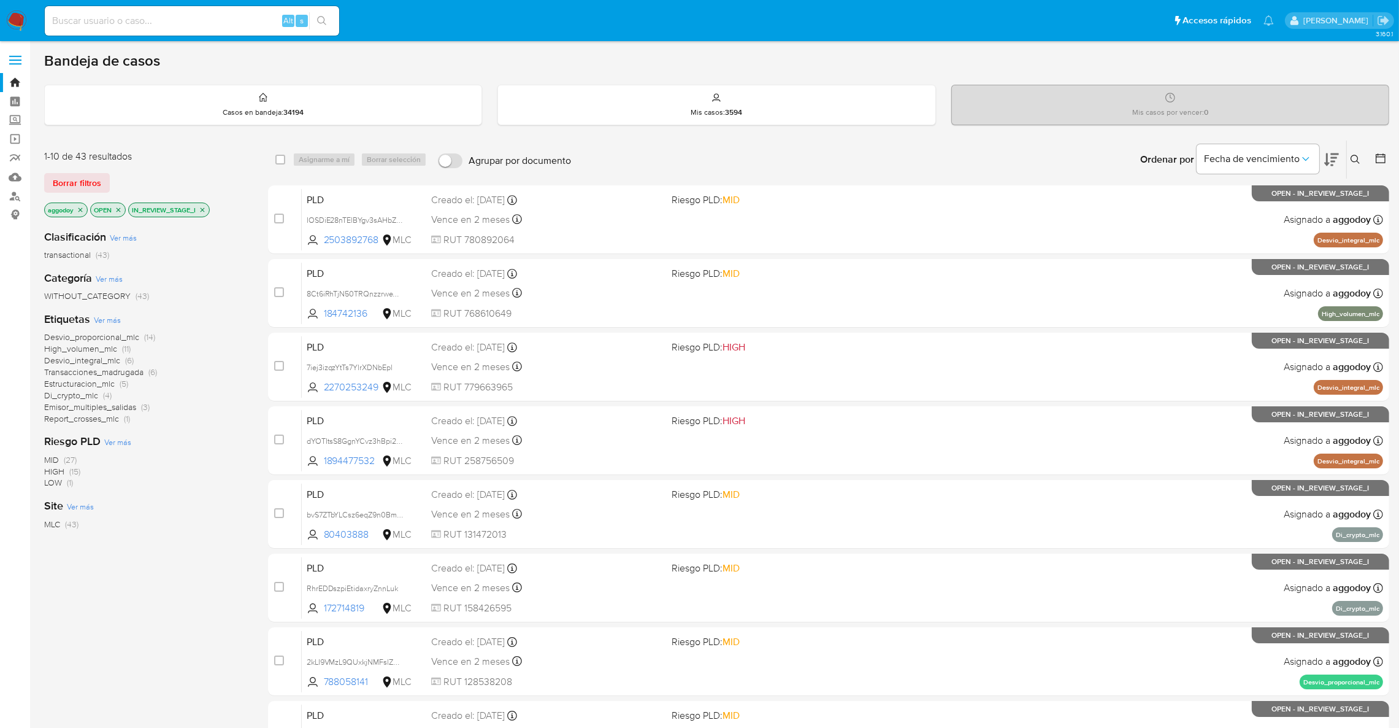
click at [1331, 160] on icon at bounding box center [1331, 159] width 15 height 13
click at [83, 207] on icon "close-filter" at bounding box center [81, 209] width 4 height 4
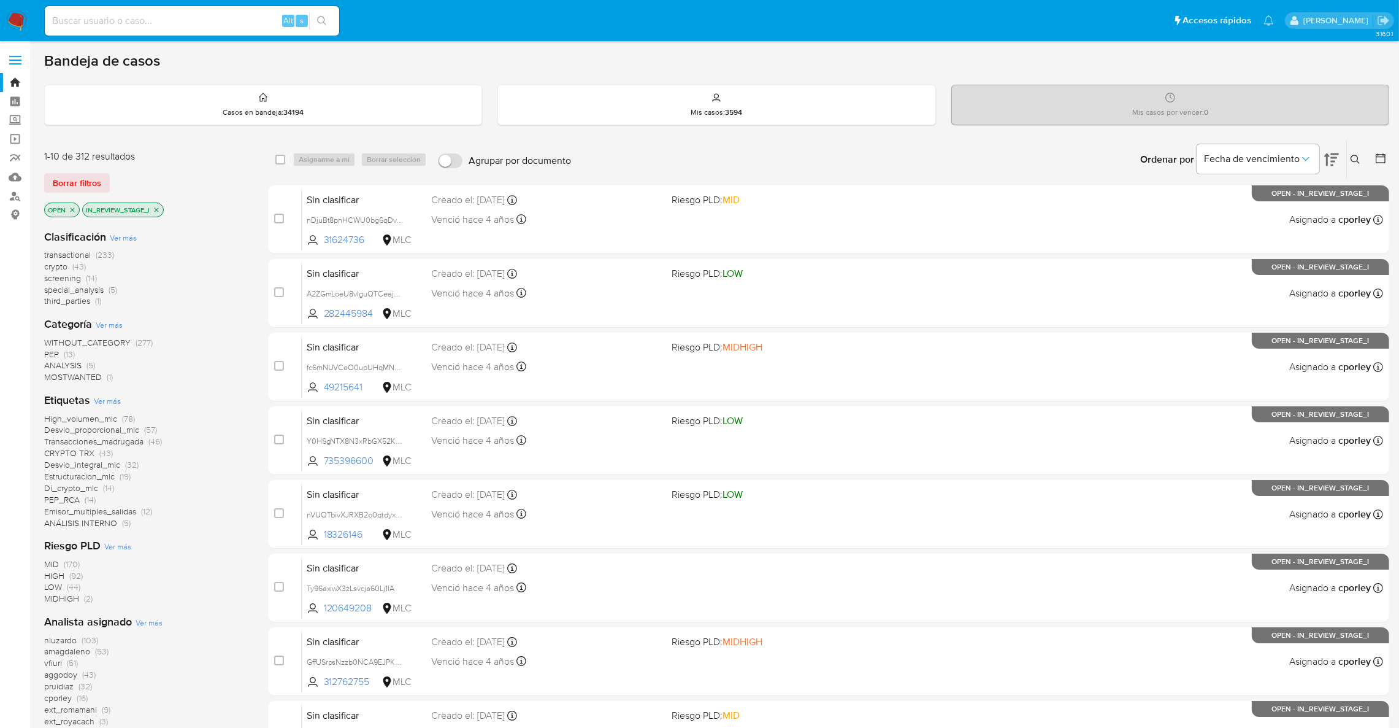
click at [157, 209] on icon "close-filter" at bounding box center [157, 209] width 4 height 4
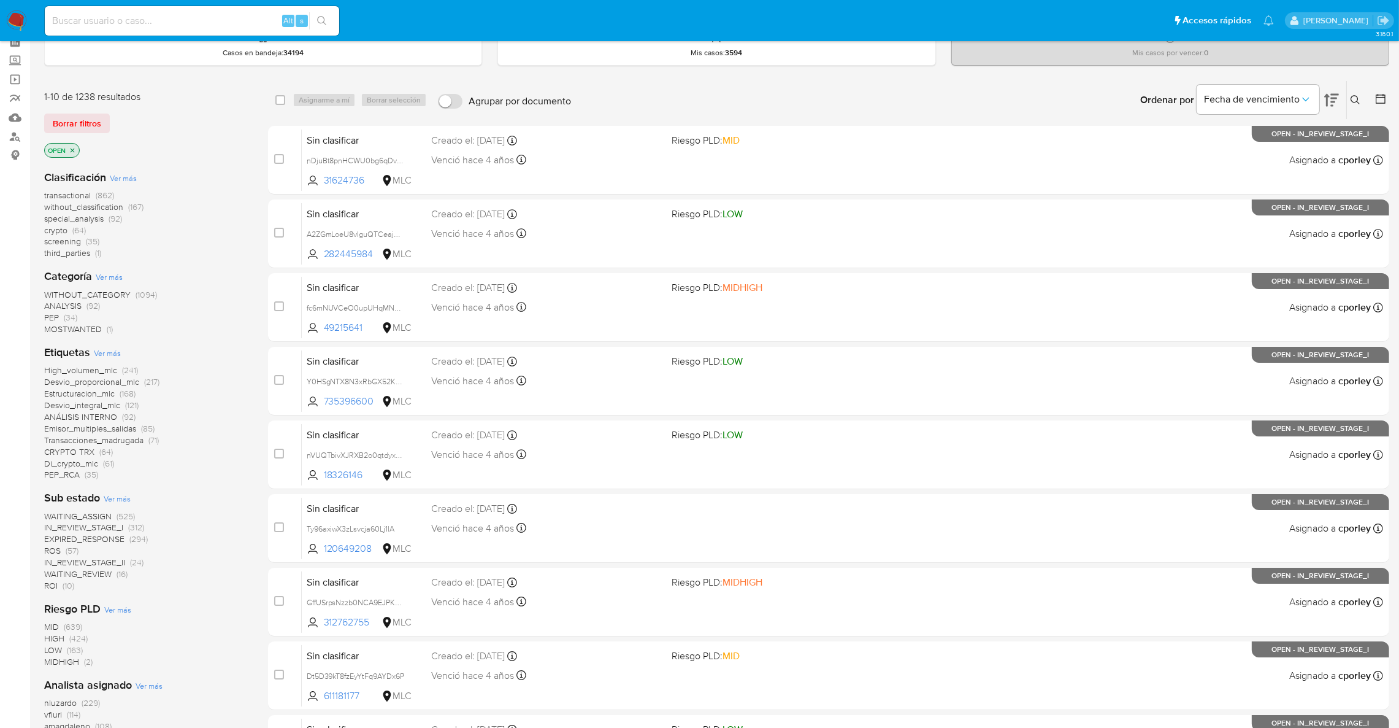
scroll to position [92, 0]
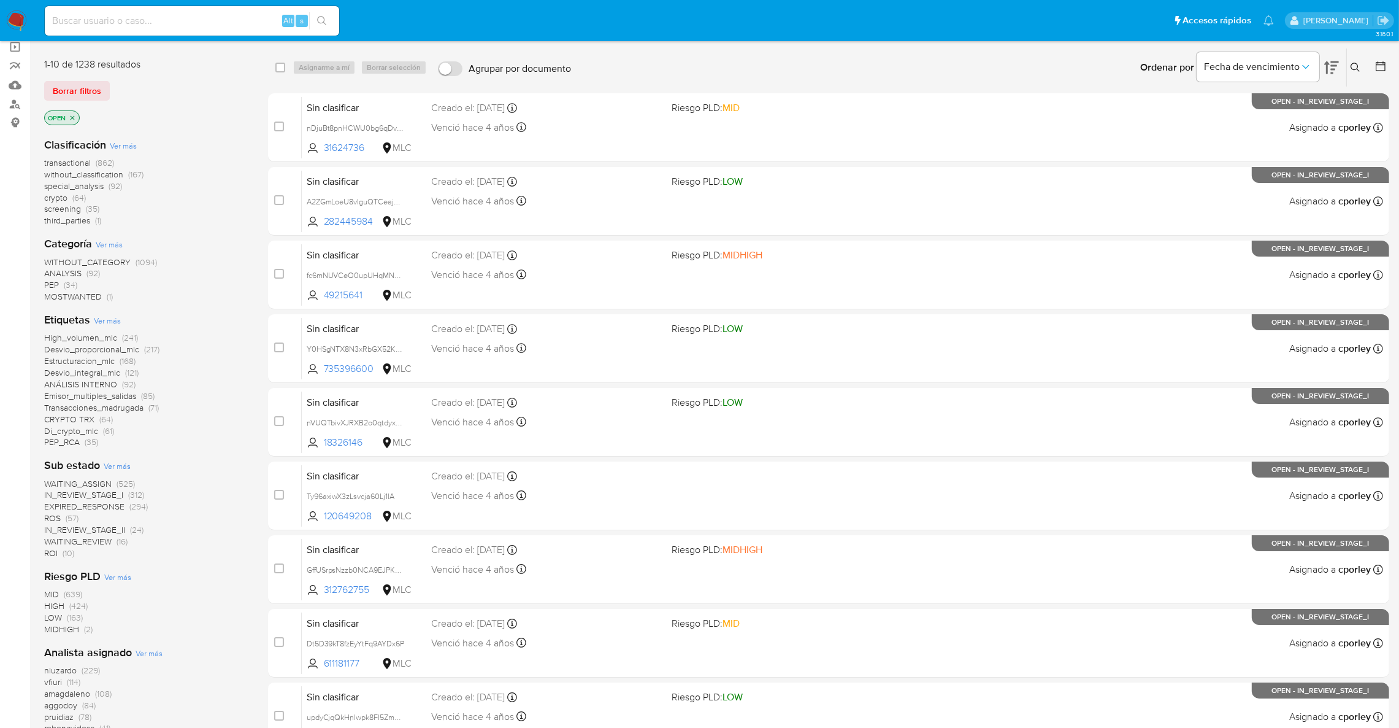
click at [100, 505] on span "EXPIRED_RESPONSE" at bounding box center [84, 506] width 80 height 12
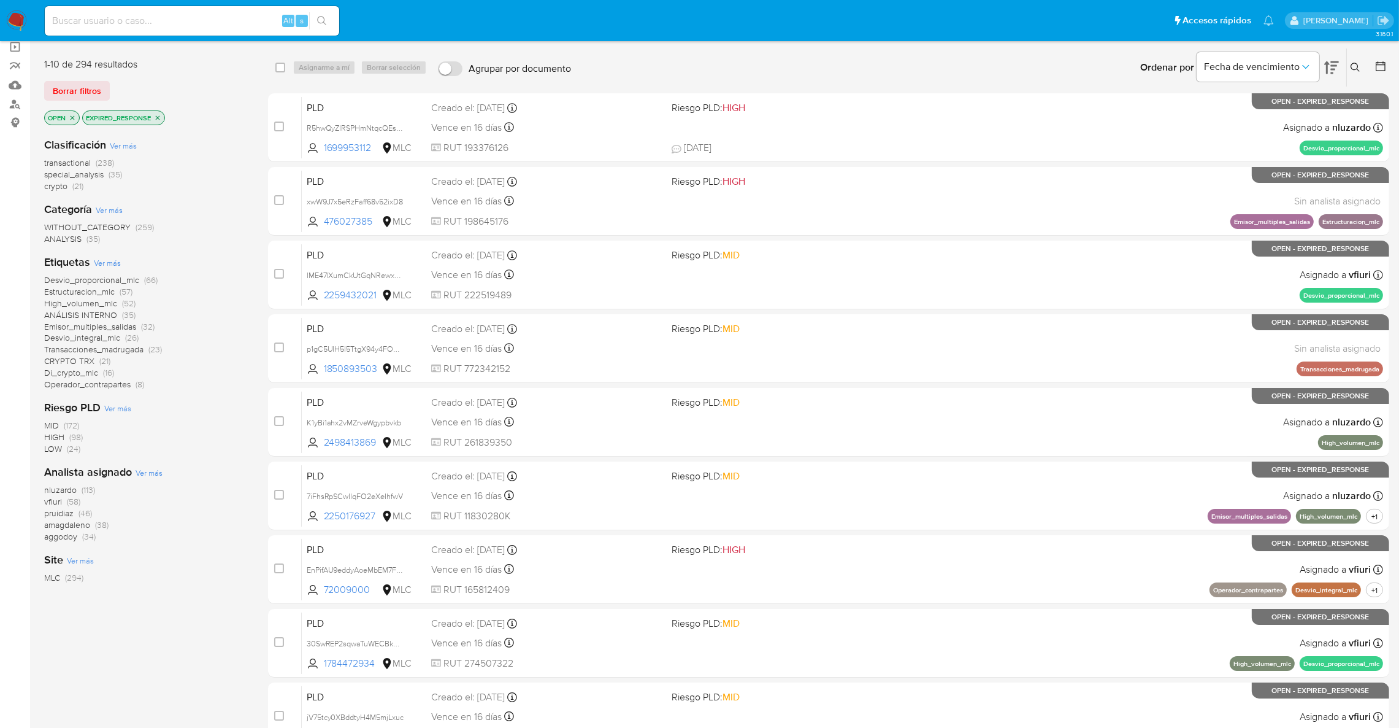
click at [159, 114] on icon "close-filter" at bounding box center [157, 117] width 7 height 7
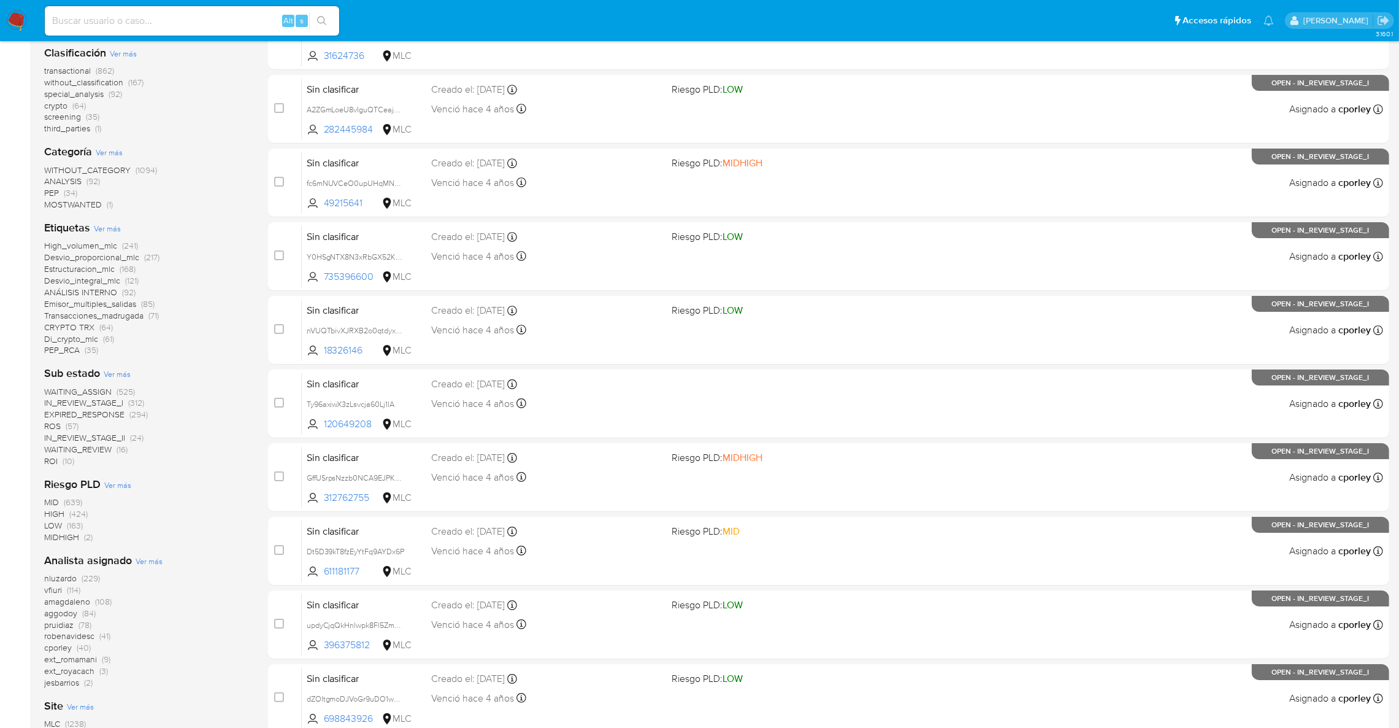
scroll to position [92, 0]
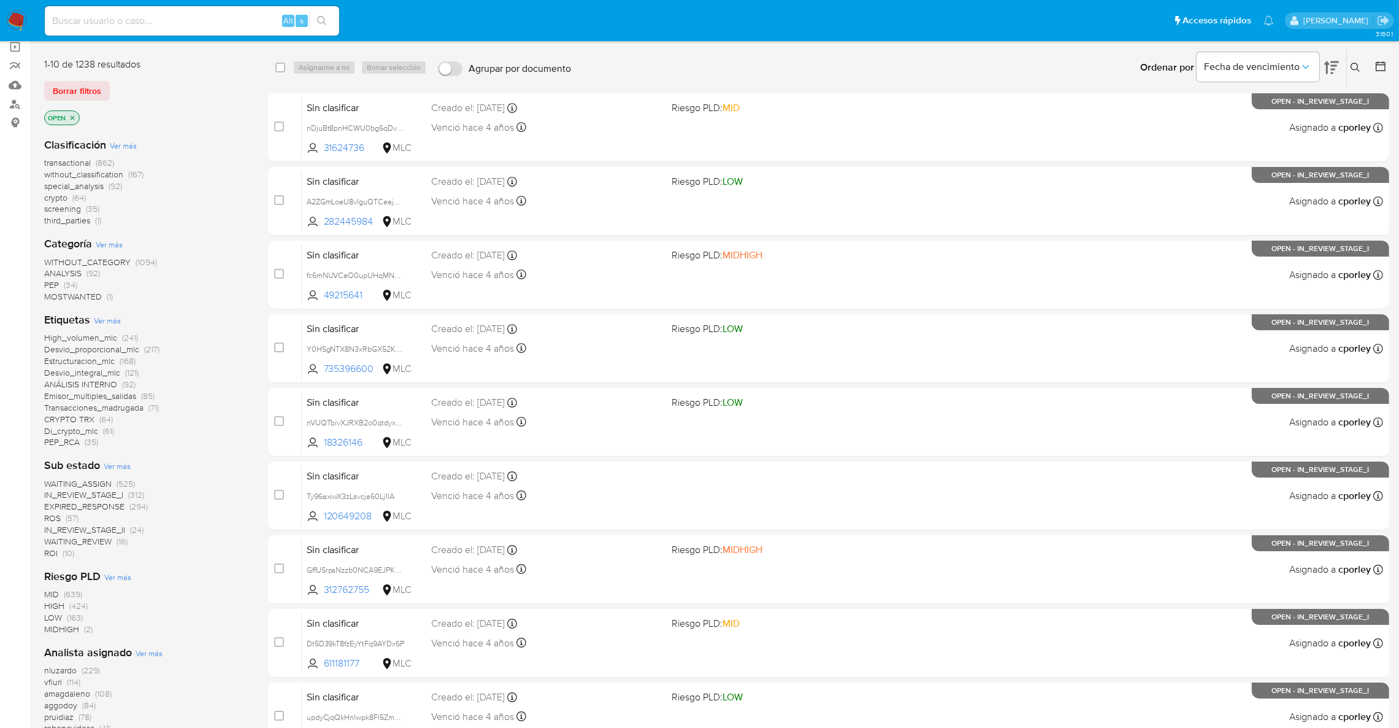
click at [82, 360] on span "Estructuracion_mlc" at bounding box center [79, 361] width 71 height 12
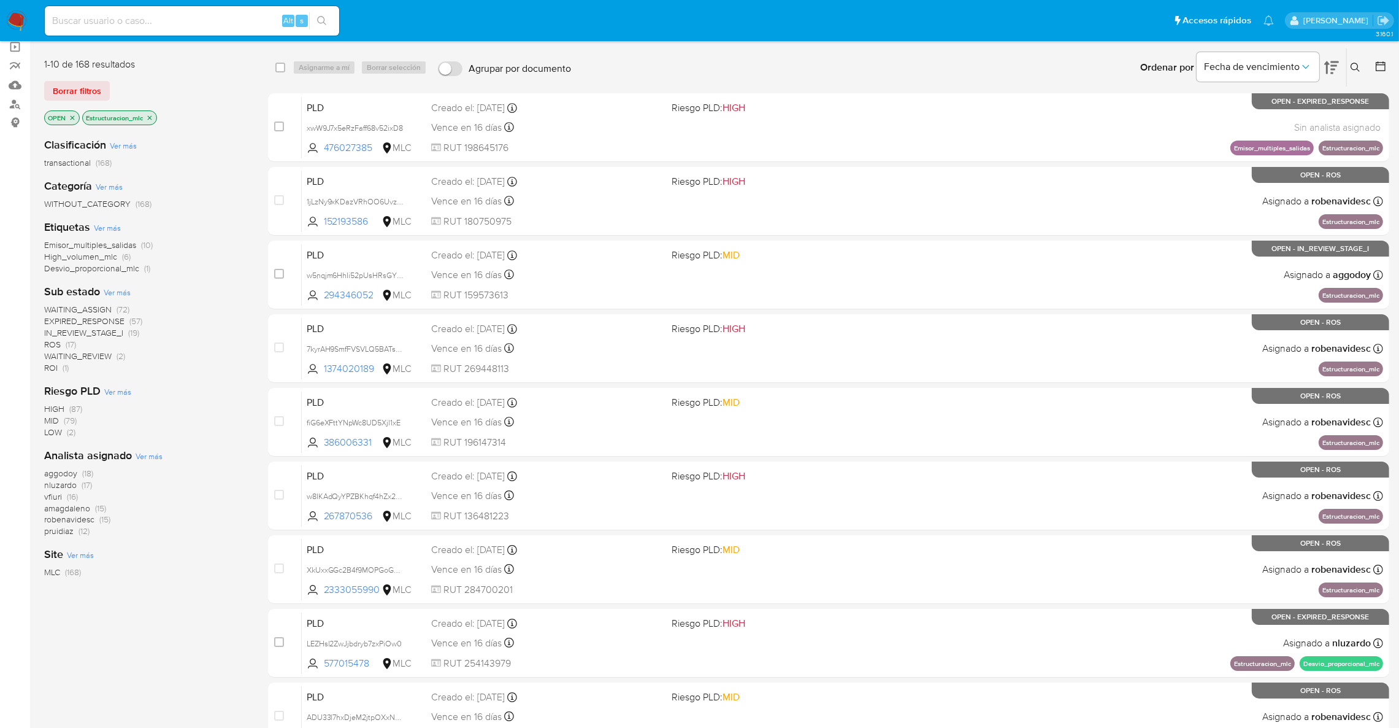
click at [65, 486] on span "nluzardo" at bounding box center [60, 484] width 33 height 12
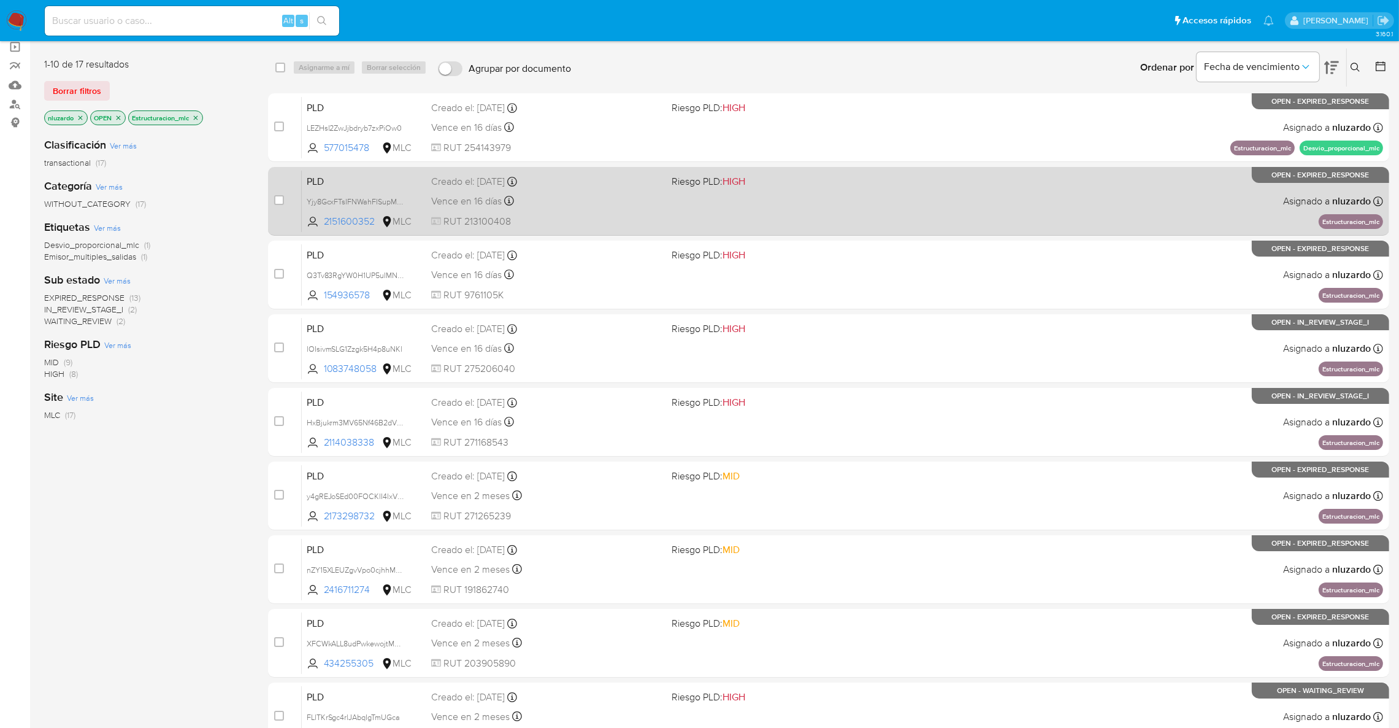
click at [852, 197] on div "PLD Yjy8GcxFTsIFNWahFISupM2q 2151600352 MLC Riesgo PLD: HIGH Creado el: 12/07/2…" at bounding box center [843, 201] width 1082 height 62
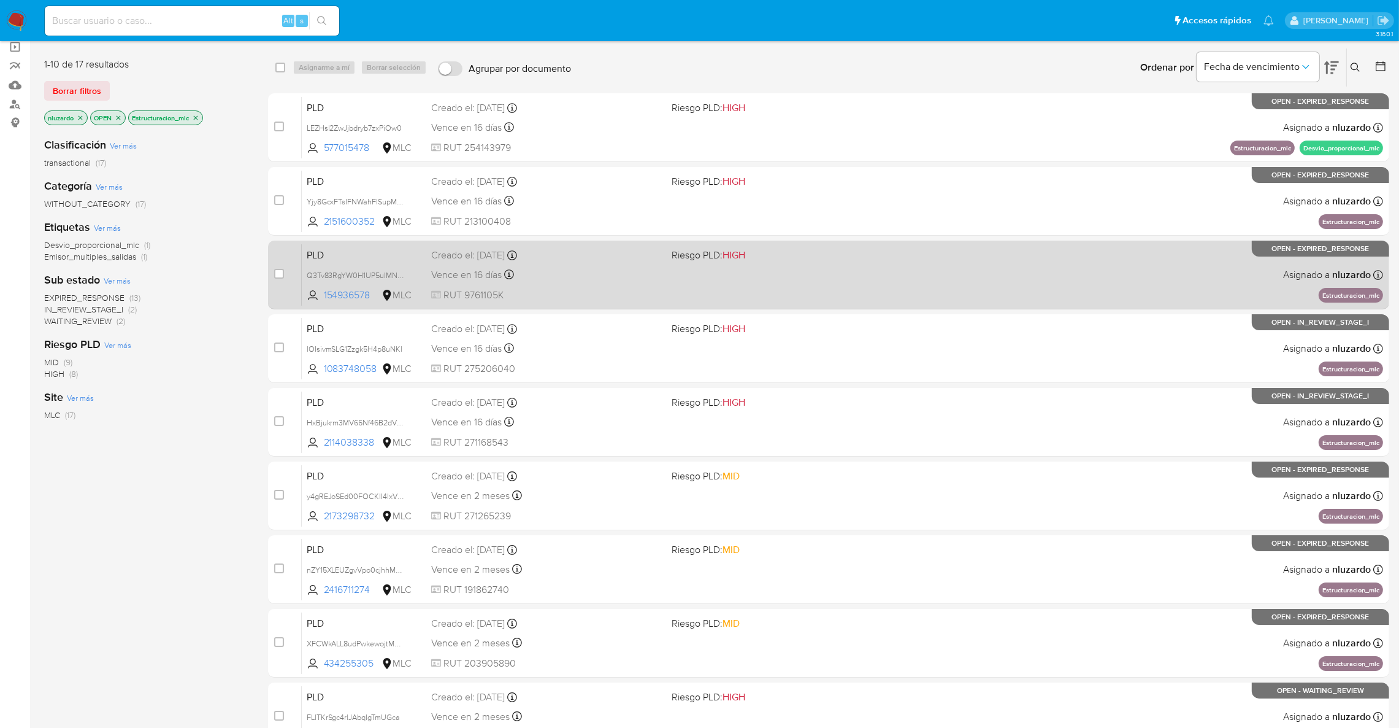
click at [591, 256] on div "Creado el: 12/07/2025 Creado el: 12/07/2025 16:08:57" at bounding box center [546, 254] width 231 height 13
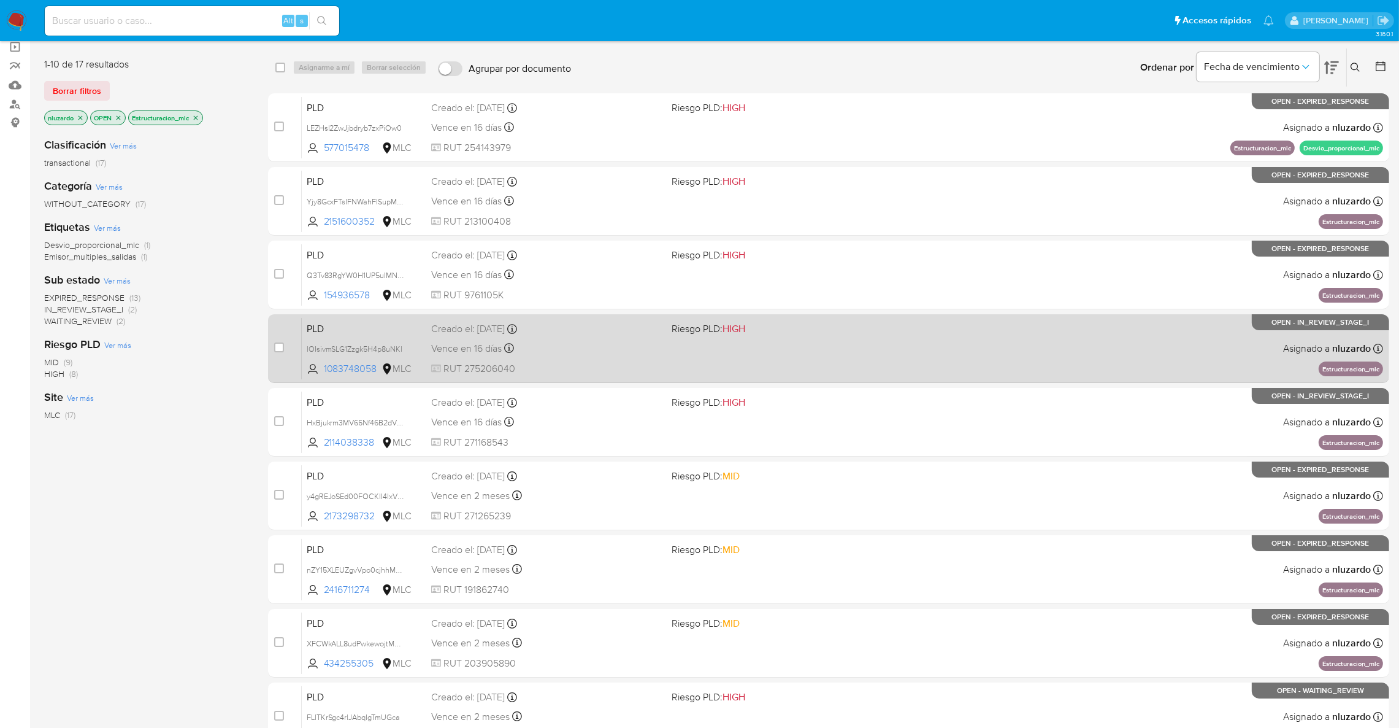
click at [803, 337] on div "PLD lOIsivmSLG1Zzgk5H4p8uNKl 1083748058 MLC Riesgo PLD: HIGH Creado el: 12/07/2…" at bounding box center [843, 348] width 1082 height 62
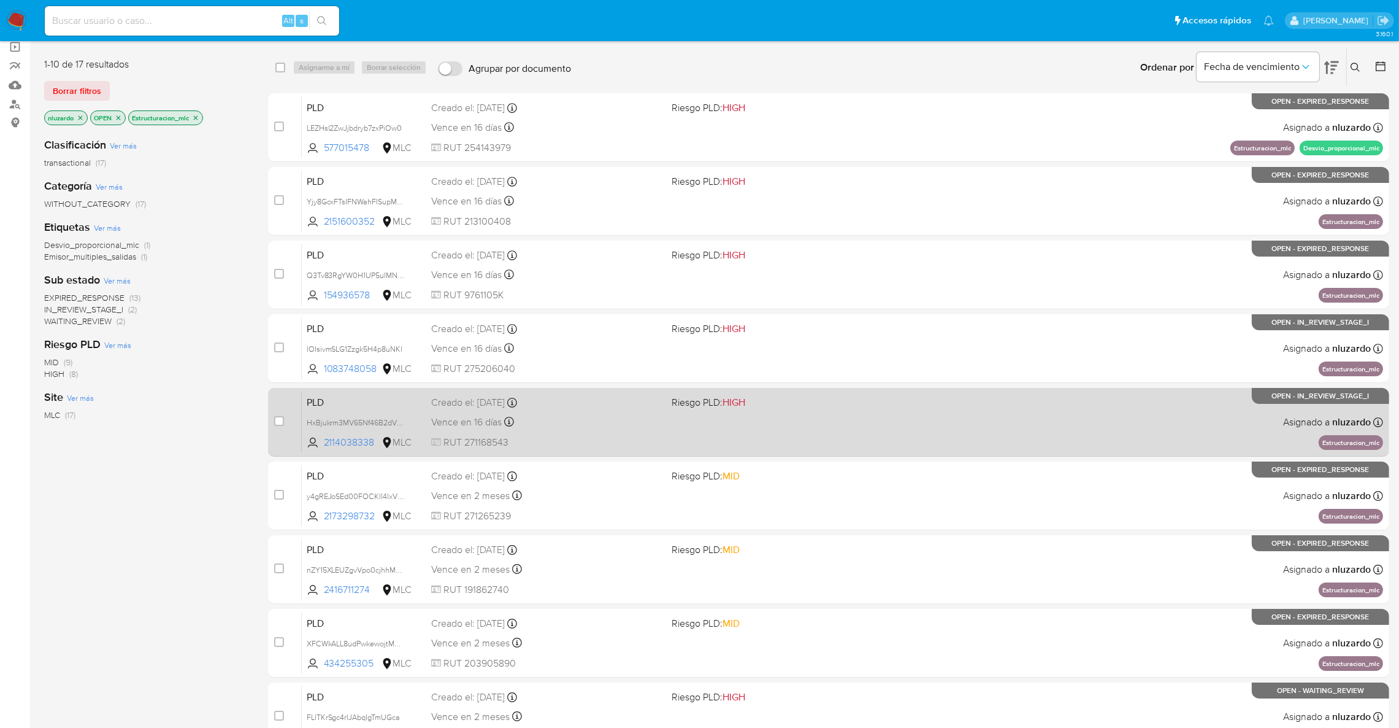
click at [609, 421] on div "Vence en 16 días Vence el 10/10/2025 16:10:05" at bounding box center [546, 421] width 231 height 17
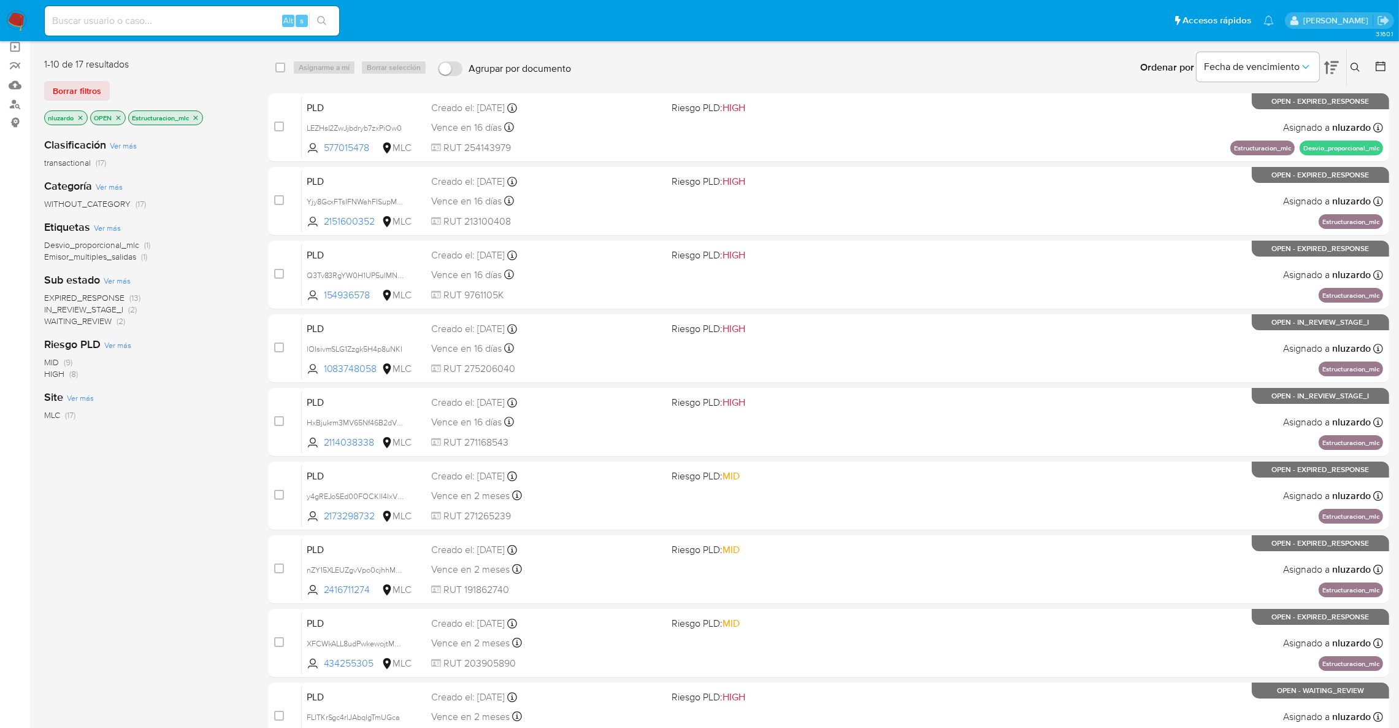
click at [1357, 66] on icon at bounding box center [1356, 68] width 10 height 10
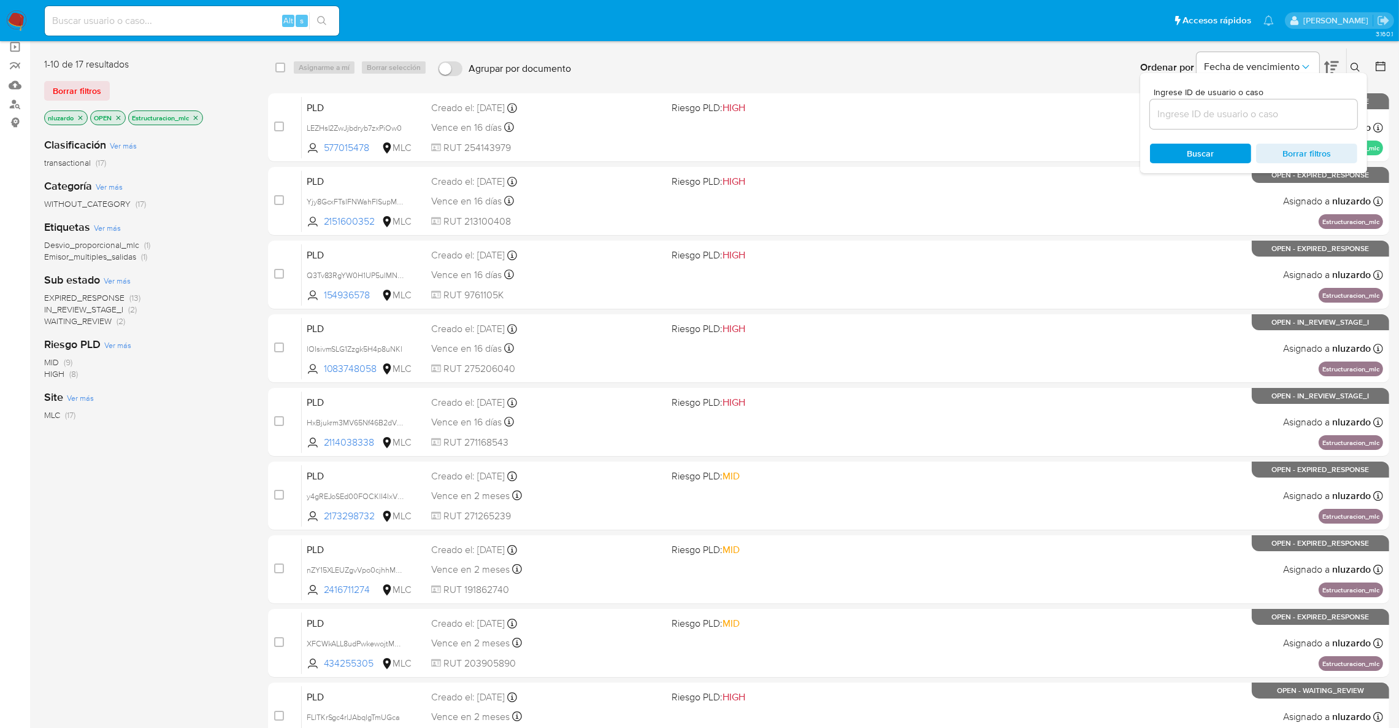
click at [1264, 125] on div at bounding box center [1253, 113] width 207 height 29
click at [1260, 120] on input at bounding box center [1253, 114] width 207 height 16
paste input "1083748058"
type input "1083748058"
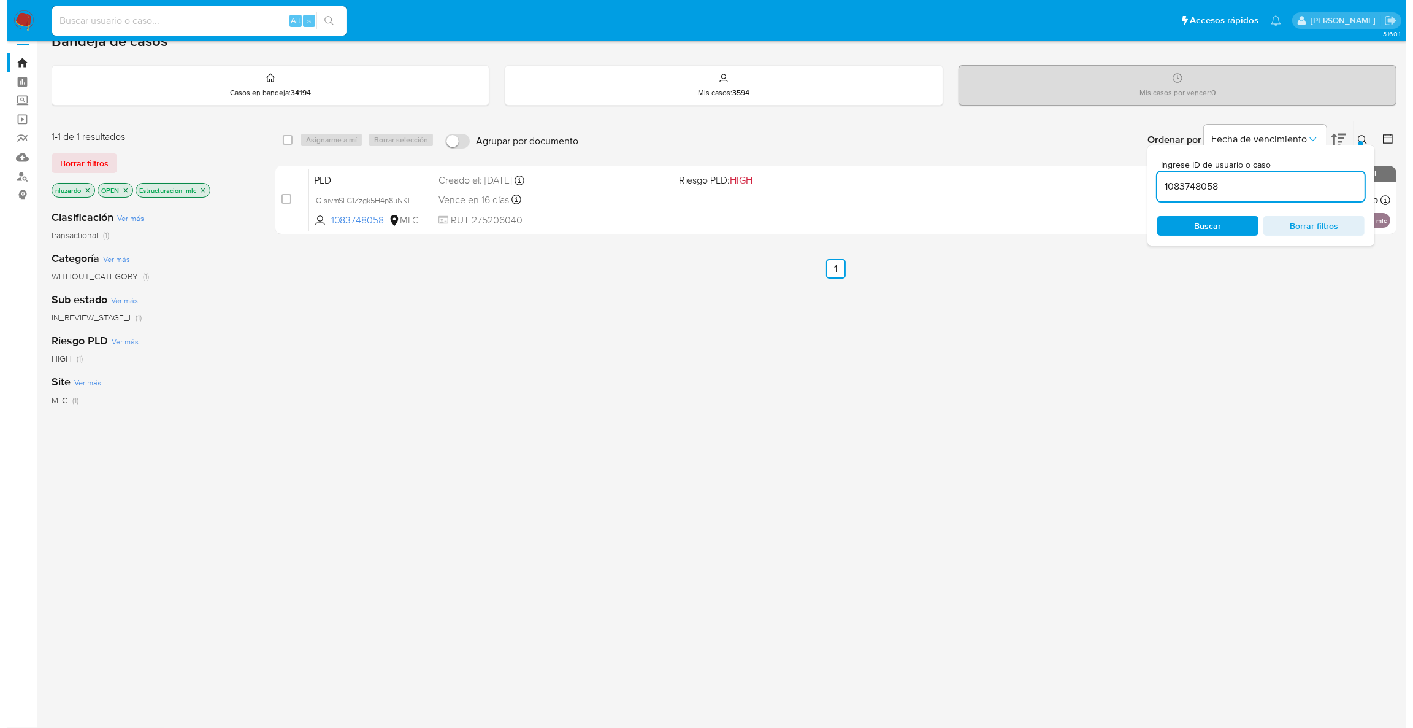
scroll to position [19, 0]
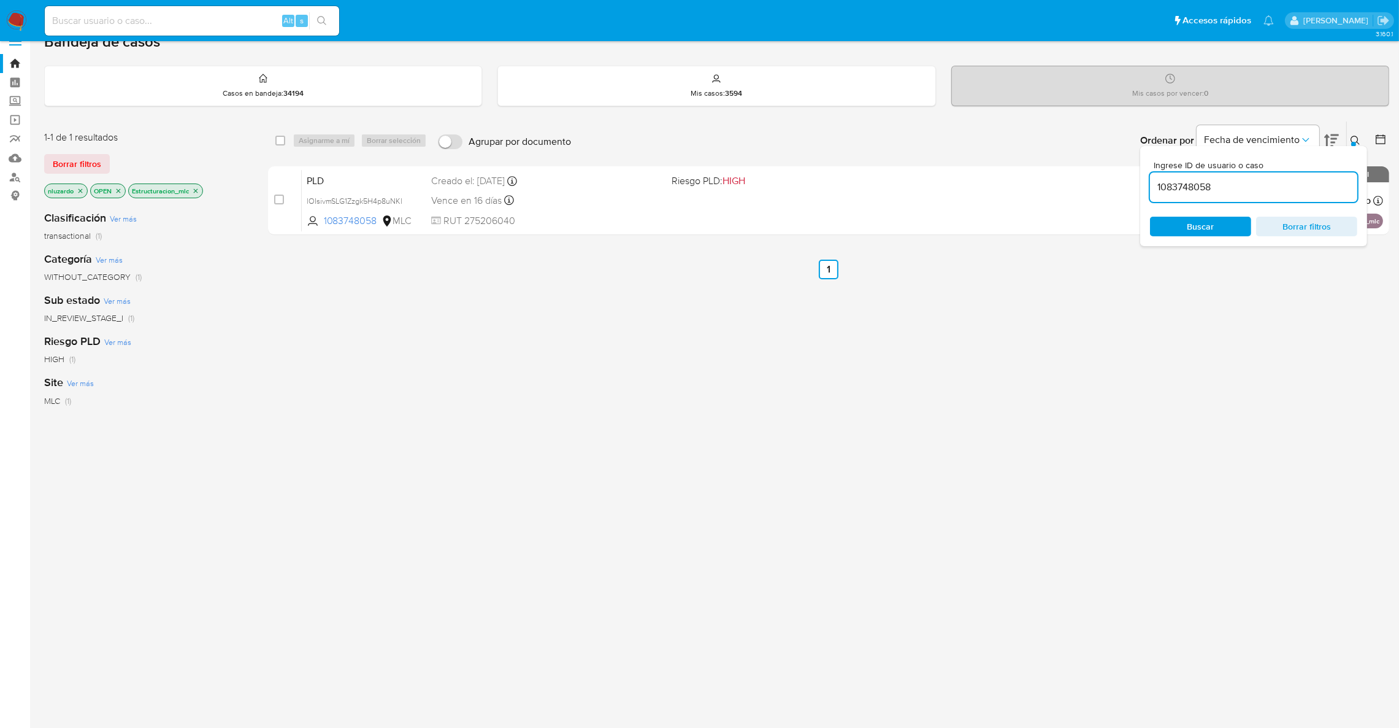
click at [1354, 137] on icon at bounding box center [1356, 141] width 10 height 10
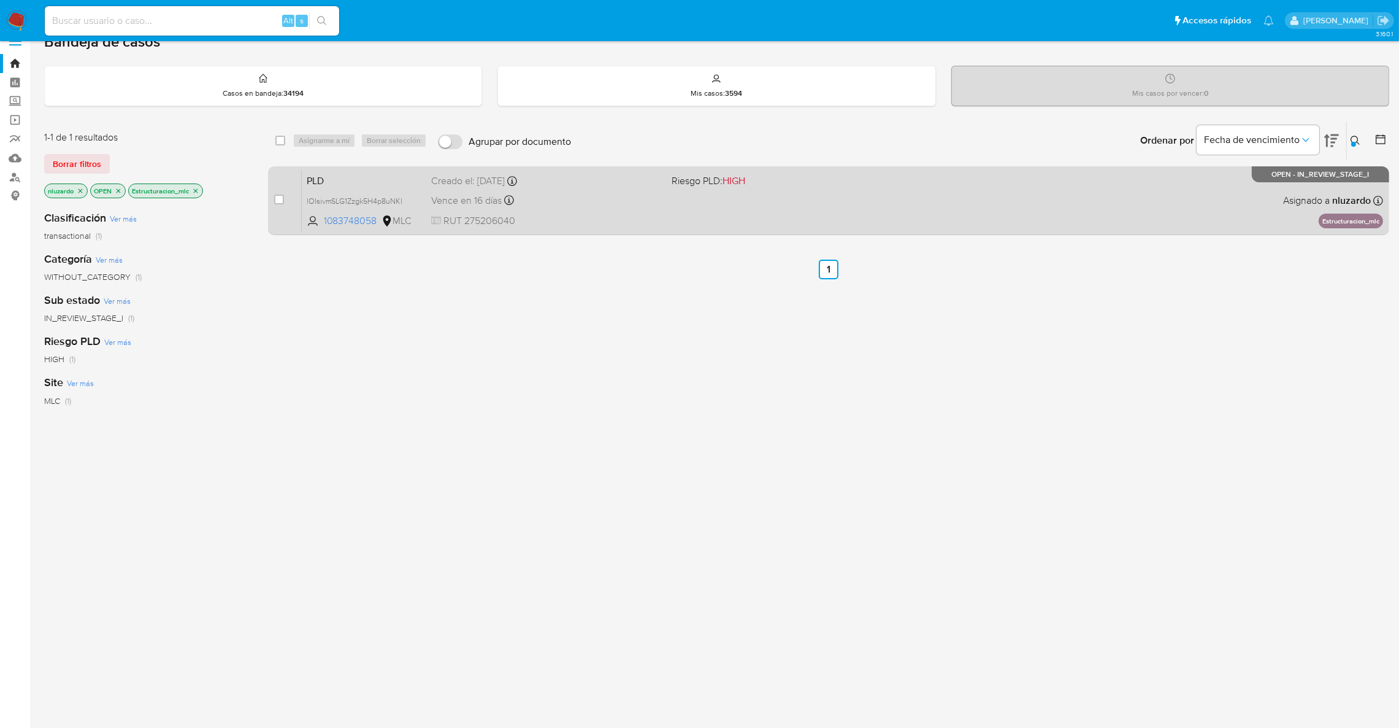
click at [283, 197] on input "checkbox" at bounding box center [279, 199] width 10 height 10
checkbox input "true"
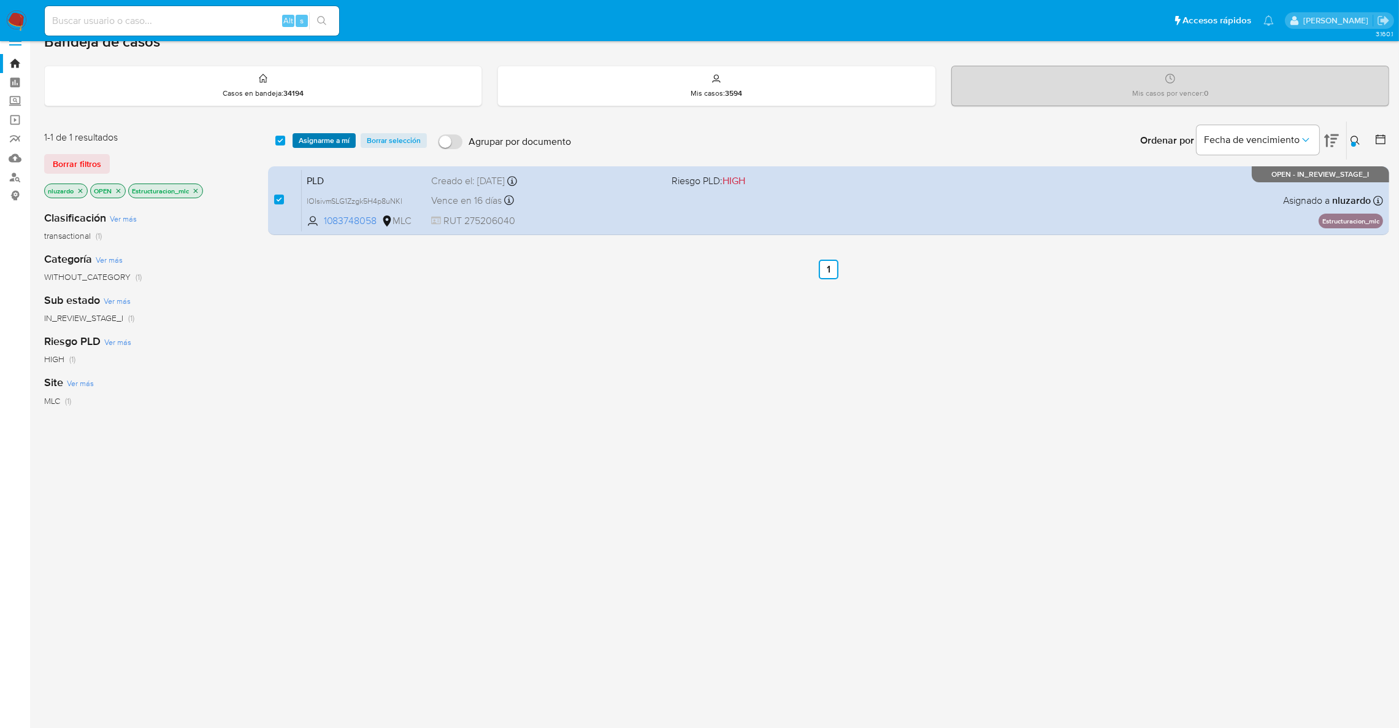
click at [312, 138] on span "Asignarme a mí" at bounding box center [324, 140] width 51 height 12
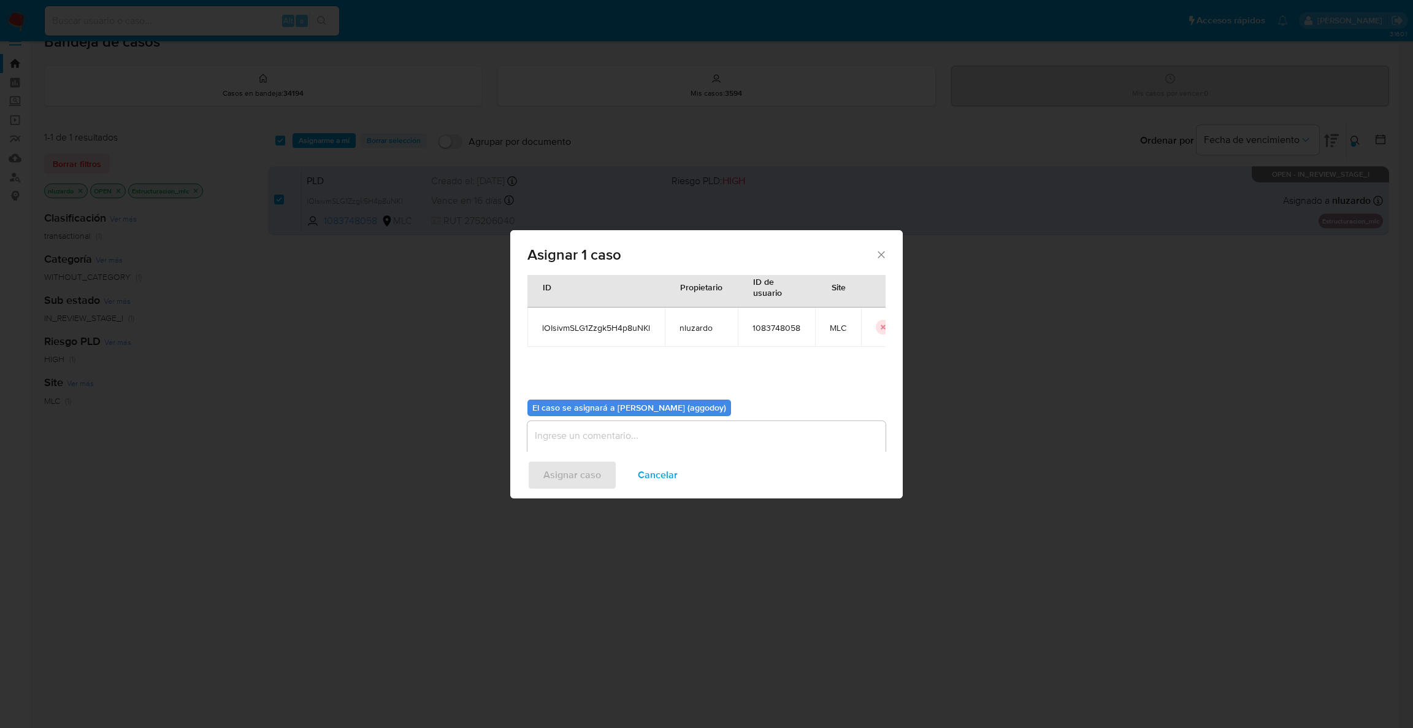
scroll to position [63, 0]
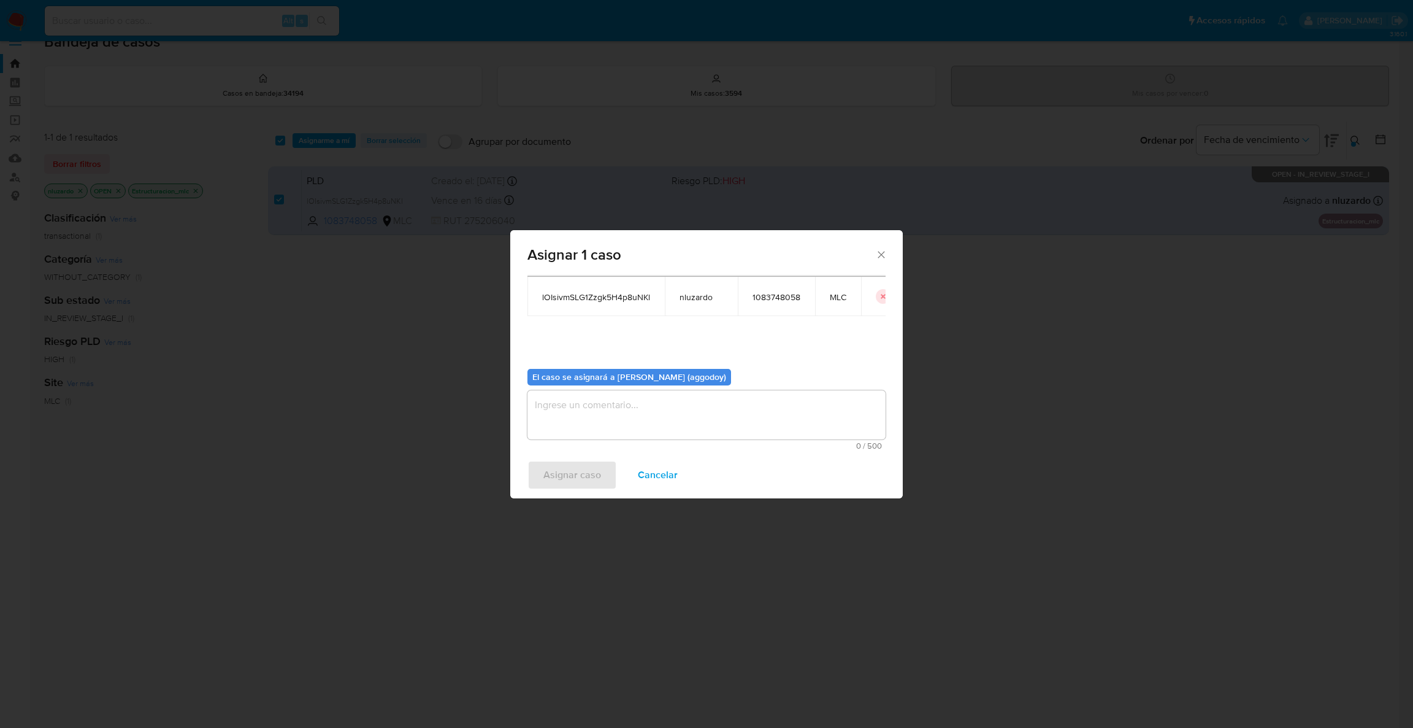
click at [663, 429] on textarea "assign-modal" at bounding box center [707, 414] width 358 height 49
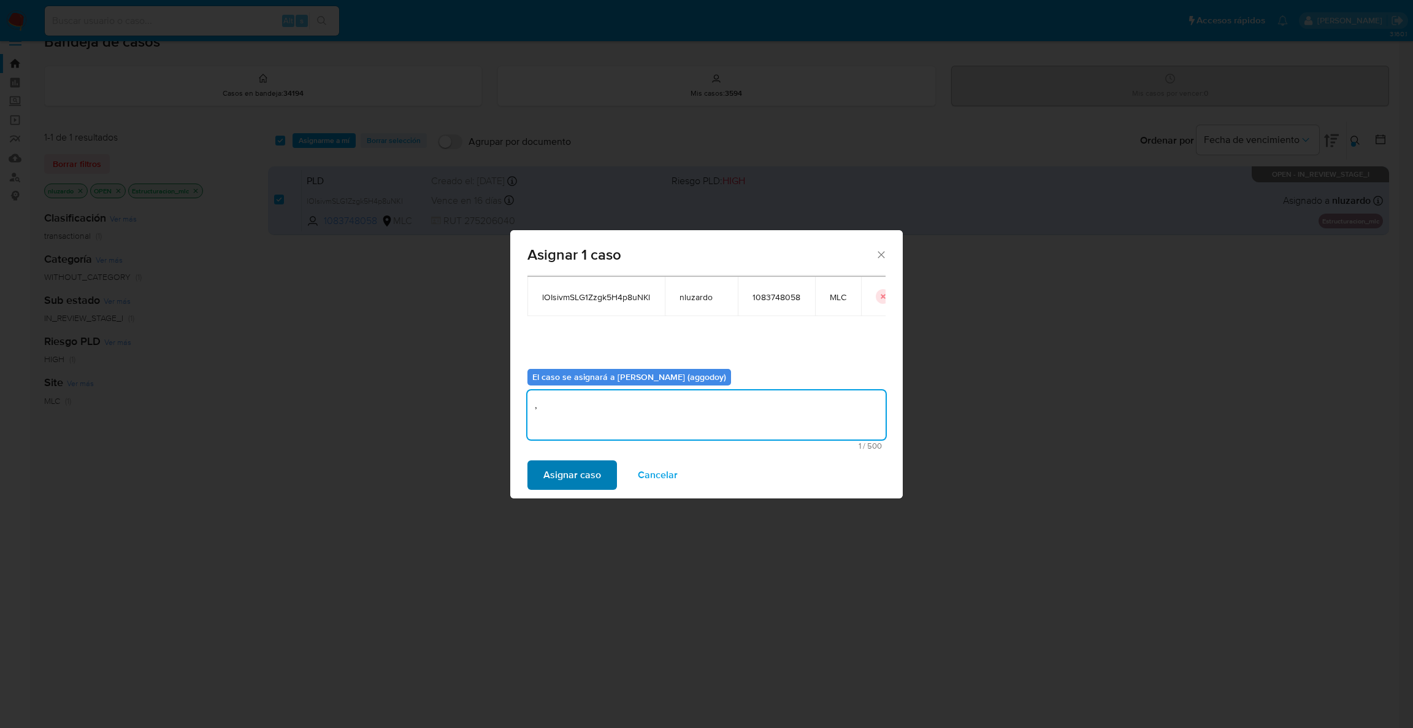
type textarea ","
click at [566, 477] on span "Asignar caso" at bounding box center [573, 474] width 58 height 27
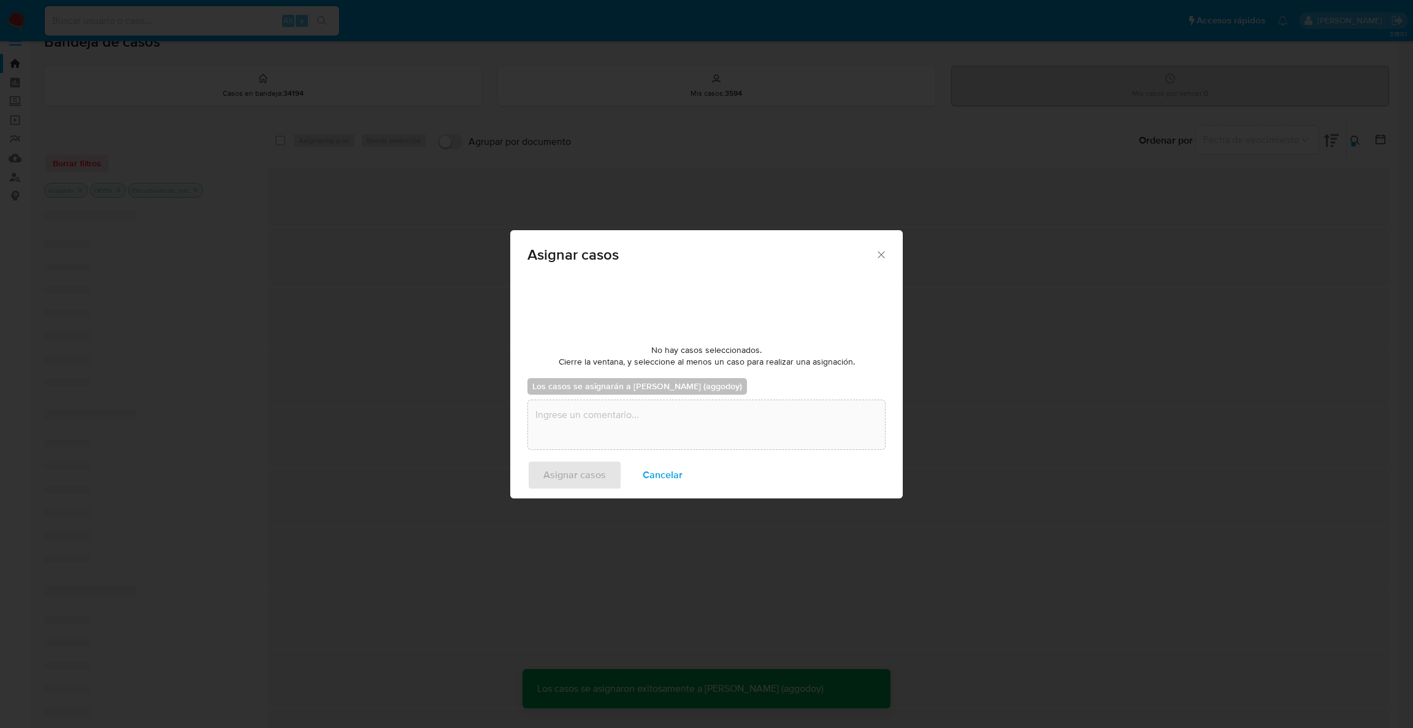
checkbox input "false"
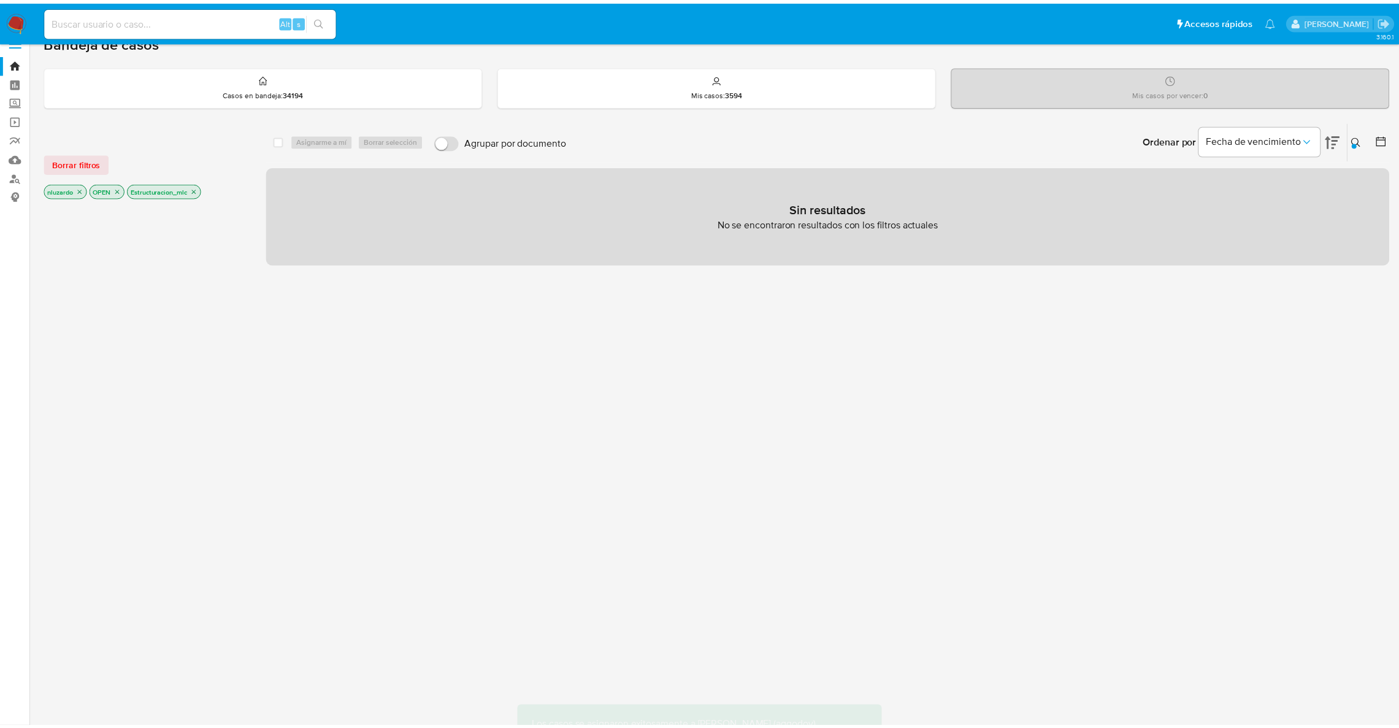
scroll to position [18, 0]
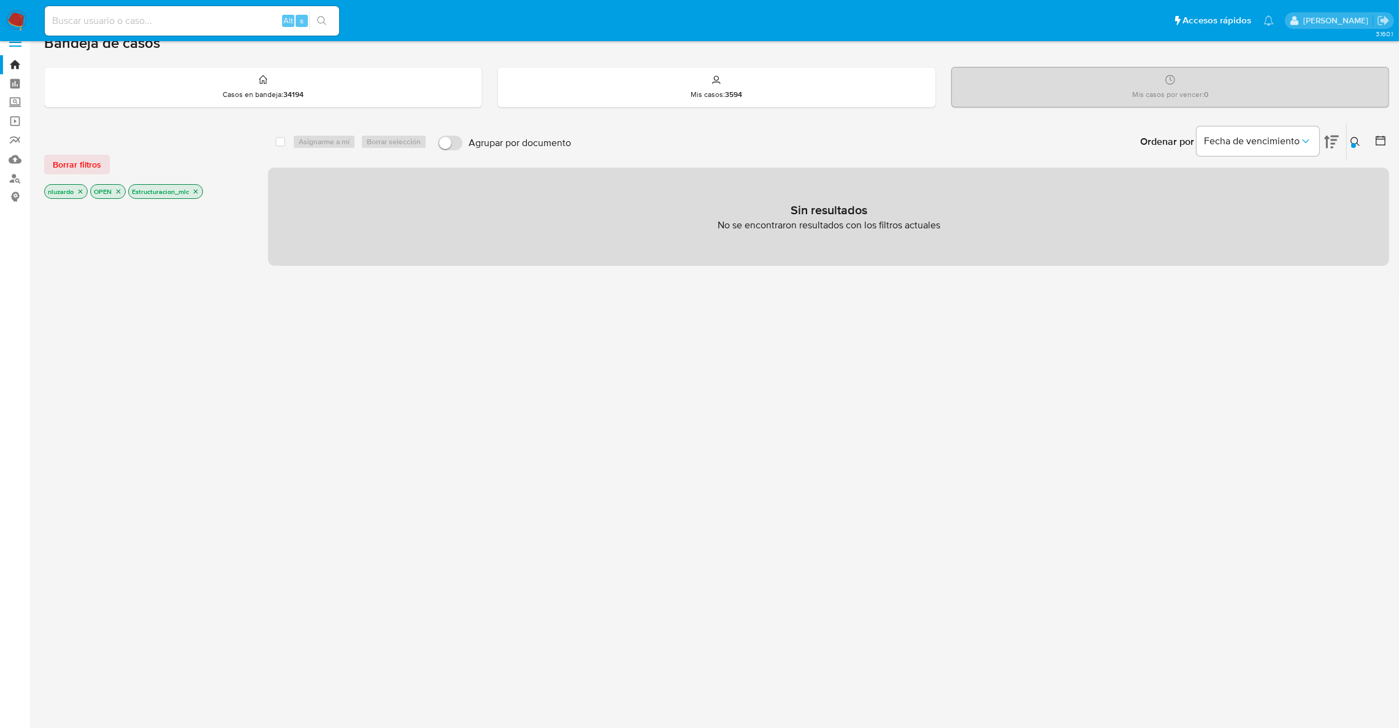
click at [1352, 137] on icon at bounding box center [1356, 142] width 10 height 10
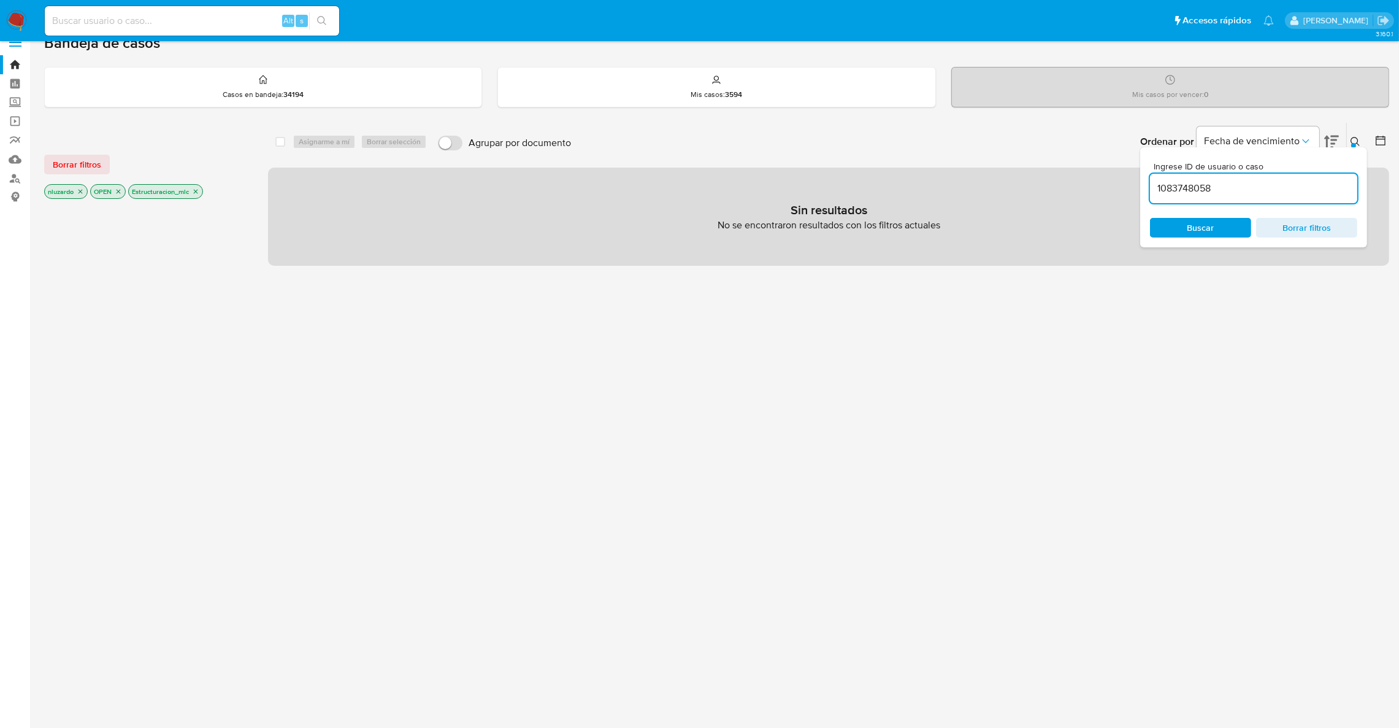
click at [1280, 186] on input "1083748058" at bounding box center [1253, 188] width 207 height 16
click at [82, 189] on icon "close-filter" at bounding box center [80, 191] width 7 height 7
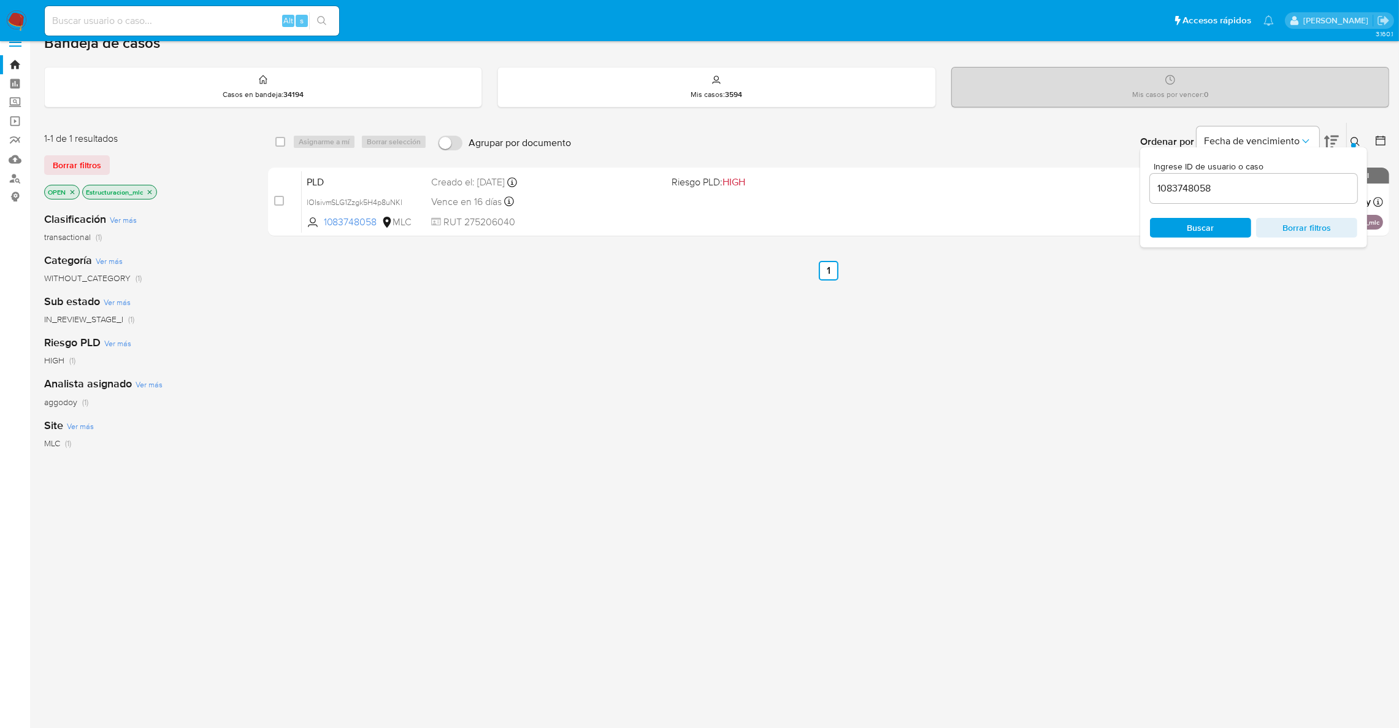
click at [1357, 139] on icon at bounding box center [1356, 142] width 10 height 10
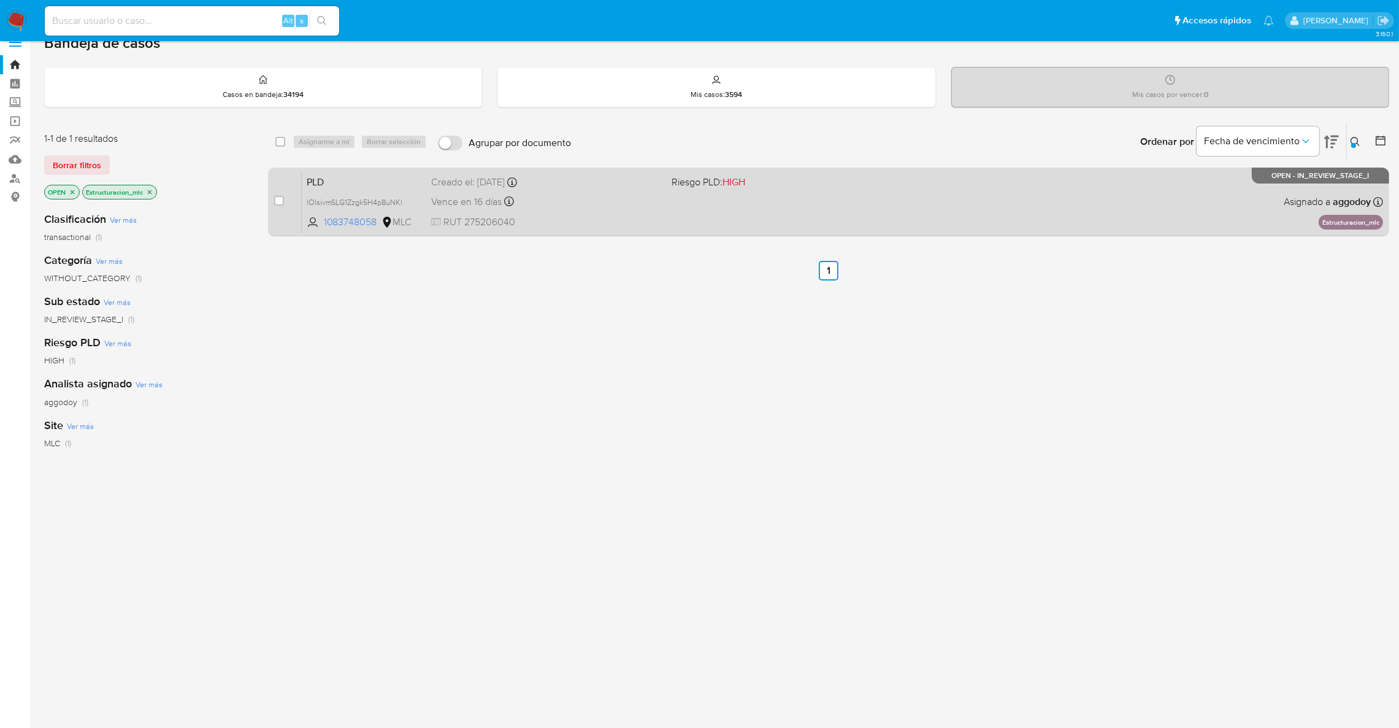
click at [940, 202] on div "PLD lOIsivmSLG1Zzgk5H4p8uNKl 1083748058 MLC Riesgo PLD: HIGH Creado el: 12/07/2…" at bounding box center [843, 202] width 1082 height 62
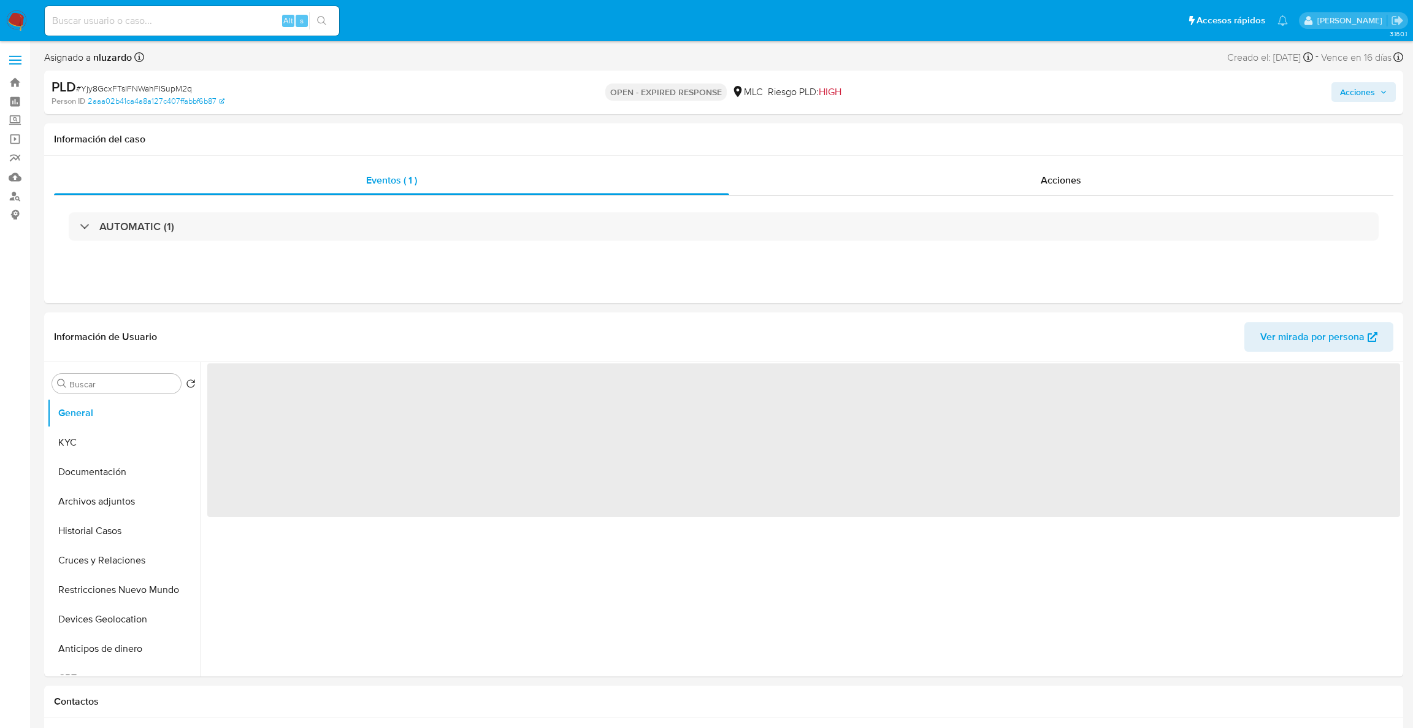
select select "10"
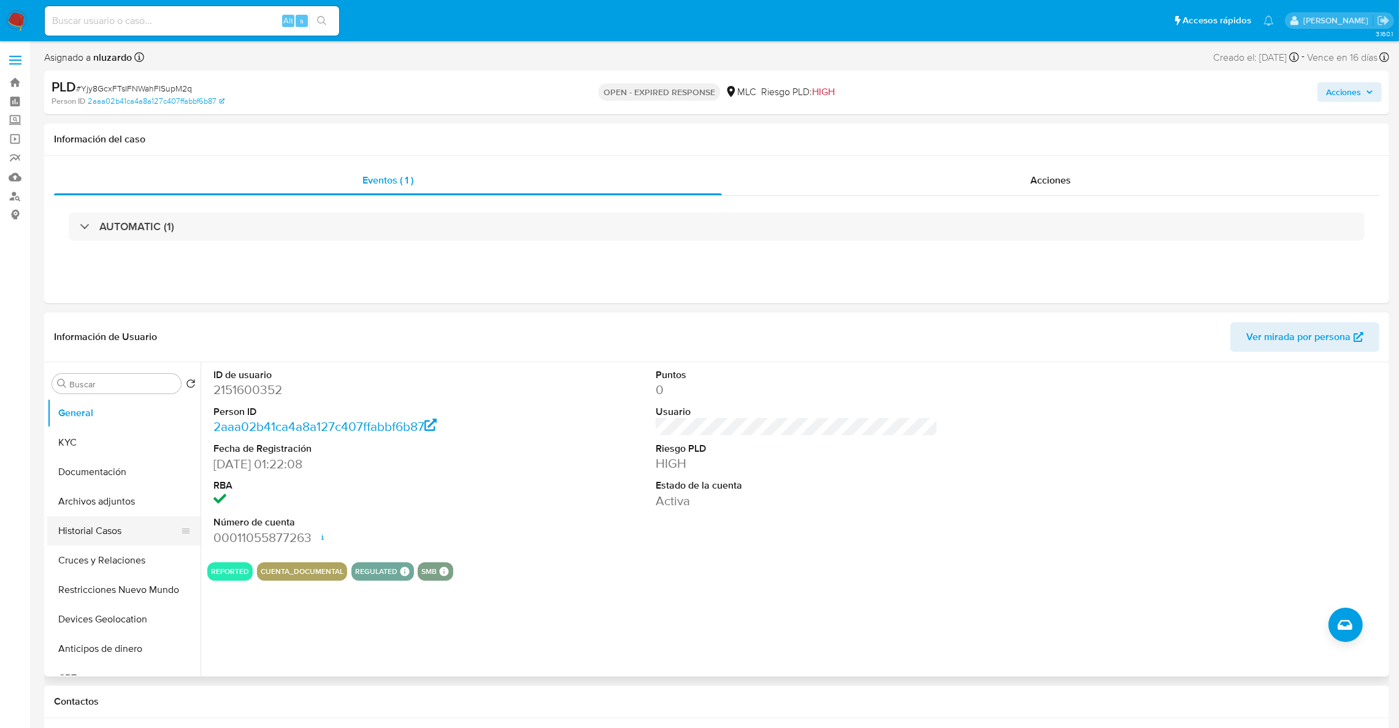
click at [76, 537] on button "Historial Casos" at bounding box center [119, 530] width 144 height 29
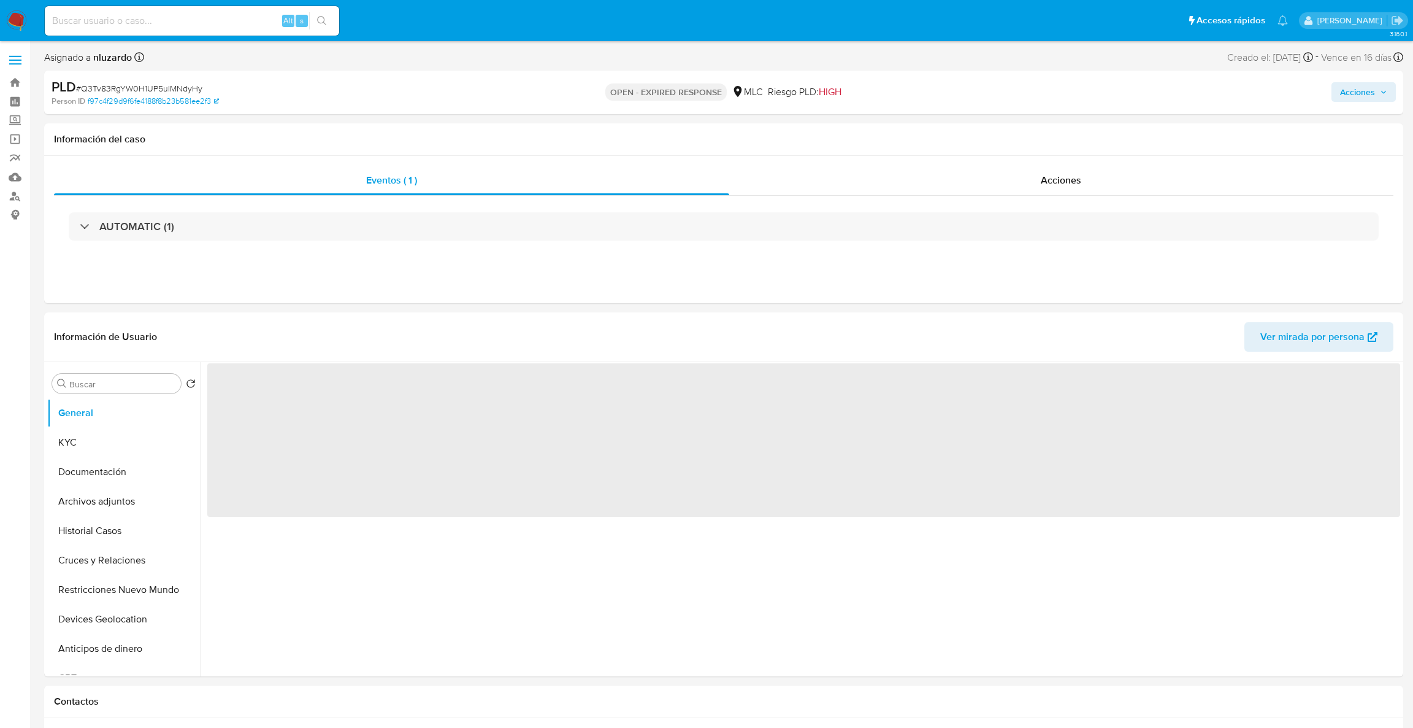
select select "10"
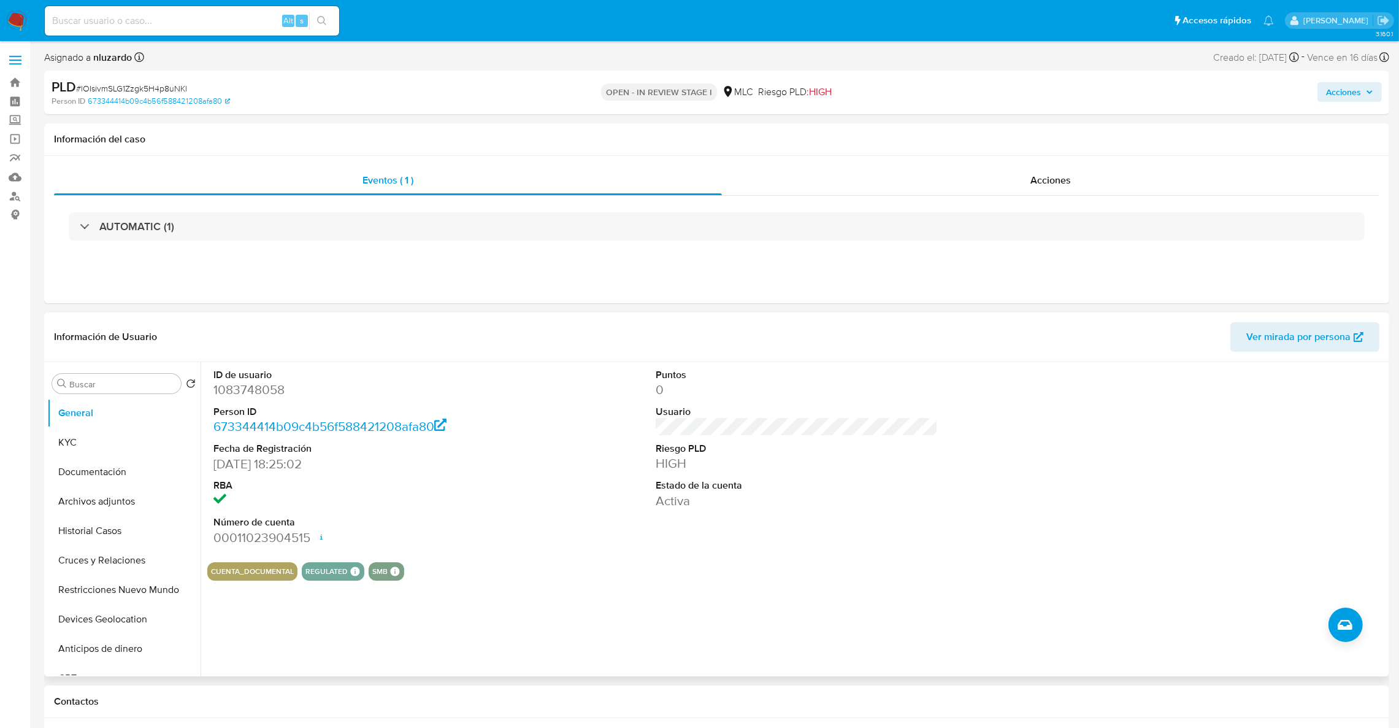
click at [248, 372] on dt "ID de usuario" at bounding box center [354, 374] width 283 height 13
click at [249, 394] on dd "1083748058" at bounding box center [354, 389] width 283 height 17
copy dd "1083748058"
click at [116, 528] on button "Historial Casos" at bounding box center [119, 530] width 144 height 29
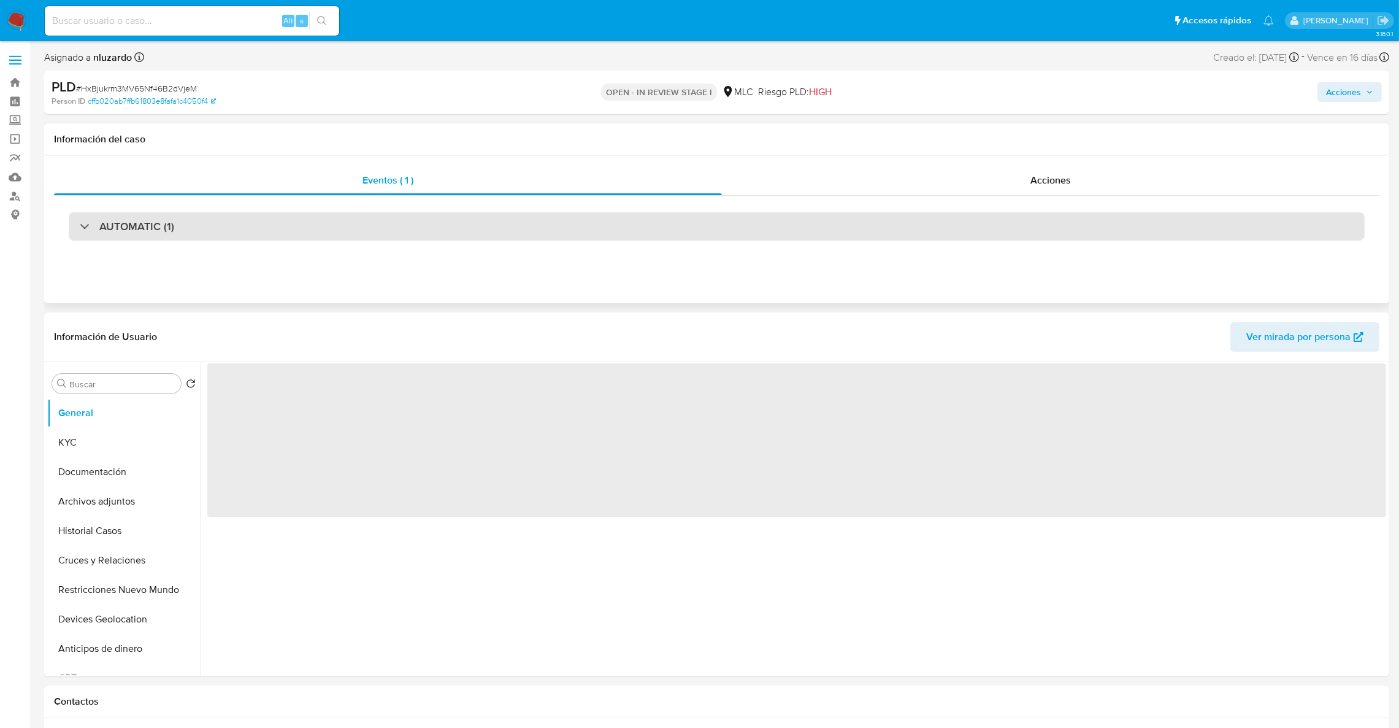
select select "10"
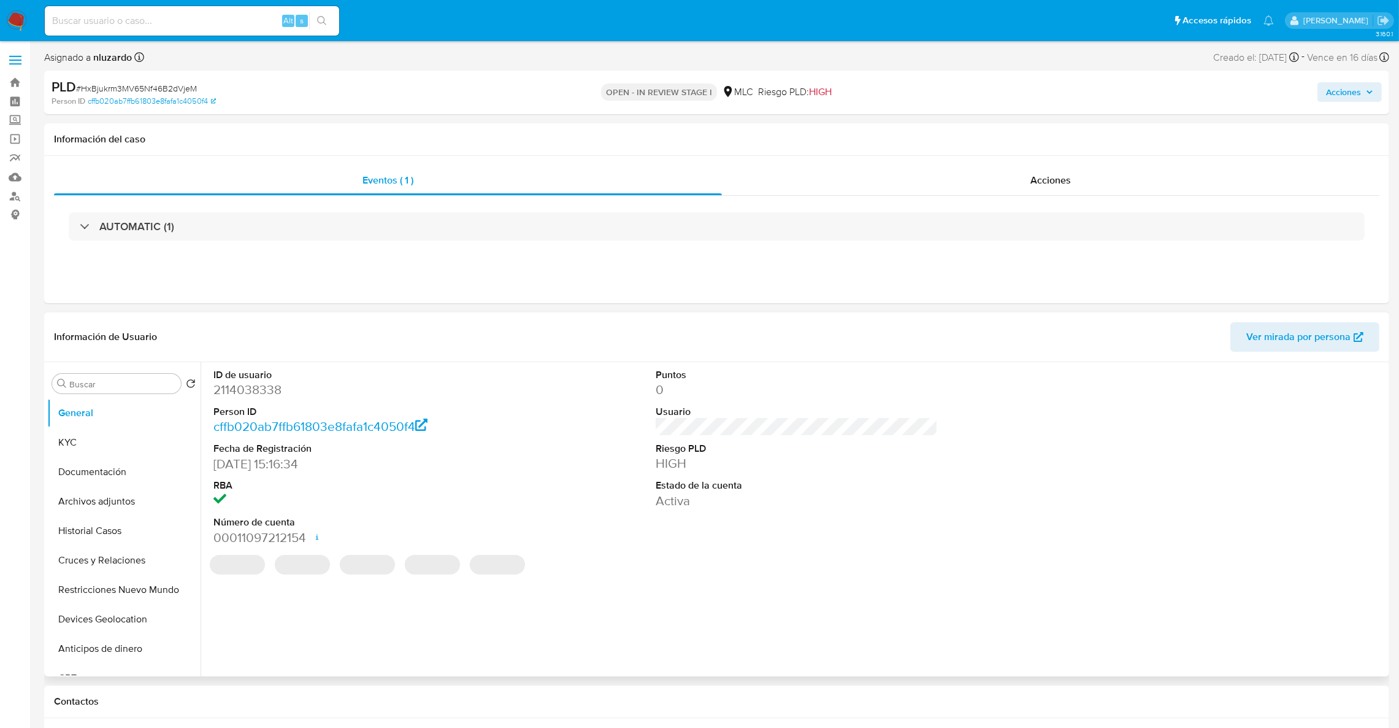
click at [261, 390] on dd "2114038338" at bounding box center [354, 389] width 283 height 17
copy dd "2114038338"
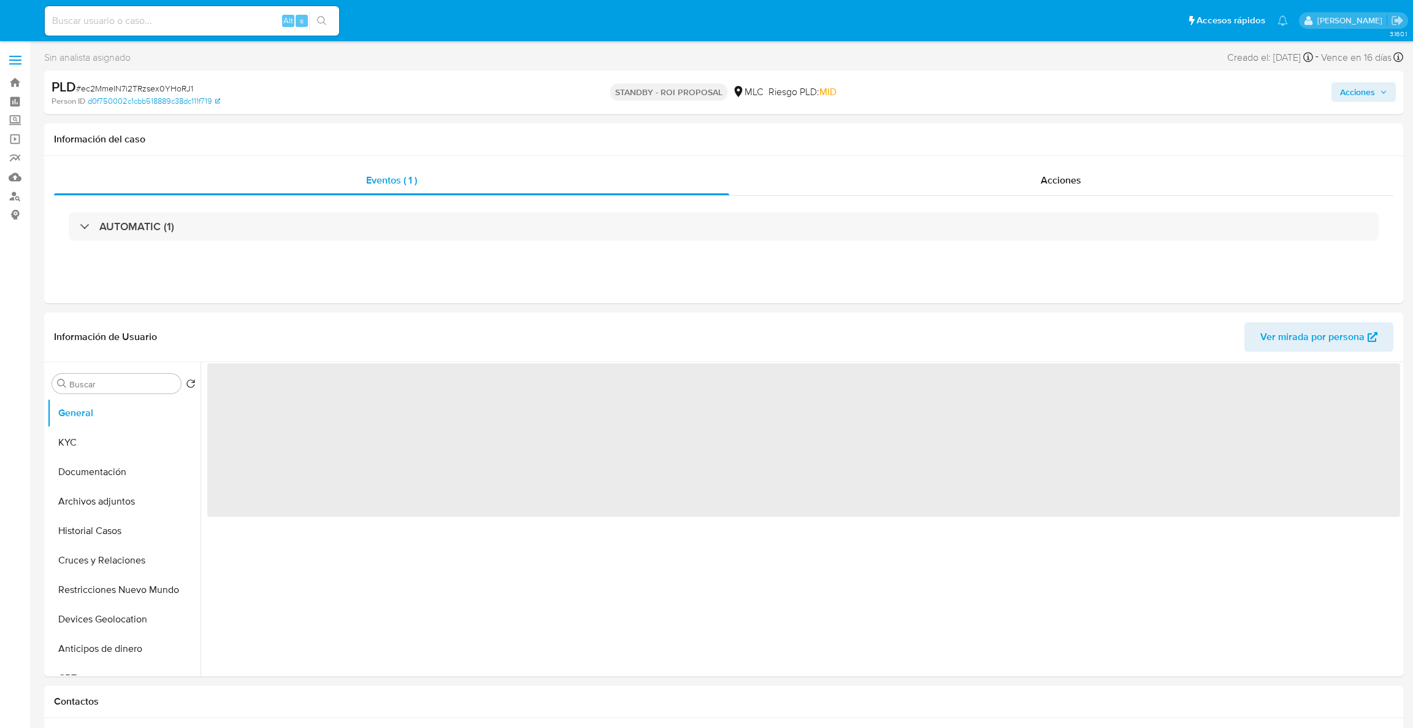
select select "10"
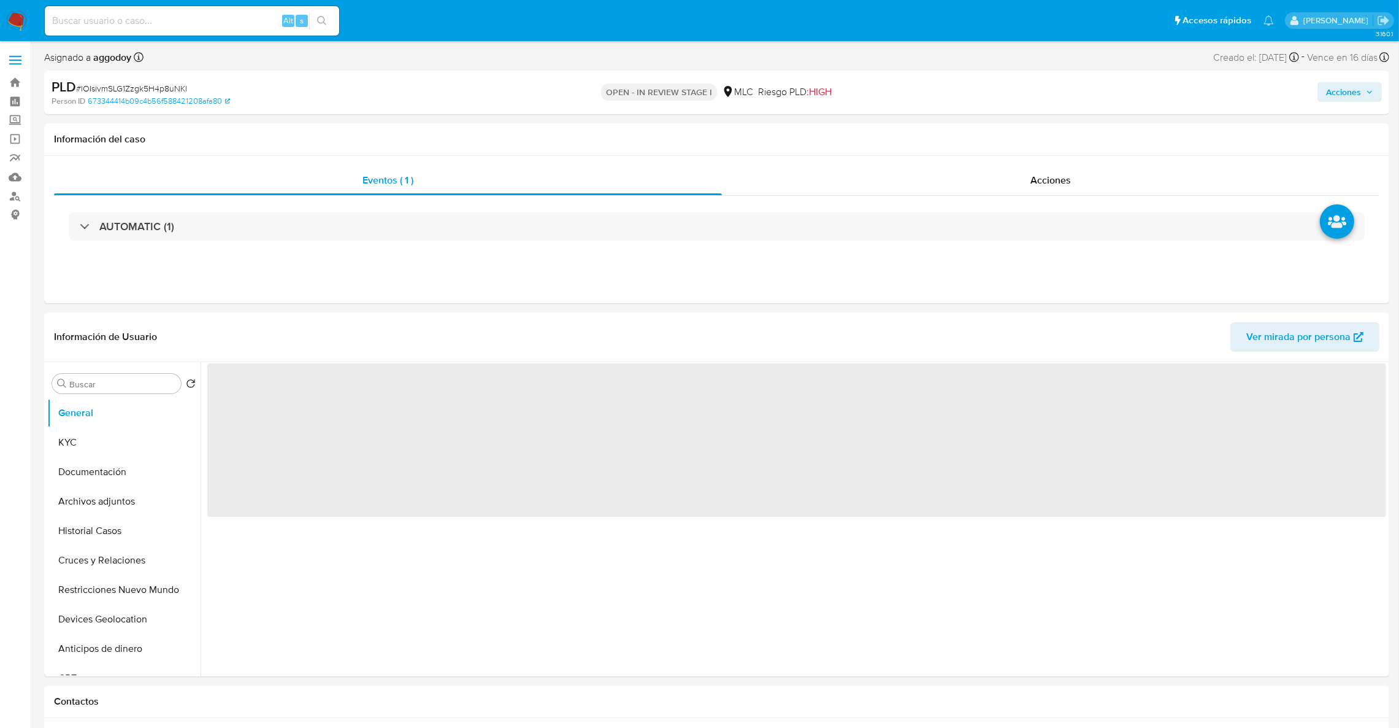
select select "10"
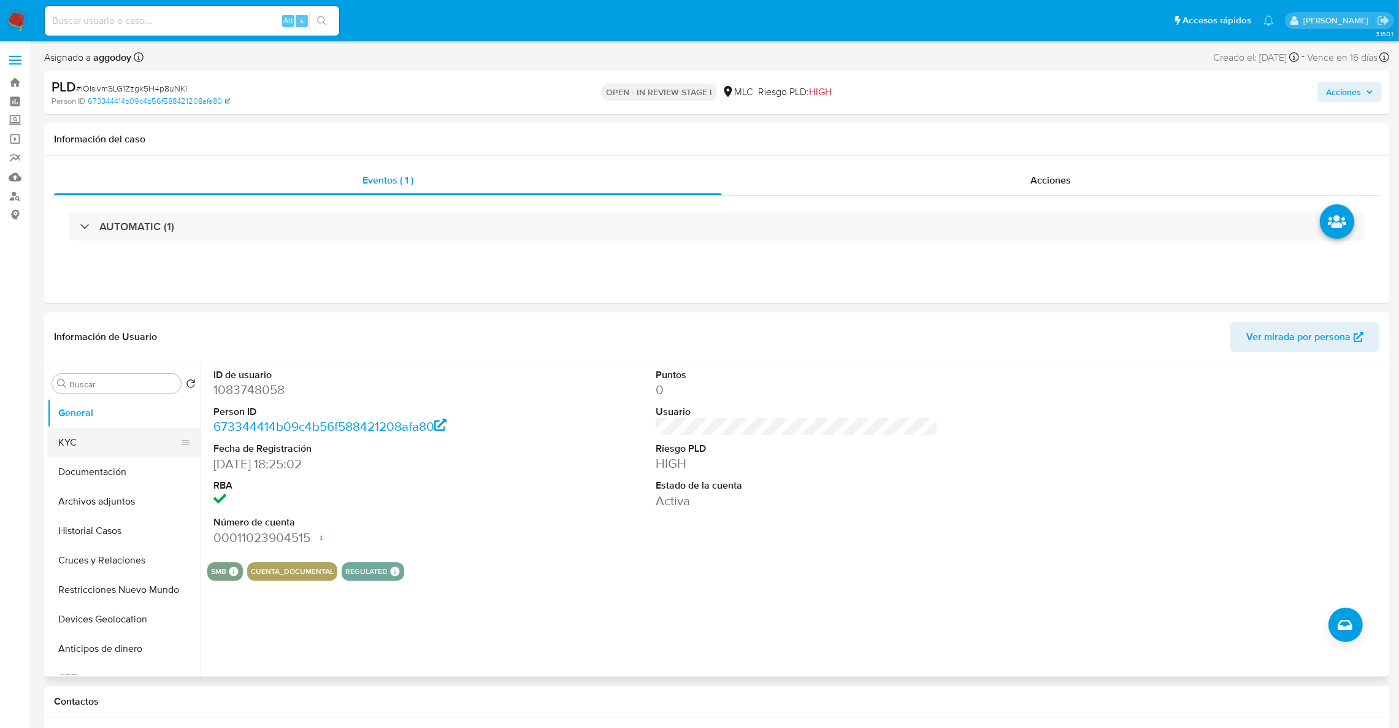
click at [119, 432] on button "KYC" at bounding box center [119, 442] width 144 height 29
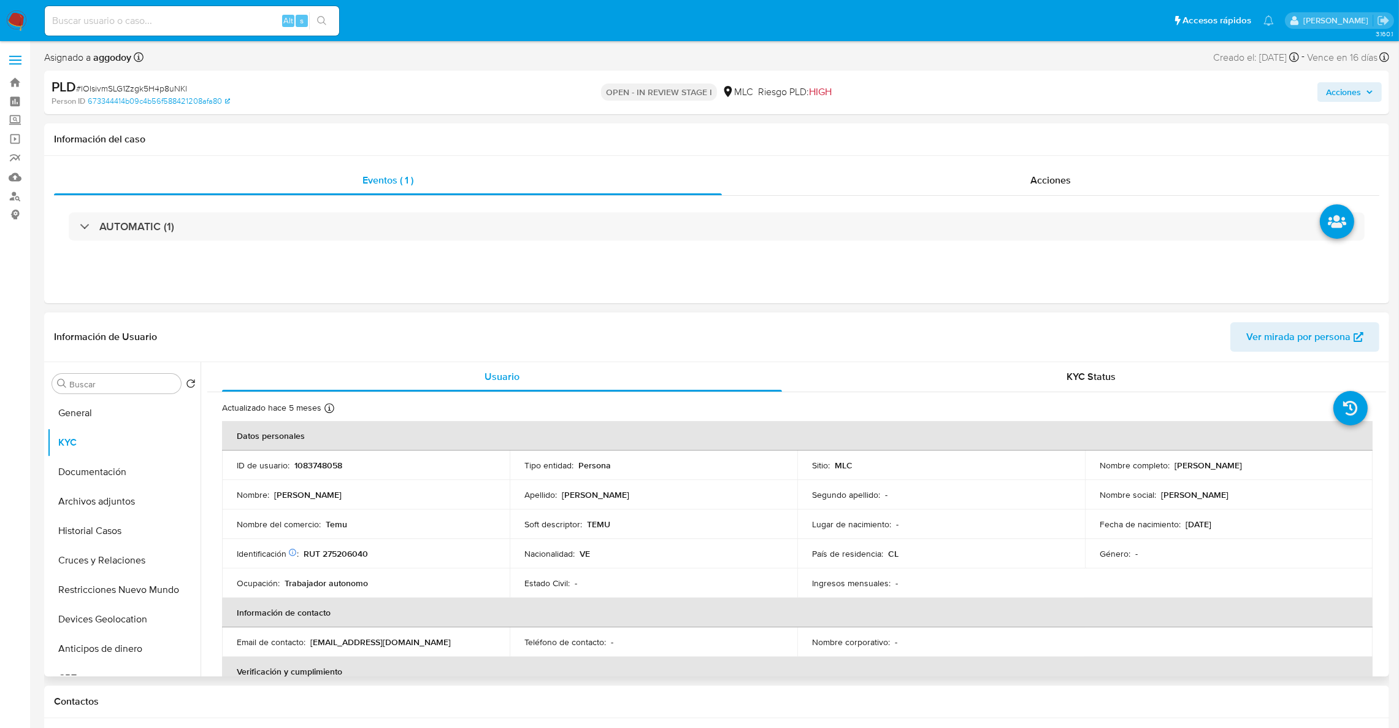
drag, startPoint x: 1173, startPoint y: 466, endPoint x: 1305, endPoint y: 466, distance: 132.5
click at [1242, 466] on p "[PERSON_NAME]" at bounding box center [1208, 464] width 67 height 11
copy p "[PERSON_NAME]"
click at [142, 592] on button "Restricciones Nuevo Mundo" at bounding box center [119, 589] width 144 height 29
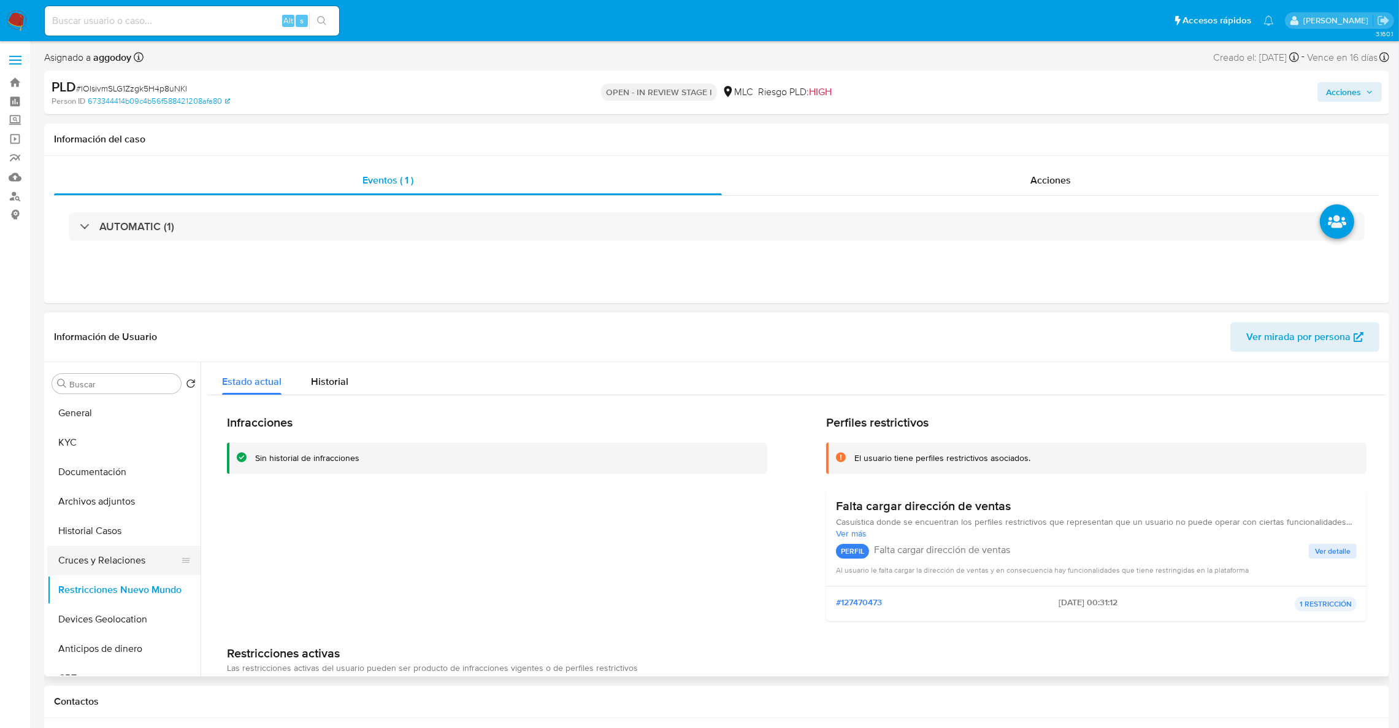
click at [123, 569] on button "Cruces y Relaciones" at bounding box center [119, 559] width 144 height 29
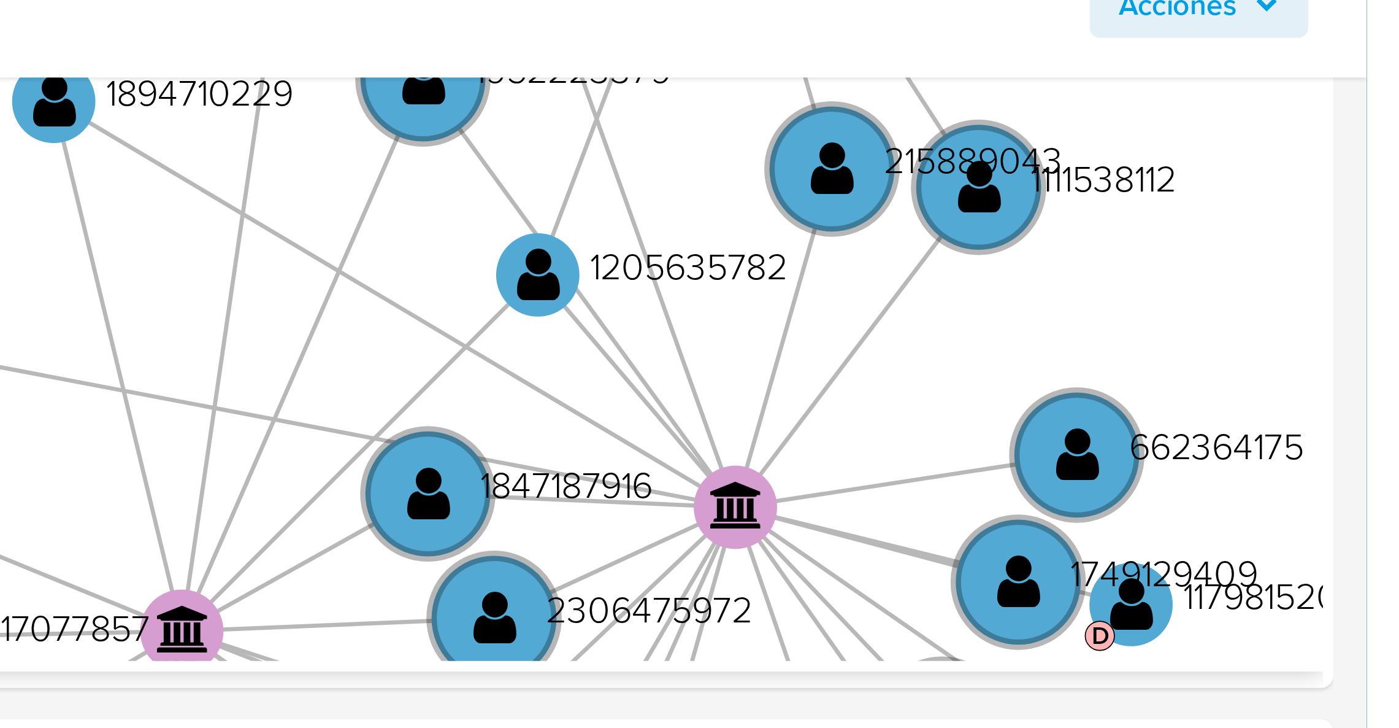
scroll to position [367, 0]
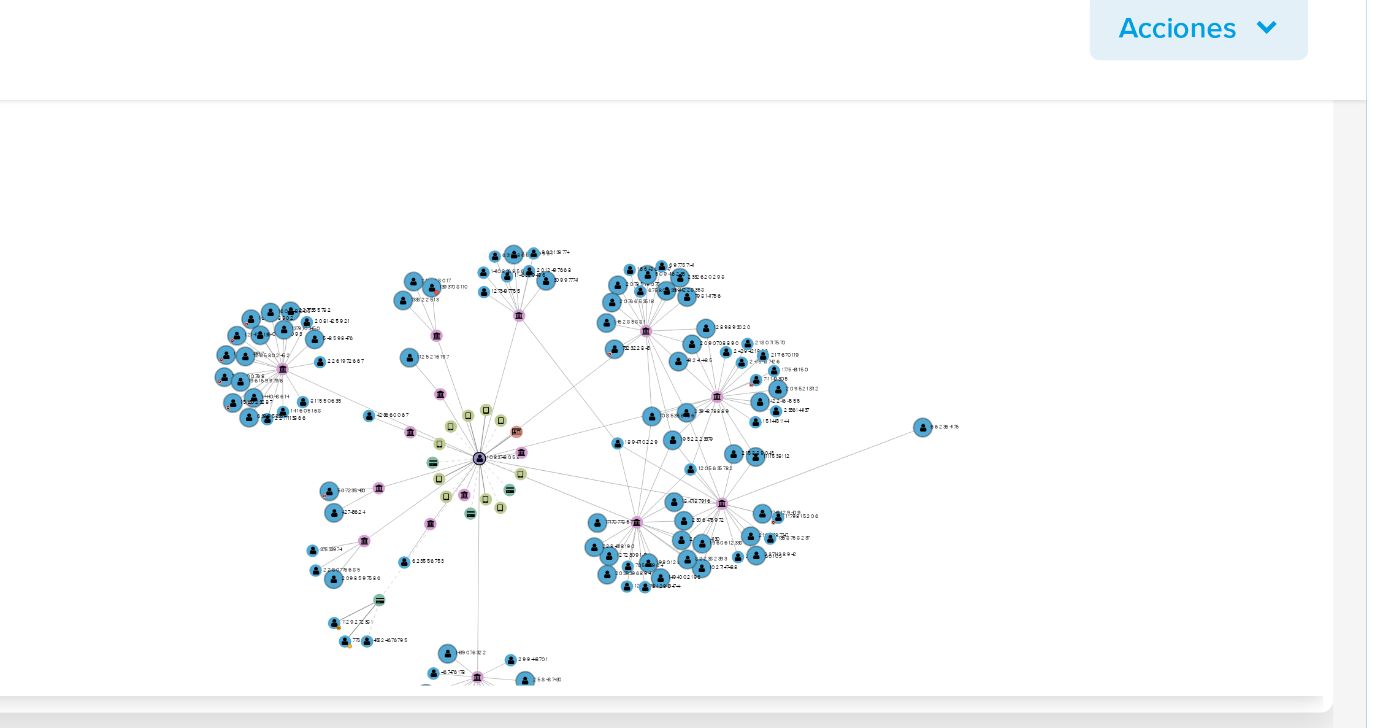
drag, startPoint x: 1224, startPoint y: 201, endPoint x: 1273, endPoint y: 178, distance: 53.8
click at [1271, 178] on circle at bounding box center [1269, 181] width 6 height 6
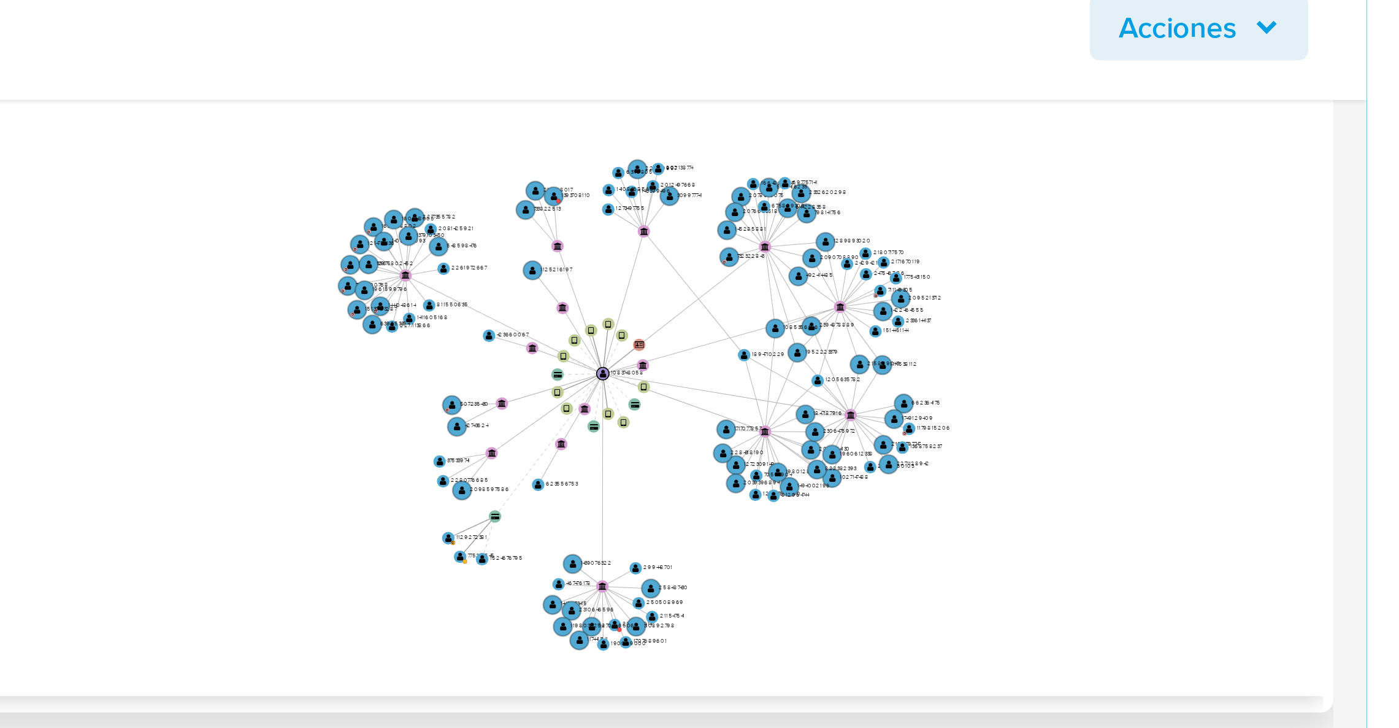
drag, startPoint x: 1291, startPoint y: 172, endPoint x: 1313, endPoint y: 152, distance: 30.4
click at [1313, 152] on icon "device-6573c0ad71e2ac182d16dbca  user-1083748058  1083748058 device-6221400b0…" at bounding box center [805, 168] width 1161 height 178
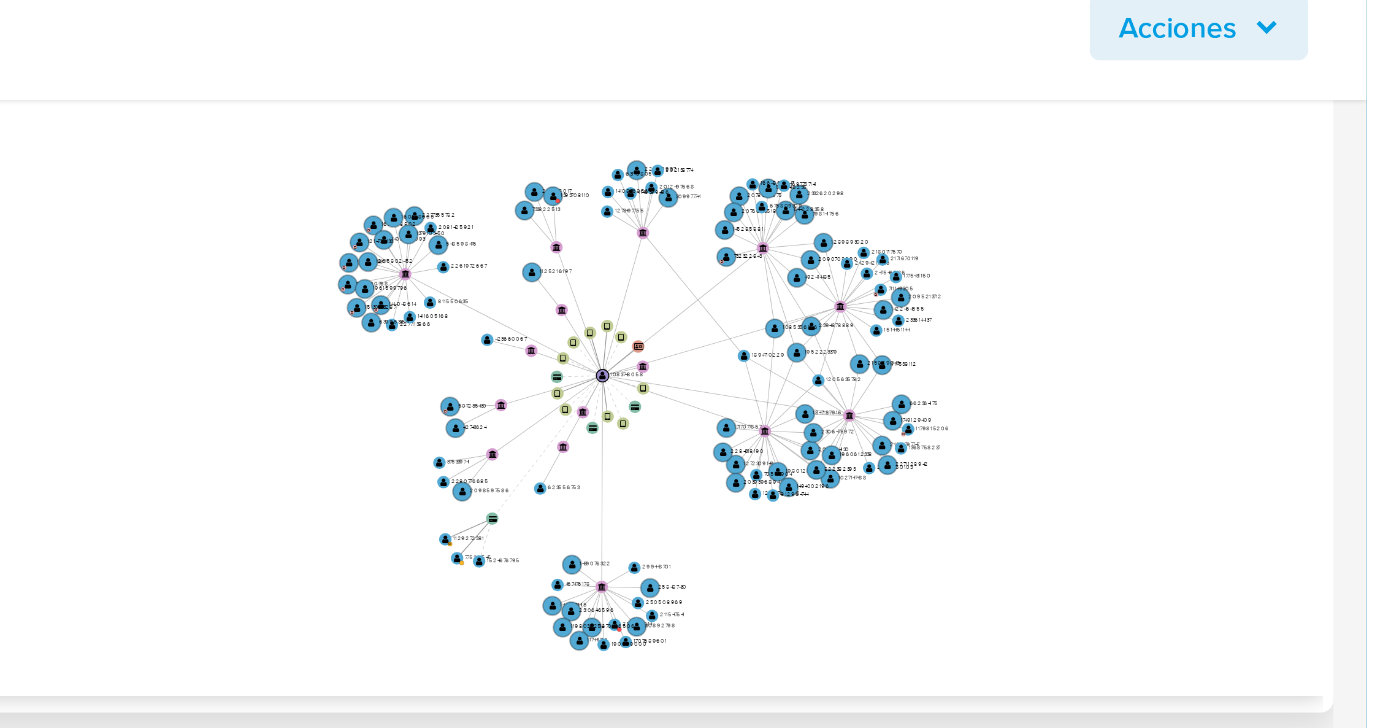
click at [1294, 202] on icon "device-6573c0ad71e2ac182d16dbca  user-1083748058  1083748058 device-6221400b0…" at bounding box center [805, 168] width 1161 height 178
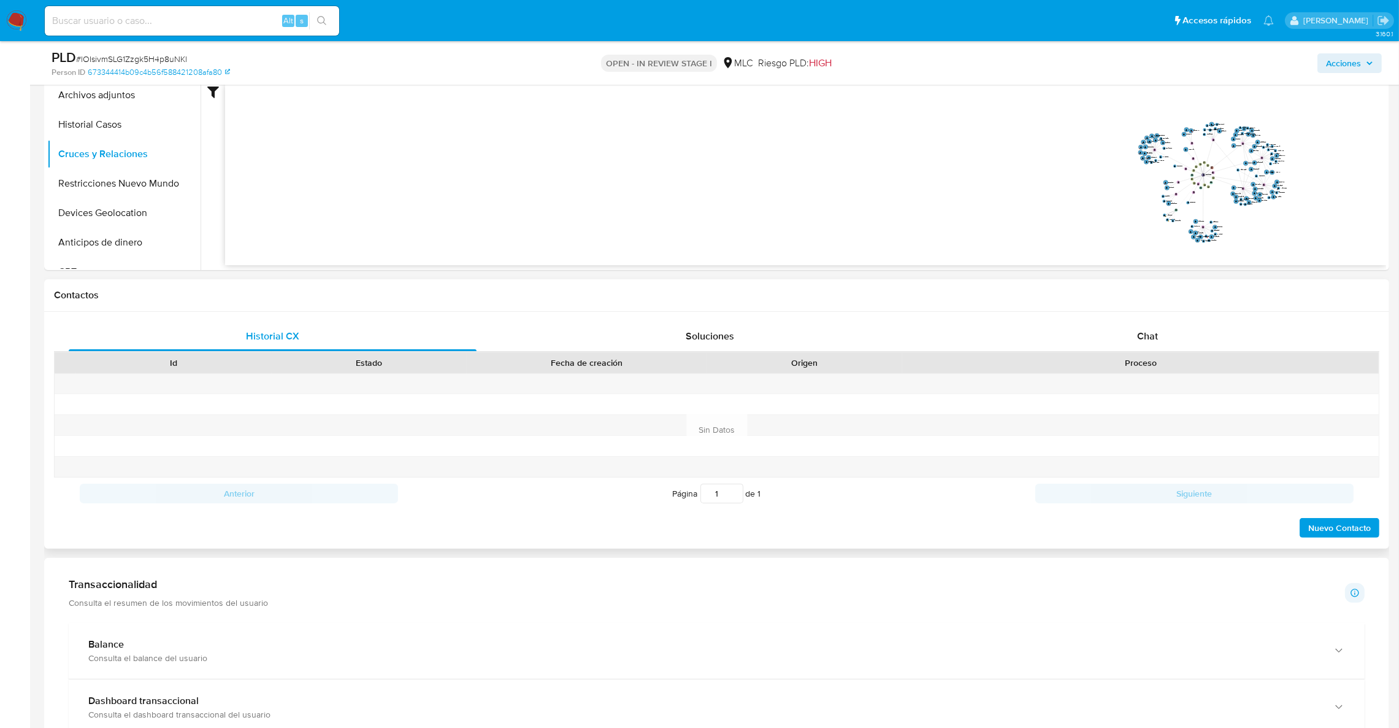
scroll to position [184, 0]
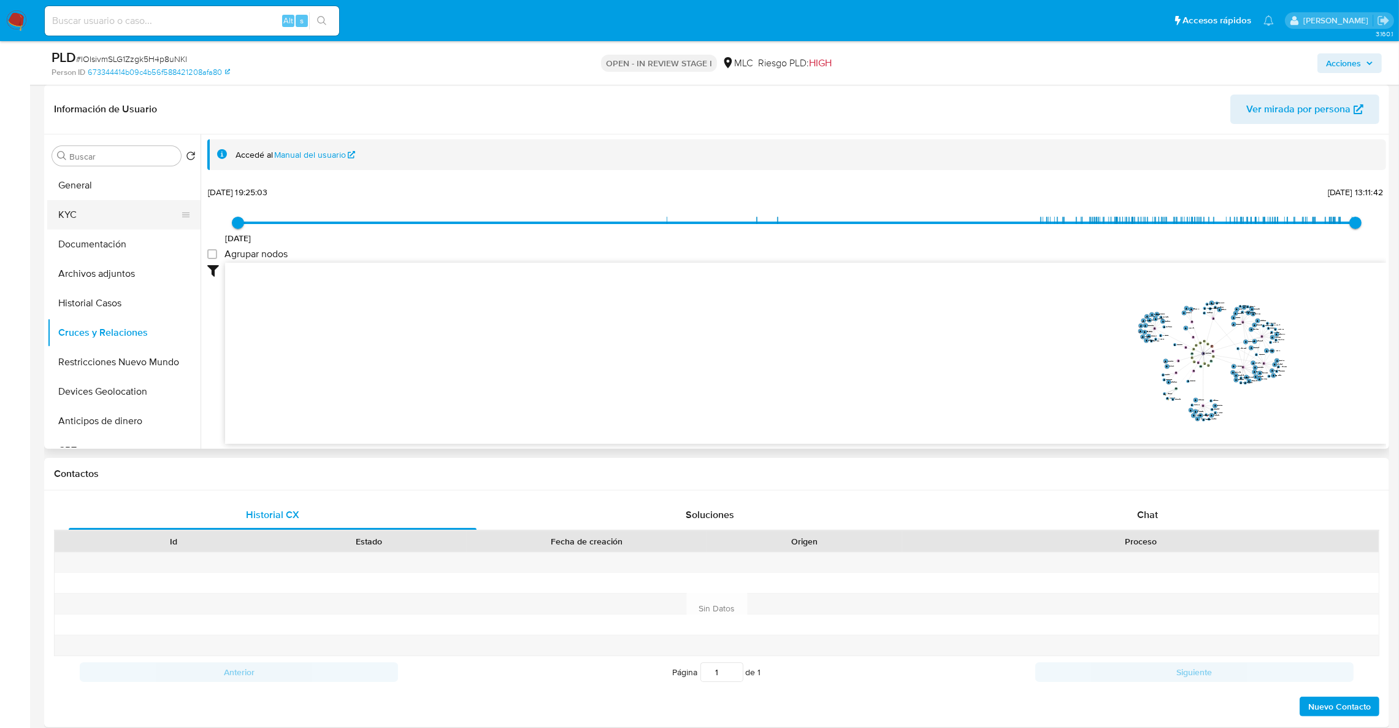
click at [85, 204] on button "KYC" at bounding box center [119, 214] width 144 height 29
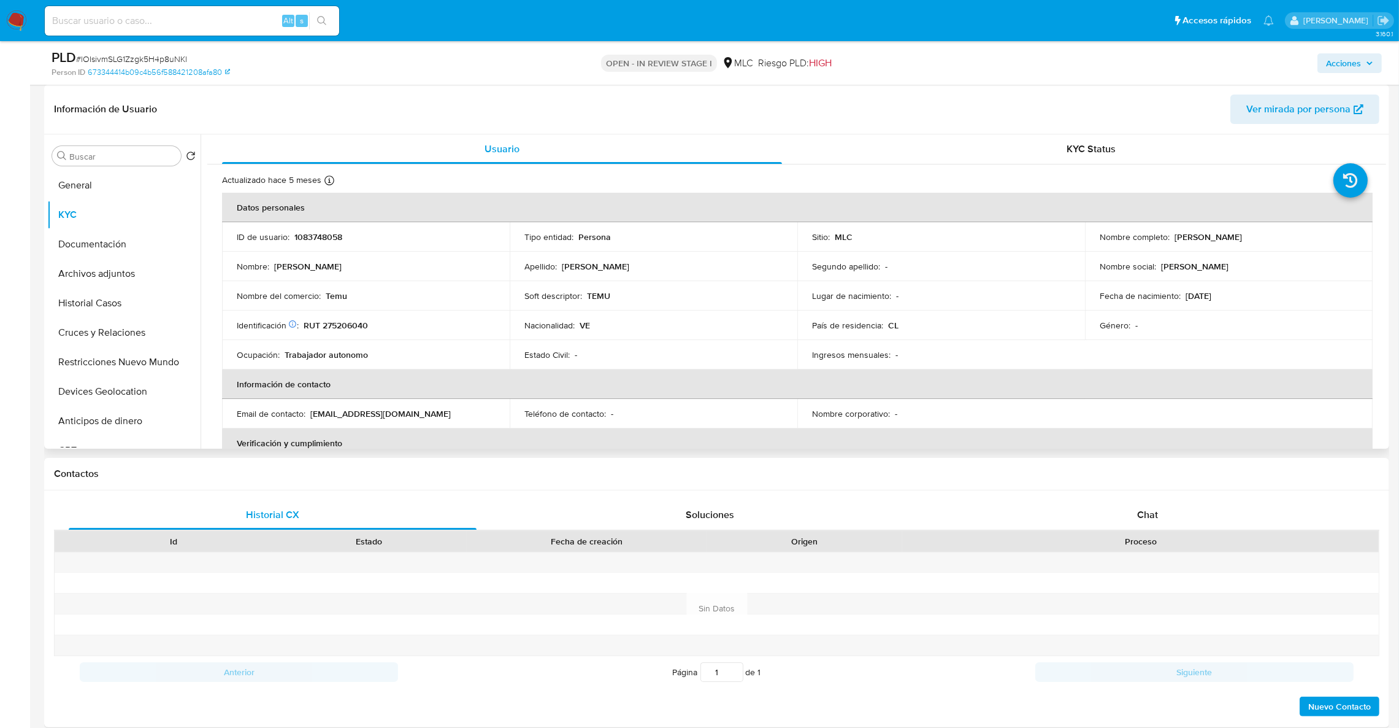
click at [352, 334] on td "Identificación Nº de serie: 603869232 : RUT 275206040" at bounding box center [366, 324] width 288 height 29
click at [352, 330] on p "RUT 275206040" at bounding box center [336, 325] width 64 height 11
copy p "275206040"
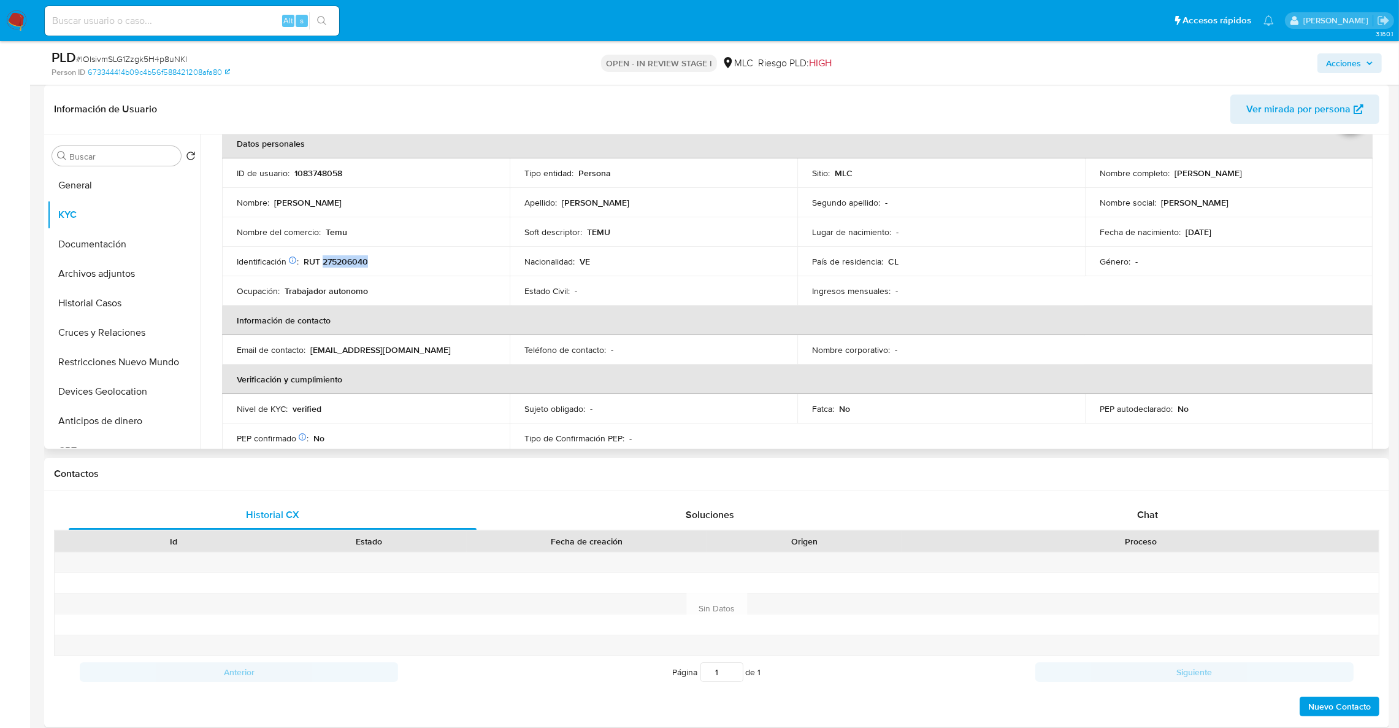
scroll to position [67, 0]
click at [1356, 536] on div "Proceso" at bounding box center [1140, 541] width 459 height 12
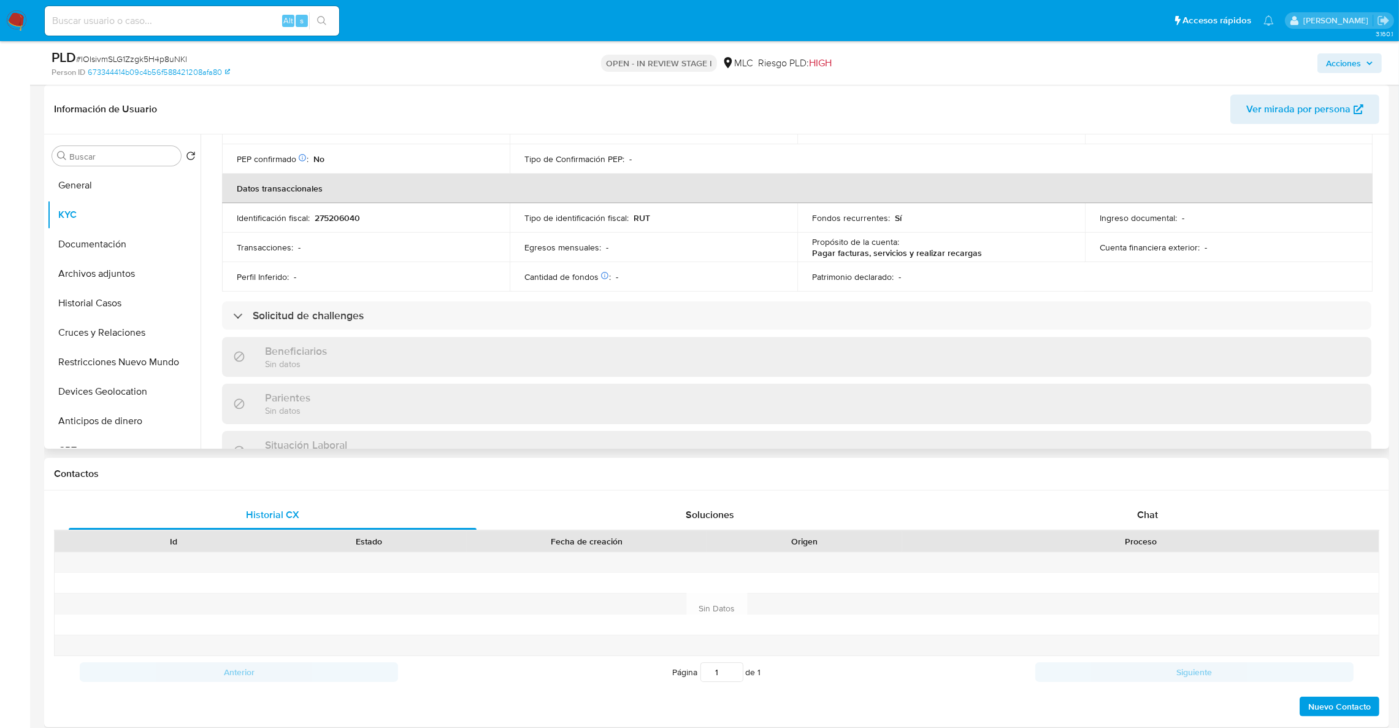
scroll to position [0, 0]
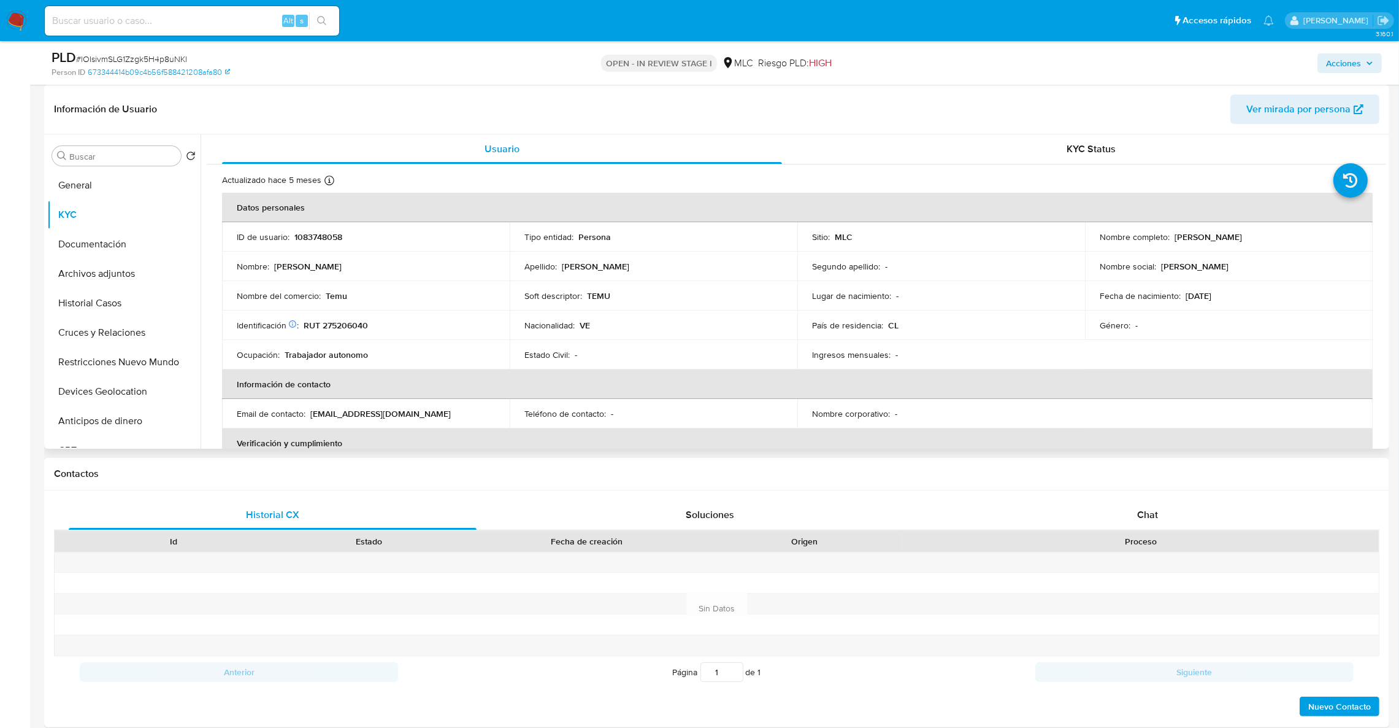
click at [323, 233] on p "1083748058" at bounding box center [318, 236] width 48 height 11
copy p "1083748058"
